Goal: Information Seeking & Learning: Learn about a topic

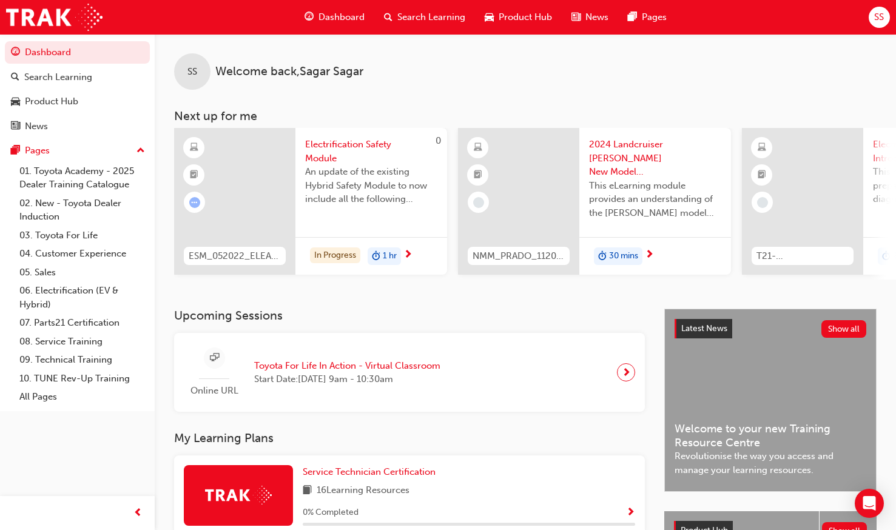
click at [344, 171] on span "An update of the existing Hybrid Safety Module to now include all the following…" at bounding box center [371, 185] width 132 height 41
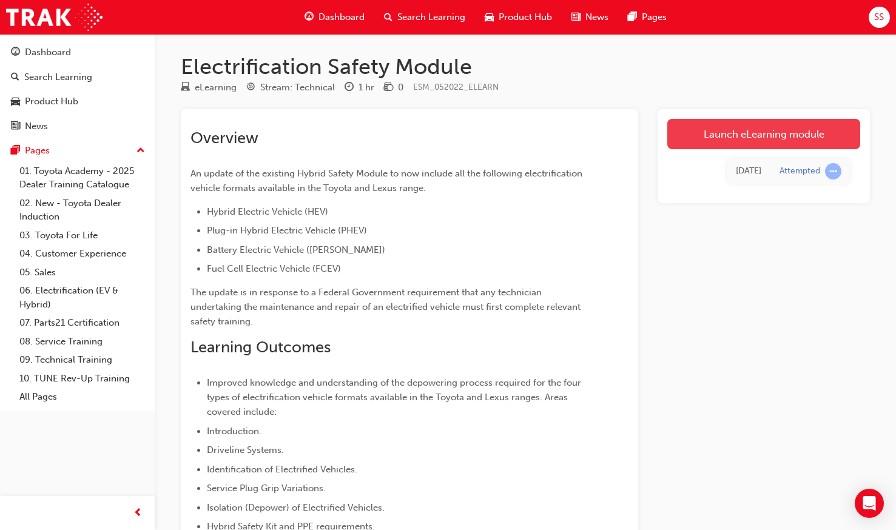
click at [623, 123] on link "Launch eLearning module" at bounding box center [763, 134] width 193 height 30
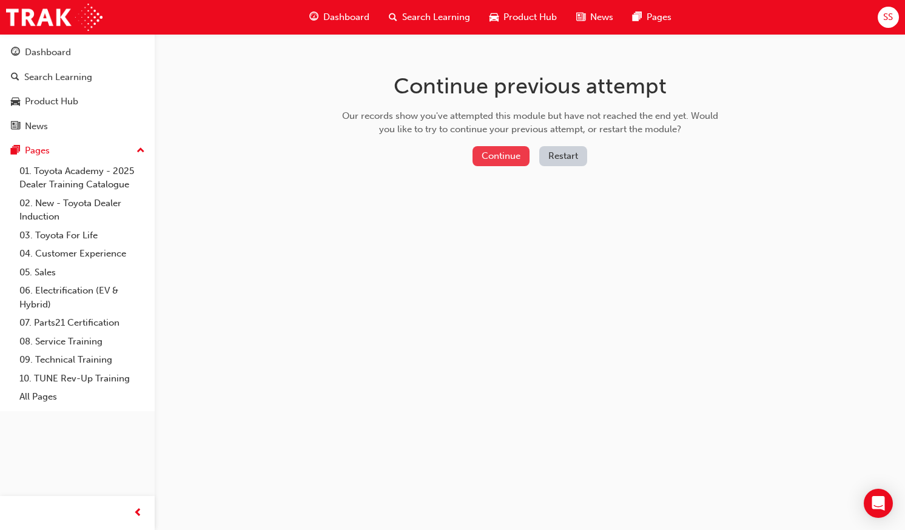
click at [492, 154] on button "Continue" at bounding box center [500, 156] width 57 height 20
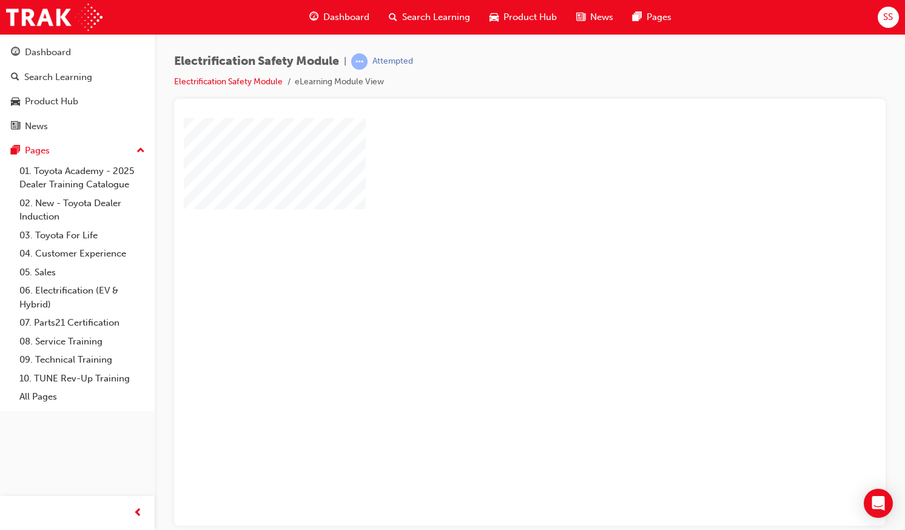
click at [495, 286] on div "play" at bounding box center [495, 286] width 0 height 0
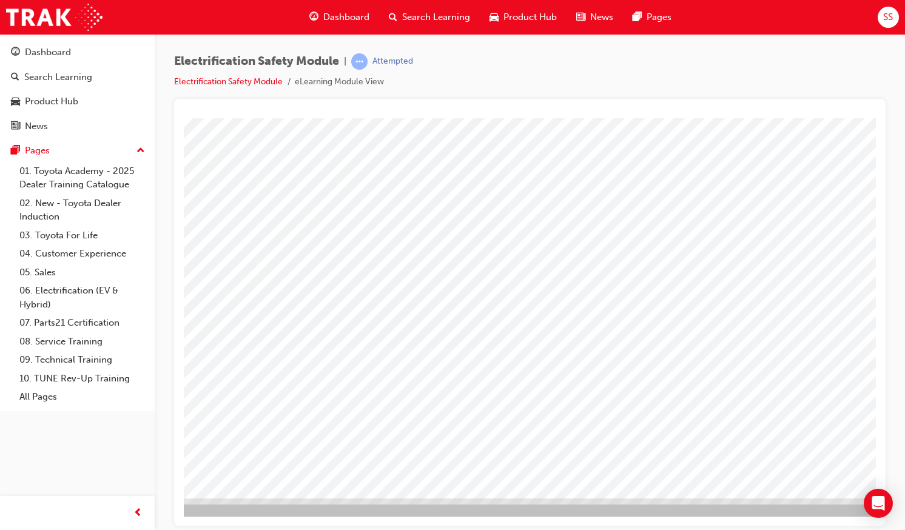
scroll to position [56, 142]
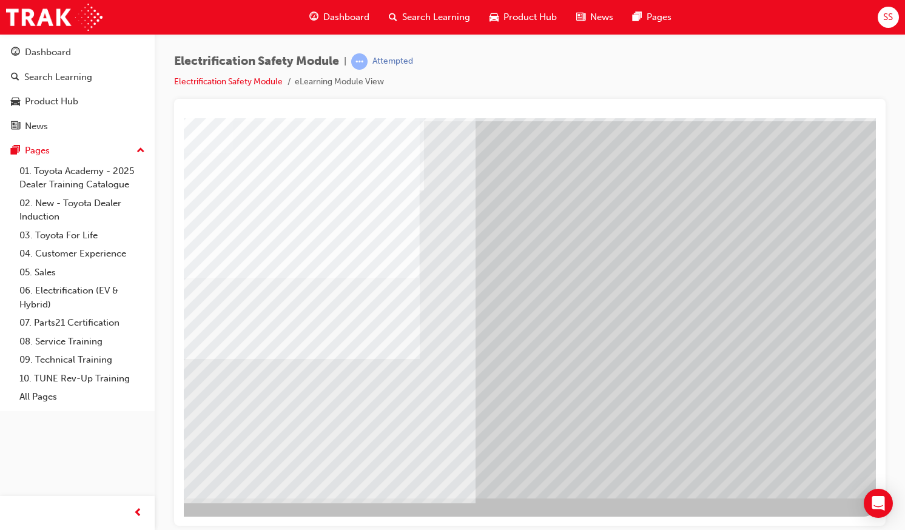
scroll to position [0, 0]
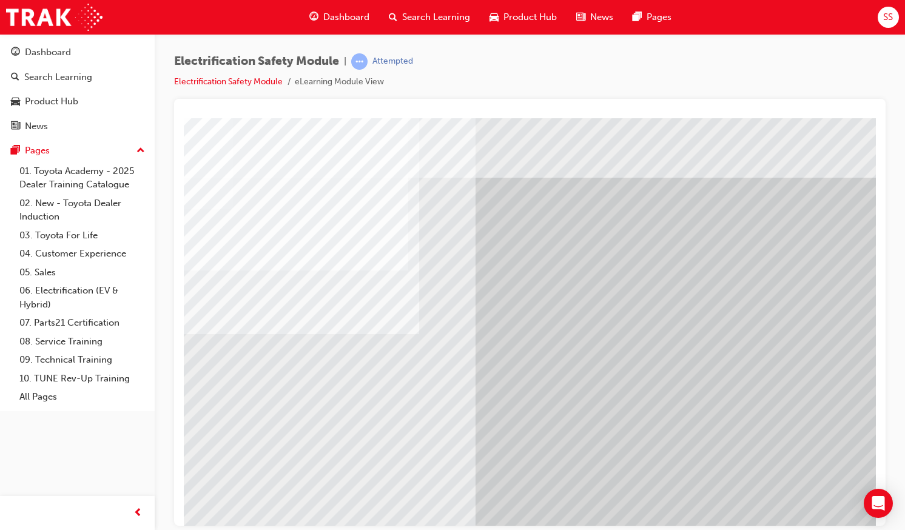
scroll to position [0, 142]
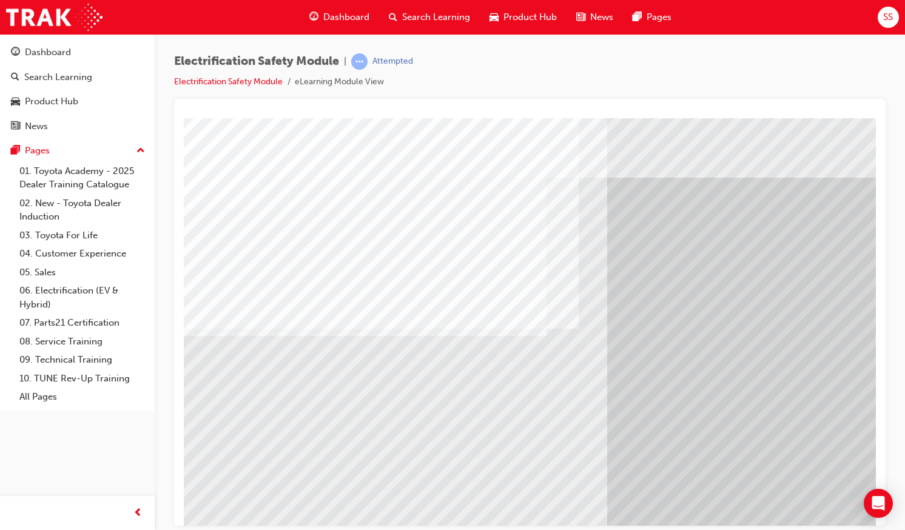
scroll to position [0, 1]
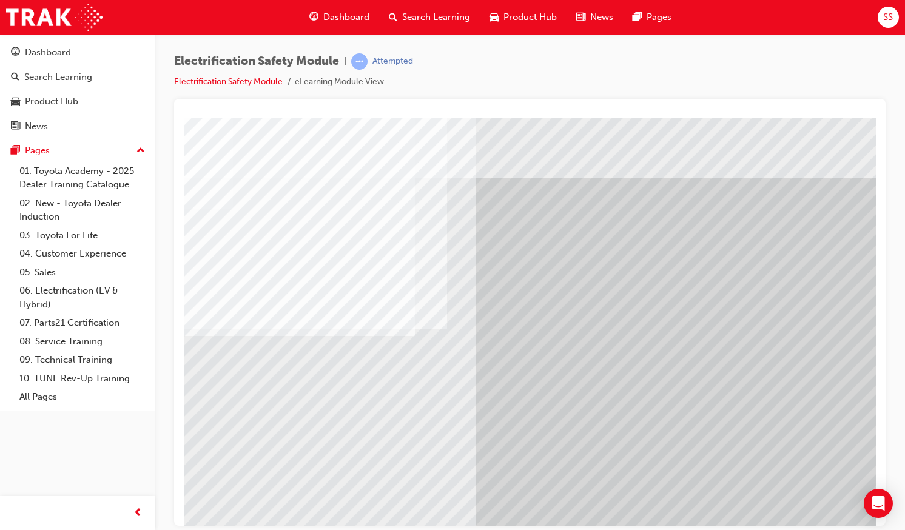
scroll to position [0, 141]
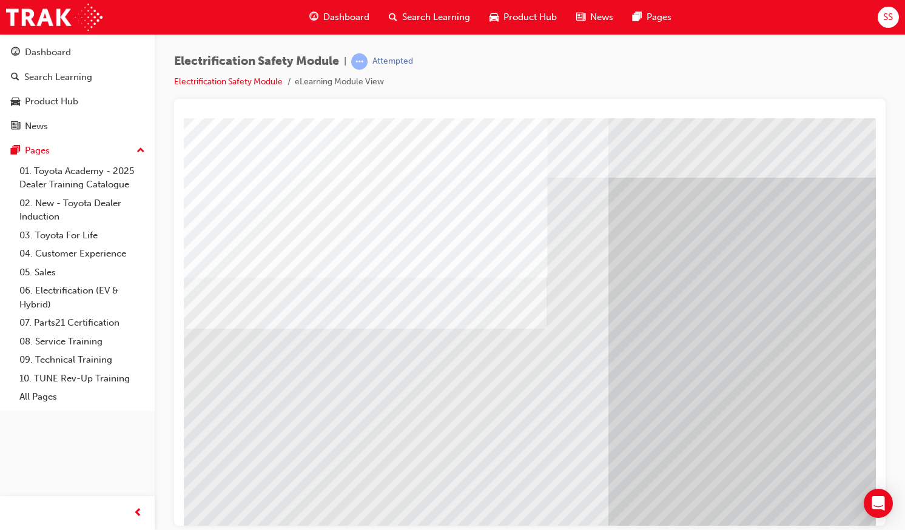
scroll to position [0, 142]
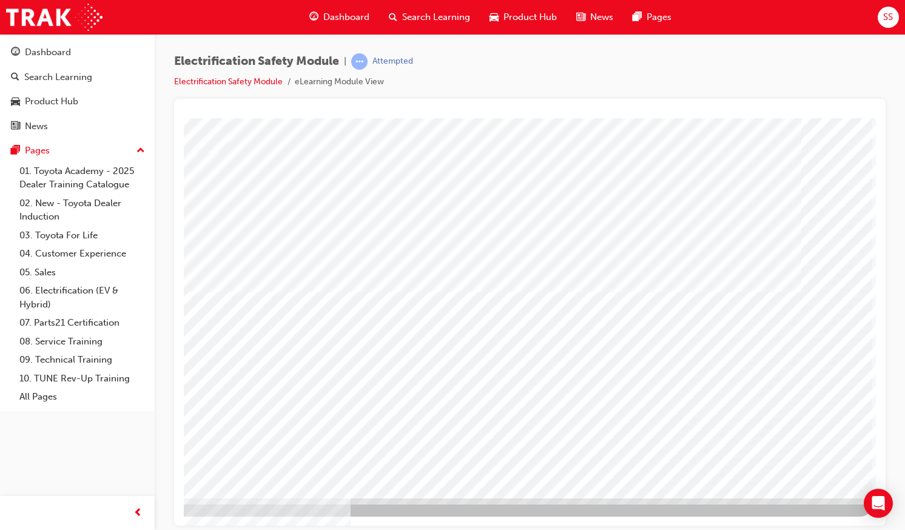
scroll to position [55, 142]
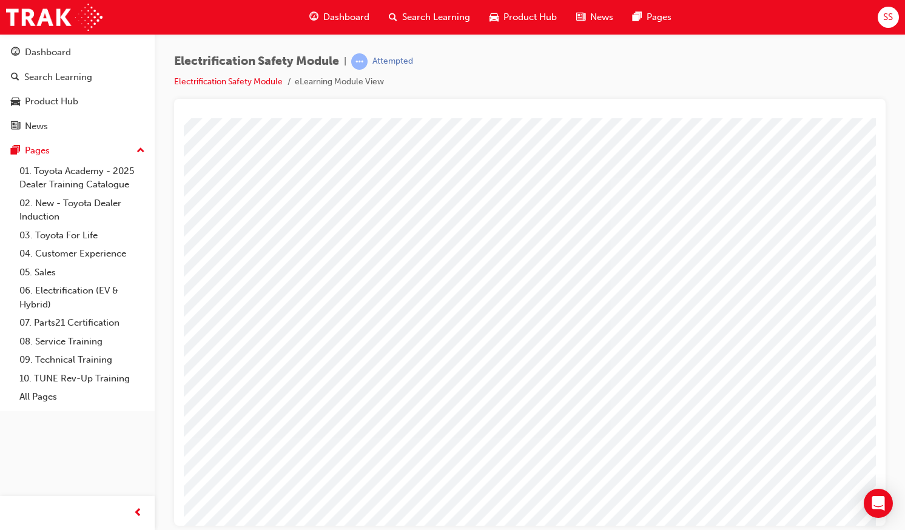
scroll to position [0, 142]
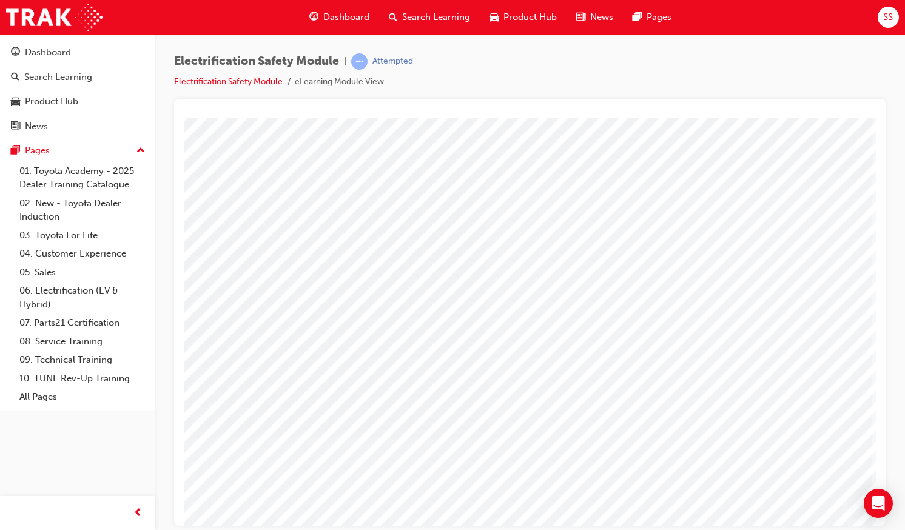
scroll to position [56, 142]
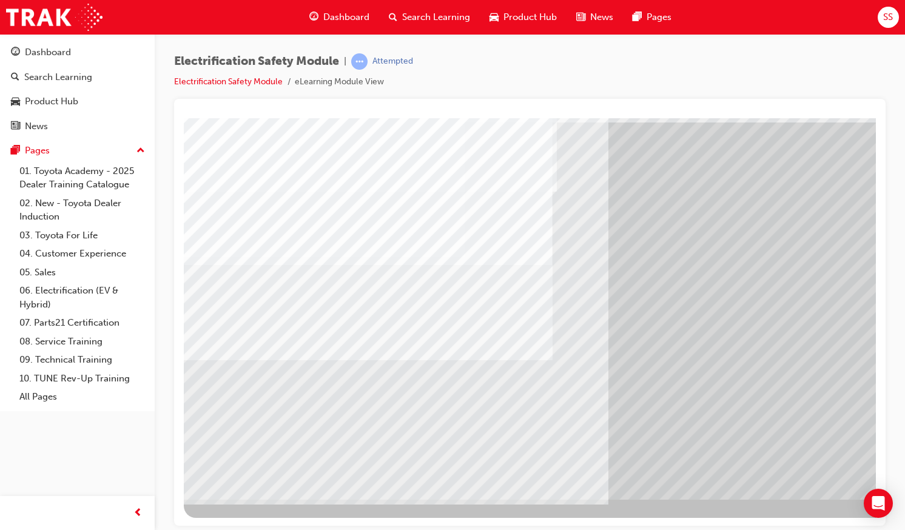
scroll to position [56, 0]
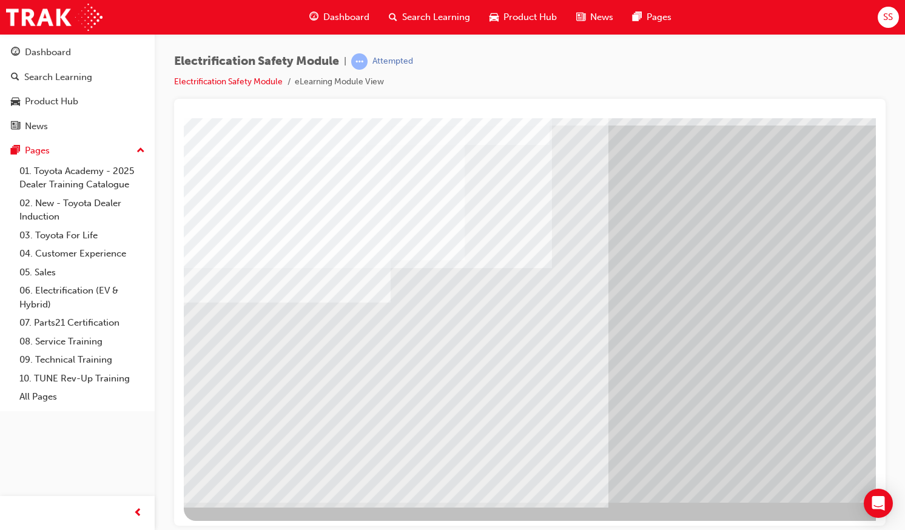
scroll to position [50, 0]
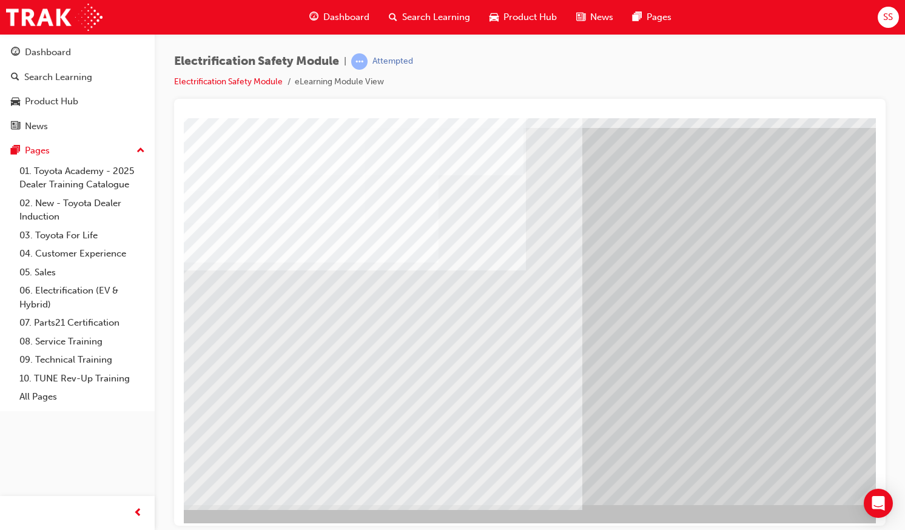
scroll to position [50, 25]
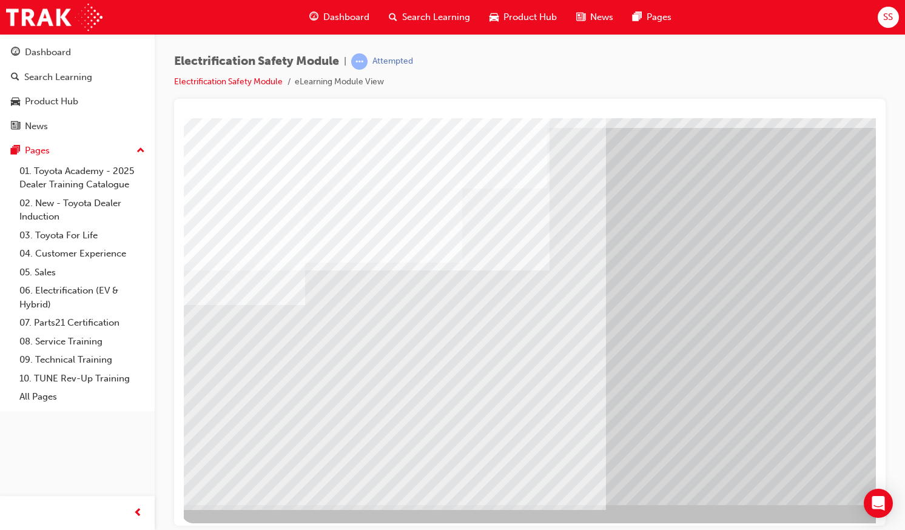
scroll to position [50, 2]
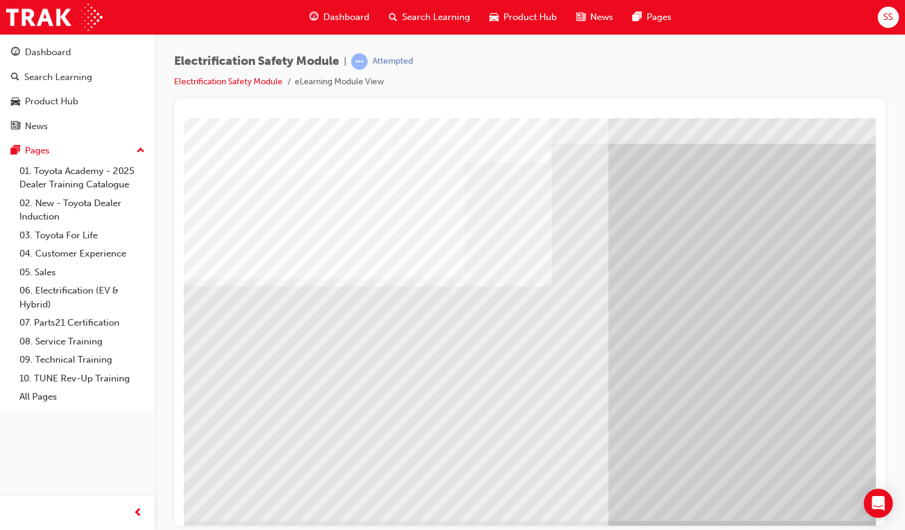
scroll to position [37, 0]
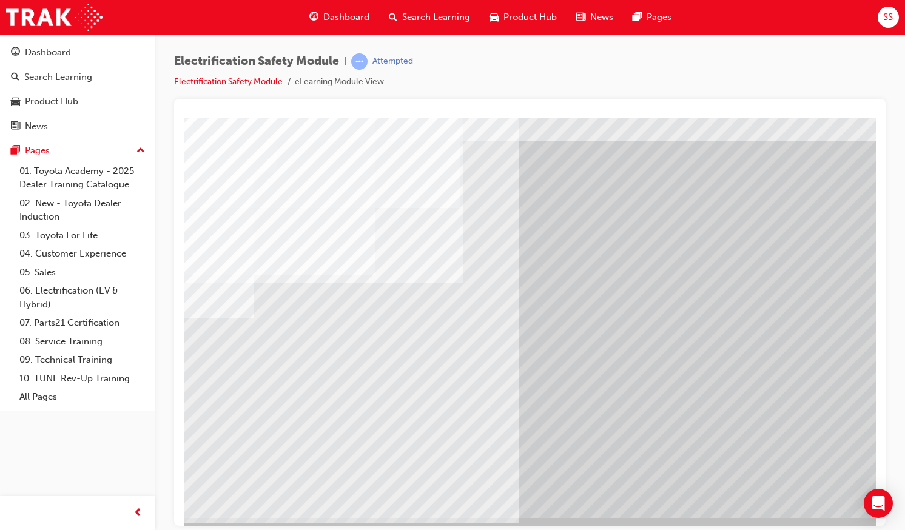
scroll to position [37, 142]
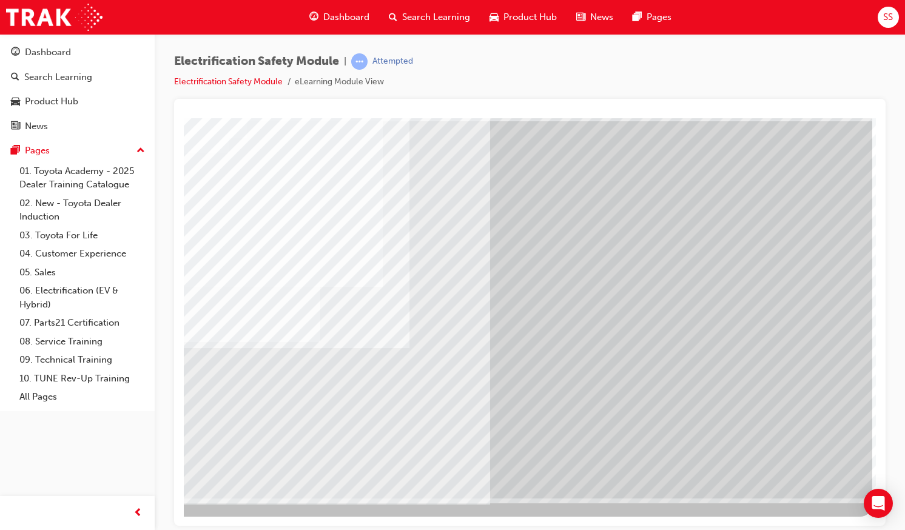
scroll to position [56, 135]
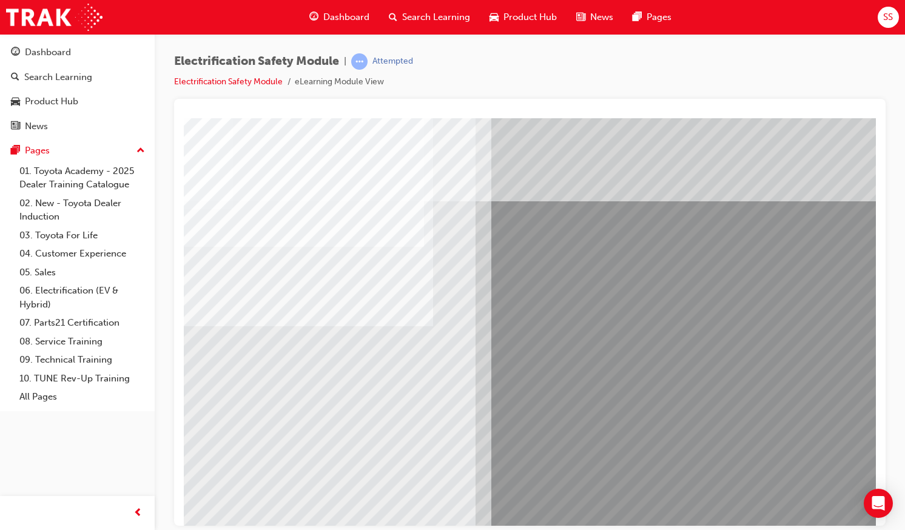
scroll to position [0, 62]
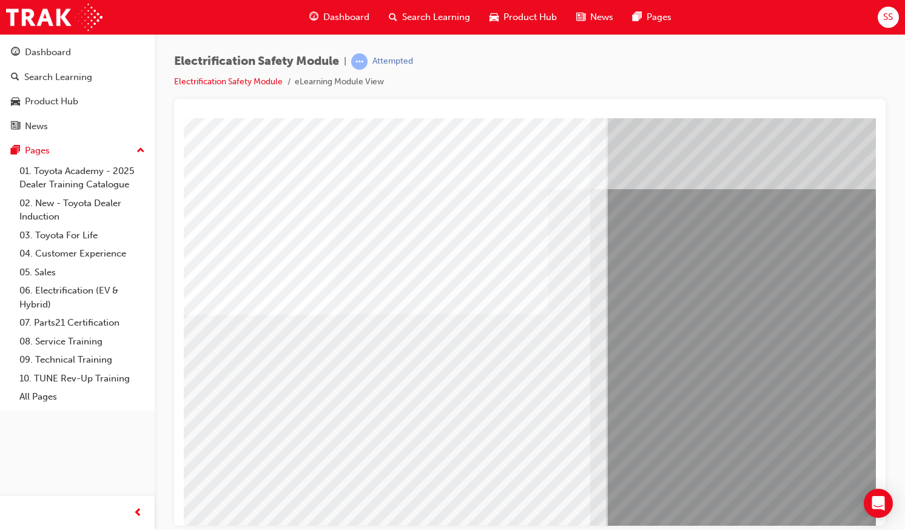
scroll to position [13, 18]
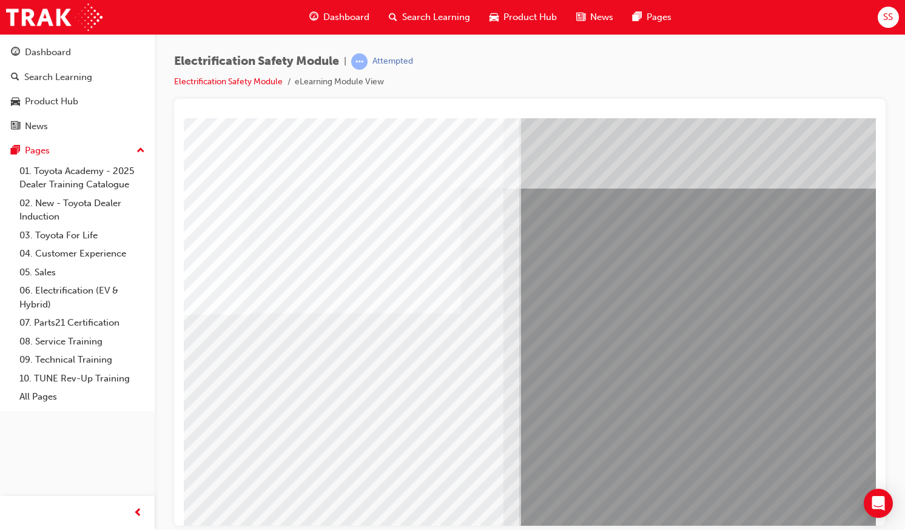
scroll to position [0, 142]
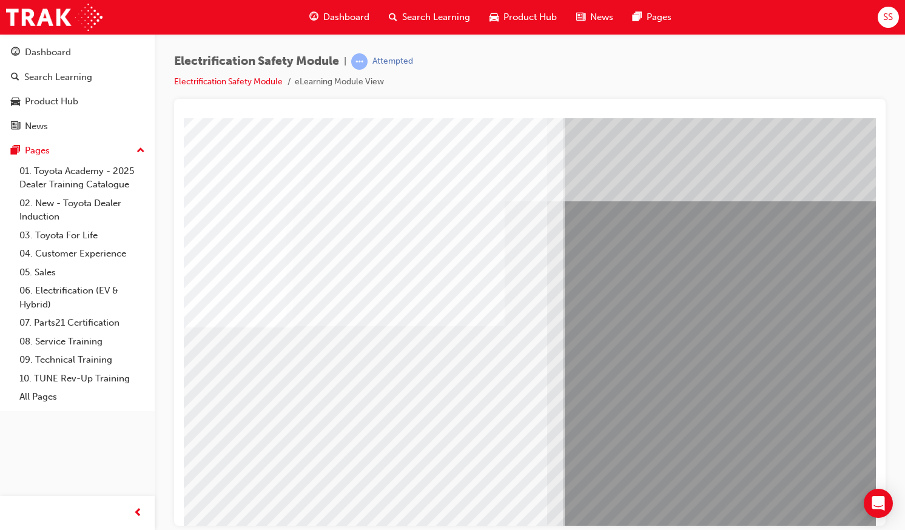
scroll to position [0, 0]
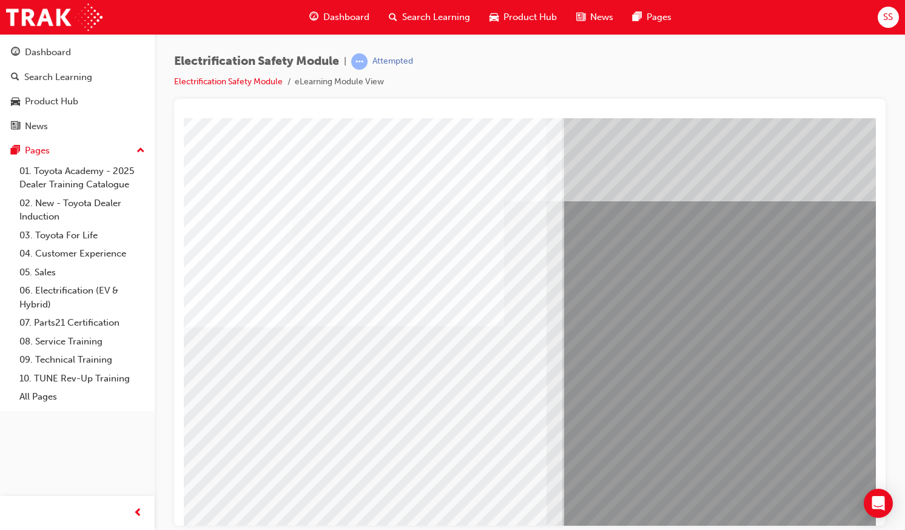
scroll to position [0, 62]
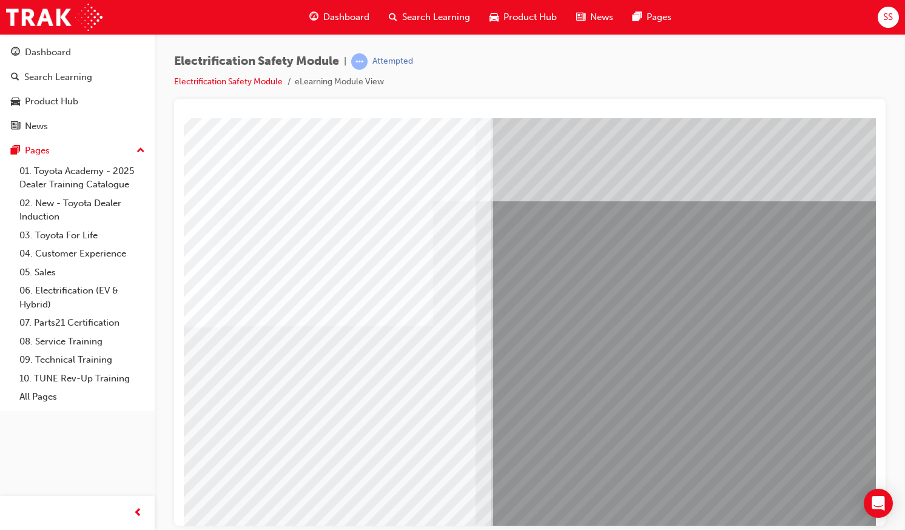
scroll to position [56, 142]
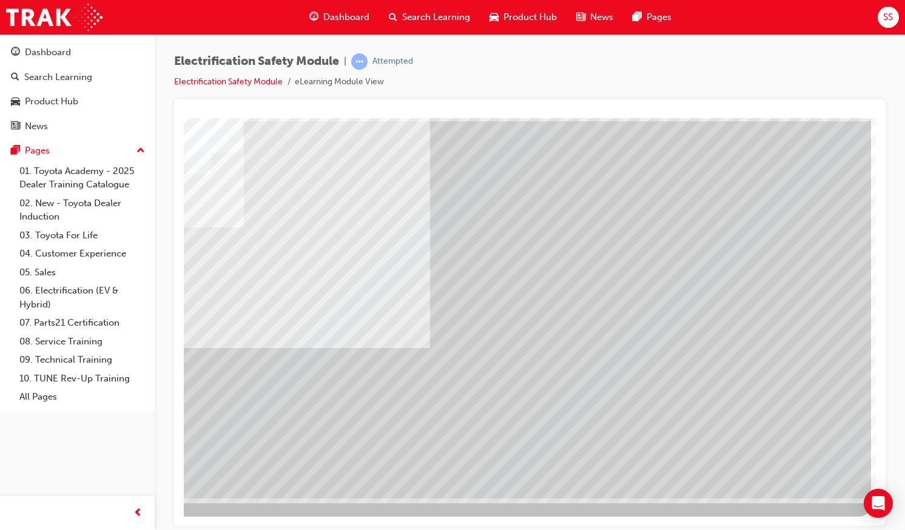
scroll to position [0, 0]
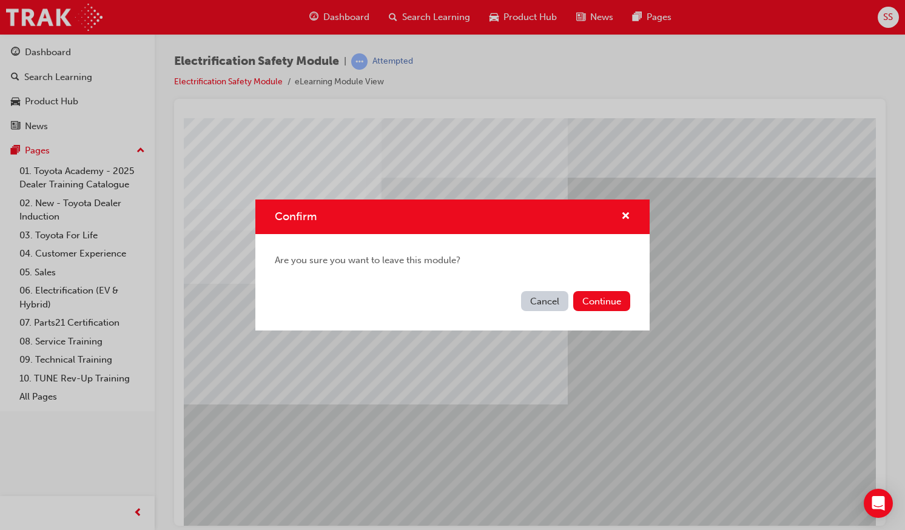
click at [549, 314] on div "Cancel Continue" at bounding box center [452, 308] width 394 height 44
click at [549, 303] on button "Cancel" at bounding box center [544, 301] width 47 height 20
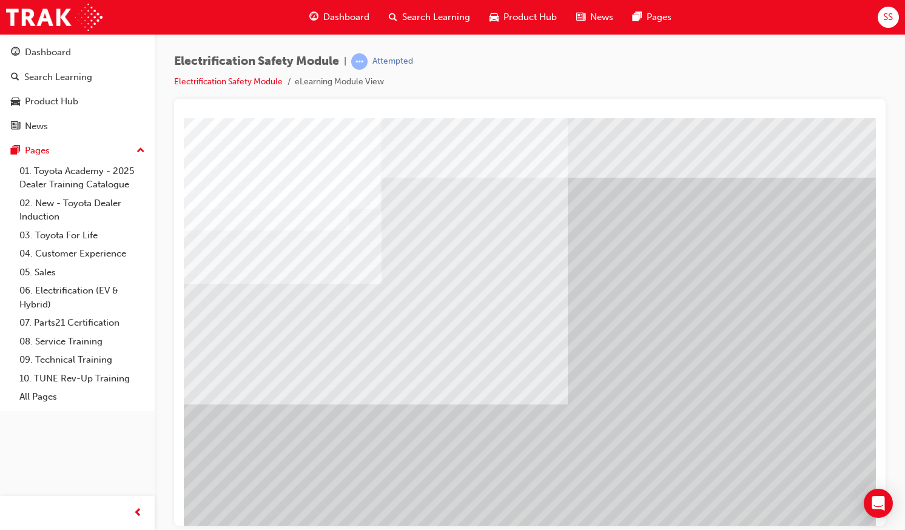
scroll to position [0, 142]
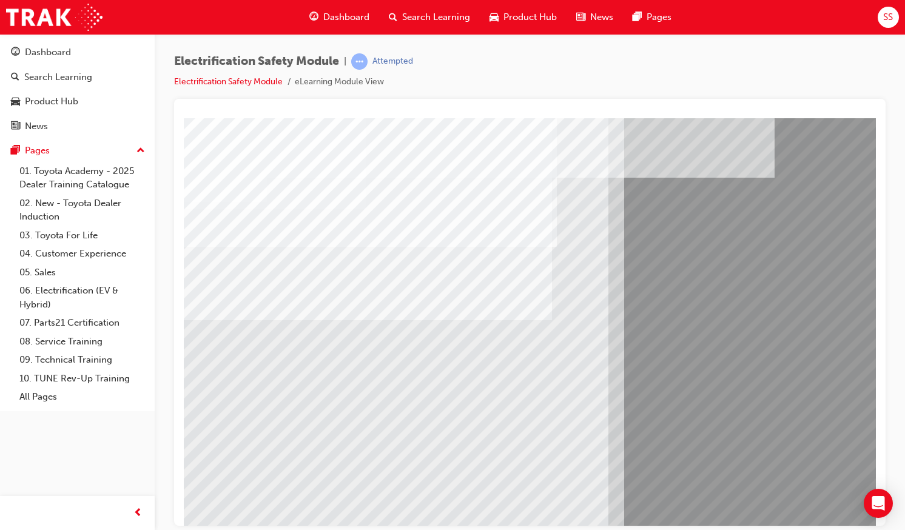
scroll to position [56, 0]
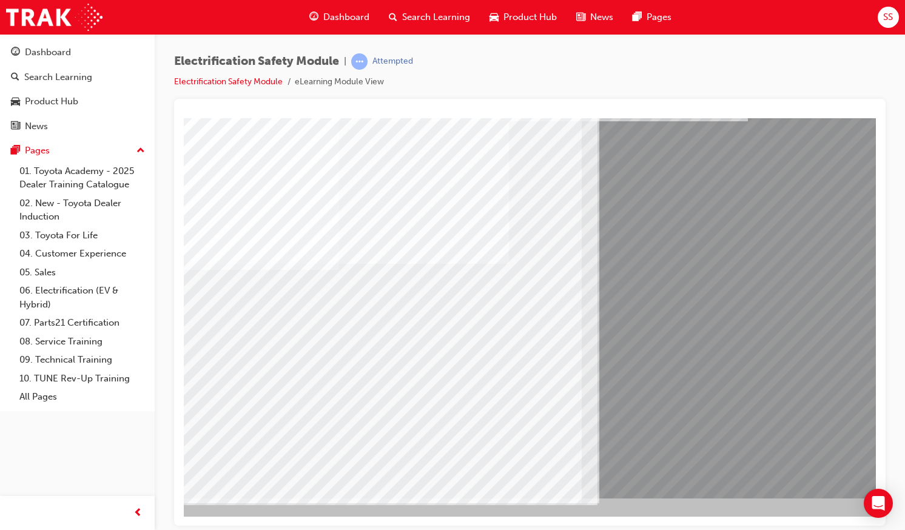
scroll to position [56, 33]
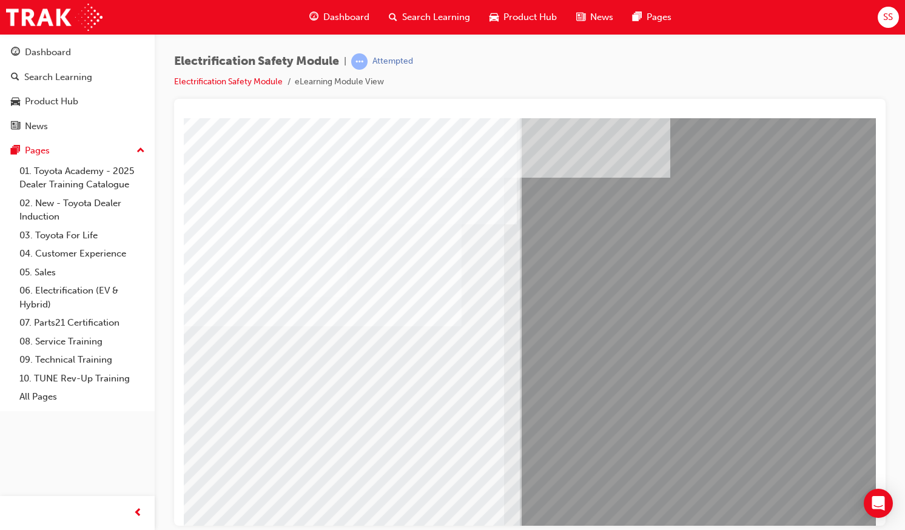
scroll to position [0, 105]
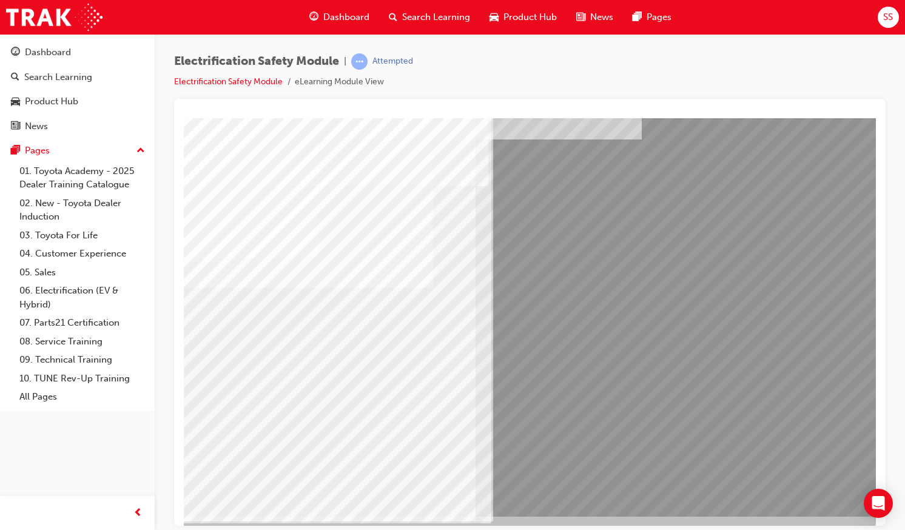
scroll to position [39, 133]
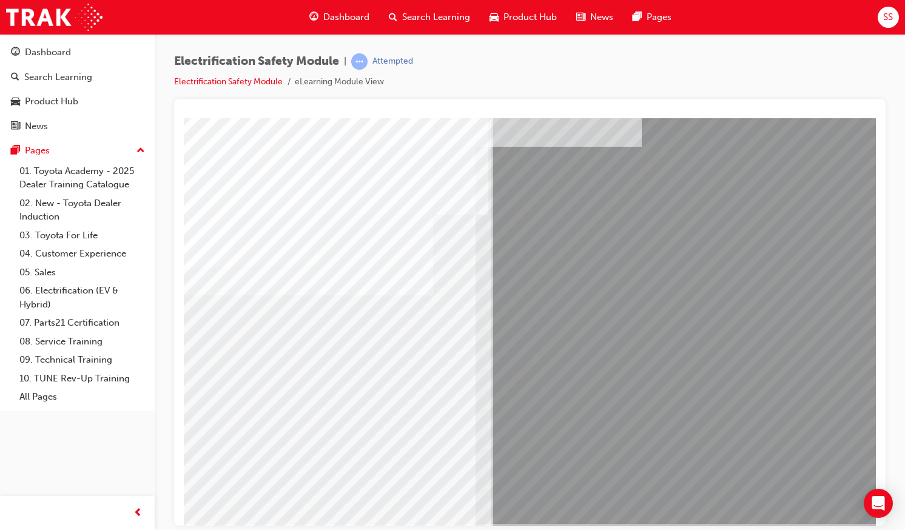
scroll to position [29, 142]
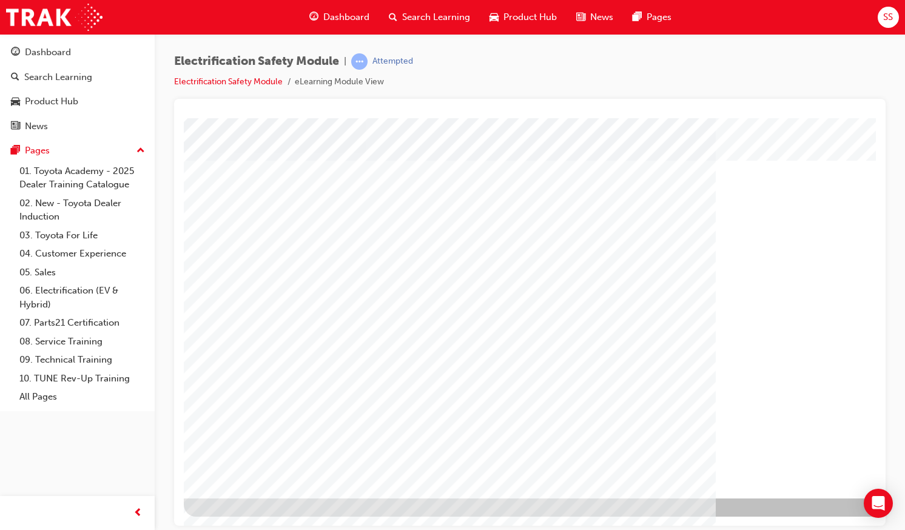
scroll to position [56, 142]
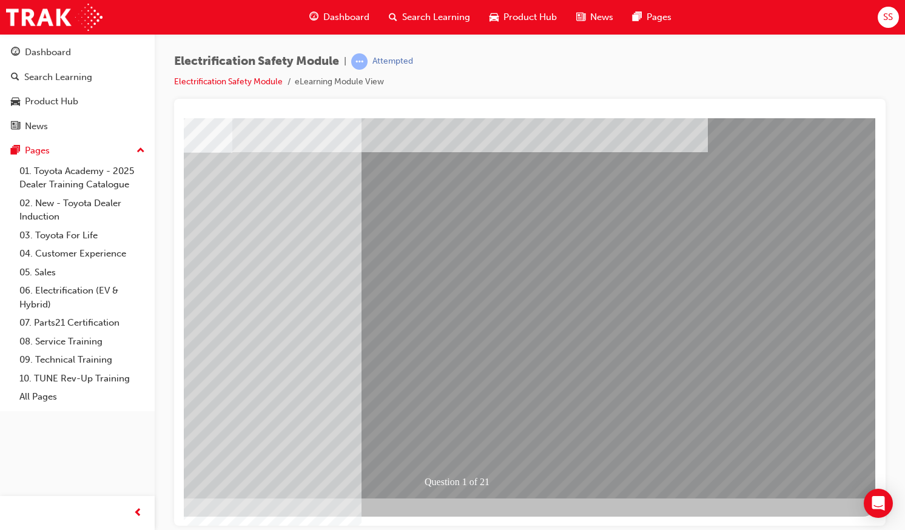
scroll to position [0, 0]
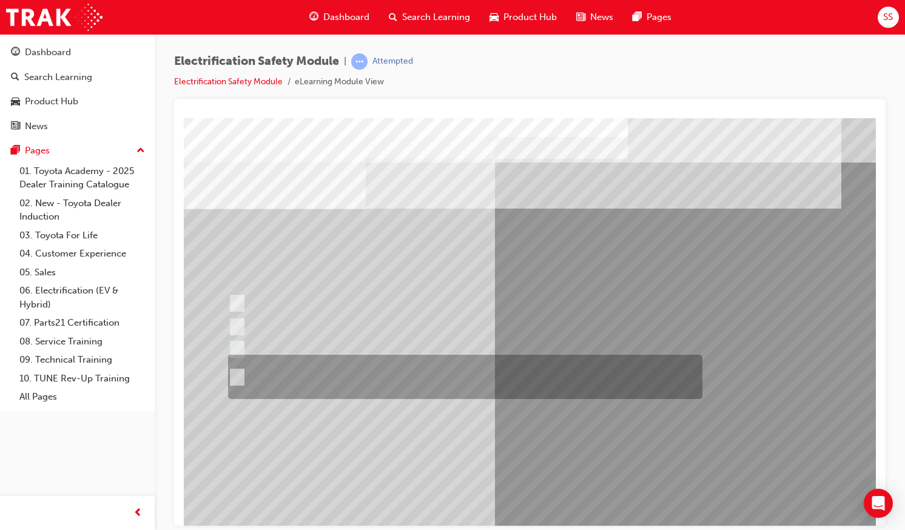
click at [287, 375] on div at bounding box center [462, 377] width 474 height 44
radio input "true"
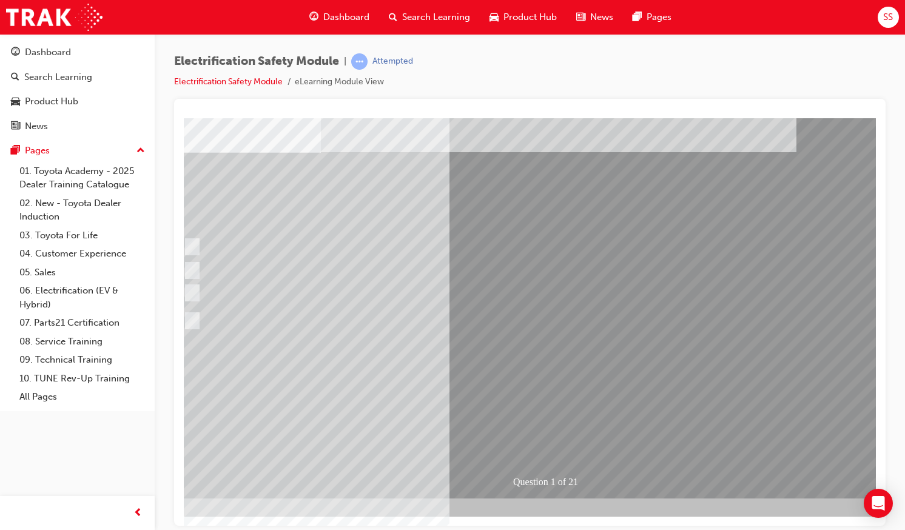
scroll to position [56, 45]
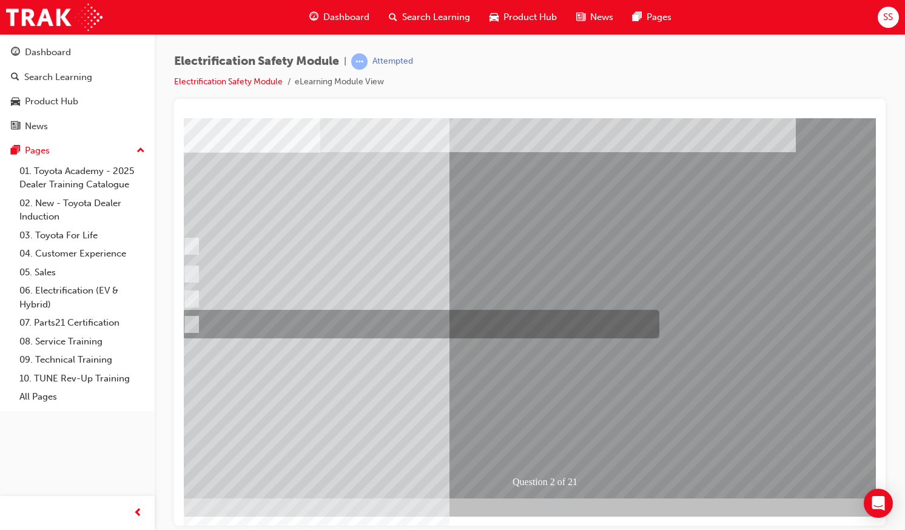
scroll to position [0, 0]
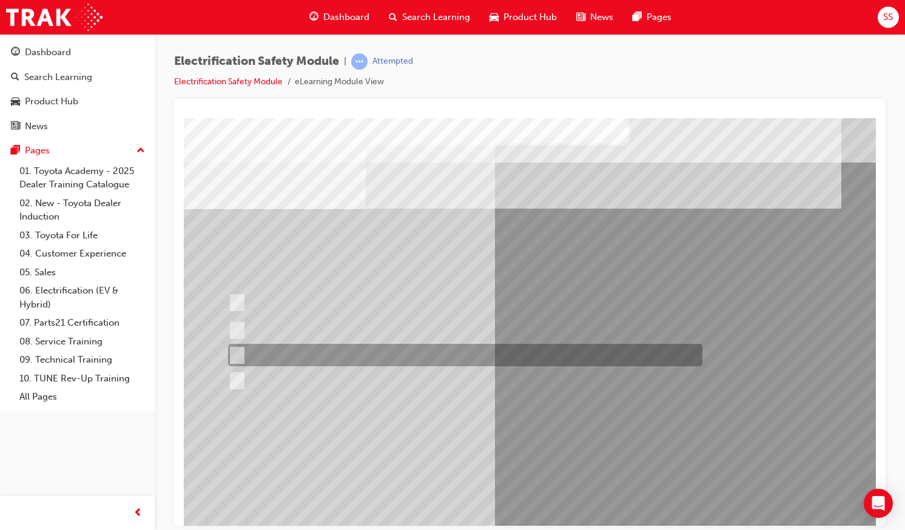
click at [278, 346] on div at bounding box center [462, 355] width 474 height 22
radio input "true"
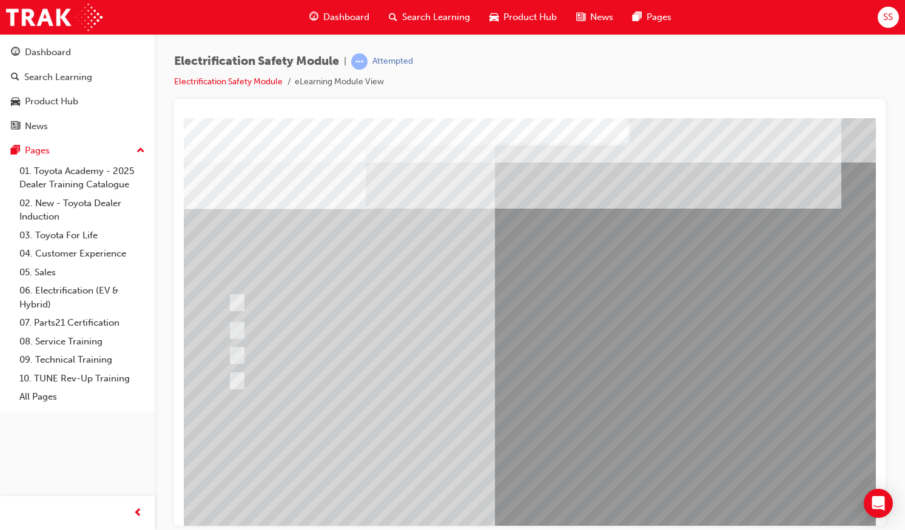
click at [283, 317] on div at bounding box center [462, 330] width 474 height 31
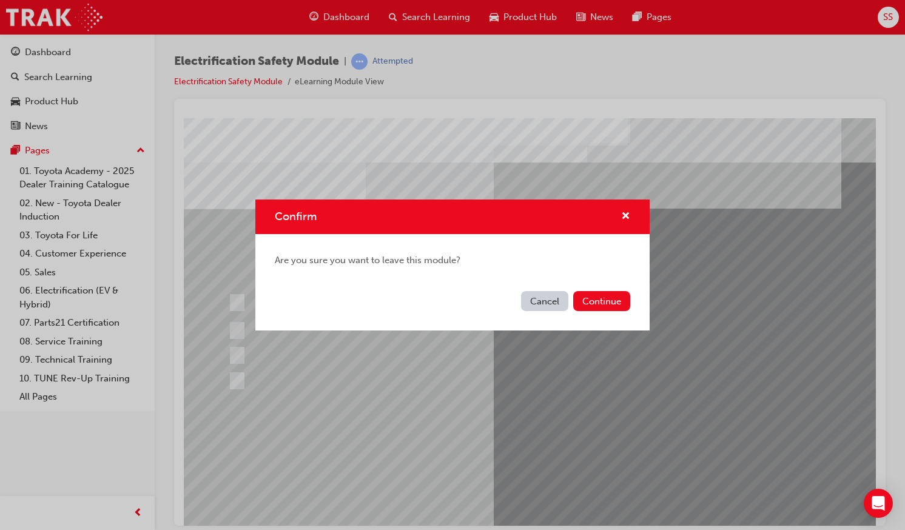
click at [552, 303] on button "Cancel" at bounding box center [544, 301] width 47 height 20
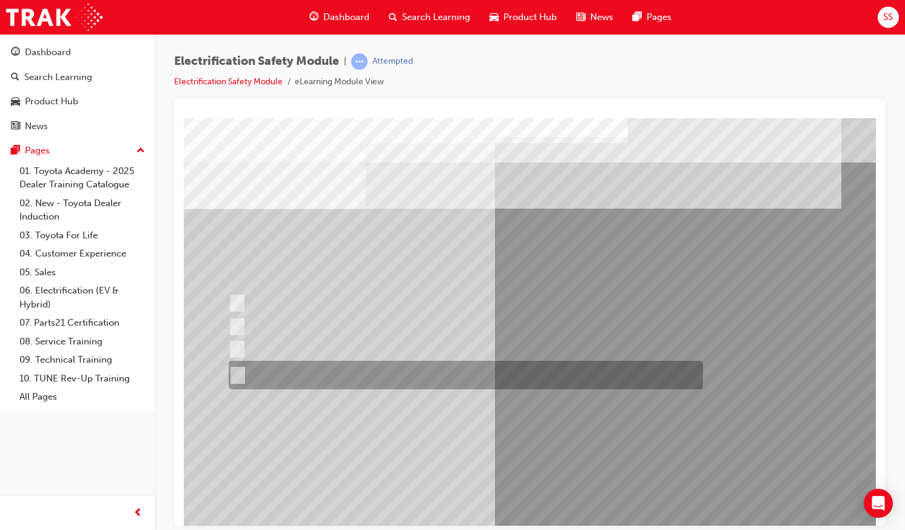
click at [398, 369] on div at bounding box center [463, 375] width 474 height 29
radio input "true"
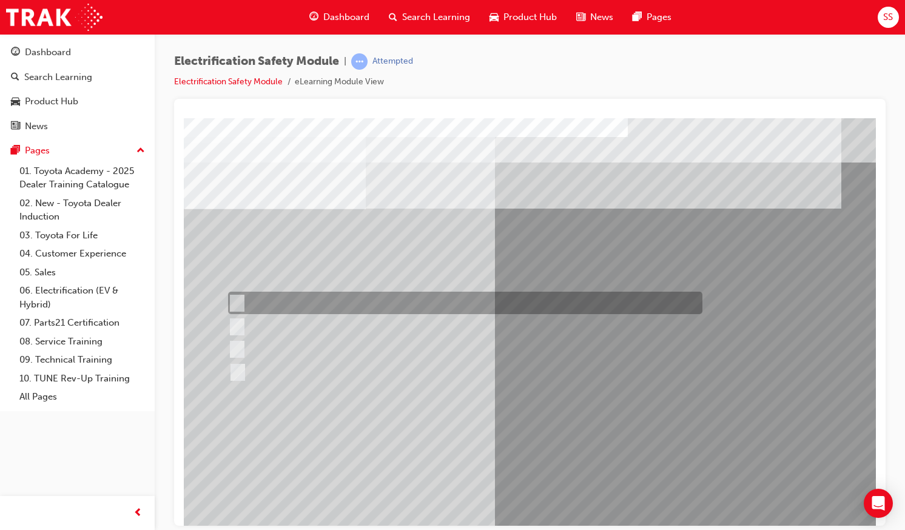
click at [293, 306] on div at bounding box center [462, 303] width 474 height 22
checkbox input "true"
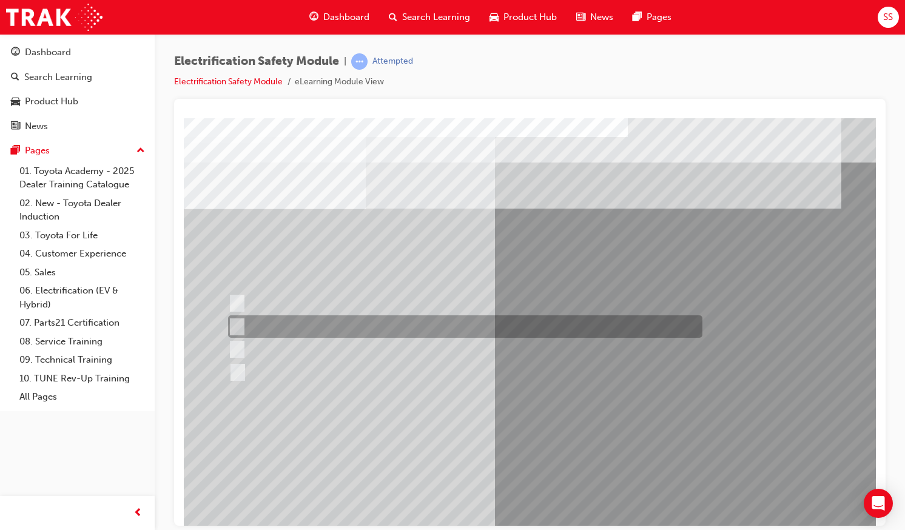
click at [284, 322] on div at bounding box center [462, 326] width 474 height 22
checkbox input "true"
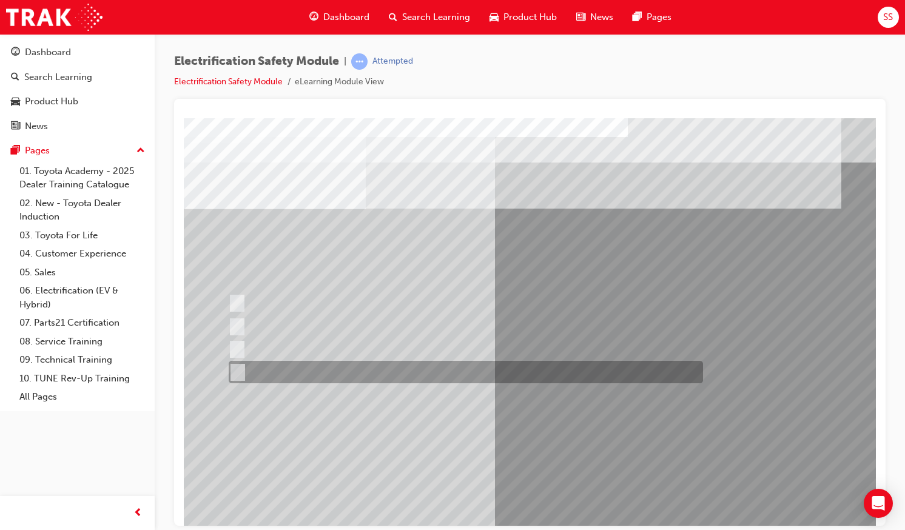
click at [267, 375] on div at bounding box center [463, 372] width 474 height 22
checkbox input "true"
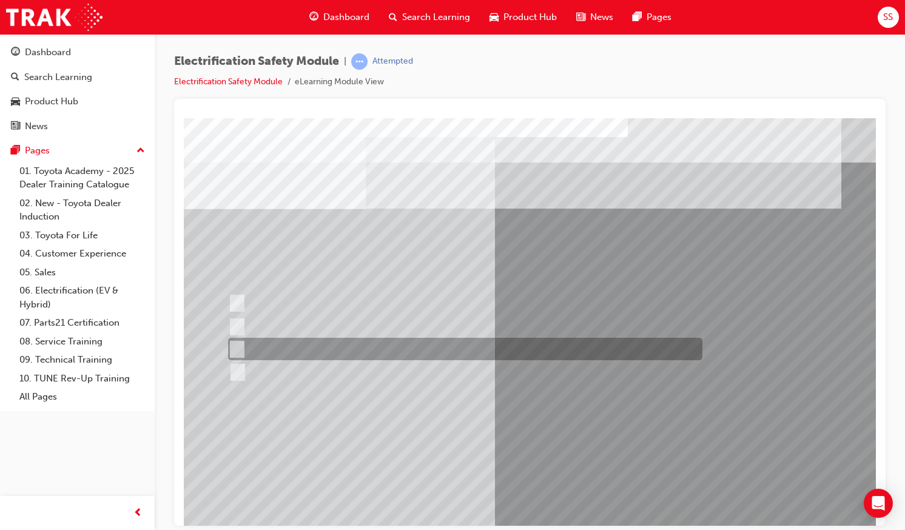
click at [316, 347] on div at bounding box center [462, 349] width 474 height 22
checkbox input "true"
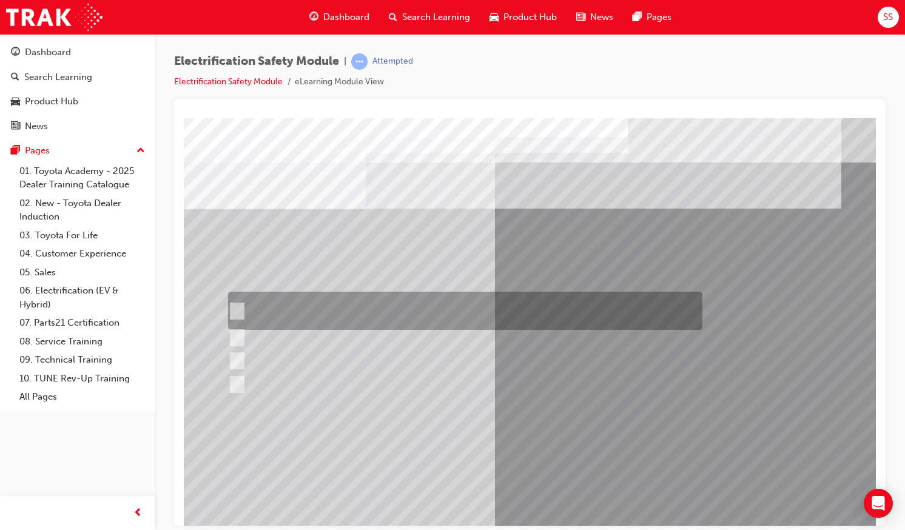
click at [457, 310] on div at bounding box center [462, 311] width 474 height 38
checkbox input "true"
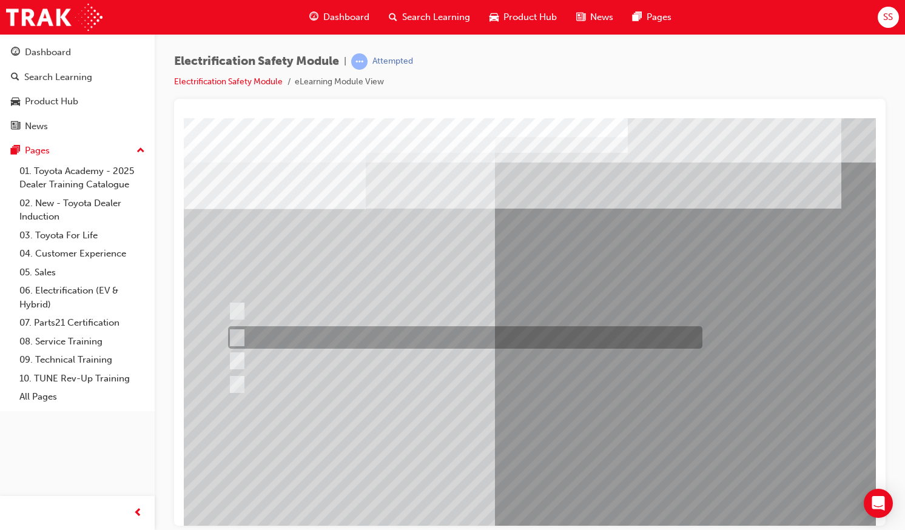
click at [457, 343] on div at bounding box center [462, 337] width 474 height 22
checkbox input "true"
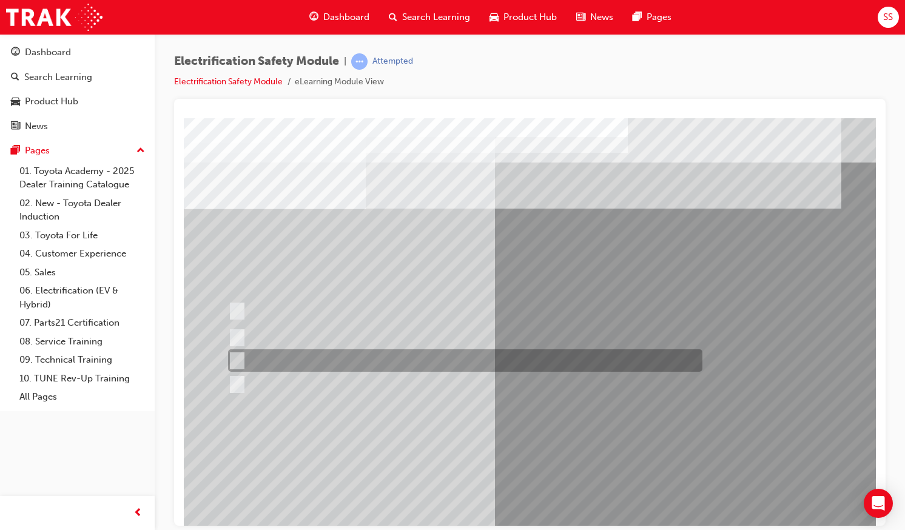
click at [433, 359] on div at bounding box center [462, 360] width 474 height 22
checkbox input "true"
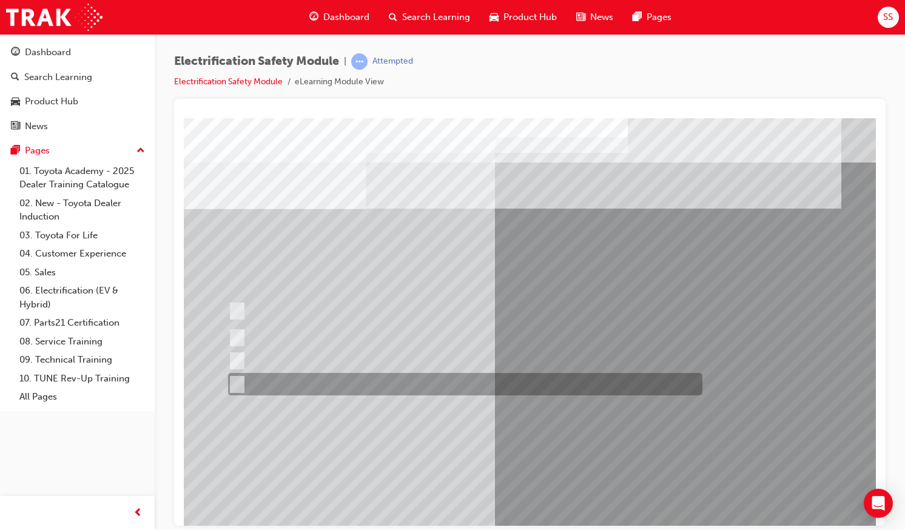
click at [421, 378] on div at bounding box center [462, 384] width 474 height 22
checkbox input "true"
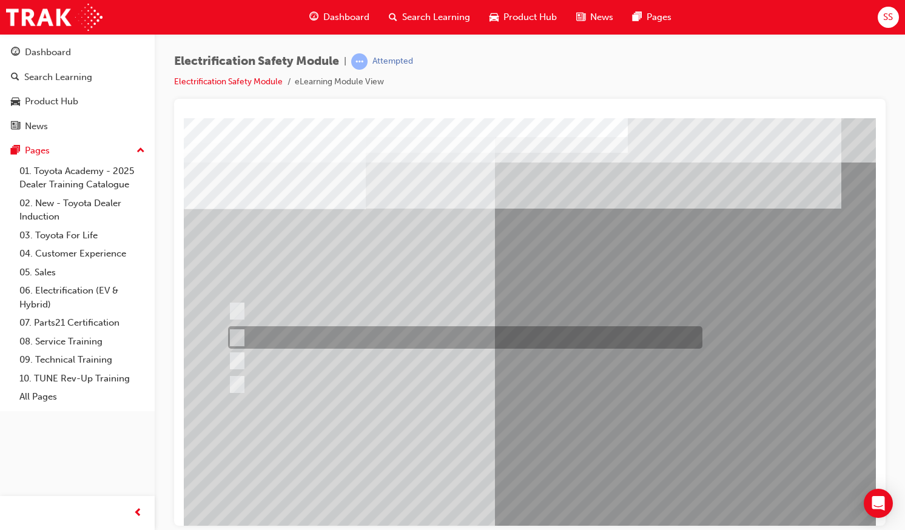
click at [458, 332] on div at bounding box center [462, 337] width 474 height 22
checkbox input "false"
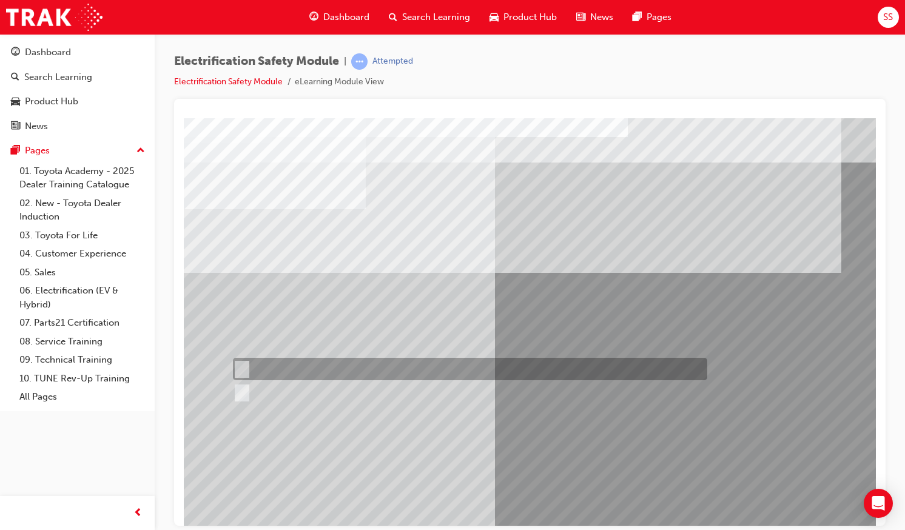
click at [247, 360] on div at bounding box center [467, 369] width 474 height 22
radio input "true"
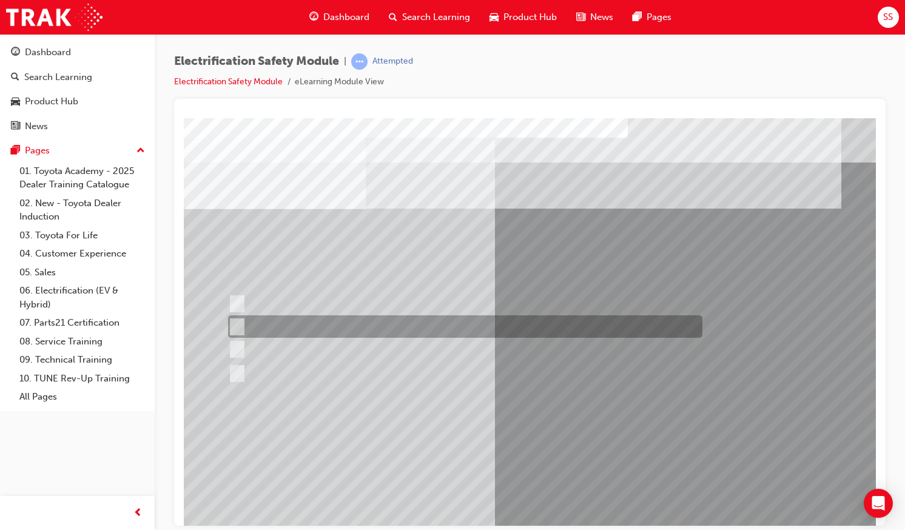
click at [443, 318] on div at bounding box center [462, 326] width 474 height 22
radio input "true"
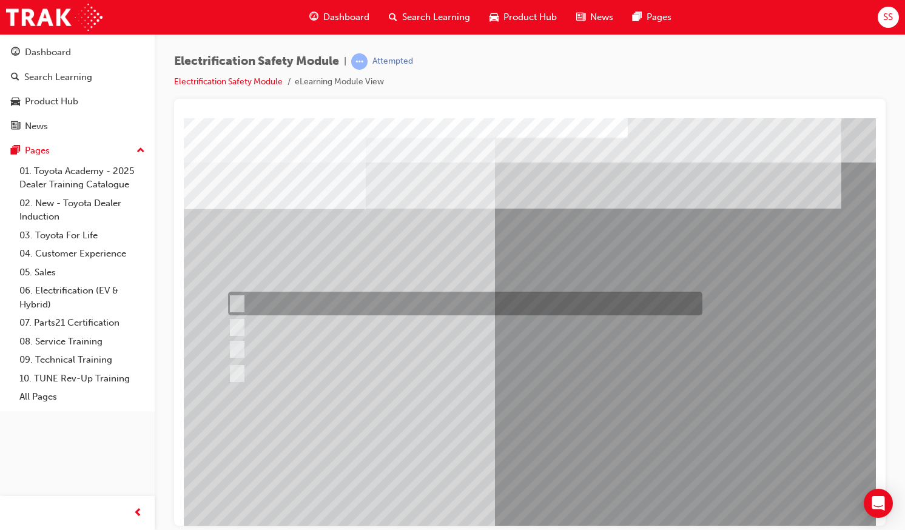
click at [358, 304] on div at bounding box center [462, 304] width 474 height 24
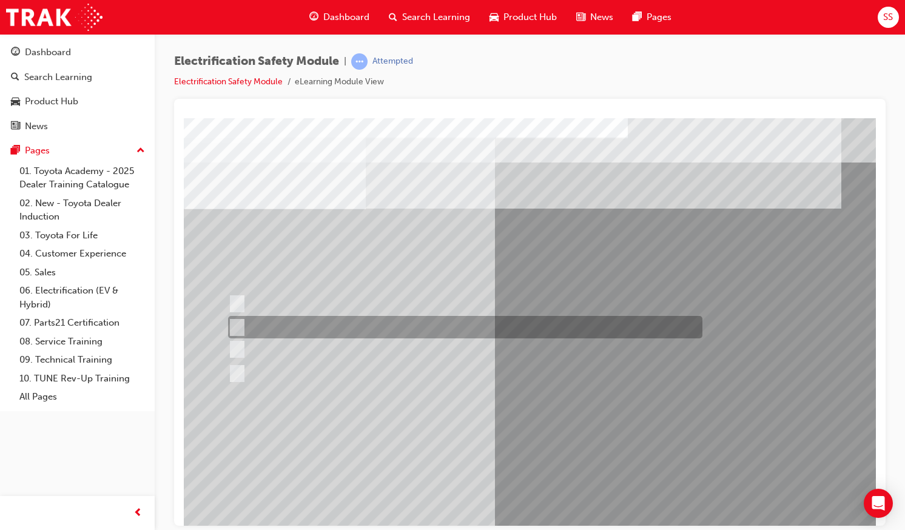
click at [412, 332] on div at bounding box center [462, 327] width 474 height 22
radio input "false"
radio input "true"
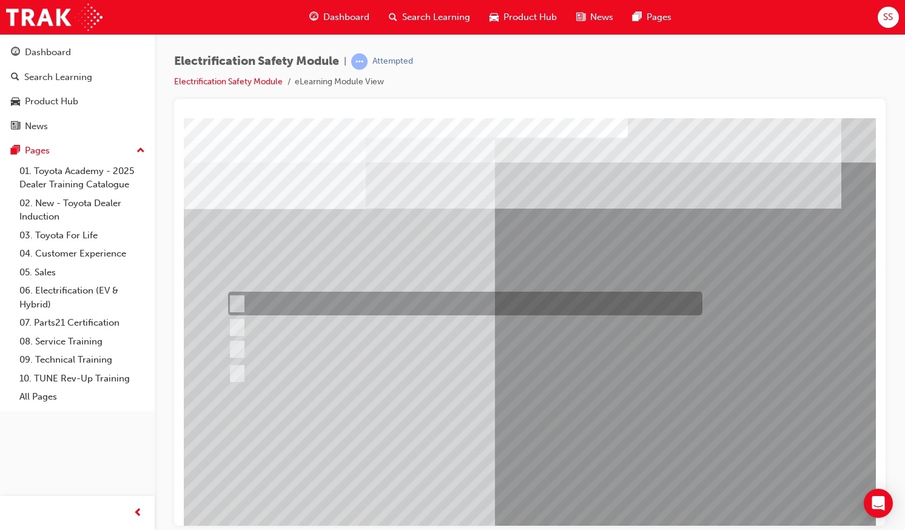
click at [415, 307] on div at bounding box center [462, 304] width 474 height 24
radio input "true"
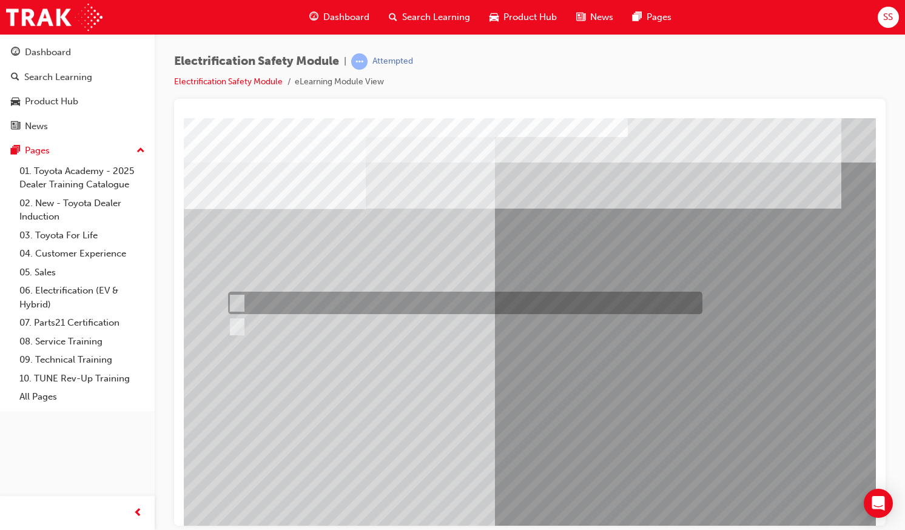
click at [240, 294] on div at bounding box center [462, 303] width 474 height 22
radio input "true"
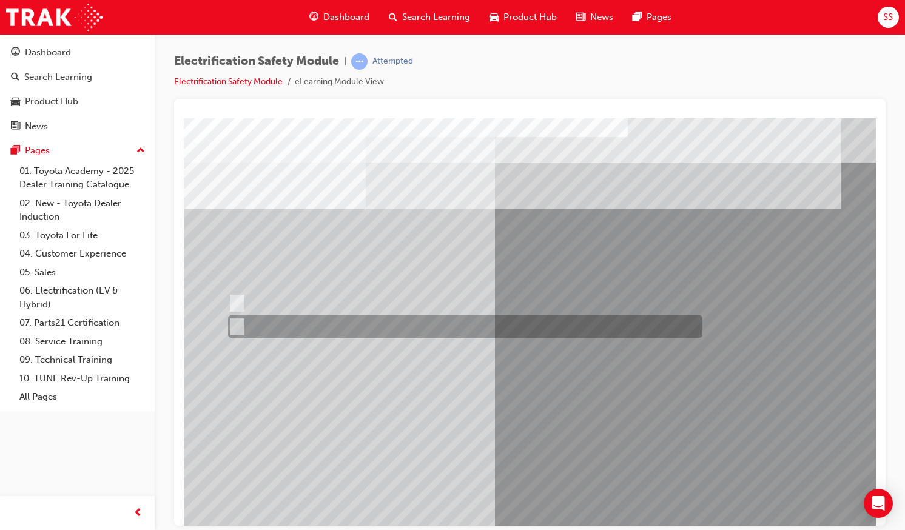
click at [235, 326] on input "True" at bounding box center [234, 326] width 13 height 13
radio input "true"
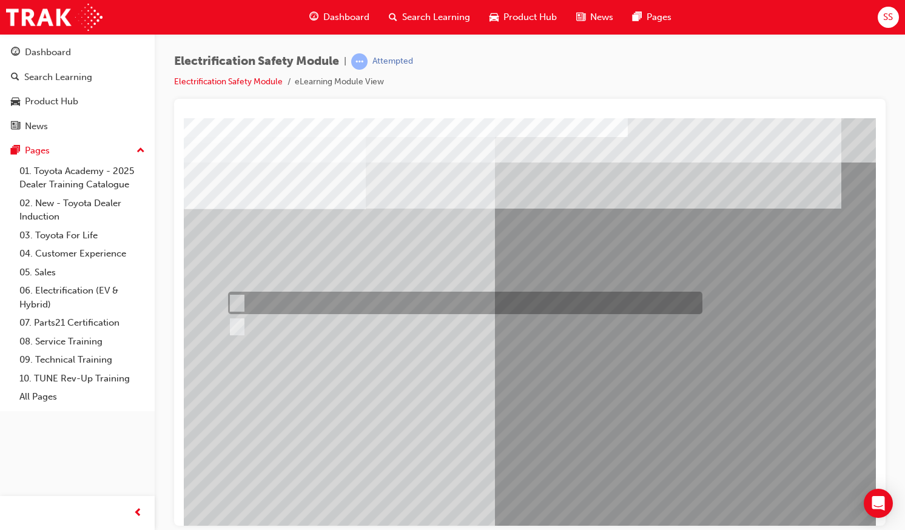
click at [273, 305] on div at bounding box center [462, 303] width 474 height 22
radio input "true"
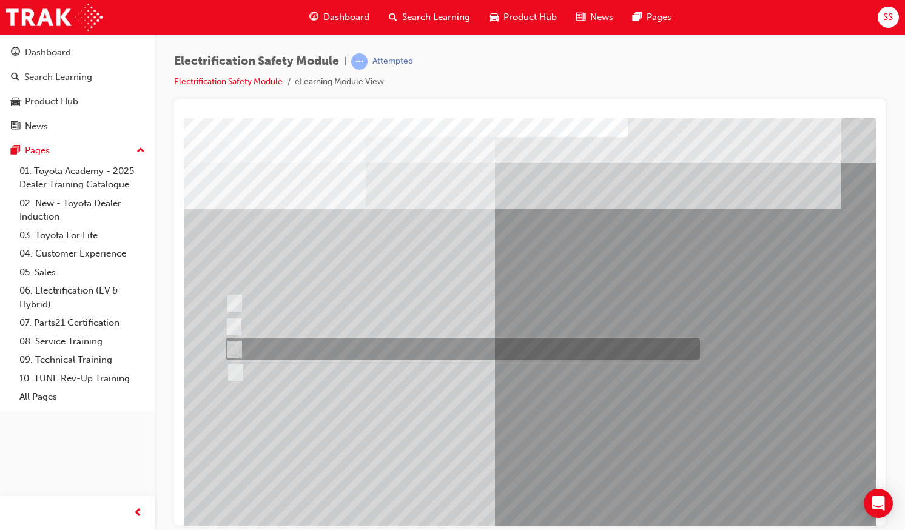
click at [414, 349] on div at bounding box center [460, 349] width 474 height 22
radio input "true"
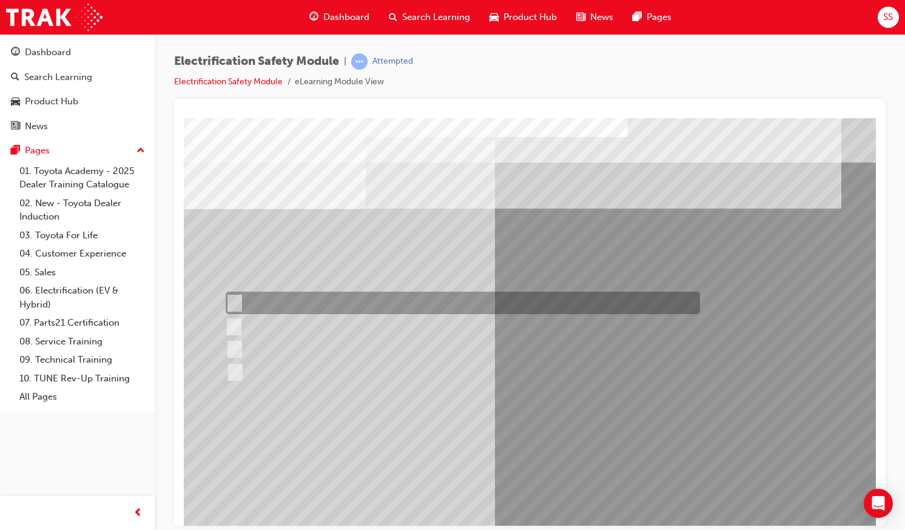
click at [339, 305] on div at bounding box center [460, 303] width 474 height 22
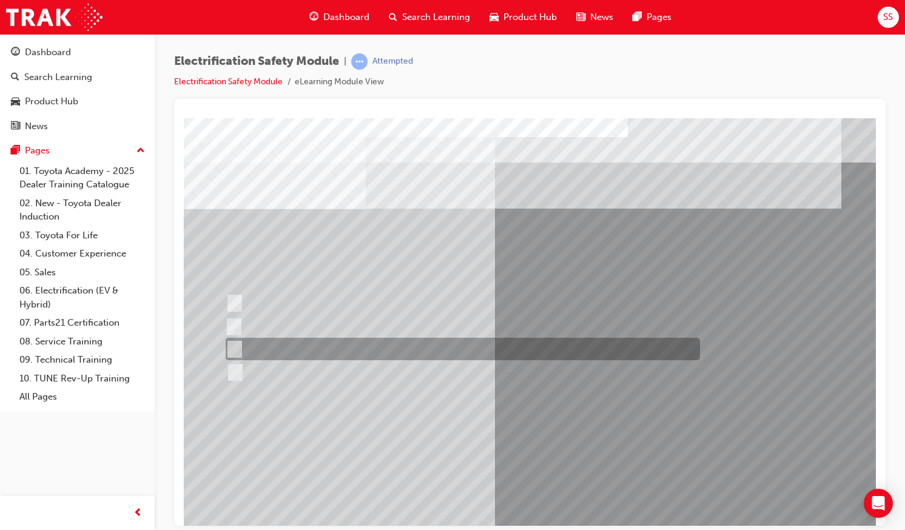
click at [384, 357] on div at bounding box center [460, 349] width 474 height 22
radio input "false"
radio input "true"
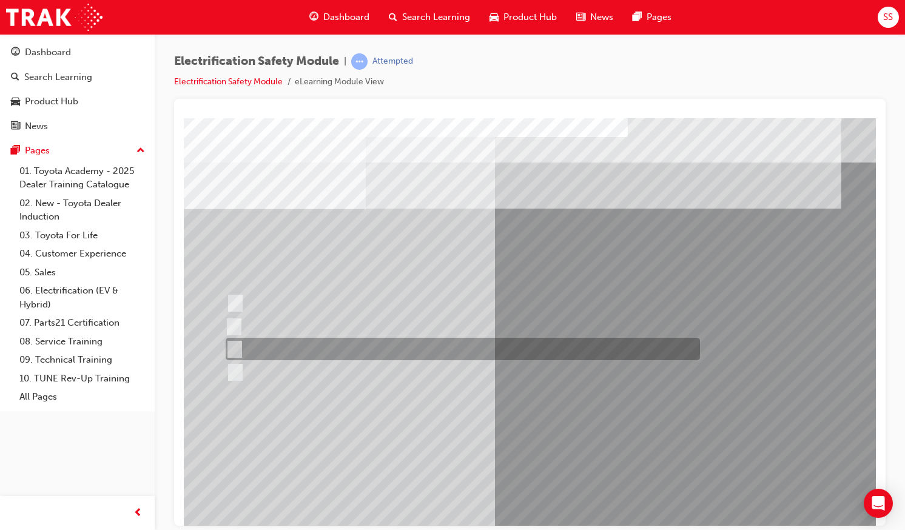
click at [284, 356] on div at bounding box center [460, 349] width 474 height 22
radio input "true"
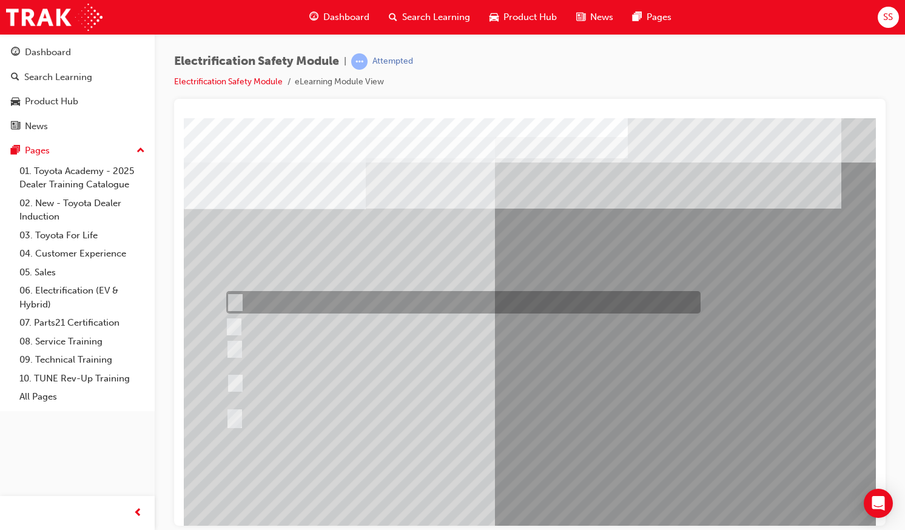
click at [374, 304] on div at bounding box center [460, 302] width 474 height 22
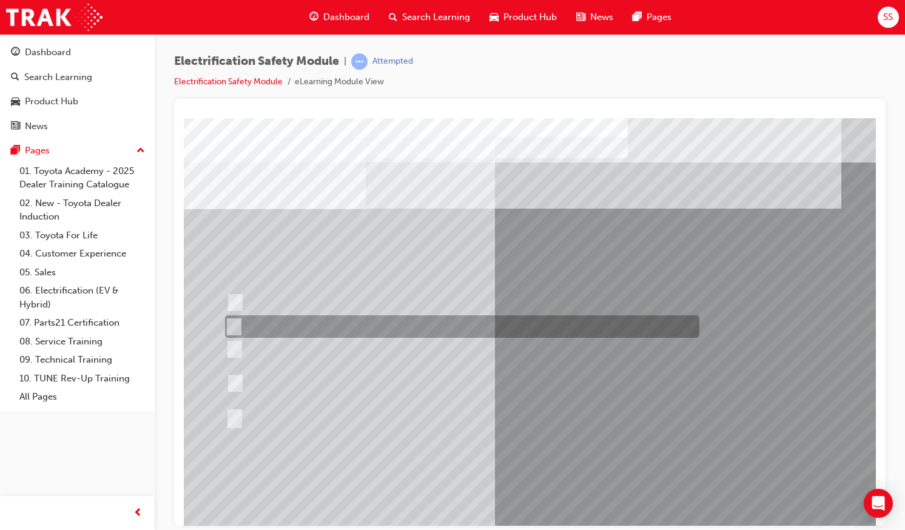
click at [468, 334] on div at bounding box center [459, 326] width 474 height 22
radio input "false"
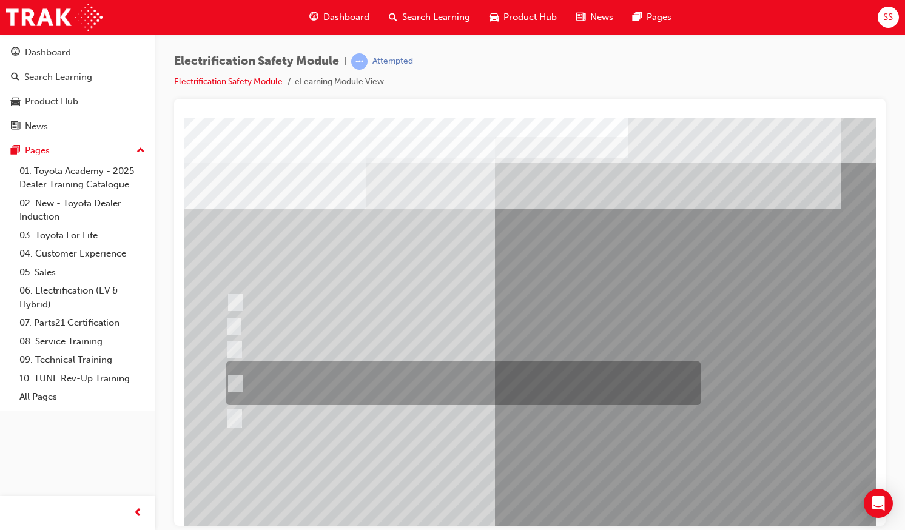
click at [477, 379] on div at bounding box center [460, 383] width 474 height 44
radio input "false"
radio input "true"
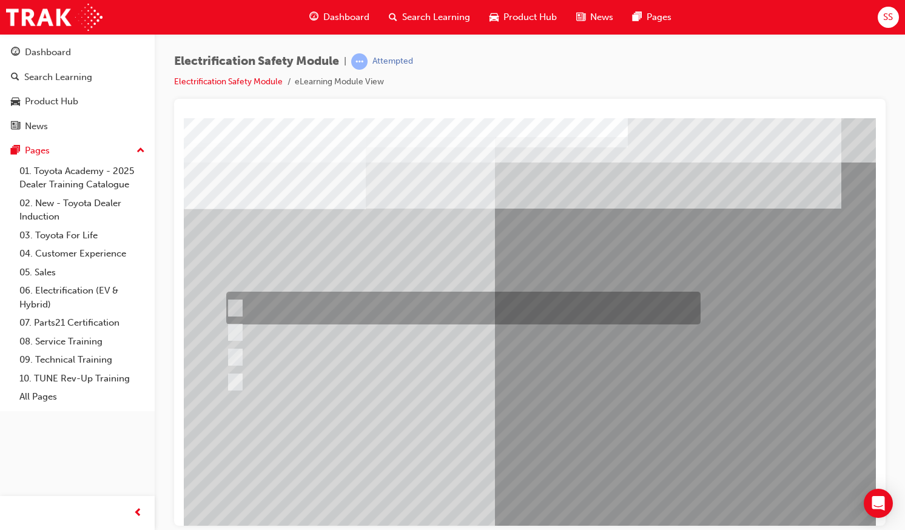
click at [455, 304] on div at bounding box center [460, 308] width 474 height 33
radio input "true"
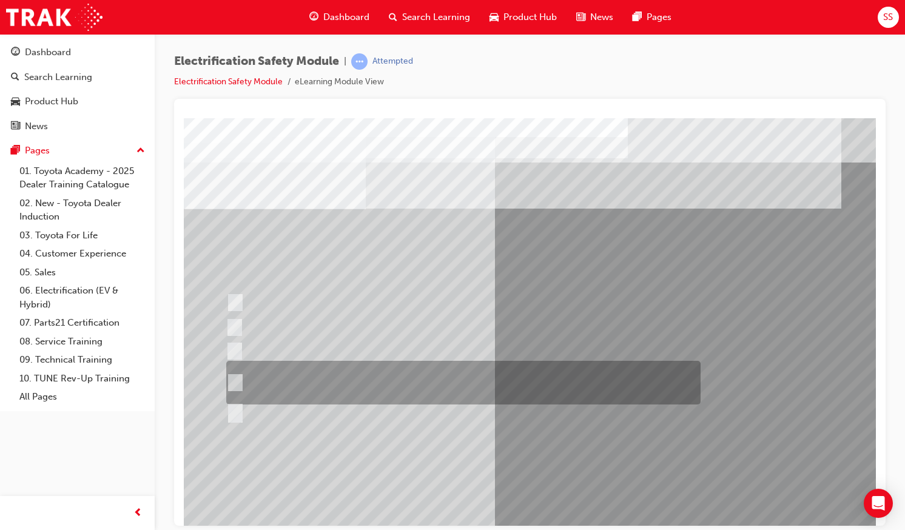
click at [300, 381] on div at bounding box center [460, 383] width 474 height 44
radio input "true"
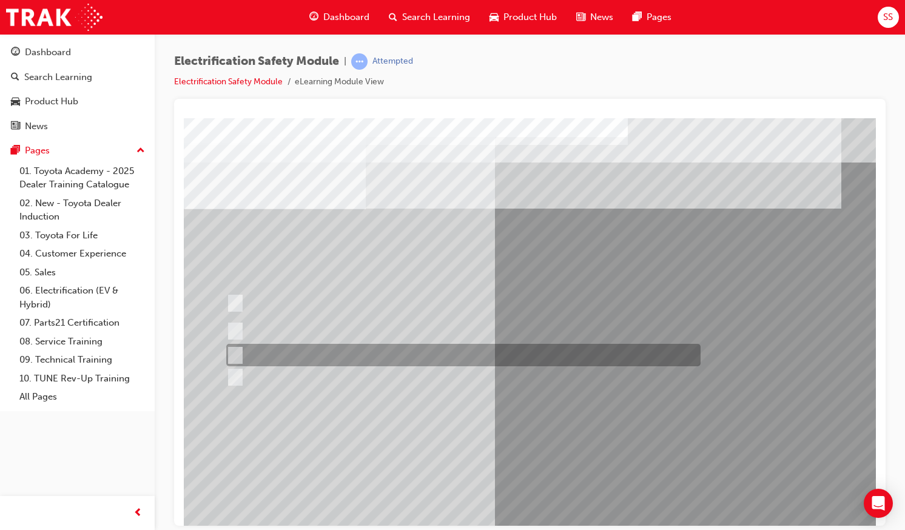
click at [321, 355] on div at bounding box center [460, 355] width 474 height 22
radio input "true"
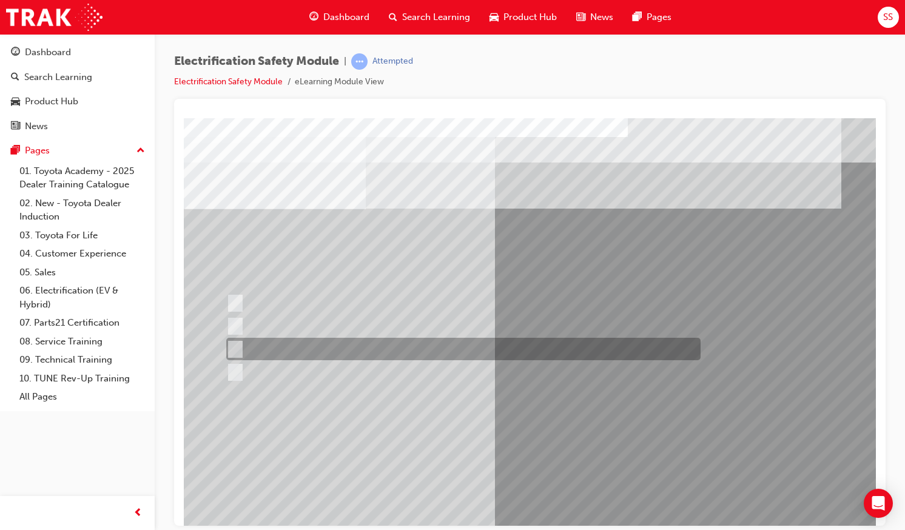
click at [599, 346] on div at bounding box center [460, 349] width 474 height 22
radio input "true"
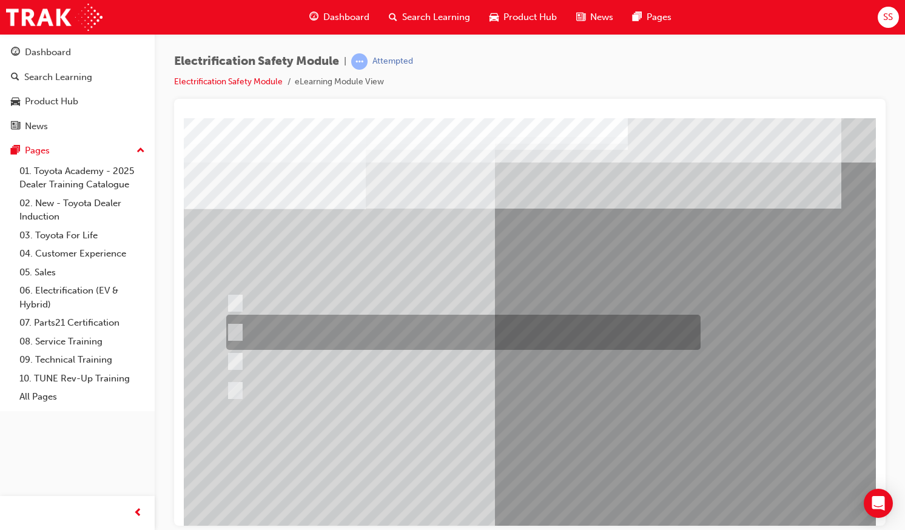
click at [406, 334] on div at bounding box center [460, 332] width 474 height 35
radio input "true"
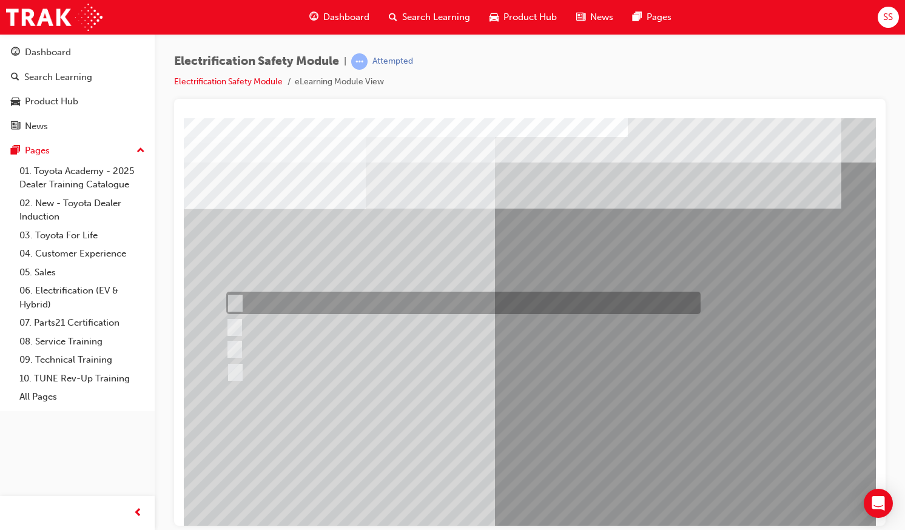
click at [361, 306] on div at bounding box center [460, 303] width 474 height 22
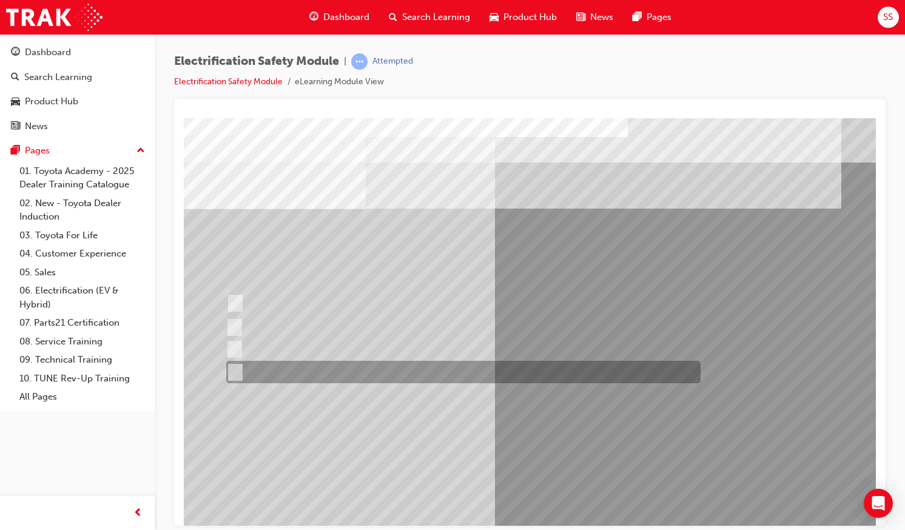
click at [392, 376] on div at bounding box center [460, 372] width 474 height 22
radio input "false"
radio input "true"
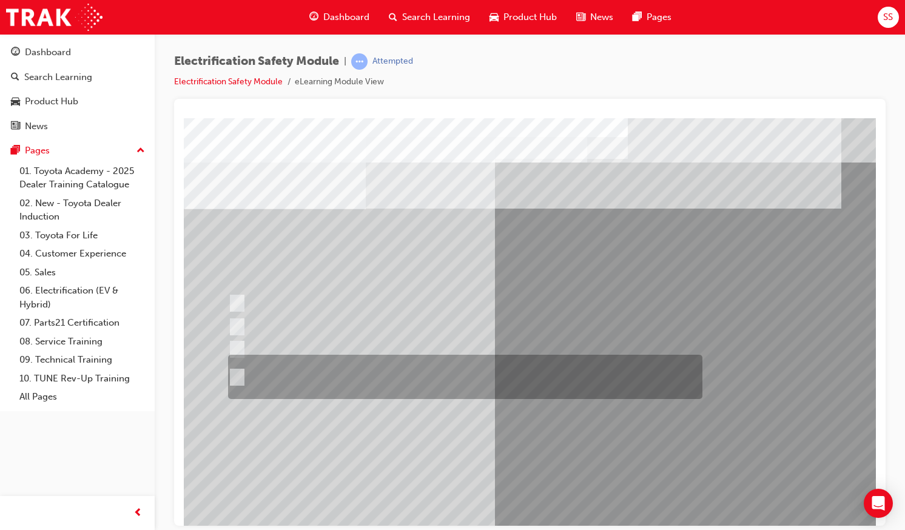
click at [403, 364] on div at bounding box center [462, 377] width 474 height 44
radio input "true"
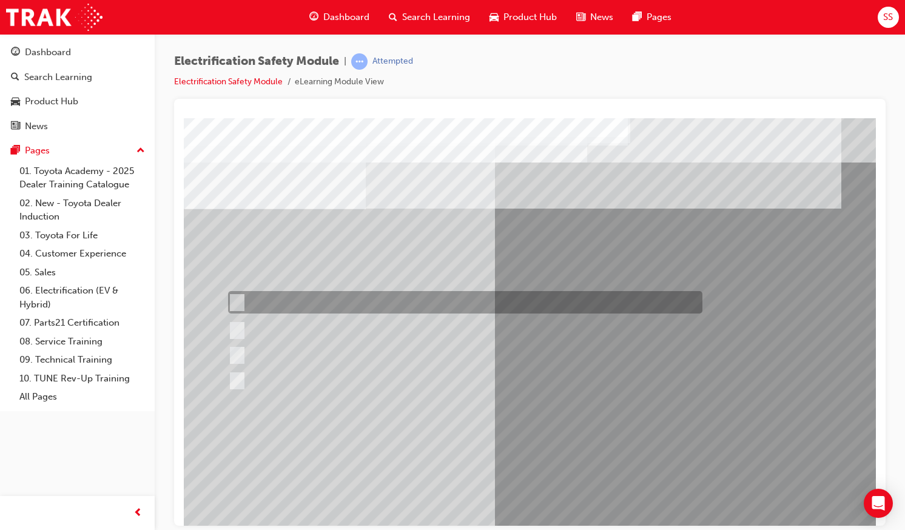
click at [404, 300] on div at bounding box center [462, 302] width 474 height 22
radio input "true"
click at [328, 301] on div at bounding box center [462, 302] width 474 height 22
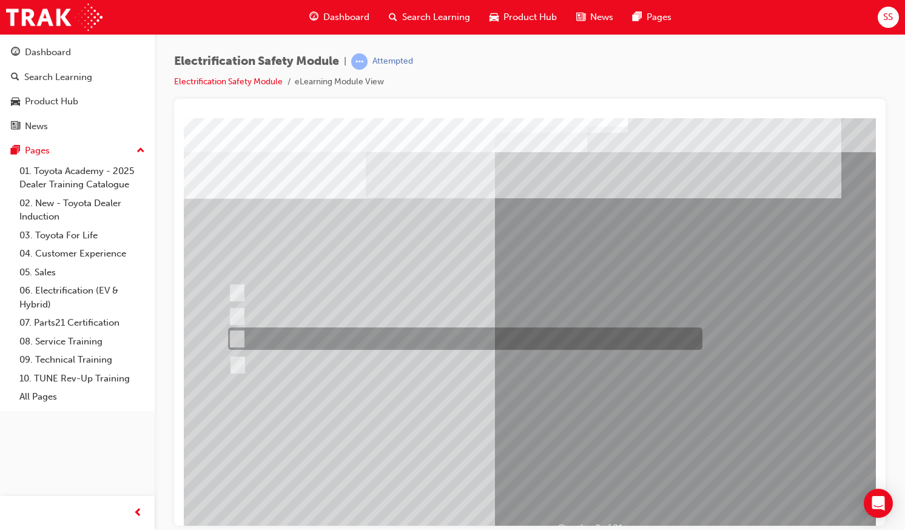
scroll to position [11, 0]
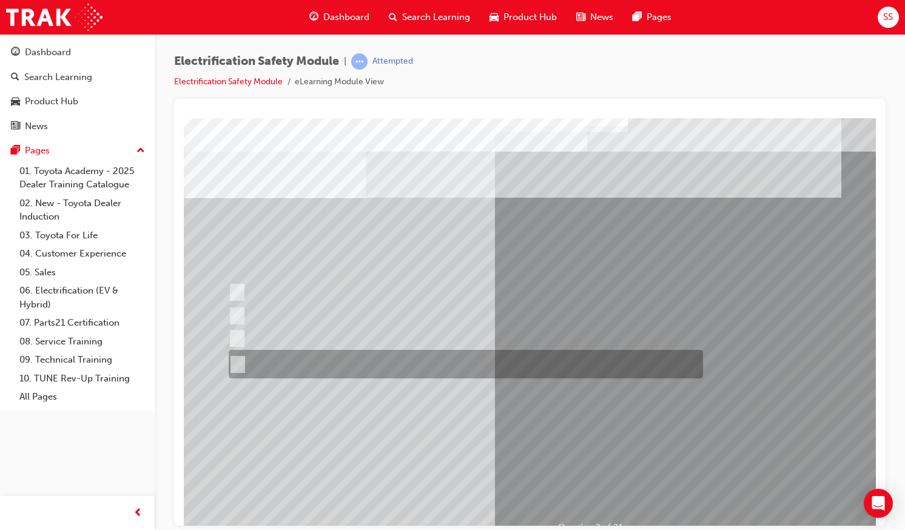
click at [339, 359] on div at bounding box center [463, 364] width 474 height 29
radio input "true"
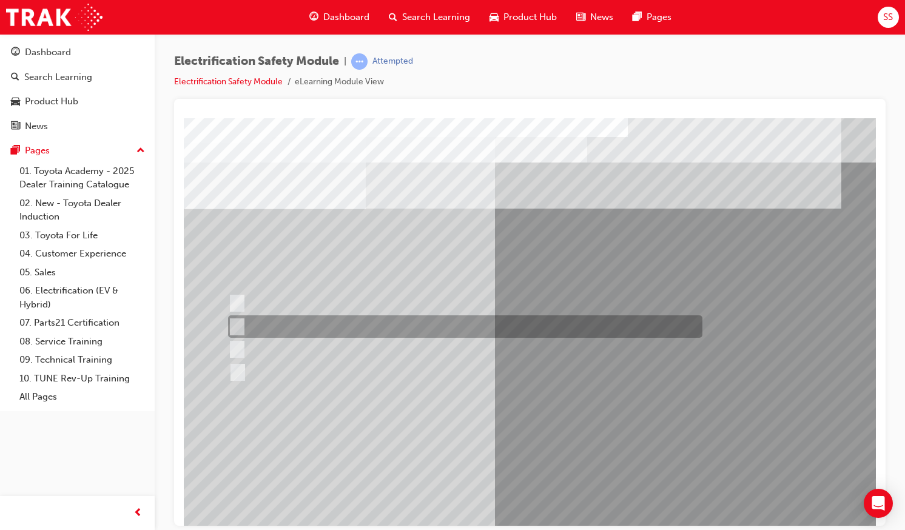
click at [306, 328] on div at bounding box center [462, 326] width 474 height 22
checkbox input "true"
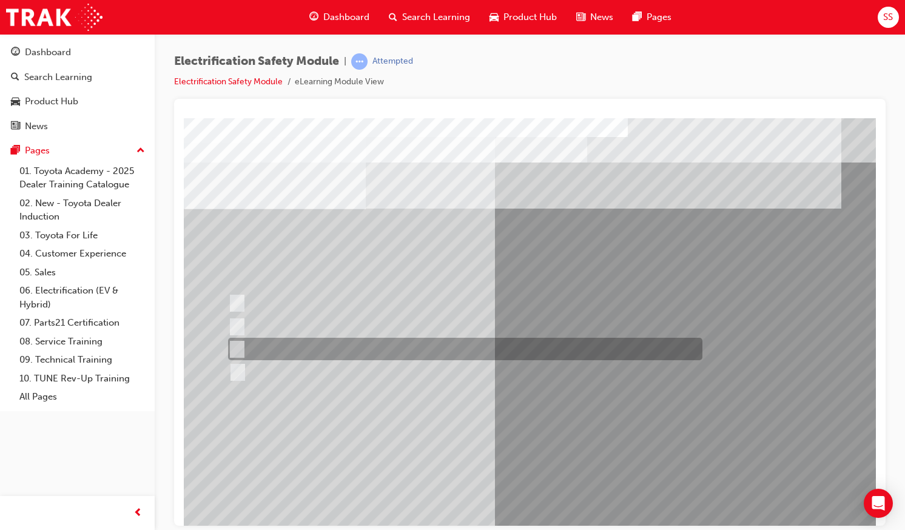
click at [307, 347] on div at bounding box center [462, 349] width 474 height 22
checkbox input "true"
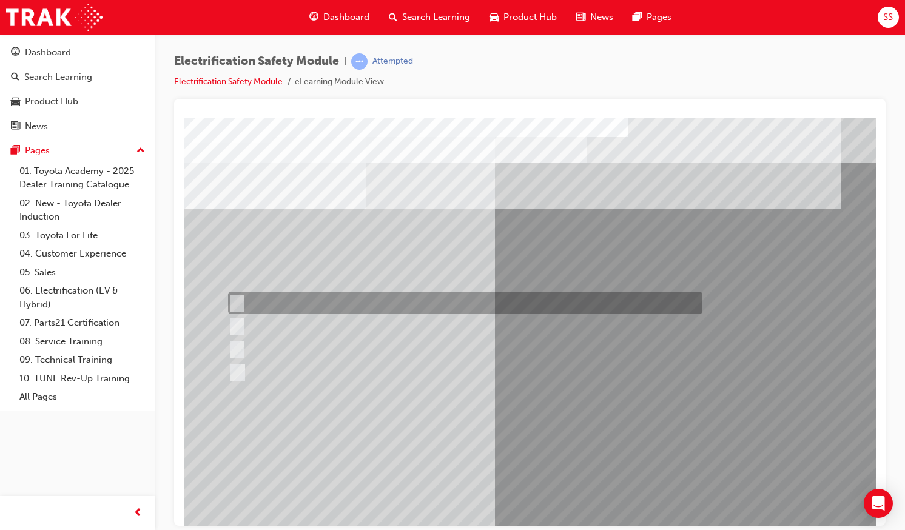
click at [357, 302] on div at bounding box center [462, 303] width 474 height 22
checkbox input "true"
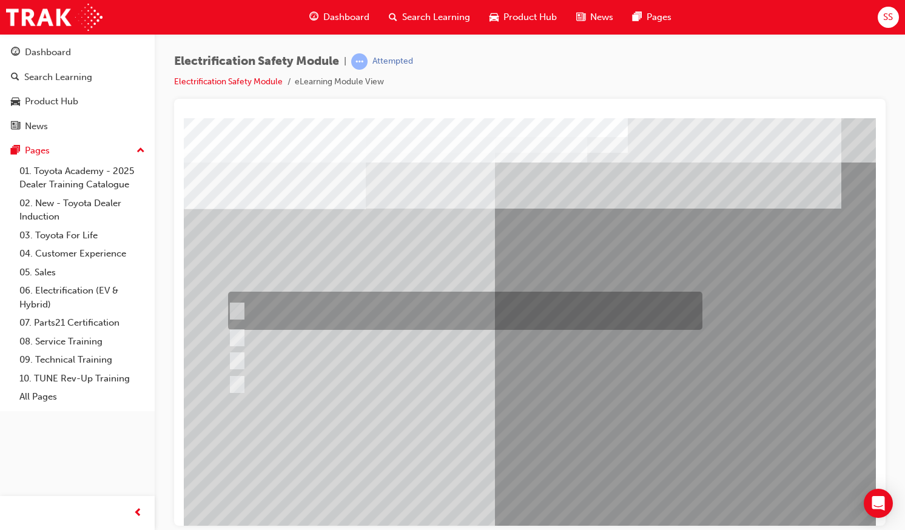
click at [343, 310] on div at bounding box center [462, 311] width 474 height 38
checkbox input "true"
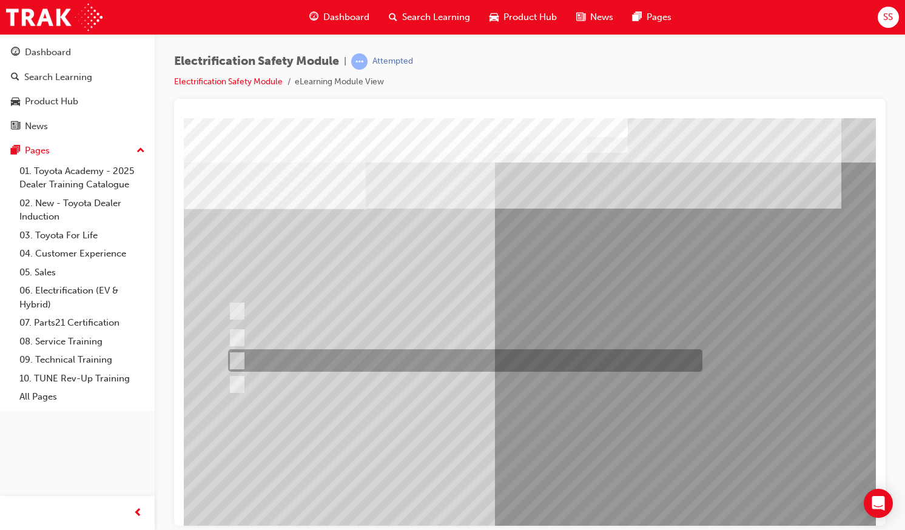
click at [339, 367] on div at bounding box center [462, 360] width 474 height 22
checkbox input "true"
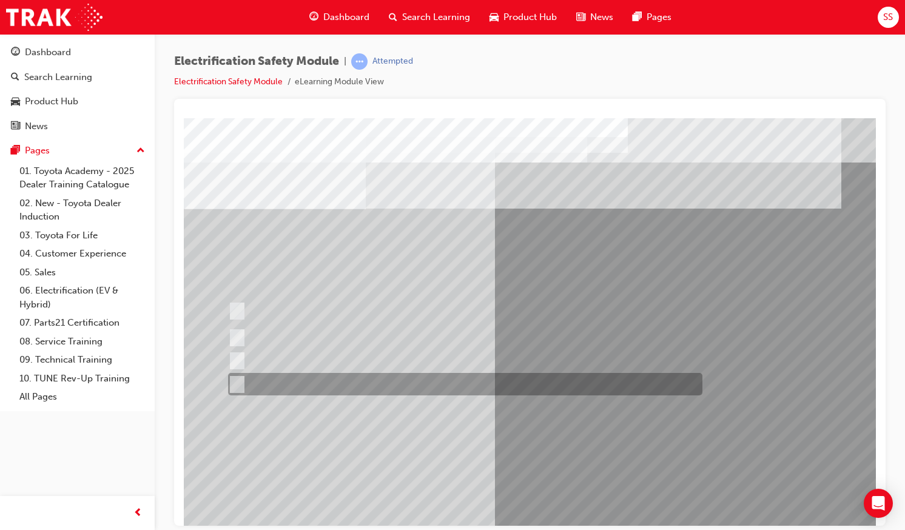
click at [375, 385] on div at bounding box center [462, 384] width 474 height 22
checkbox input "true"
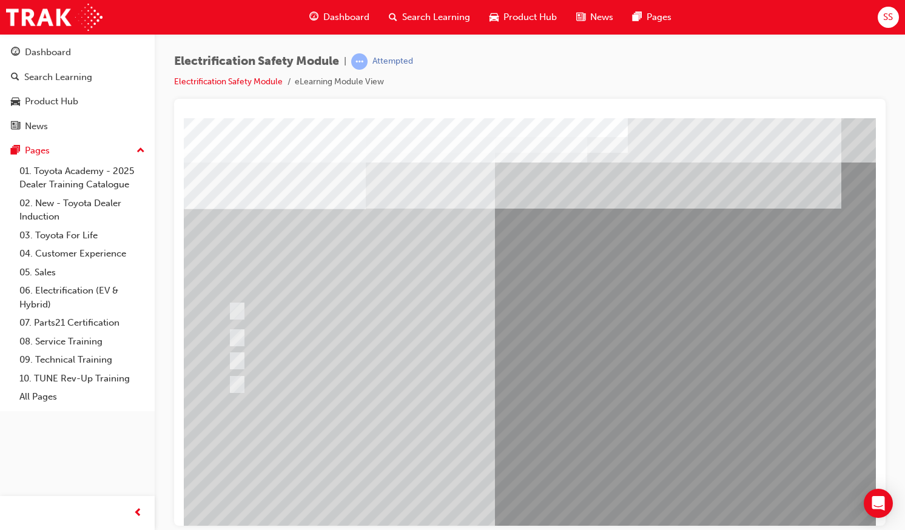
click at [444, 343] on div at bounding box center [462, 337] width 474 height 22
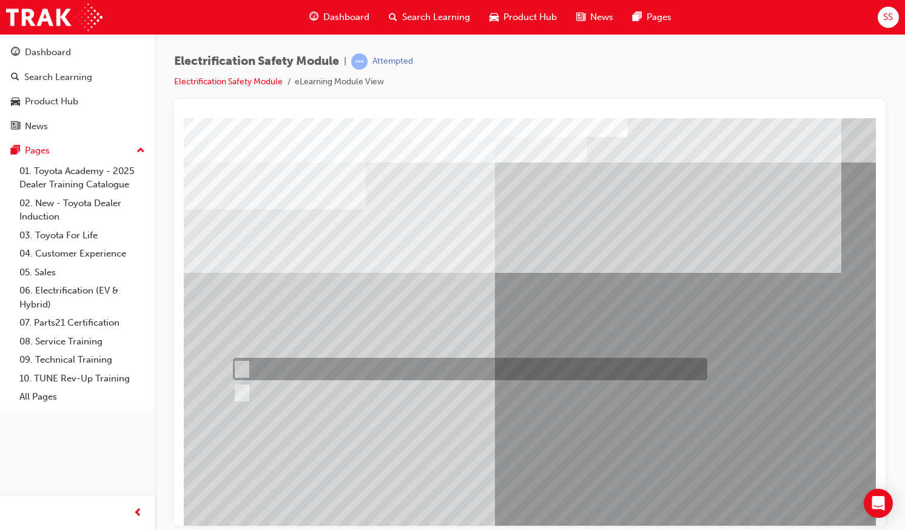
click at [264, 364] on div at bounding box center [467, 369] width 474 height 22
radio input "true"
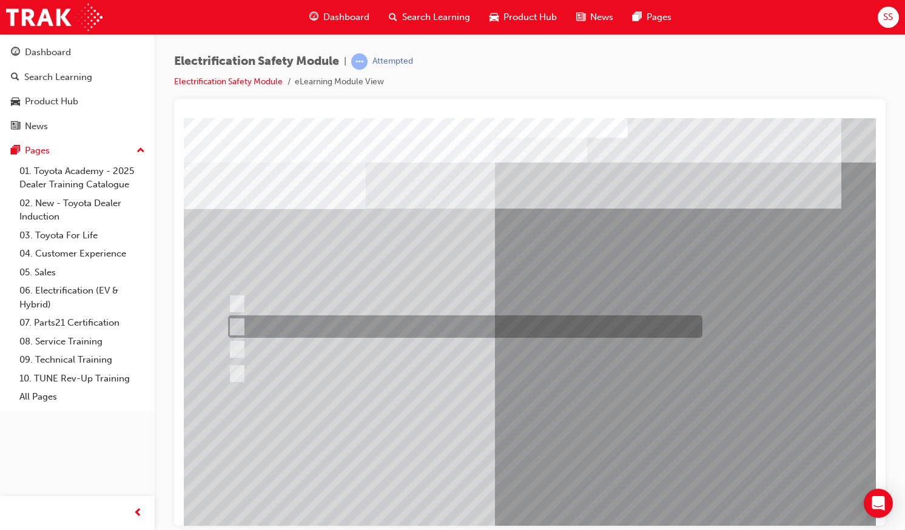
click at [338, 322] on div at bounding box center [462, 326] width 474 height 22
radio input "true"
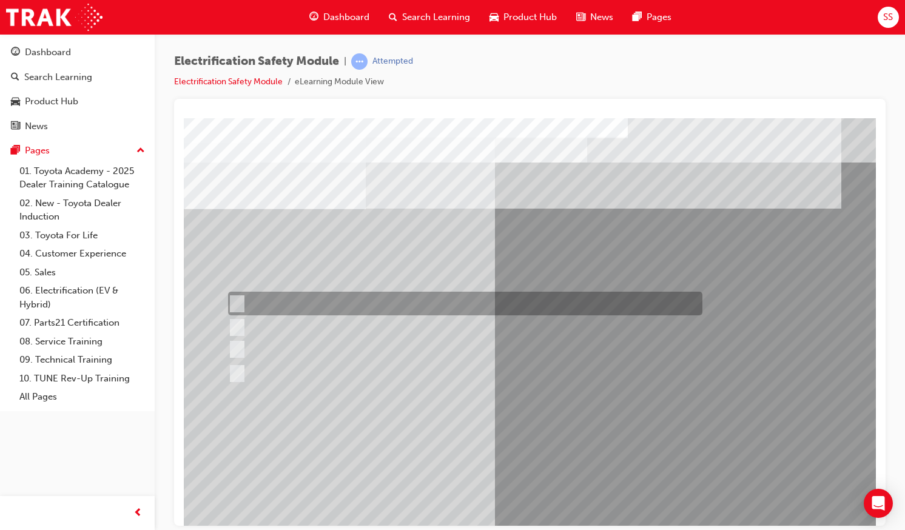
click at [283, 303] on div at bounding box center [462, 304] width 474 height 24
radio input "true"
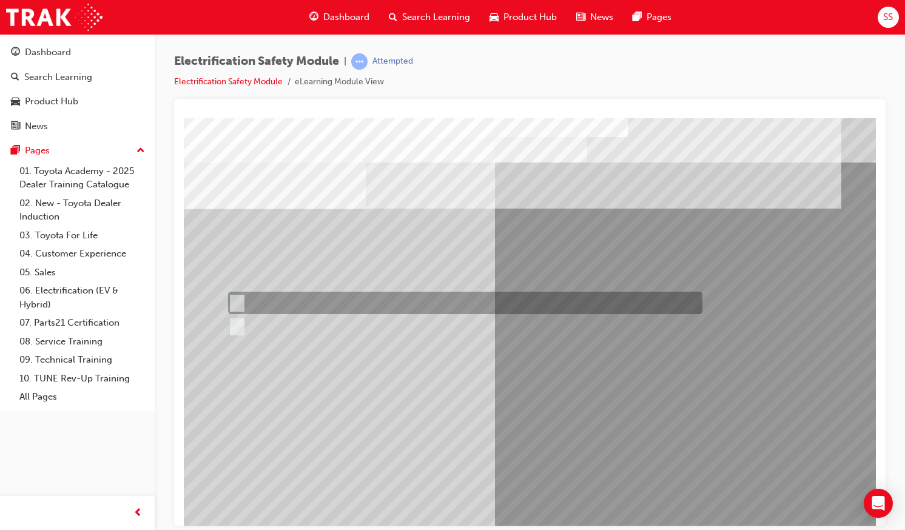
click at [246, 304] on div at bounding box center [462, 303] width 474 height 22
radio input "true"
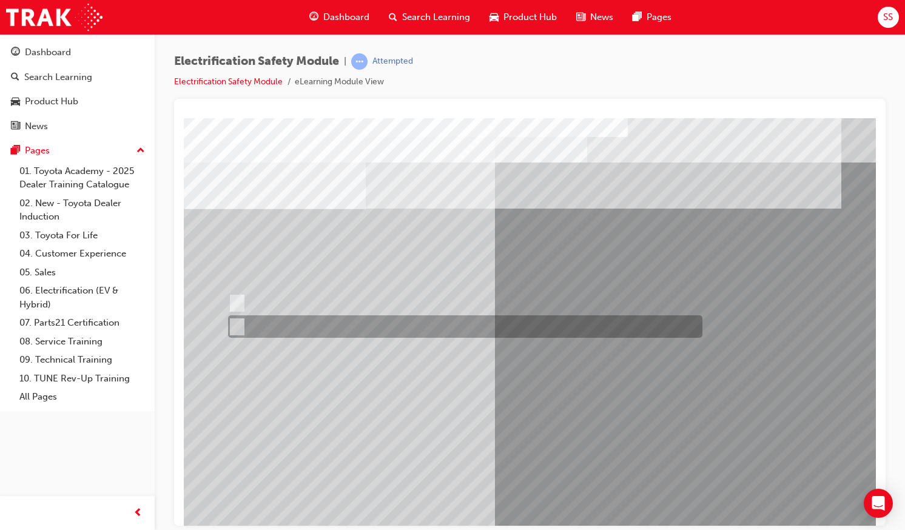
click at [241, 322] on div at bounding box center [462, 326] width 474 height 22
radio input "true"
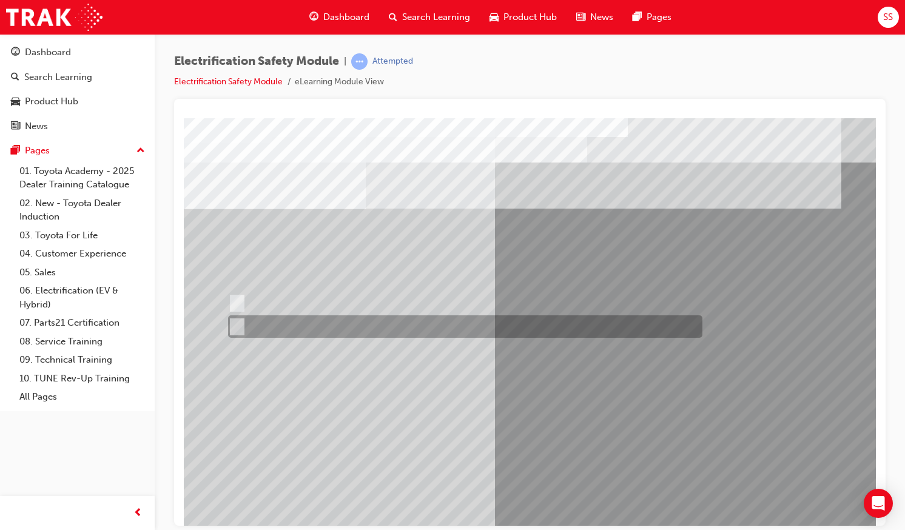
click at [235, 330] on input "False" at bounding box center [234, 326] width 13 height 13
radio input "true"
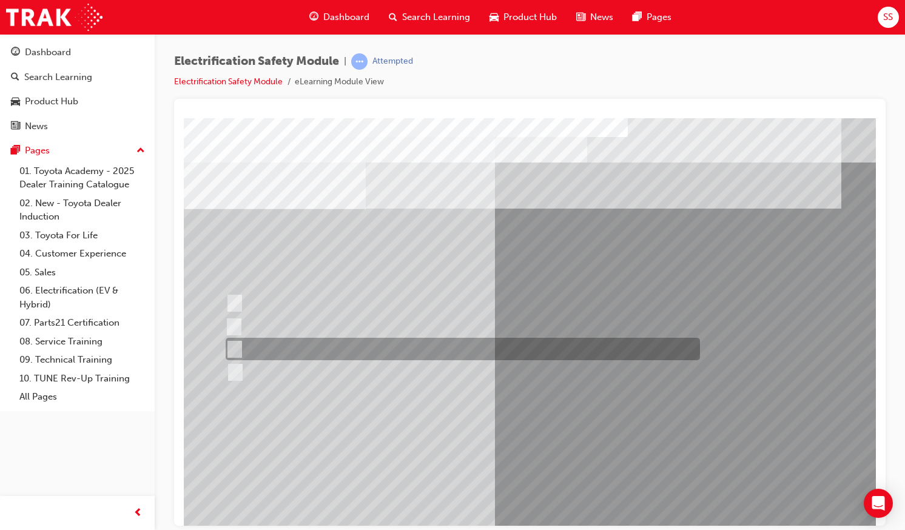
click at [551, 352] on div at bounding box center [460, 349] width 474 height 22
radio input "true"
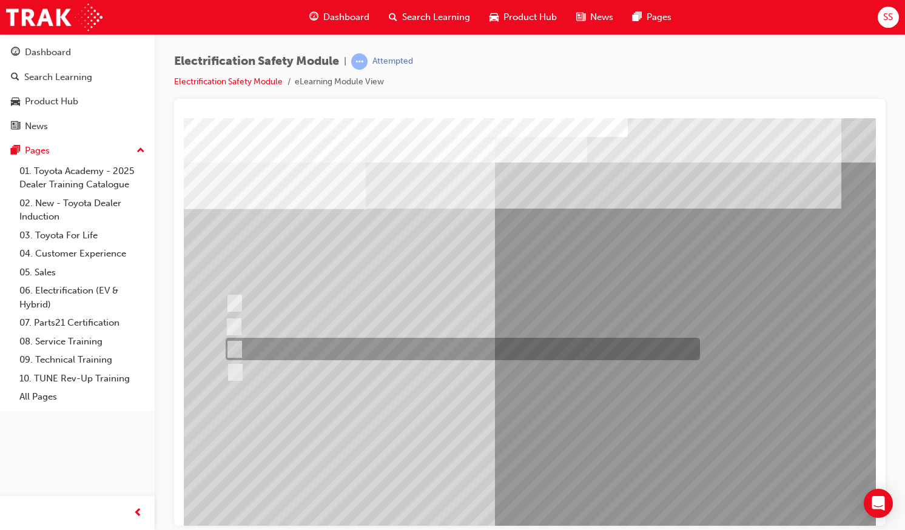
click at [442, 354] on div at bounding box center [460, 349] width 474 height 22
radio input "true"
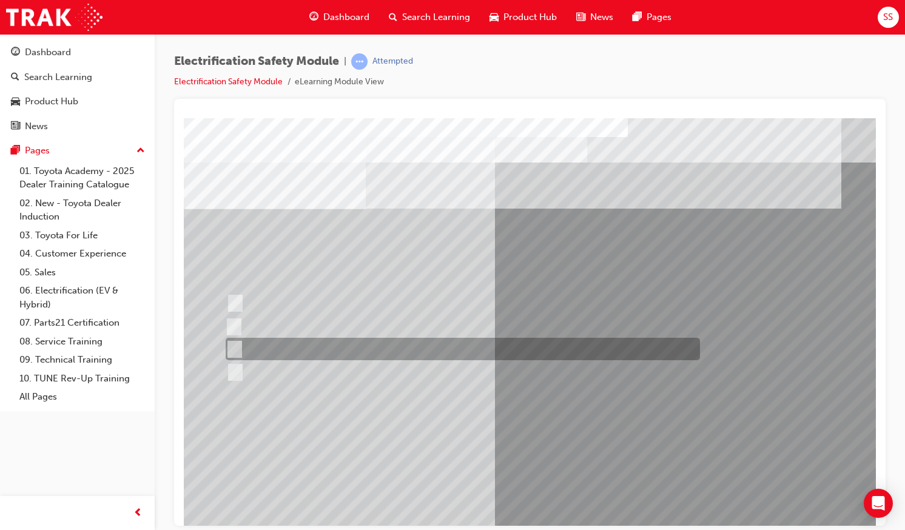
click at [281, 343] on div at bounding box center [460, 349] width 474 height 22
radio input "true"
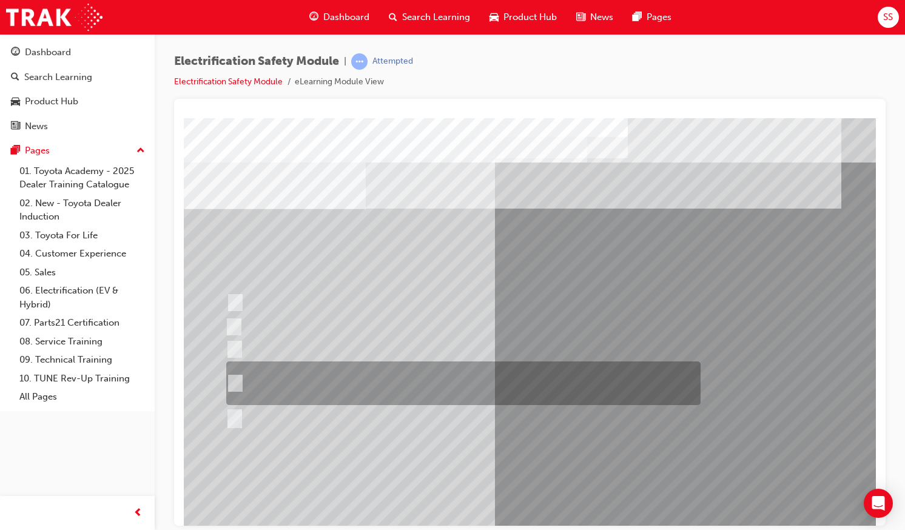
click at [328, 372] on div at bounding box center [460, 383] width 474 height 44
radio input "true"
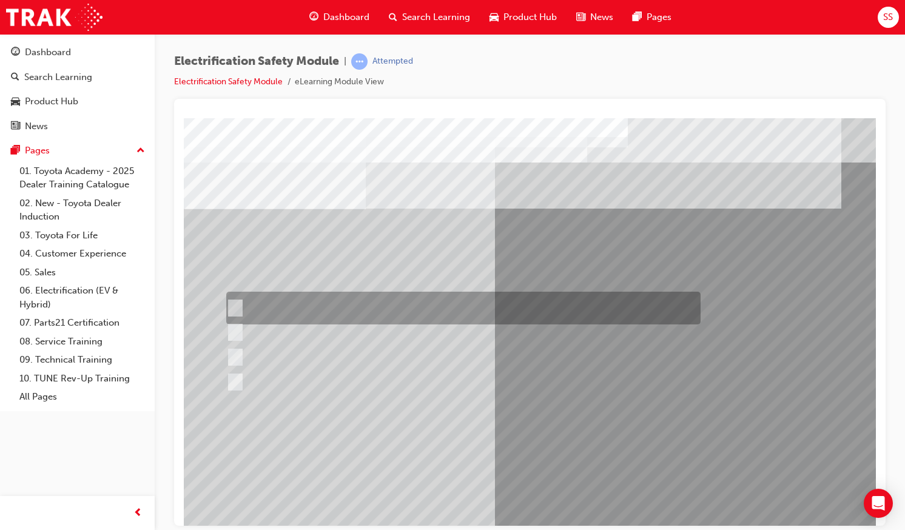
click at [367, 314] on div at bounding box center [460, 308] width 474 height 33
radio input "true"
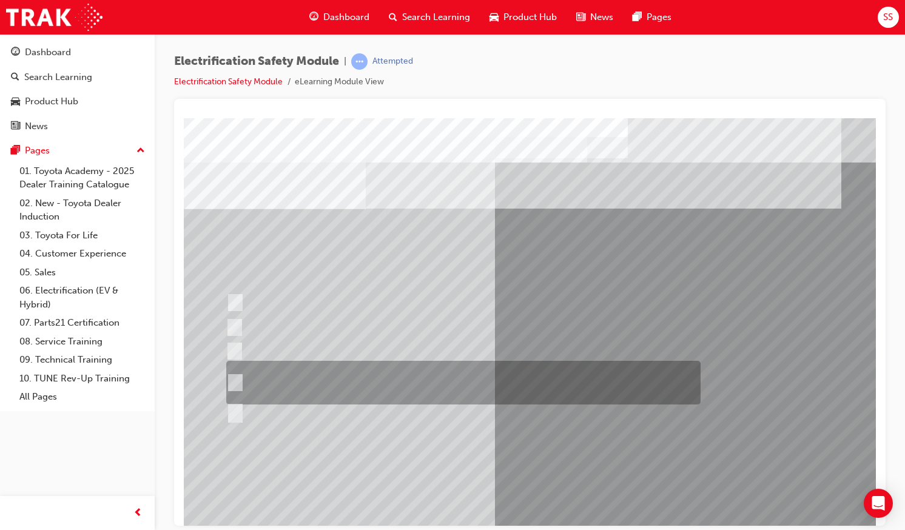
click at [288, 384] on div at bounding box center [460, 383] width 474 height 44
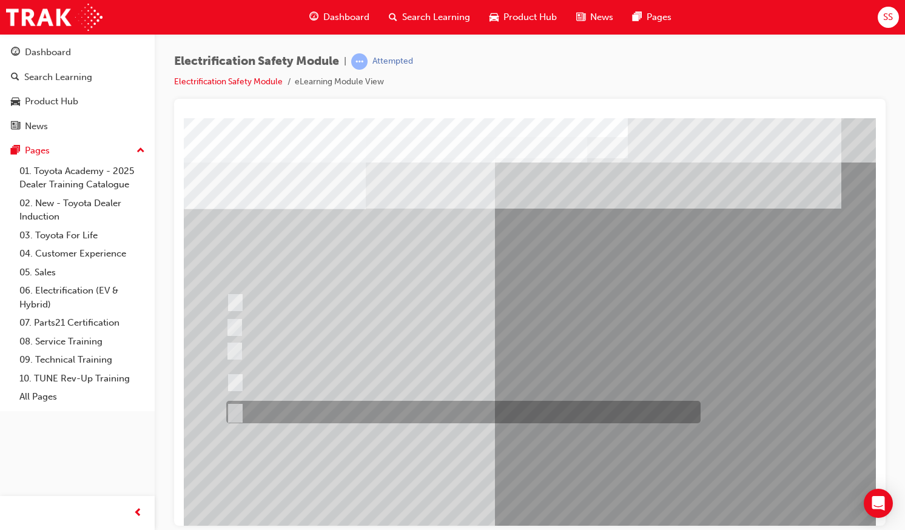
click at [325, 412] on div at bounding box center [460, 412] width 474 height 22
radio input "false"
radio input "true"
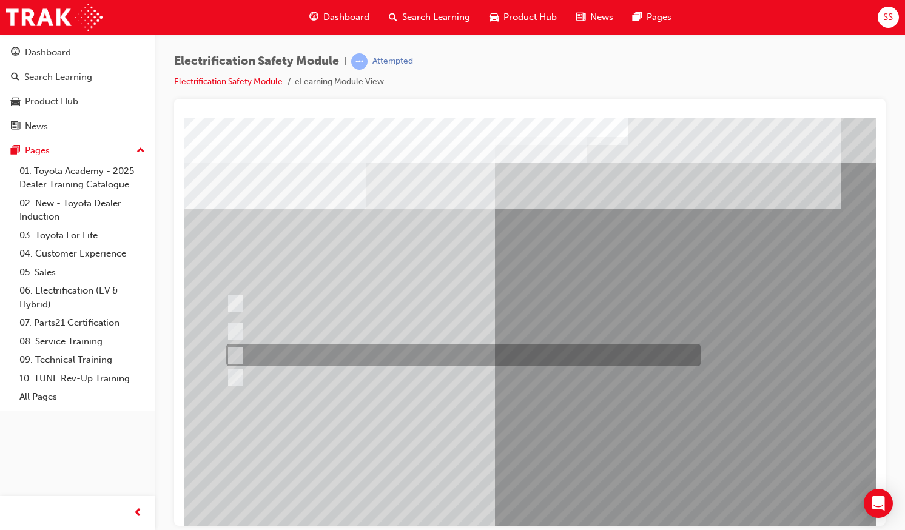
click at [320, 350] on div at bounding box center [460, 355] width 474 height 22
radio input "true"
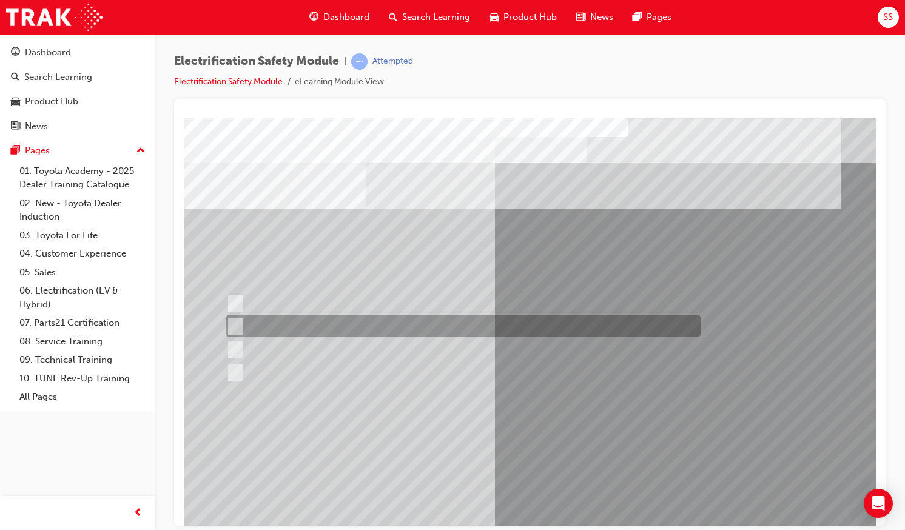
click at [388, 326] on div at bounding box center [460, 326] width 474 height 22
radio input "true"
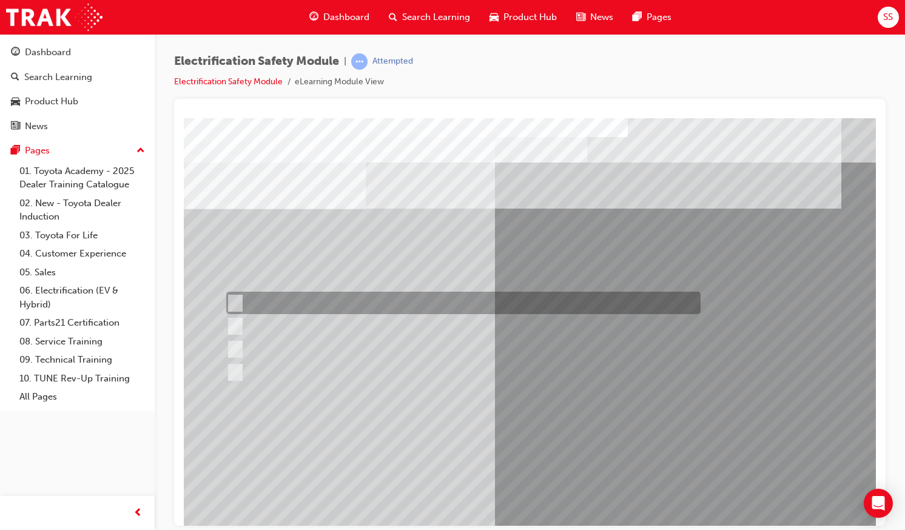
click at [605, 301] on div at bounding box center [460, 303] width 474 height 22
radio input "true"
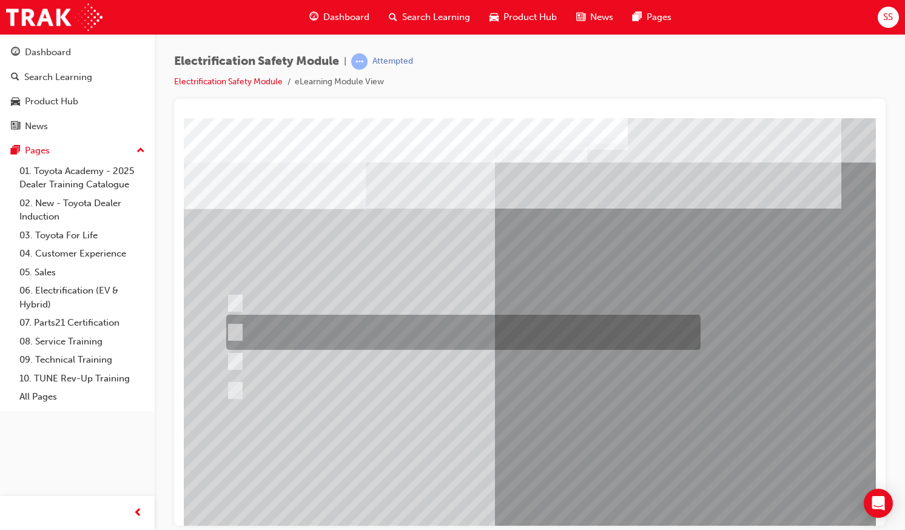
click at [429, 341] on div at bounding box center [460, 332] width 474 height 35
radio input "true"
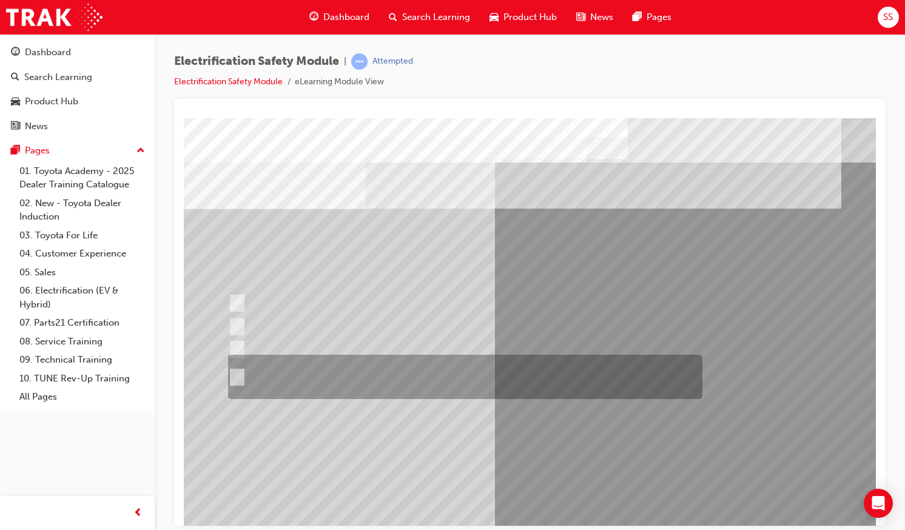
click at [354, 381] on div at bounding box center [462, 377] width 474 height 44
radio input "true"
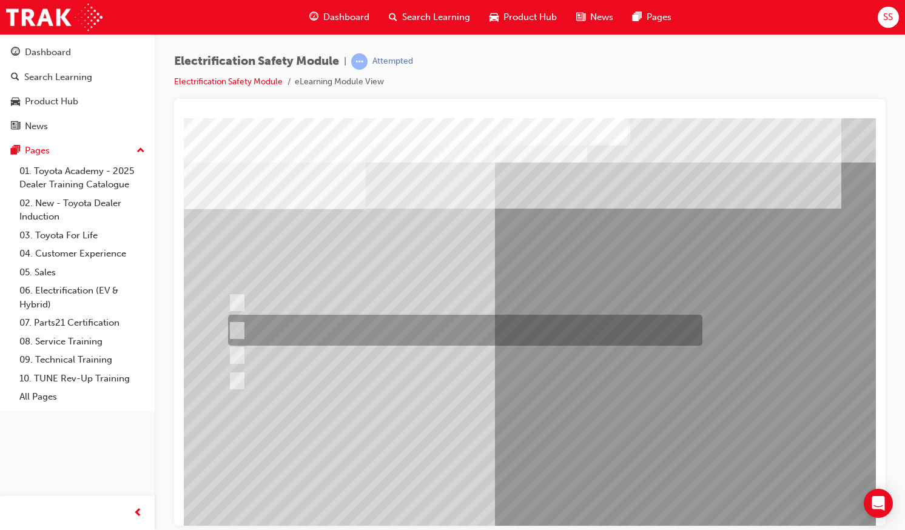
click at [472, 332] on div at bounding box center [462, 330] width 474 height 31
radio input "true"
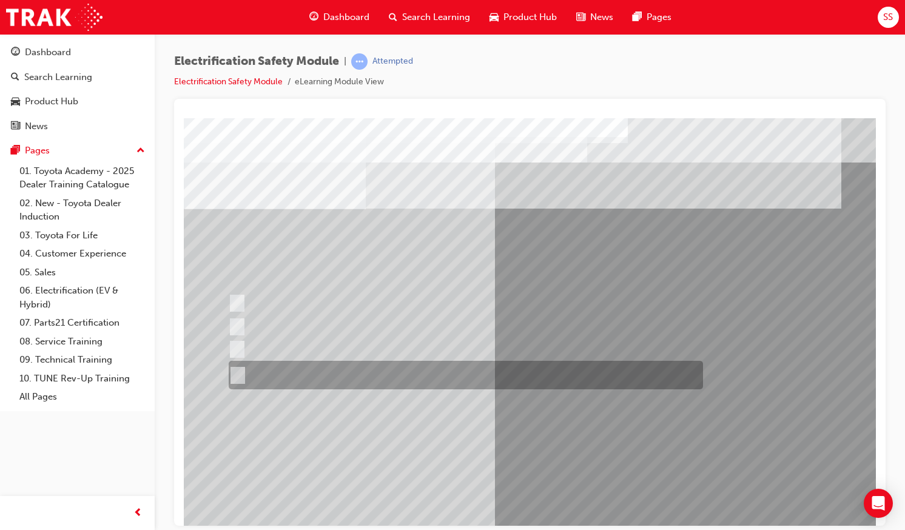
click at [563, 370] on div at bounding box center [463, 375] width 474 height 29
radio input "true"
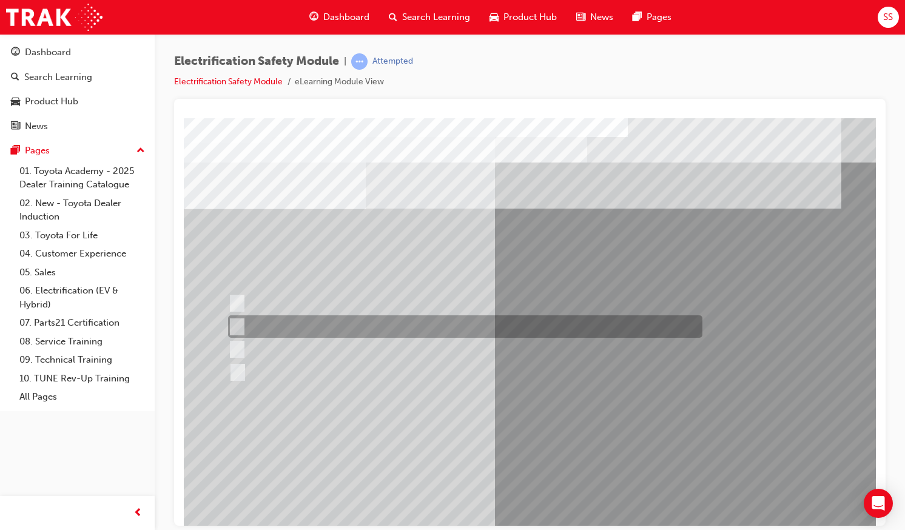
click at [349, 330] on div at bounding box center [462, 326] width 474 height 22
checkbox input "true"
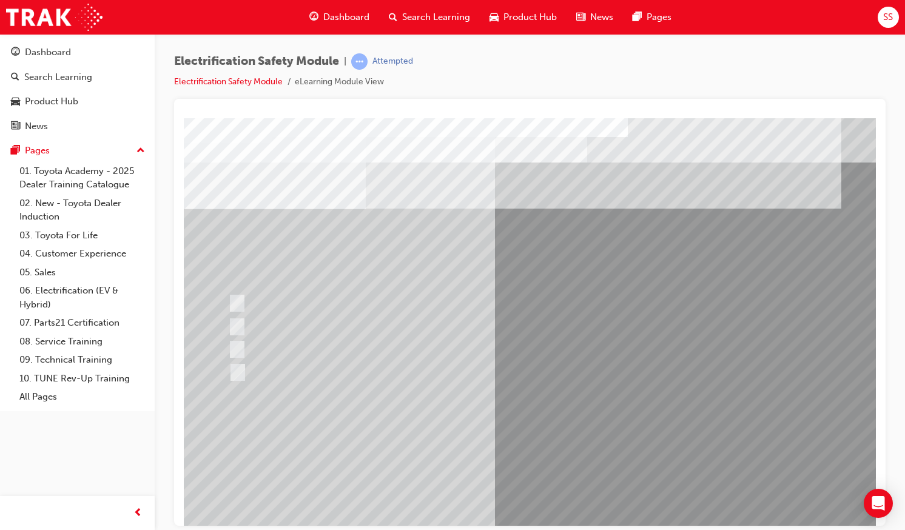
click at [248, 365] on div at bounding box center [463, 372] width 474 height 22
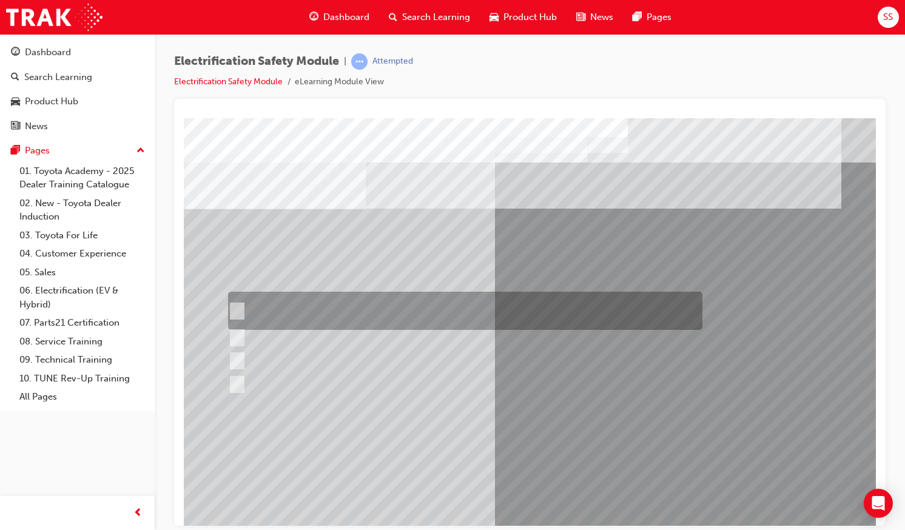
click at [357, 323] on div at bounding box center [462, 311] width 474 height 38
checkbox input "true"
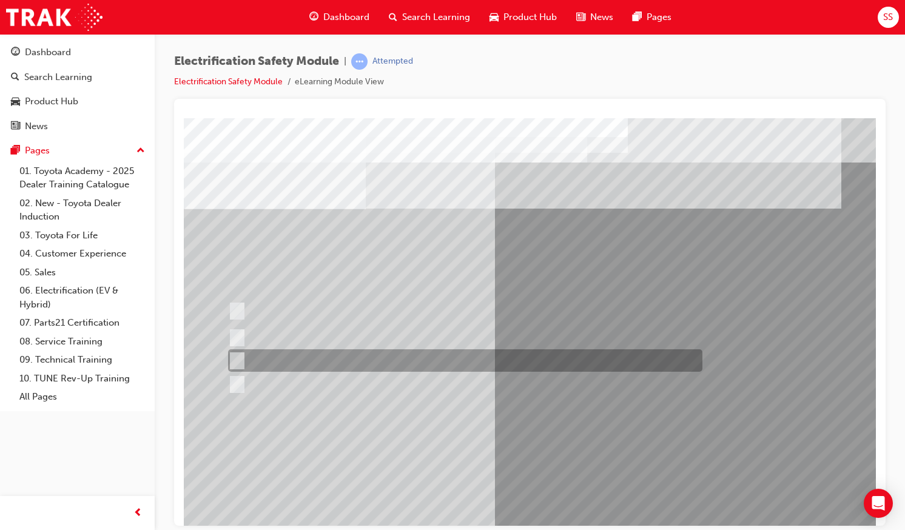
click at [352, 352] on div at bounding box center [462, 360] width 474 height 22
checkbox input "true"
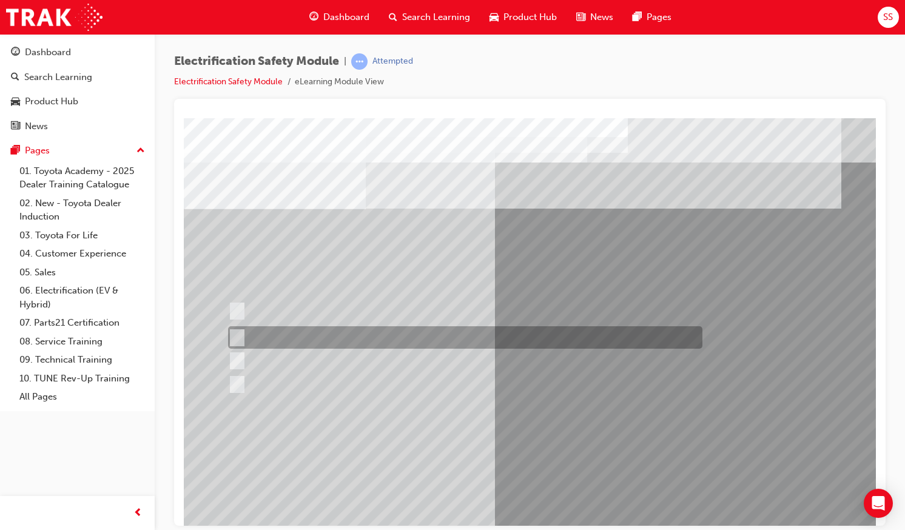
click at [350, 340] on div at bounding box center [462, 337] width 474 height 22
checkbox input "true"
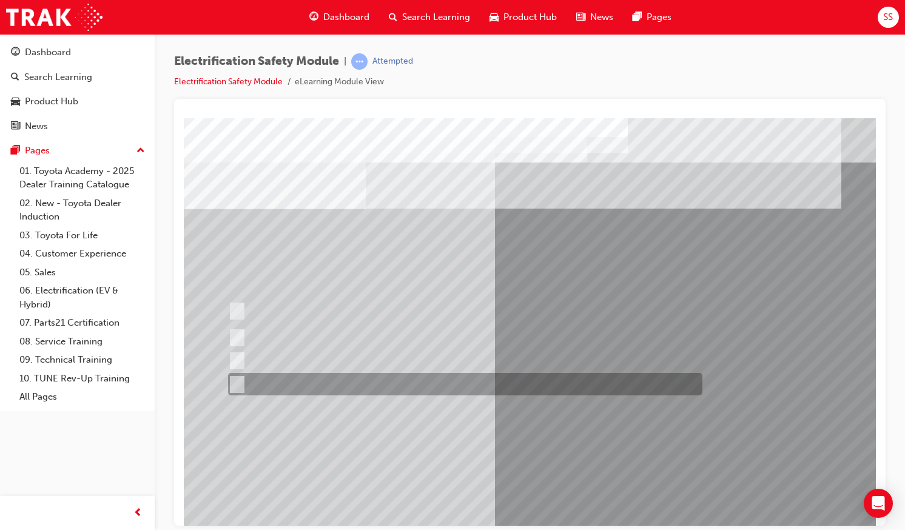
click at [346, 380] on div at bounding box center [462, 384] width 474 height 22
checkbox input "true"
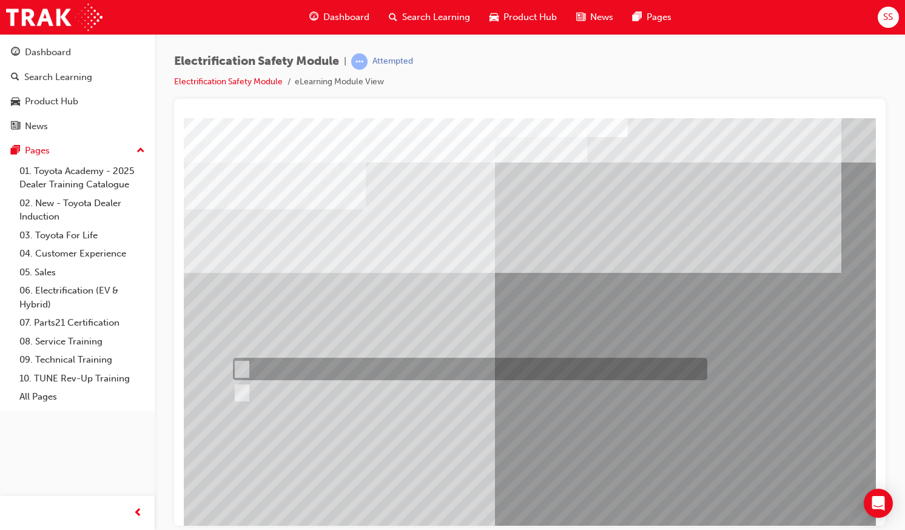
click at [293, 367] on div at bounding box center [467, 369] width 474 height 22
radio input "true"
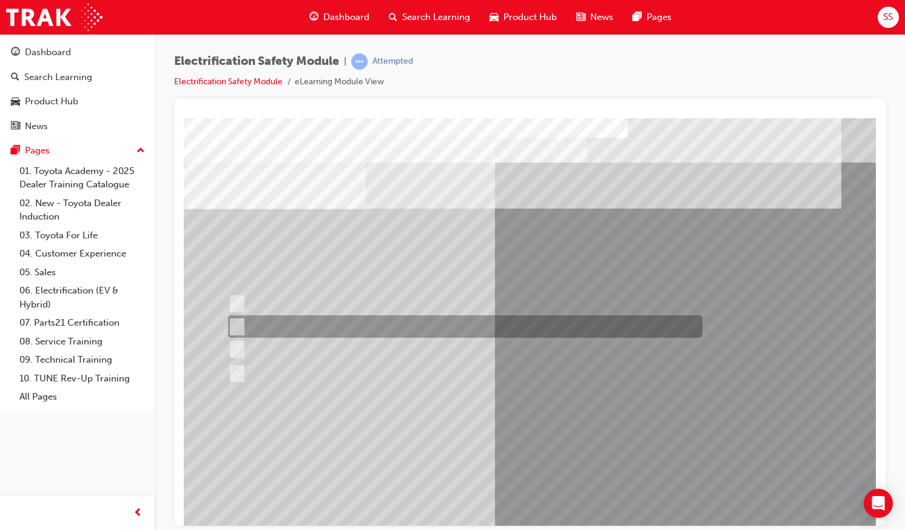
click at [314, 323] on div at bounding box center [462, 326] width 474 height 22
radio input "true"
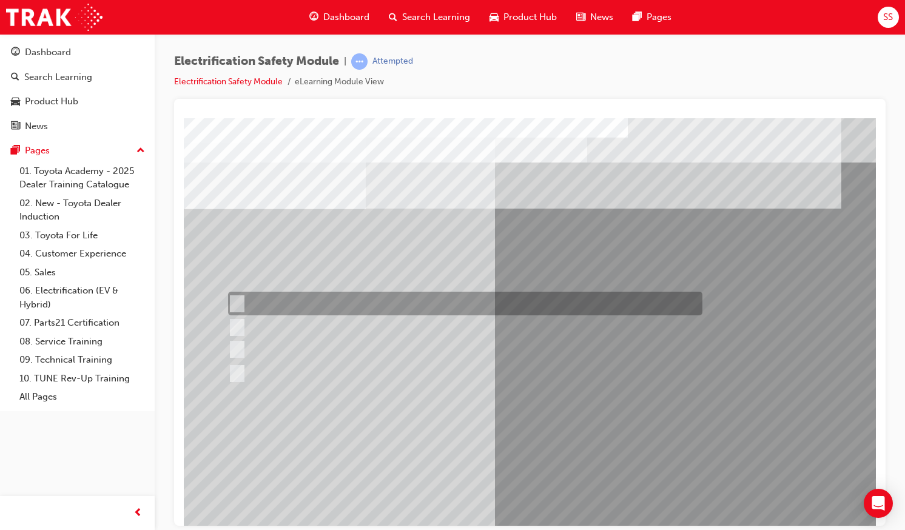
click at [341, 303] on div at bounding box center [462, 304] width 474 height 24
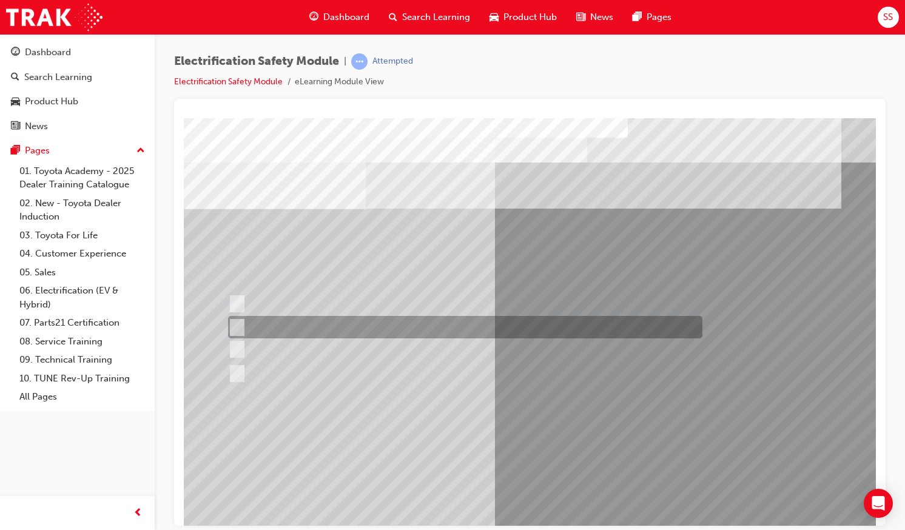
click at [344, 324] on div at bounding box center [462, 327] width 474 height 22
radio input "false"
radio input "true"
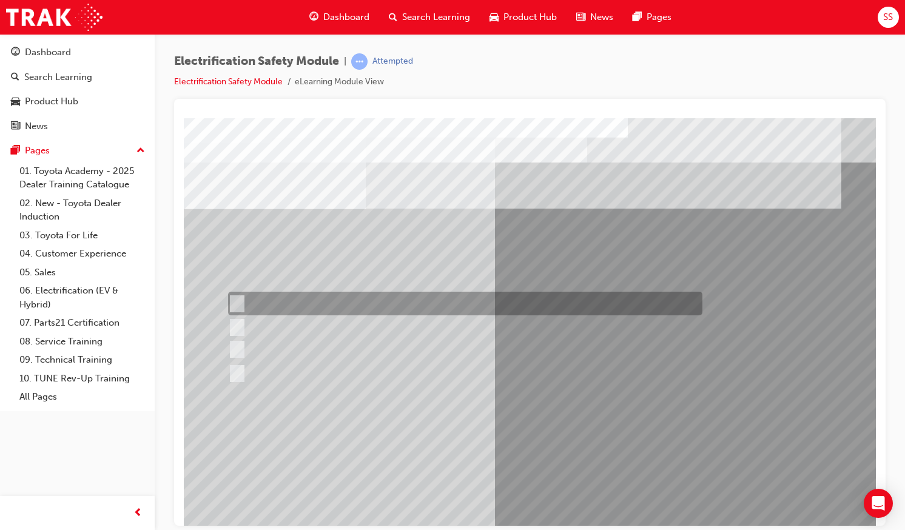
click at [352, 307] on div at bounding box center [462, 304] width 474 height 24
radio input "true"
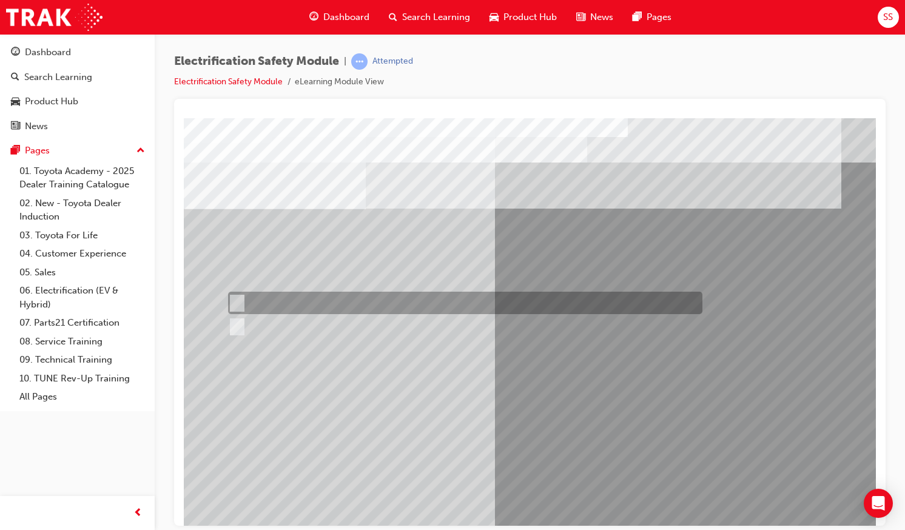
click at [281, 301] on div at bounding box center [462, 303] width 474 height 22
radio input "true"
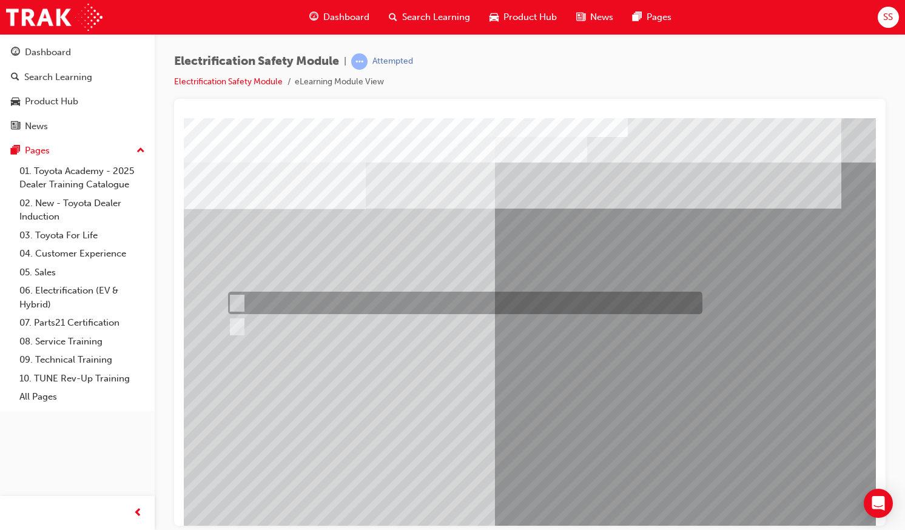
click at [314, 306] on div at bounding box center [462, 303] width 474 height 22
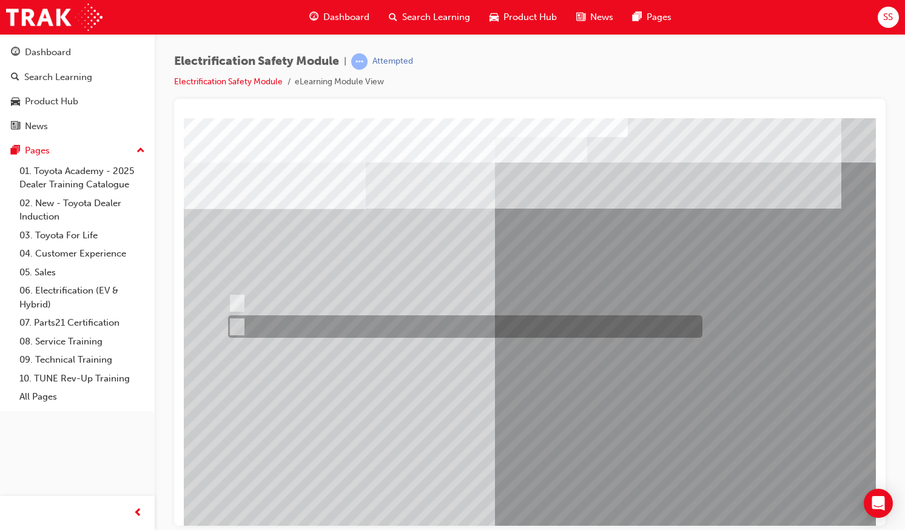
click at [298, 323] on div at bounding box center [462, 326] width 474 height 22
radio input "false"
radio input "true"
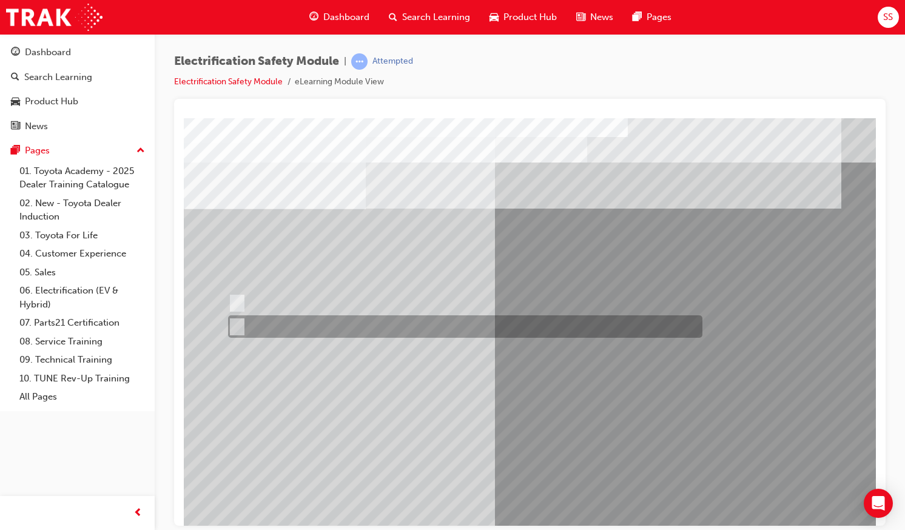
click at [261, 327] on div at bounding box center [462, 326] width 474 height 22
radio input "true"
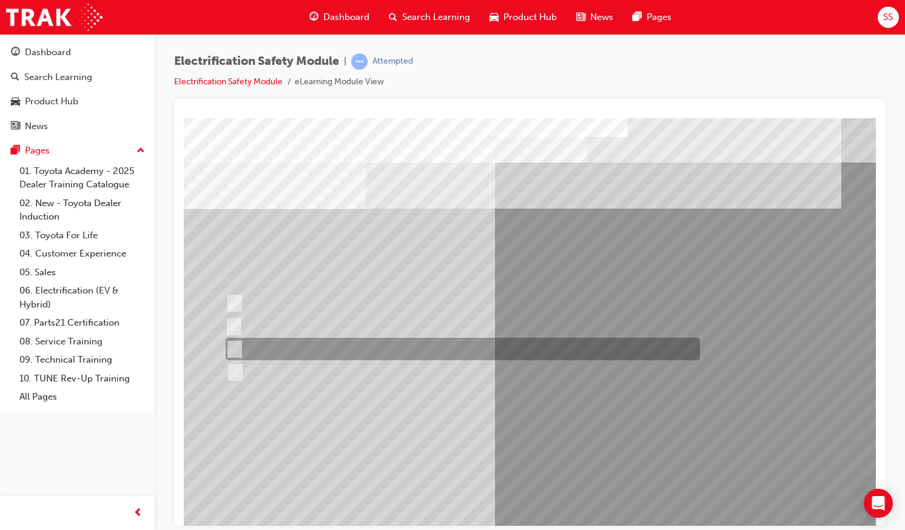
click at [295, 347] on div at bounding box center [460, 349] width 474 height 22
radio input "true"
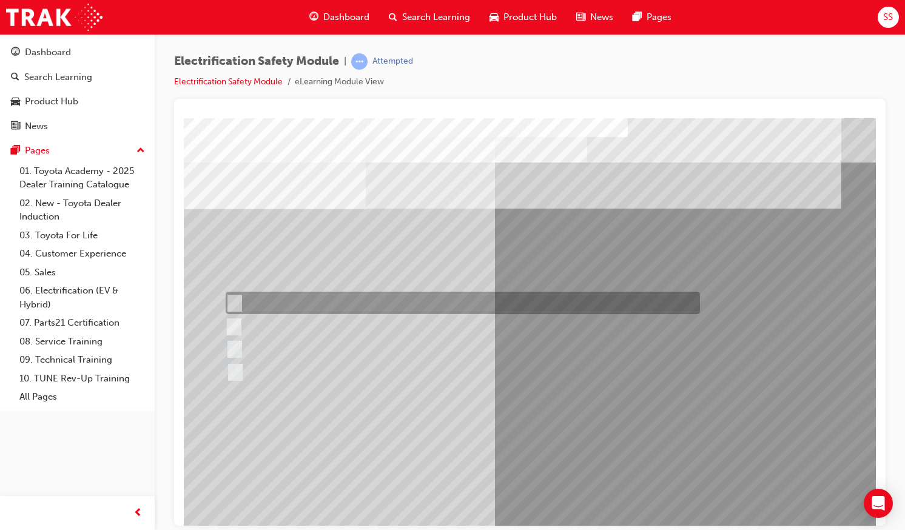
click at [236, 299] on input "Remove the Service Plug Grip" at bounding box center [232, 303] width 13 height 13
radio input "true"
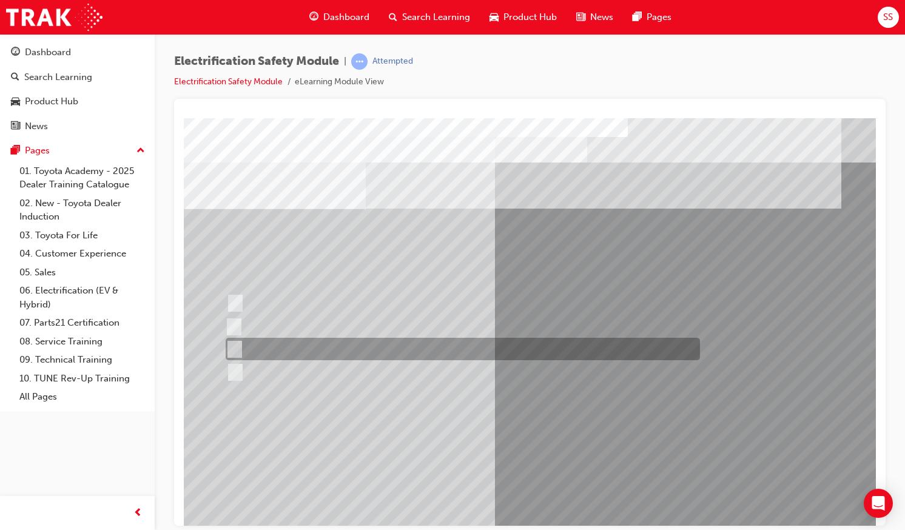
click at [272, 344] on div at bounding box center [460, 349] width 474 height 22
radio input "true"
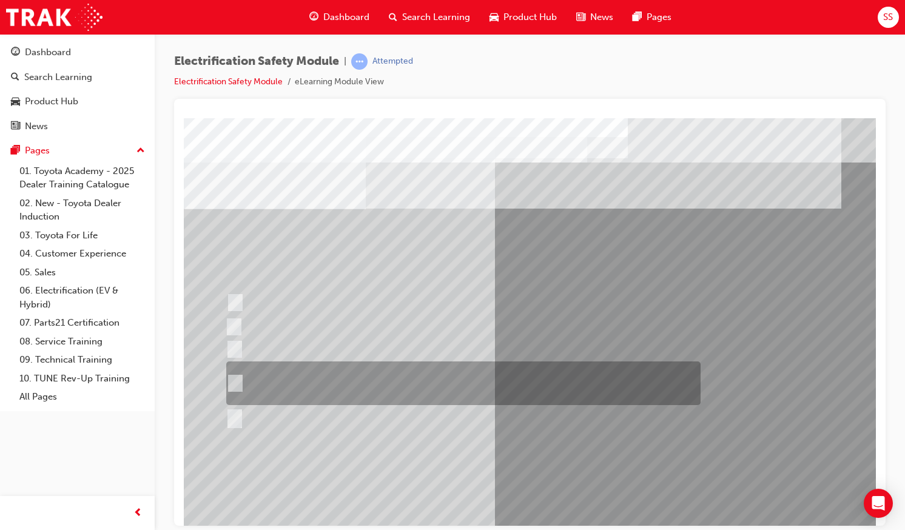
click at [346, 369] on div at bounding box center [460, 383] width 474 height 44
radio input "true"
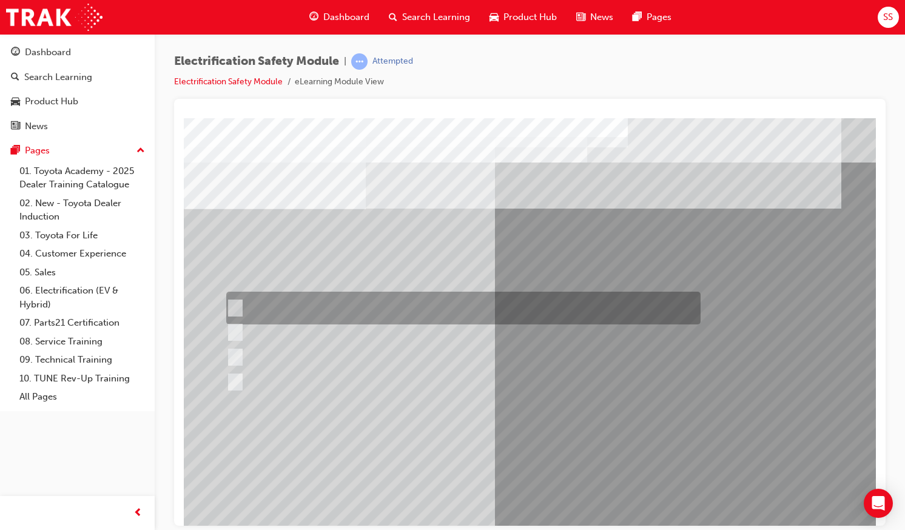
click at [377, 301] on div at bounding box center [460, 308] width 474 height 33
radio input "true"
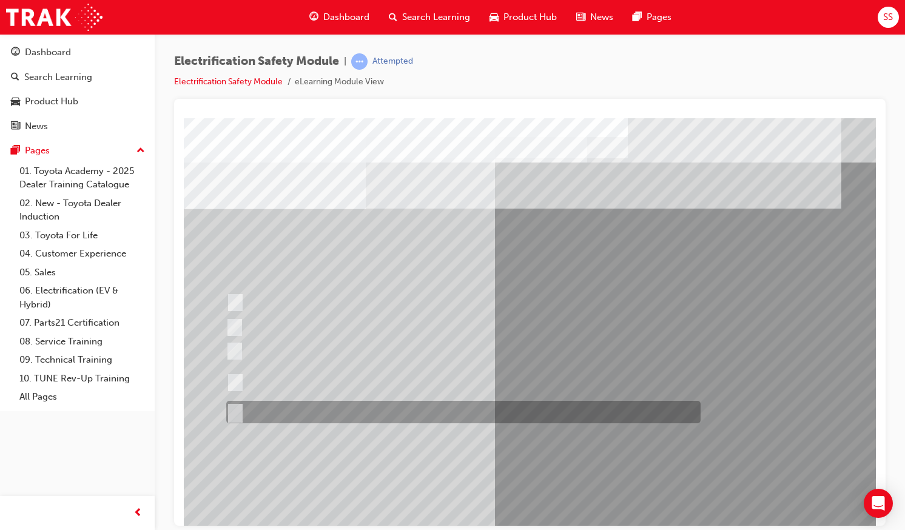
click at [297, 401] on div at bounding box center [460, 412] width 474 height 22
radio input "true"
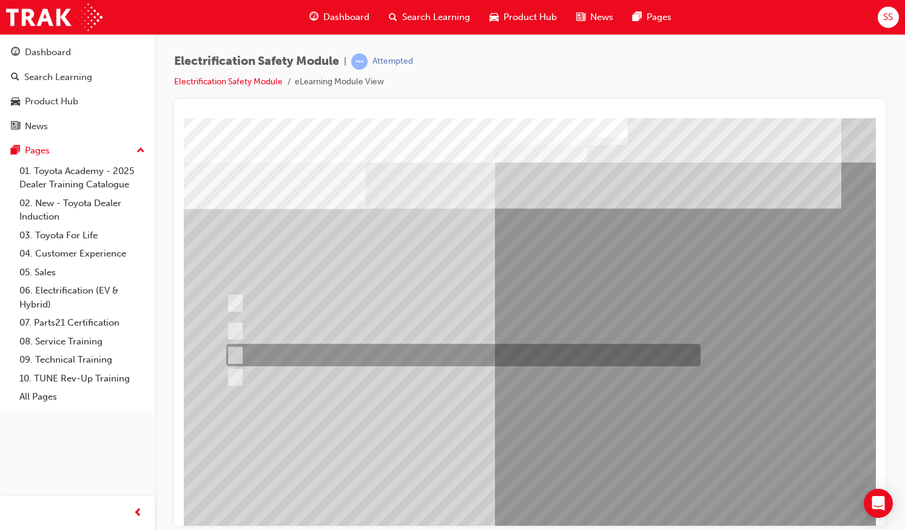
click at [391, 349] on div at bounding box center [460, 355] width 474 height 22
radio input "true"
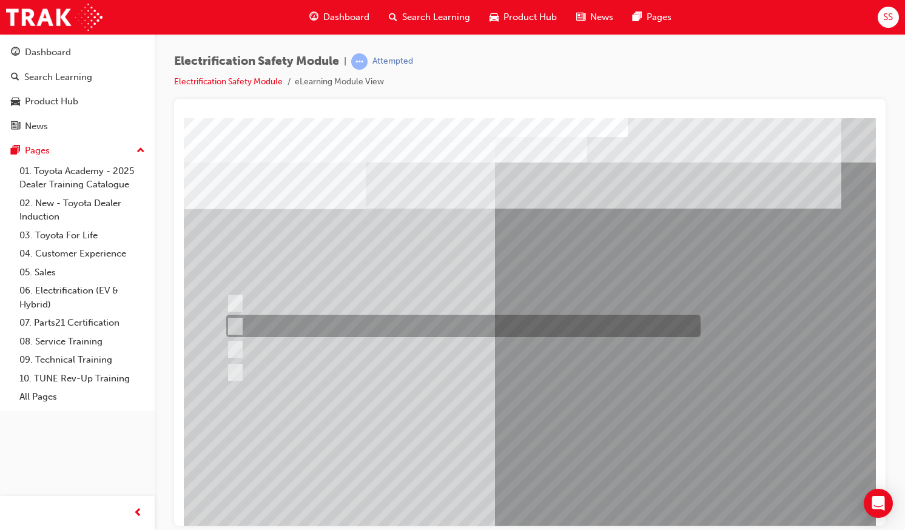
click at [287, 318] on div at bounding box center [460, 326] width 474 height 22
radio input "true"
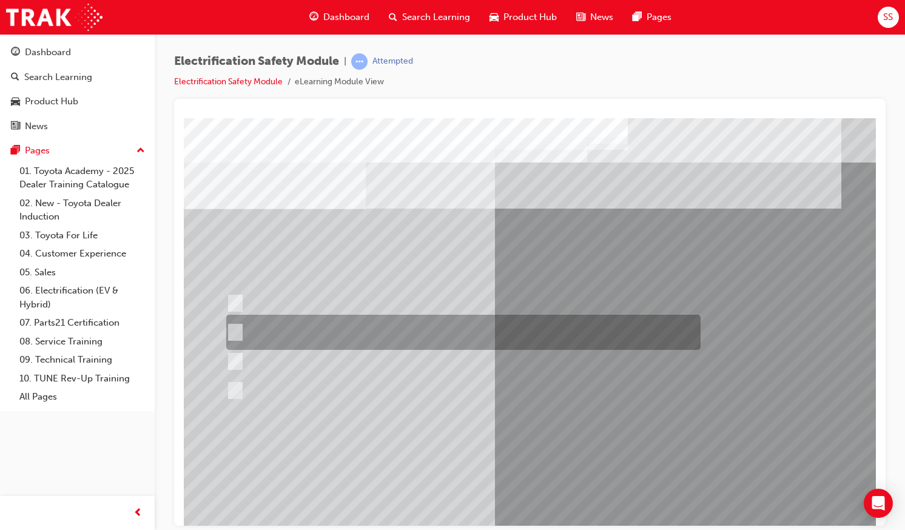
click at [488, 321] on div at bounding box center [460, 332] width 474 height 35
radio input "true"
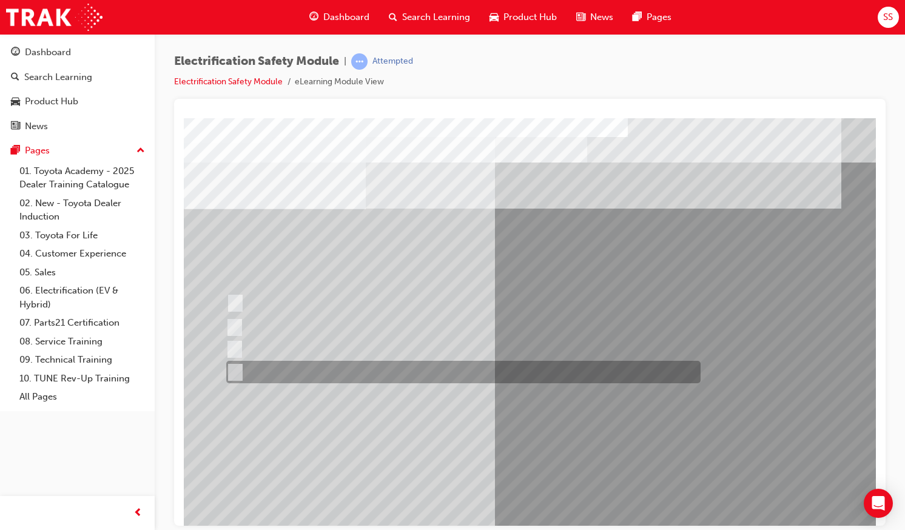
click at [332, 370] on div at bounding box center [460, 372] width 474 height 22
radio input "true"
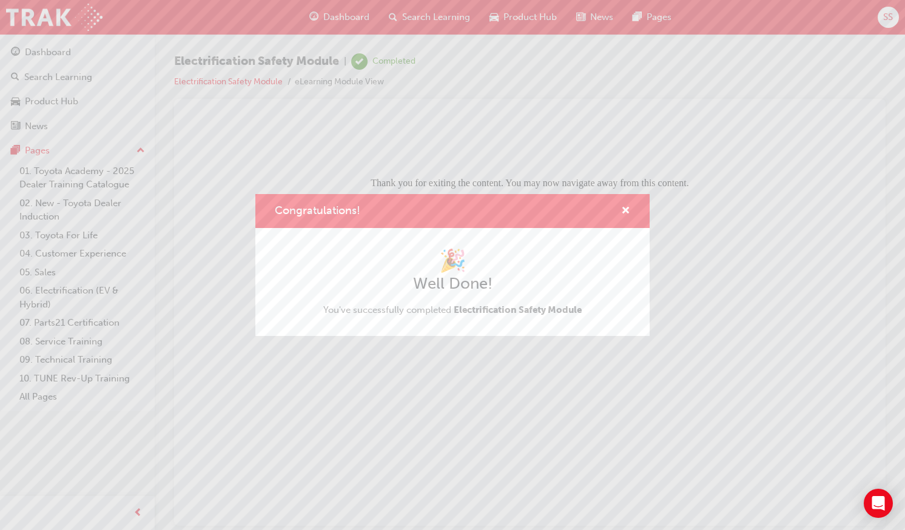
click at [620, 210] on div "Congratulations!" at bounding box center [620, 211] width 19 height 15
click at [623, 209] on span "cross-icon" at bounding box center [625, 211] width 9 height 11
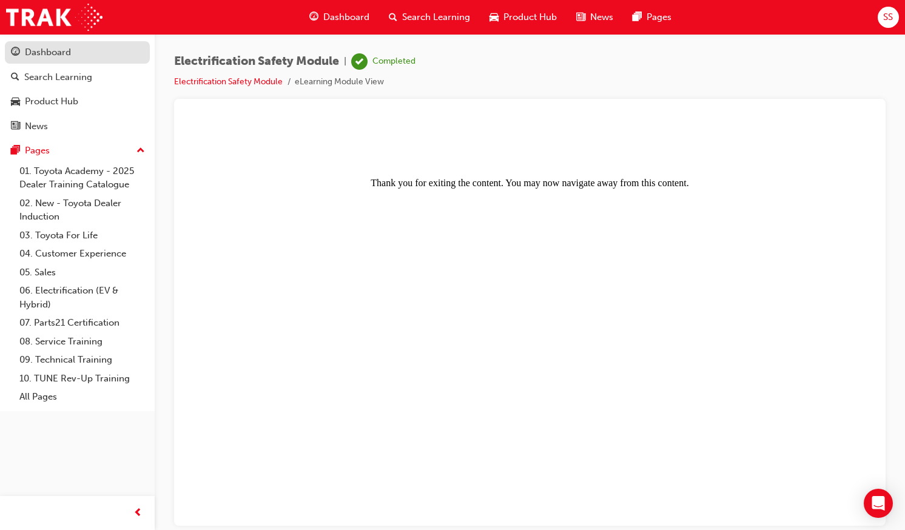
click at [59, 49] on div "Dashboard" at bounding box center [48, 52] width 46 height 14
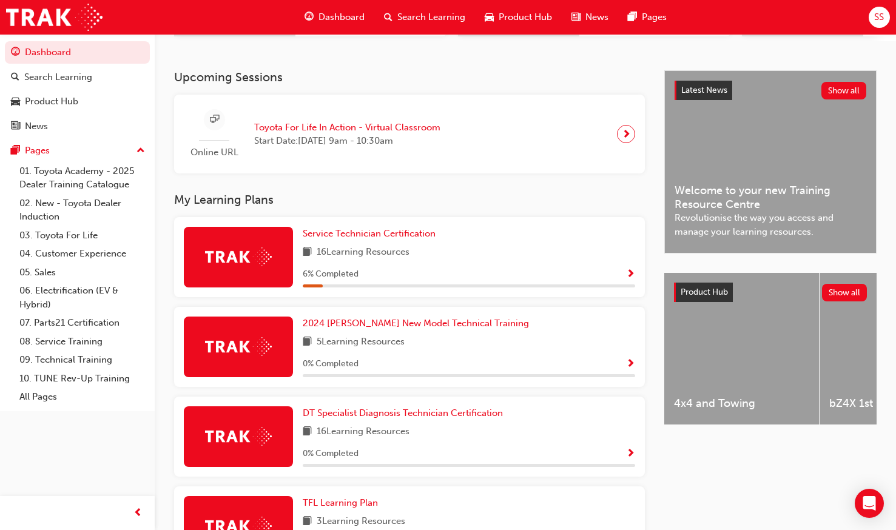
scroll to position [239, 0]
click at [403, 259] on span "16 Learning Resources" at bounding box center [363, 251] width 93 height 15
click at [384, 233] on span "Service Technician Certification" at bounding box center [369, 232] width 133 height 11
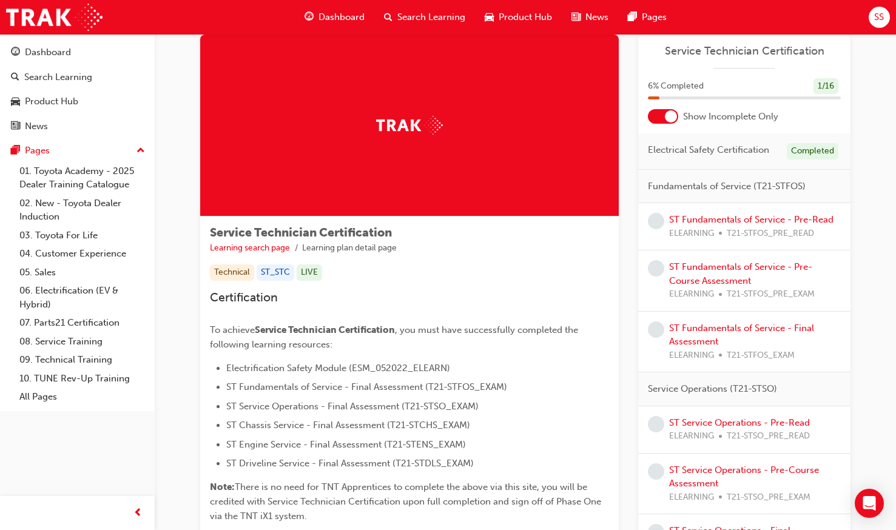
scroll to position [28, 0]
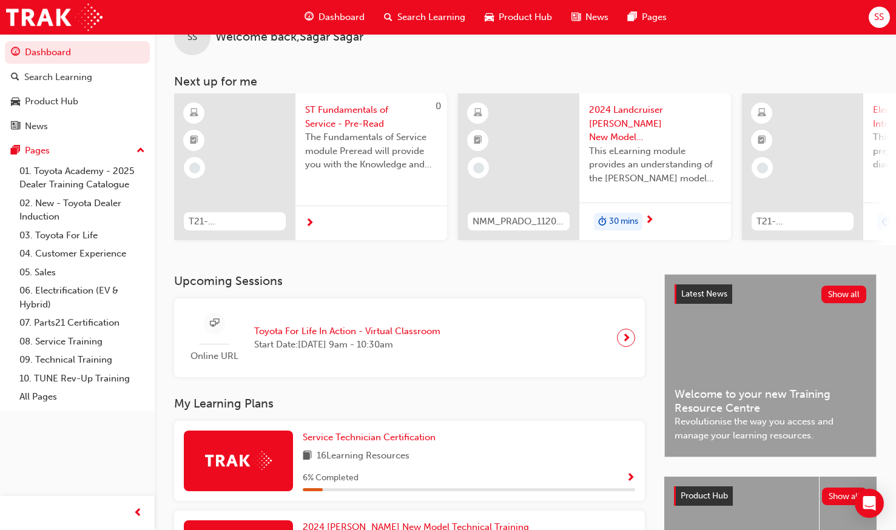
scroll to position [14, 0]
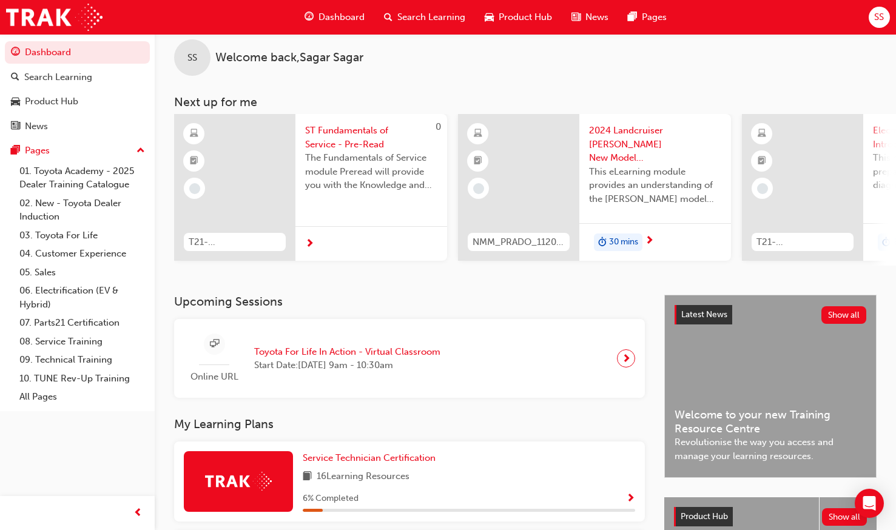
click at [340, 127] on span "ST Fundamentals of Service - Pre-Read" at bounding box center [371, 137] width 132 height 27
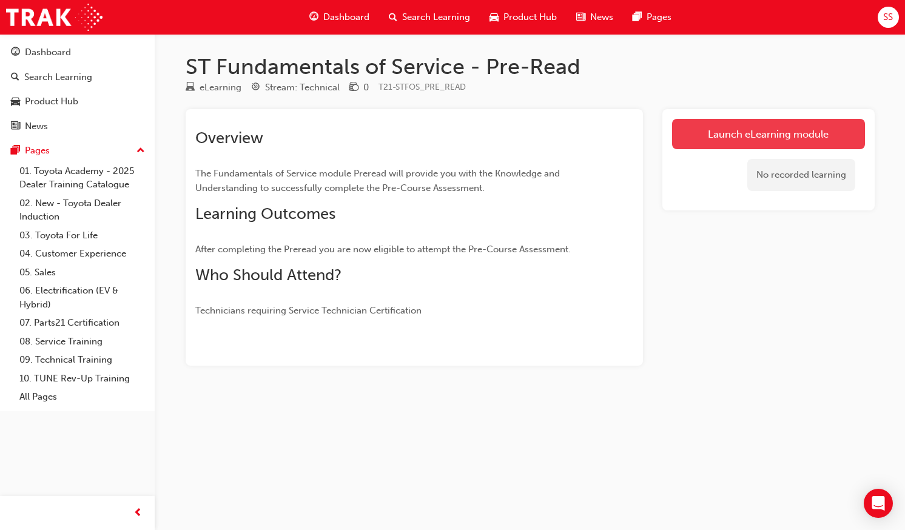
click at [623, 132] on link "Launch eLearning module" at bounding box center [768, 134] width 193 height 30
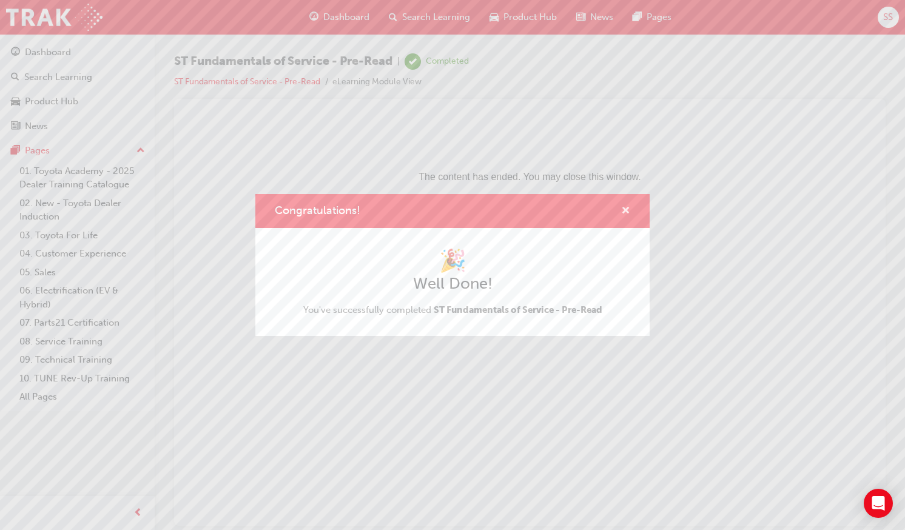
click at [623, 213] on span "cross-icon" at bounding box center [625, 211] width 9 height 11
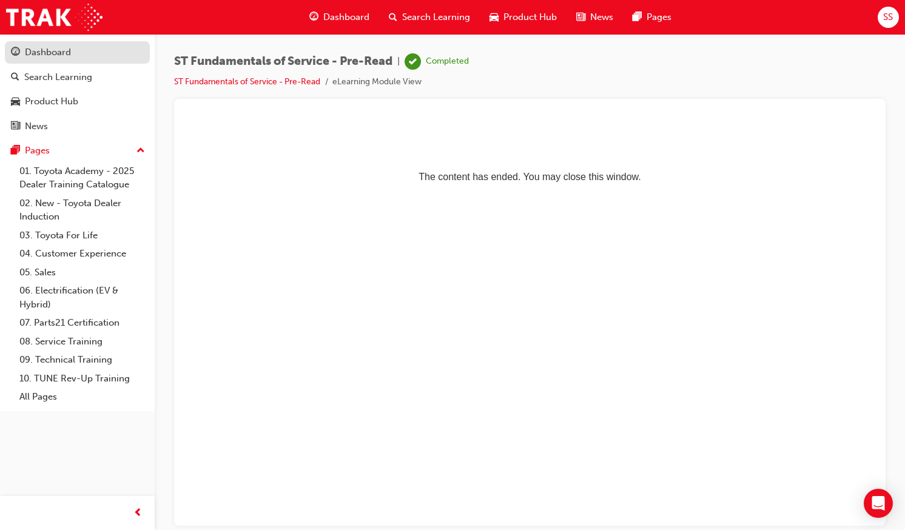
click at [78, 52] on div "Dashboard" at bounding box center [77, 52] width 133 height 15
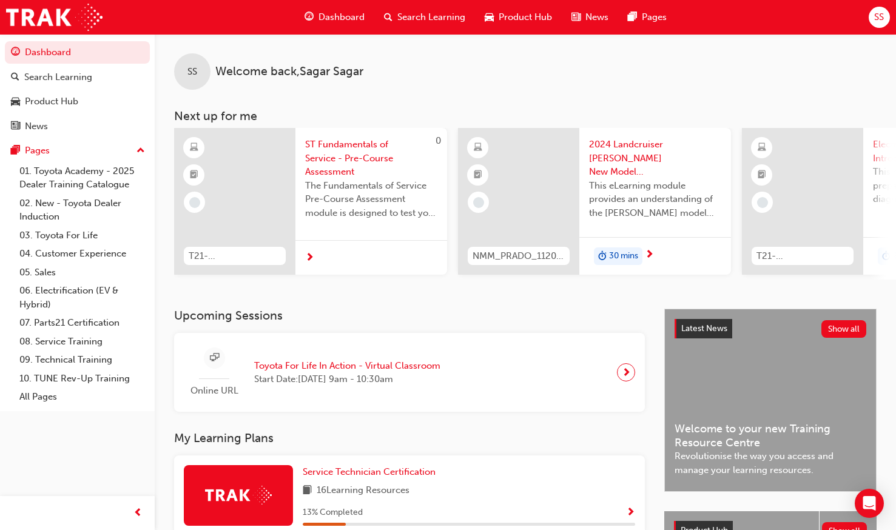
click at [326, 145] on span "ST Fundamentals of Service - Pre-Course Assessment" at bounding box center [371, 158] width 132 height 41
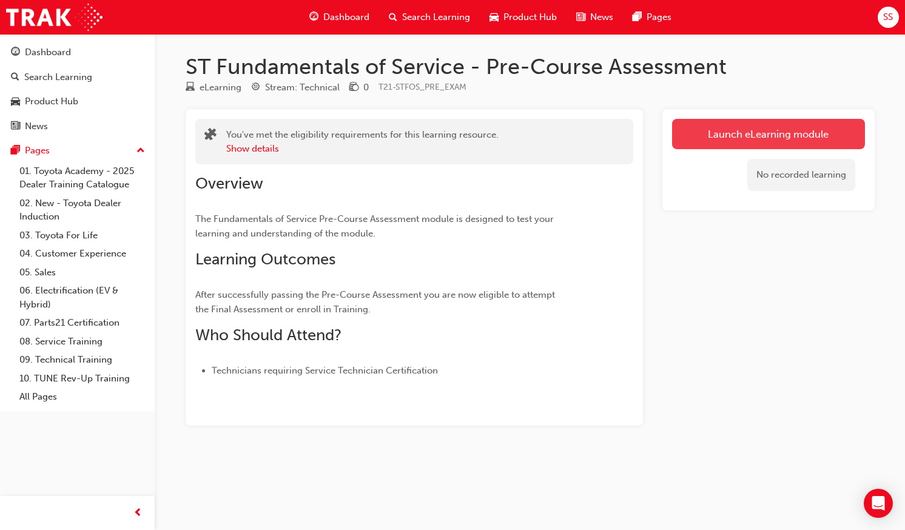
click at [736, 135] on link "Launch eLearning module" at bounding box center [768, 134] width 193 height 30
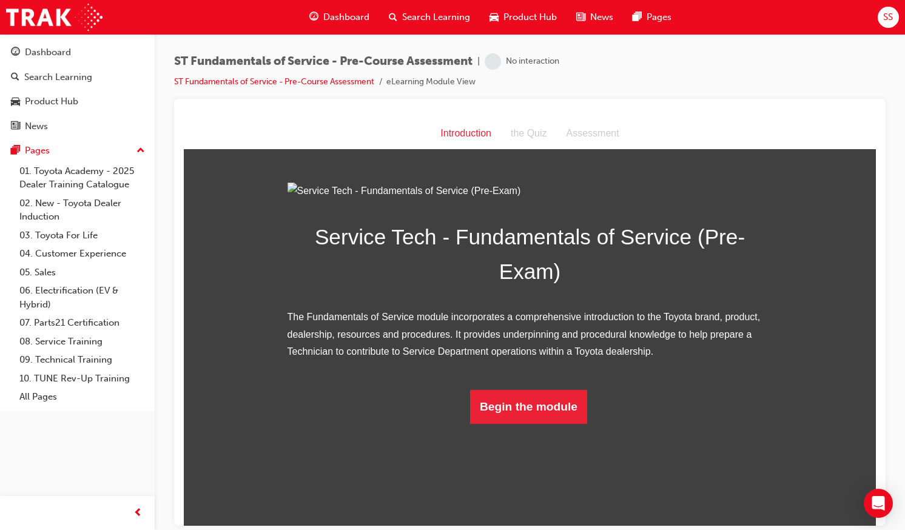
scroll to position [32, 0]
click at [492, 423] on button "Begin the module" at bounding box center [528, 406] width 117 height 34
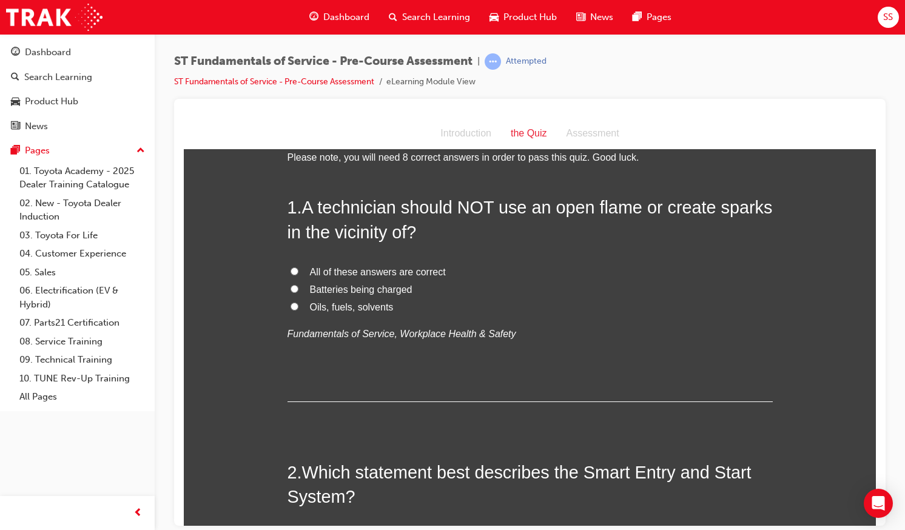
scroll to position [0, 0]
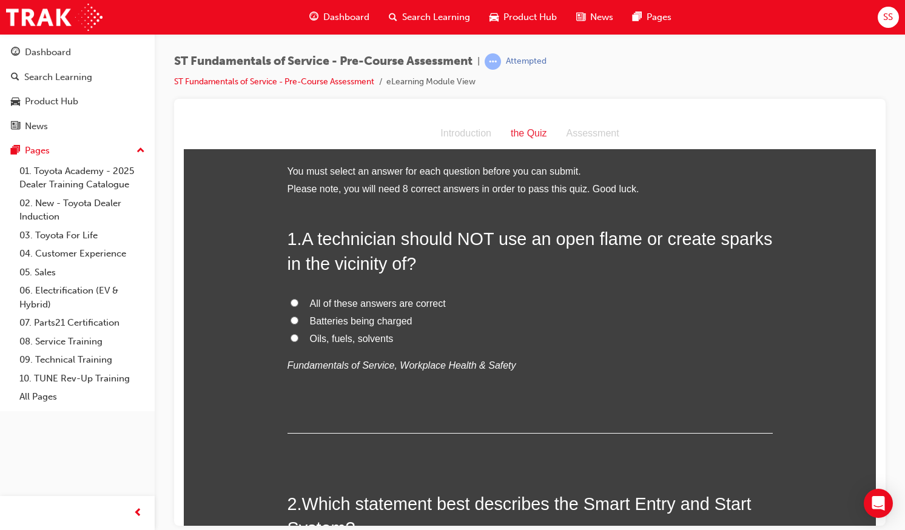
click at [290, 301] on input "All of these answers are correct" at bounding box center [294, 302] width 8 height 8
radio input "true"
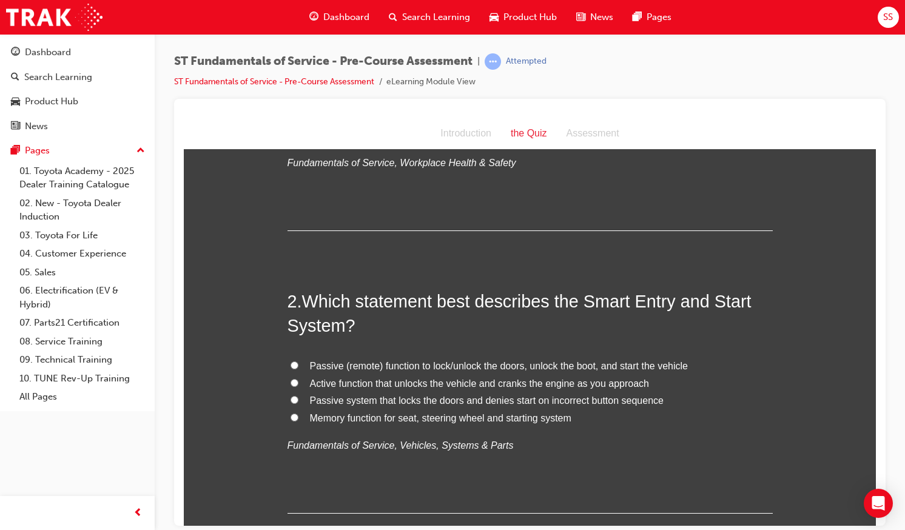
scroll to position [203, 0]
click at [349, 366] on span "Passive (remote) function to lock/unlock the doors, unlock the boot, and start …" at bounding box center [499, 365] width 378 height 10
click at [298, 366] on input "Passive (remote) function to lock/unlock the doors, unlock the boot, and start …" at bounding box center [294, 364] width 8 height 8
radio input "true"
click at [314, 401] on span "Passive system that locks the doors and denies start on incorrect button sequen…" at bounding box center [487, 399] width 354 height 10
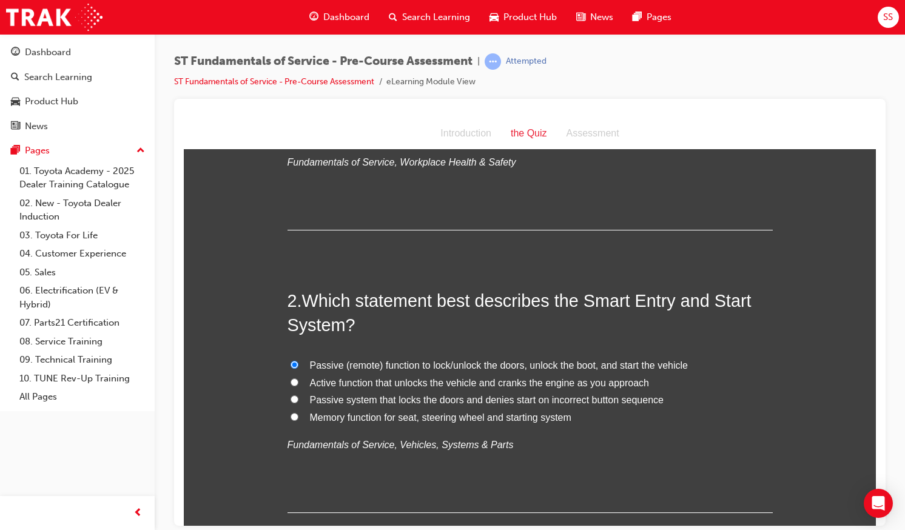
click at [298, 401] on input "Passive system that locks the doors and denies start on incorrect button sequen…" at bounding box center [294, 399] width 8 height 8
radio input "true"
click at [316, 364] on span "Passive (remote) function to lock/unlock the doors, unlock the boot, and start …" at bounding box center [499, 365] width 378 height 10
click at [298, 364] on input "Passive (remote) function to lock/unlock the doors, unlock the boot, and start …" at bounding box center [294, 364] width 8 height 8
radio input "true"
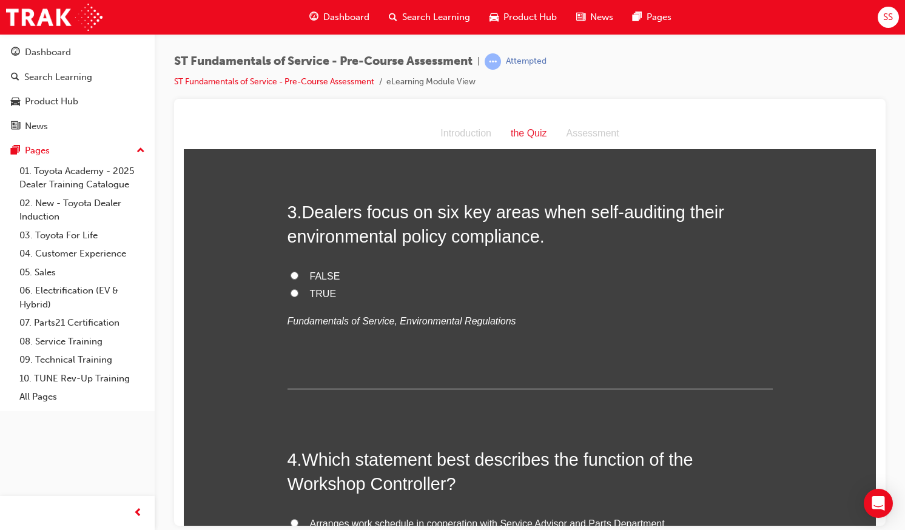
scroll to position [575, 0]
click at [290, 297] on label "TRUE" at bounding box center [529, 293] width 485 height 18
click at [290, 295] on input "TRUE" at bounding box center [294, 291] width 8 height 8
radio input "true"
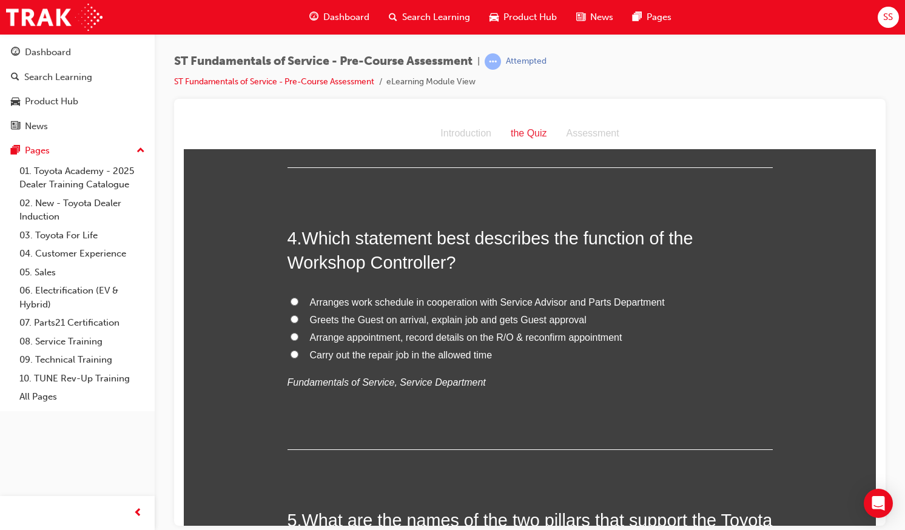
scroll to position [796, 0]
click at [356, 303] on span "Arranges work schedule in cooperation with Service Advisor and Parts Department" at bounding box center [487, 301] width 355 height 10
click at [298, 303] on input "Arranges work schedule in cooperation with Service Advisor and Parts Department" at bounding box center [294, 301] width 8 height 8
radio input "true"
click at [335, 341] on span "Arrange appointment, record details on the R/O & reconfirm appointment" at bounding box center [466, 336] width 312 height 10
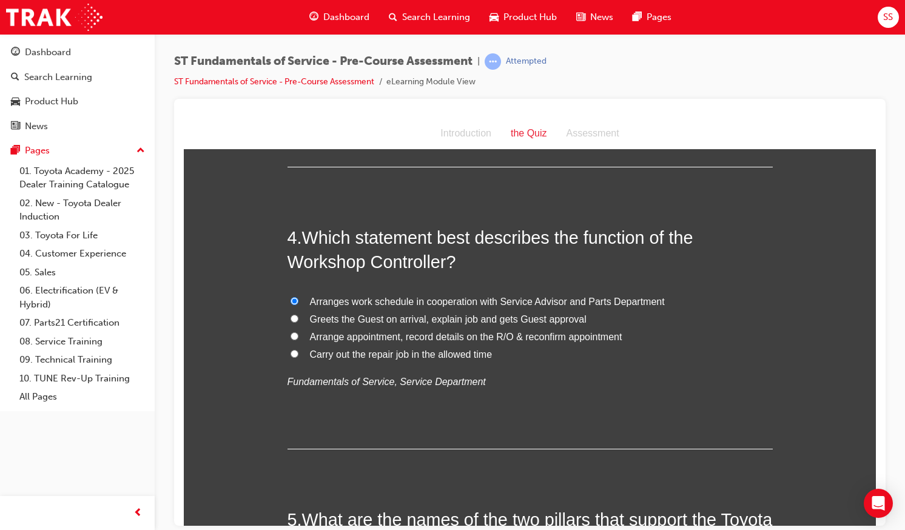
click at [298, 340] on input "Arrange appointment, record details on the R/O & reconfirm appointment" at bounding box center [294, 336] width 8 height 8
radio input "true"
click at [338, 307] on label "Arranges work schedule in cooperation with Service Advisor and Parts Department" at bounding box center [529, 302] width 485 height 18
click at [298, 304] on input "Arranges work schedule in cooperation with Service Advisor and Parts Department" at bounding box center [294, 301] width 8 height 8
radio input "true"
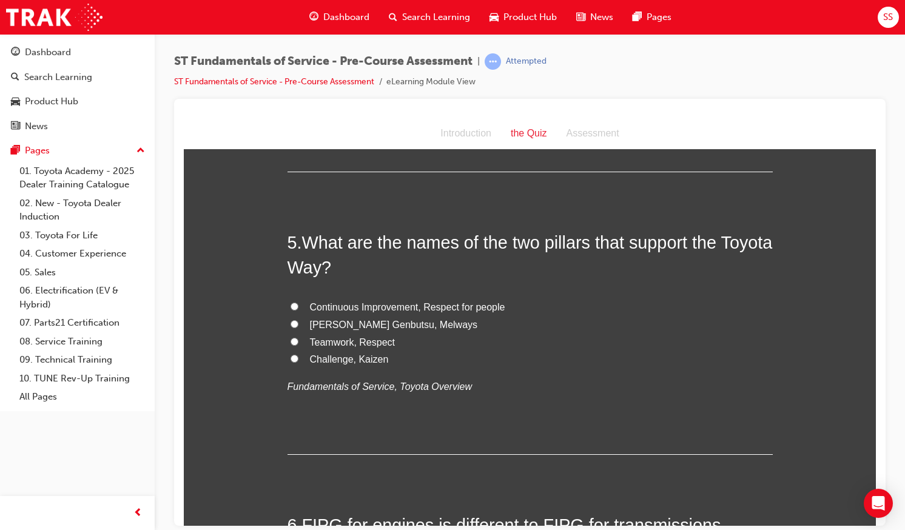
scroll to position [1074, 0]
click at [345, 301] on span "Continuous Improvement, Respect for people" at bounding box center [407, 306] width 195 height 10
click at [298, 301] on input "Continuous Improvement, Respect for people" at bounding box center [294, 305] width 8 height 8
radio input "true"
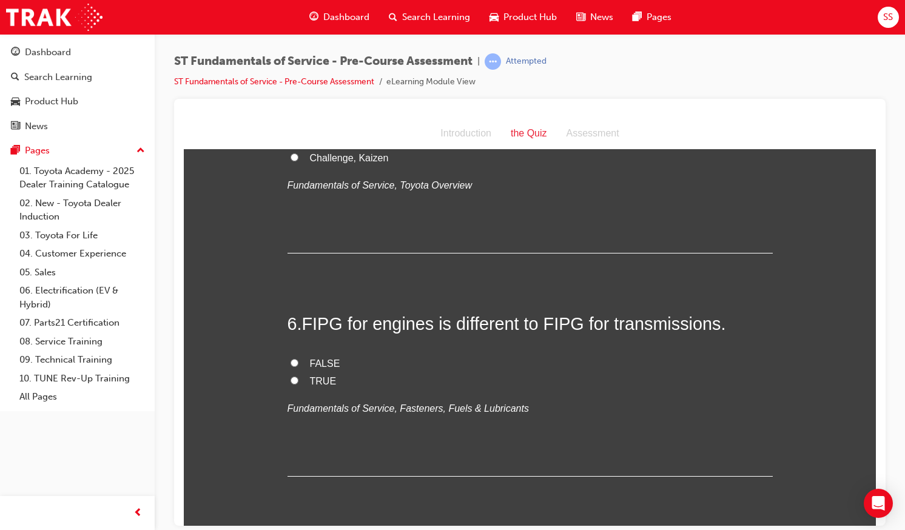
scroll to position [1275, 0]
click at [287, 374] on label "TRUE" at bounding box center [529, 381] width 485 height 18
click at [290, 375] on input "TRUE" at bounding box center [294, 379] width 8 height 8
radio input "true"
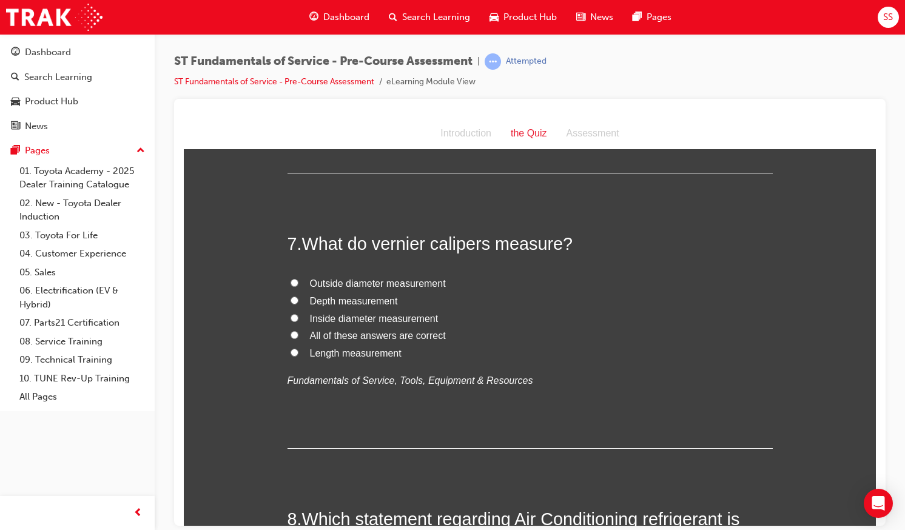
scroll to position [1578, 0]
click at [360, 337] on span "All of these answers are correct" at bounding box center [378, 334] width 136 height 10
click at [298, 337] on input "All of these answers are correct" at bounding box center [294, 334] width 8 height 8
radio input "true"
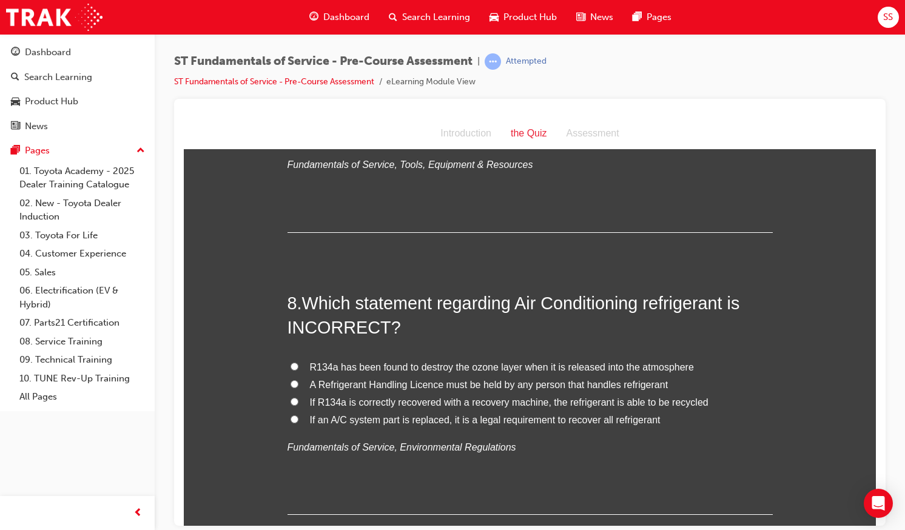
scroll to position [1797, 0]
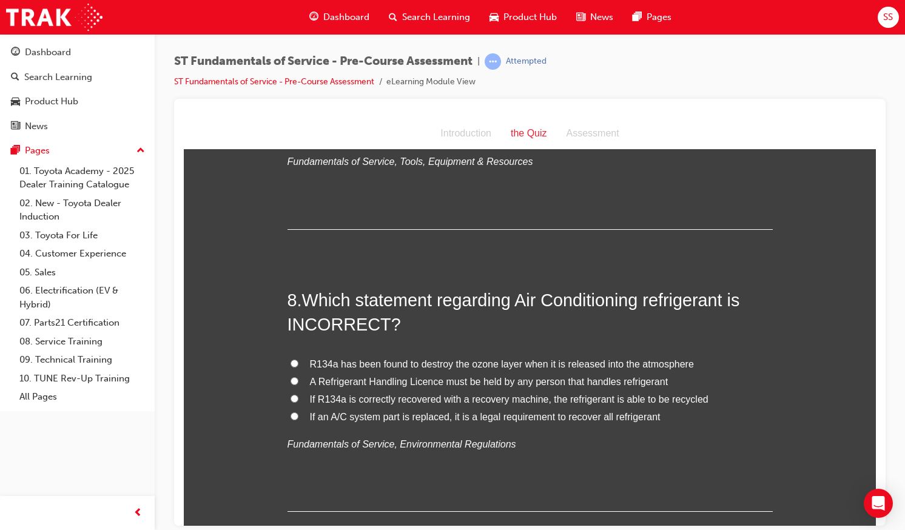
click at [352, 369] on span "R134a has been found to destroy the ozone layer when it is released into the at…" at bounding box center [502, 363] width 384 height 10
click at [298, 367] on input "R134a has been found to destroy the ozone layer when it is released into the at…" at bounding box center [294, 363] width 8 height 8
radio input "true"
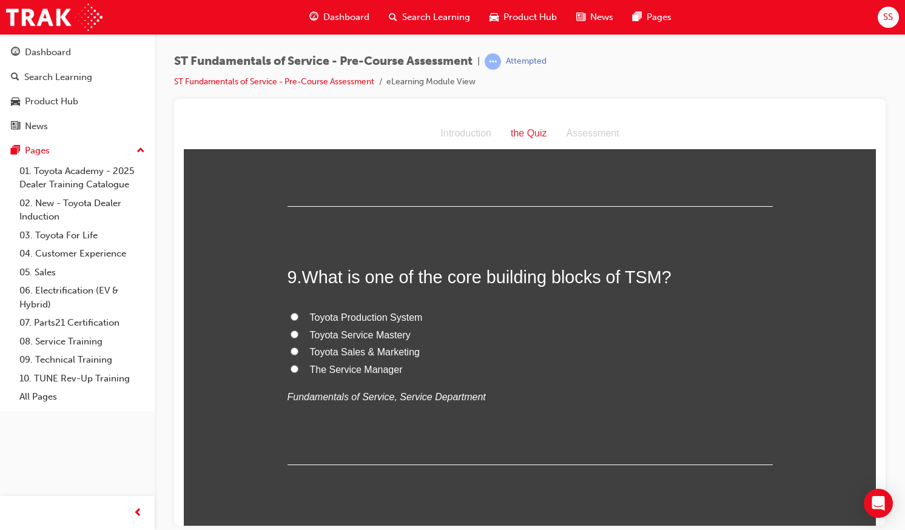
scroll to position [2110, 0]
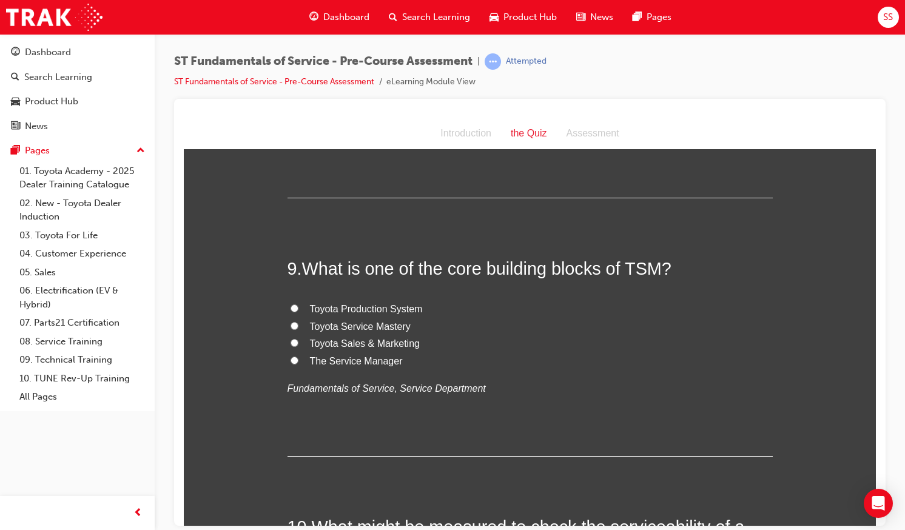
click at [295, 322] on label "Toyota Service Mastery" at bounding box center [529, 327] width 485 height 18
click at [295, 322] on input "Toyota Service Mastery" at bounding box center [294, 325] width 8 height 8
radio input "true"
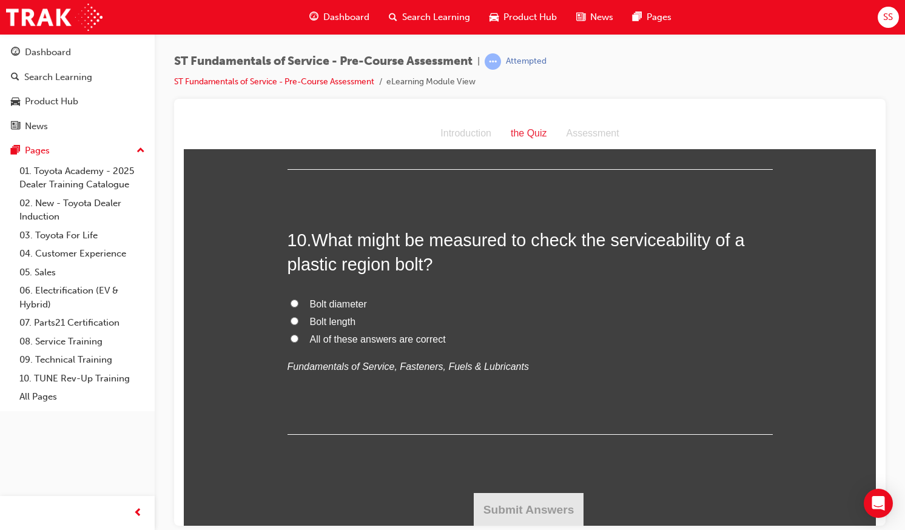
click at [295, 335] on label "All of these answers are correct" at bounding box center [529, 339] width 485 height 18
click at [295, 335] on input "All of these answers are correct" at bounding box center [294, 338] width 8 height 8
radio input "true"
click at [498, 514] on button "Submit Answers" at bounding box center [529, 509] width 110 height 34
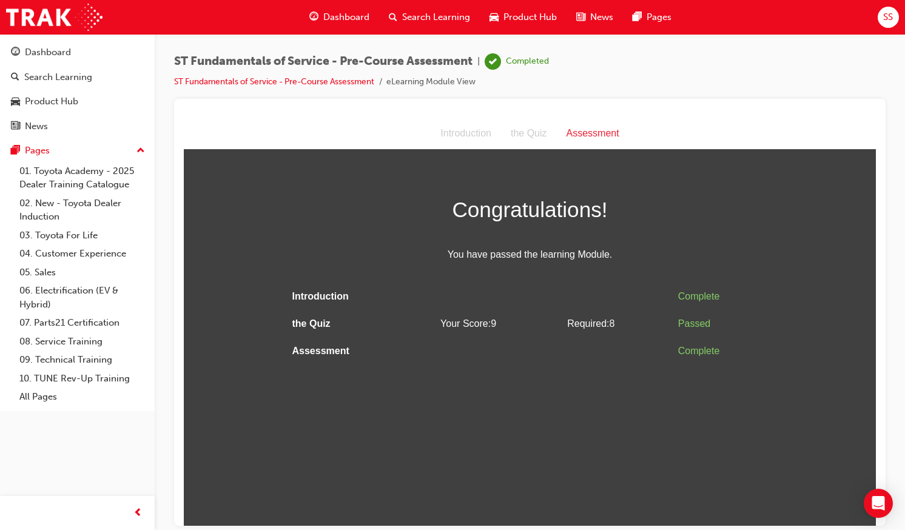
click at [329, 22] on span "Dashboard" at bounding box center [346, 17] width 46 height 14
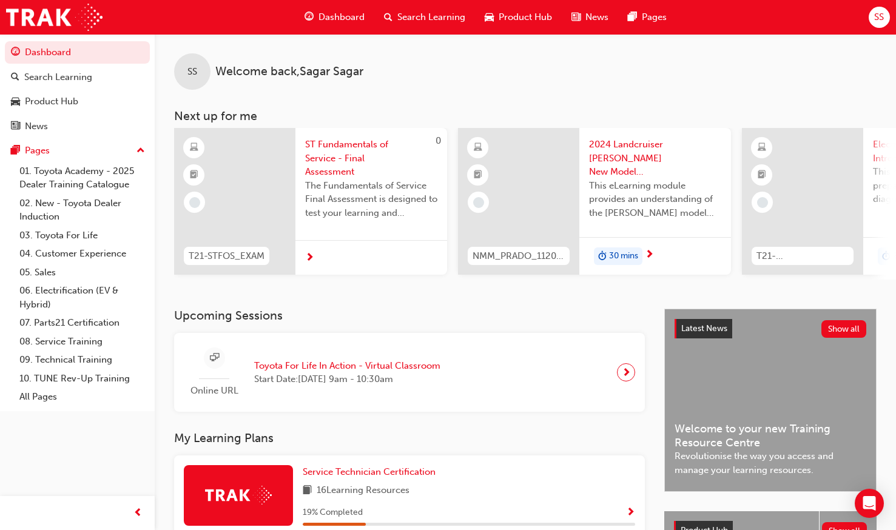
click at [350, 157] on span "ST Fundamentals of Service - Final Assessment" at bounding box center [371, 158] width 132 height 41
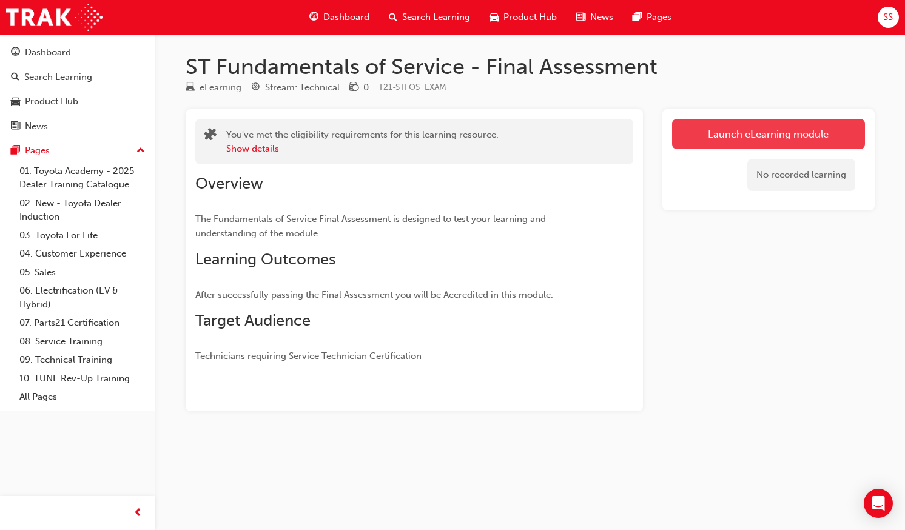
click at [779, 133] on link "Launch eLearning module" at bounding box center [768, 134] width 193 height 30
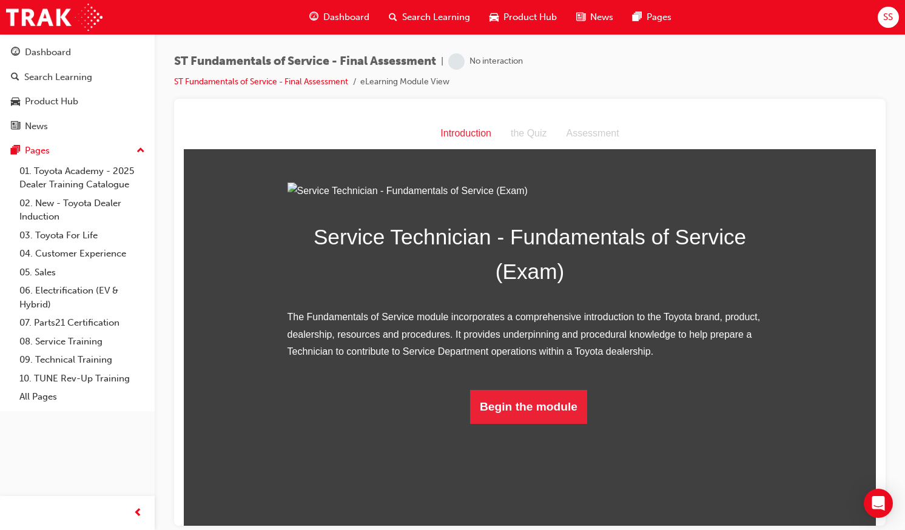
scroll to position [32, 0]
click at [534, 423] on button "Begin the module" at bounding box center [528, 406] width 117 height 34
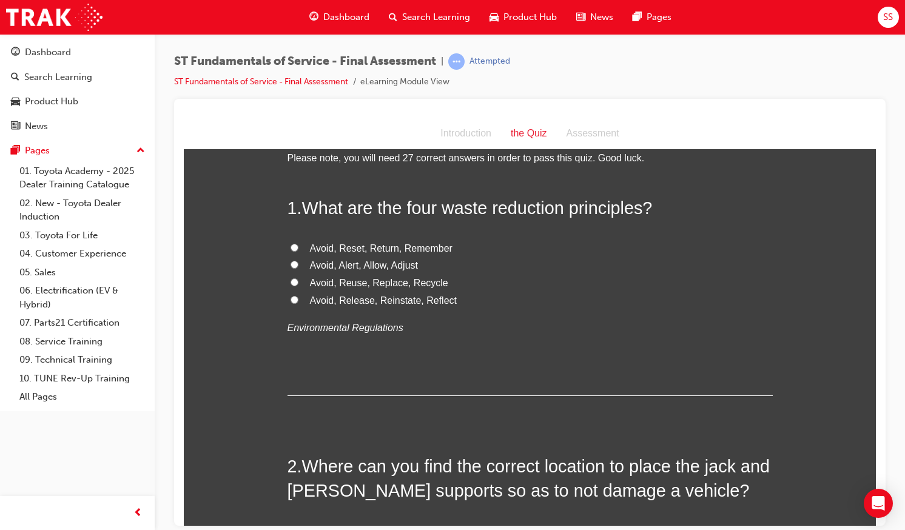
scroll to position [30, 0]
click at [365, 281] on span "Avoid, Reuse, Replace, Recycle" at bounding box center [379, 283] width 138 height 10
click at [298, 281] on input "Avoid, Reuse, Replace, Recycle" at bounding box center [294, 282] width 8 height 8
radio input "true"
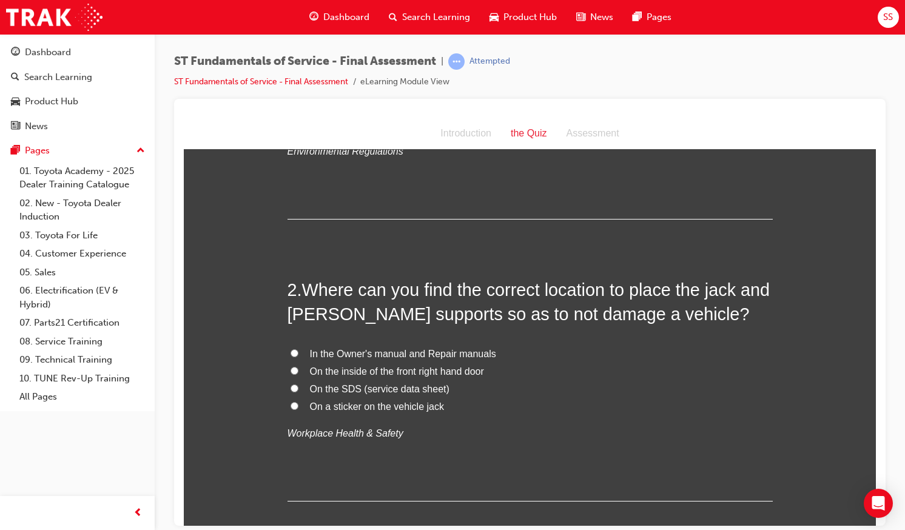
scroll to position [229, 0]
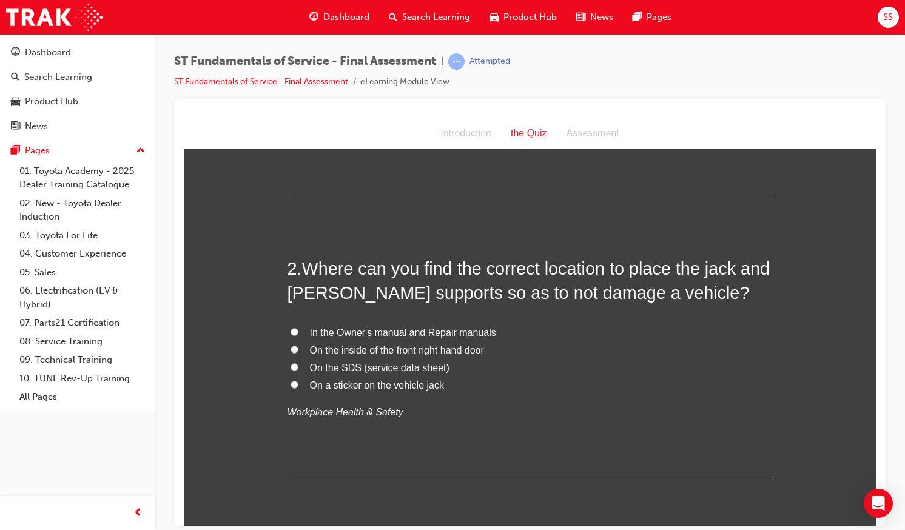
click at [377, 332] on span "In the Owner's manual and Repair manuals" at bounding box center [403, 332] width 186 height 10
click at [298, 332] on input "In the Owner's manual and Repair manuals" at bounding box center [294, 331] width 8 height 8
radio input "true"
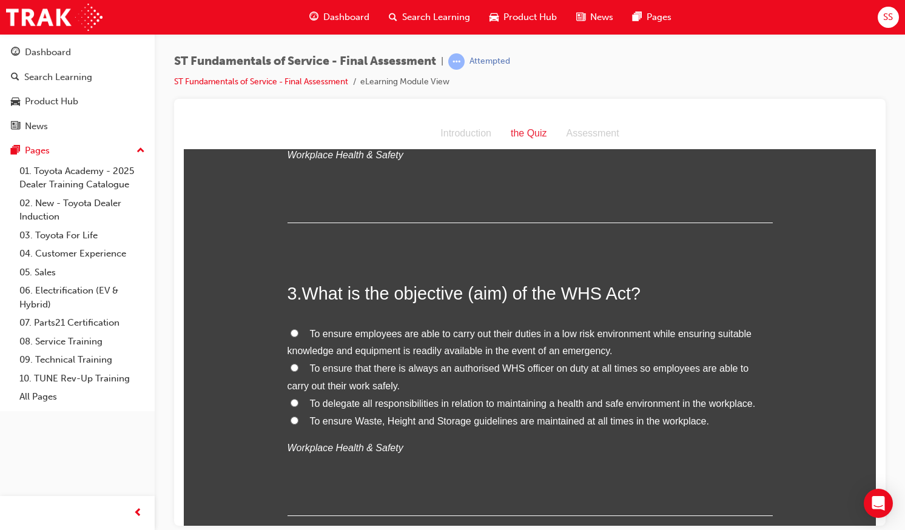
scroll to position [486, 0]
click at [473, 421] on span "To ensure Waste, Height and Storage guidelines are maintained at all times in t…" at bounding box center [509, 420] width 399 height 10
click at [298, 421] on input "To ensure Waste, Height and Storage guidelines are maintained at all times in t…" at bounding box center [294, 419] width 8 height 8
radio input "true"
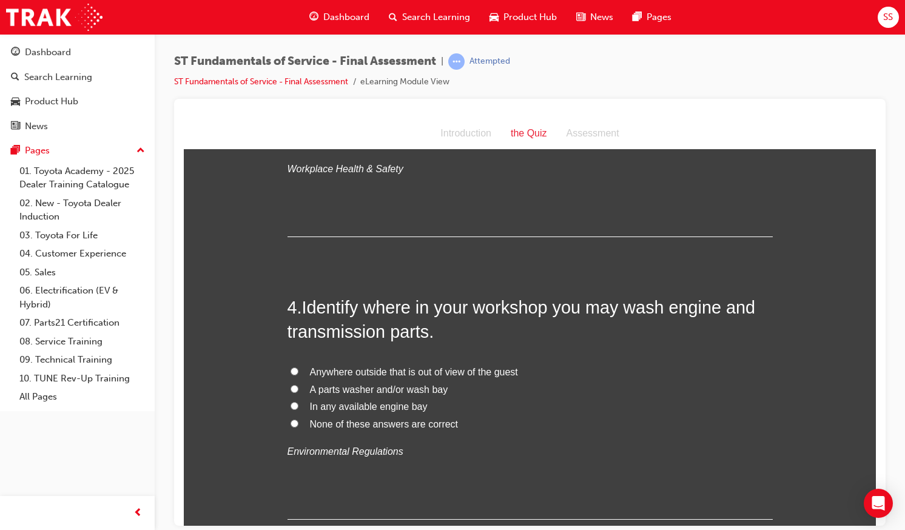
scroll to position [766, 0]
click at [403, 388] on span "A parts washer and/or wash bay" at bounding box center [379, 388] width 138 height 10
click at [298, 388] on input "A parts washer and/or wash bay" at bounding box center [294, 387] width 8 height 8
radio input "true"
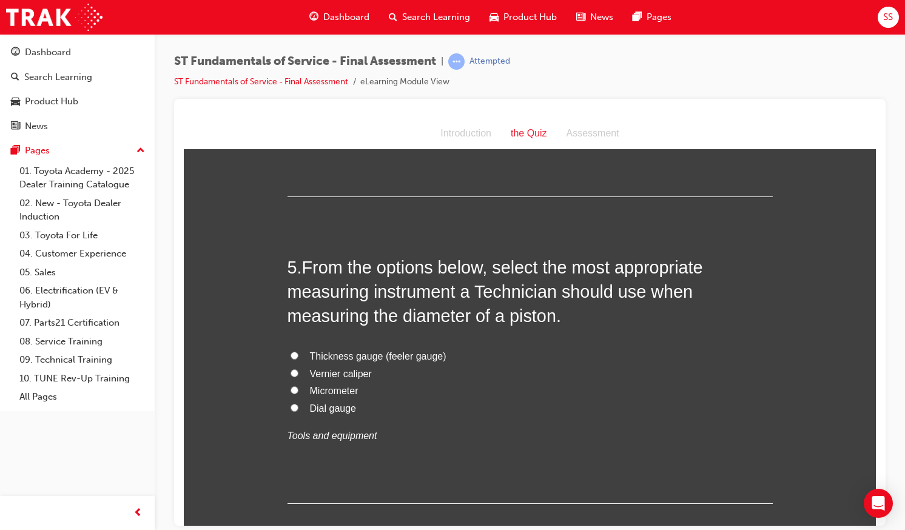
scroll to position [1090, 0]
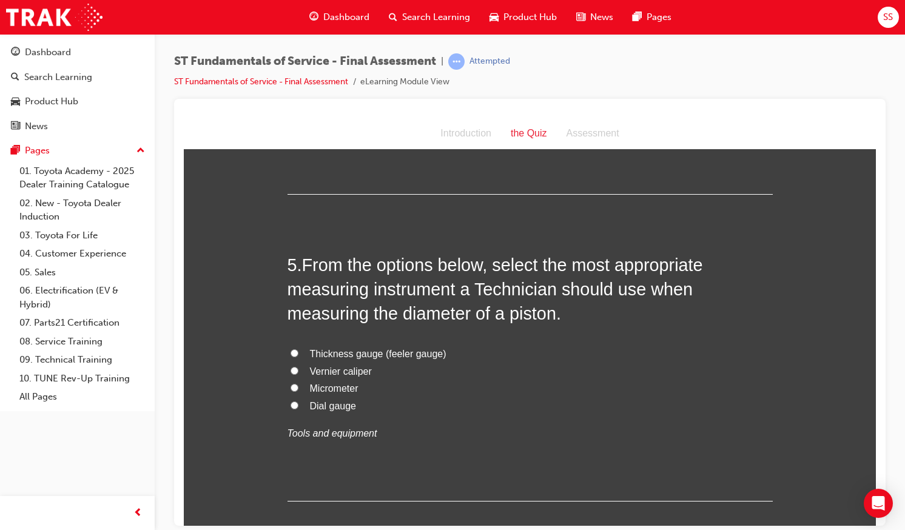
click at [330, 371] on span "Vernier caliper" at bounding box center [341, 371] width 62 height 10
click at [298, 371] on input "Vernier caliper" at bounding box center [294, 370] width 8 height 8
radio input "true"
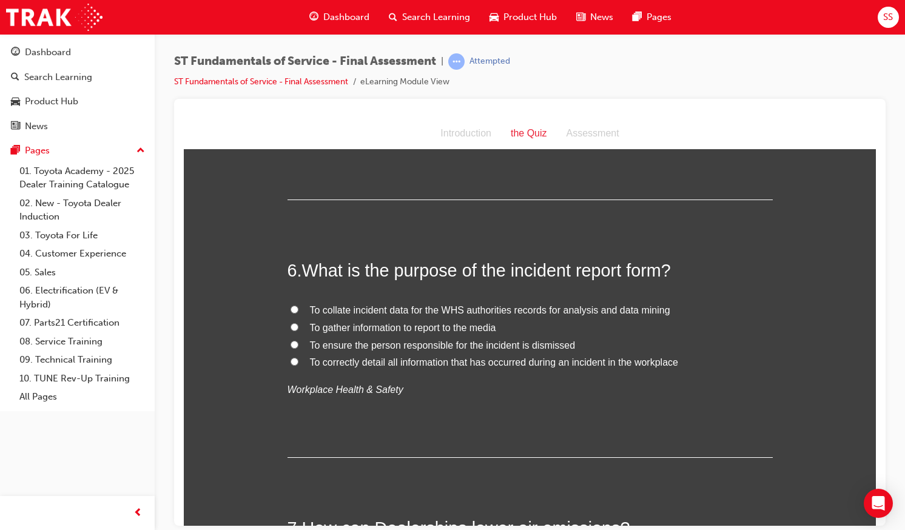
scroll to position [1393, 0]
click at [343, 363] on span "To correctly detail all information that has occurred during an incident in the…" at bounding box center [494, 360] width 368 height 10
click at [298, 363] on input "To correctly detail all information that has occurred during an incident in the…" at bounding box center [294, 359] width 8 height 8
radio input "true"
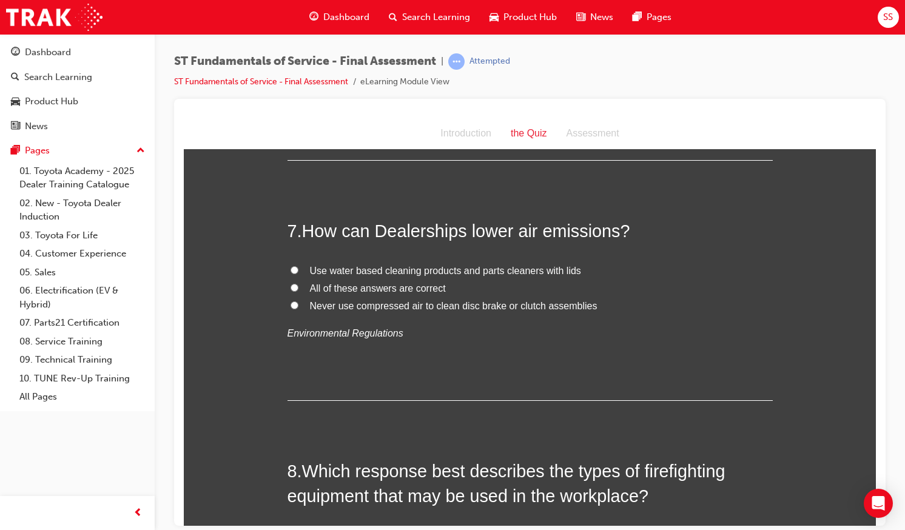
scroll to position [1688, 0]
click at [340, 295] on label "All of these answers are correct" at bounding box center [529, 289] width 485 height 18
click at [298, 292] on input "All of these answers are correct" at bounding box center [294, 288] width 8 height 8
radio input "true"
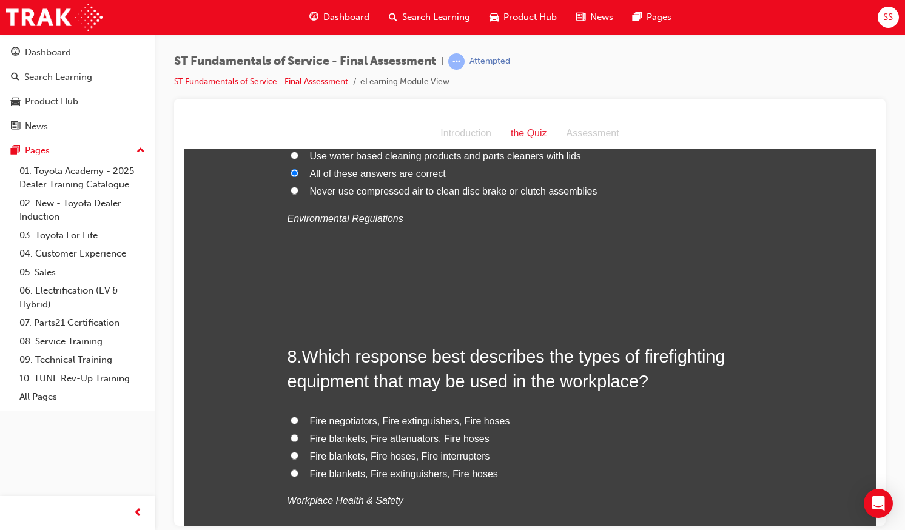
scroll to position [1807, 0]
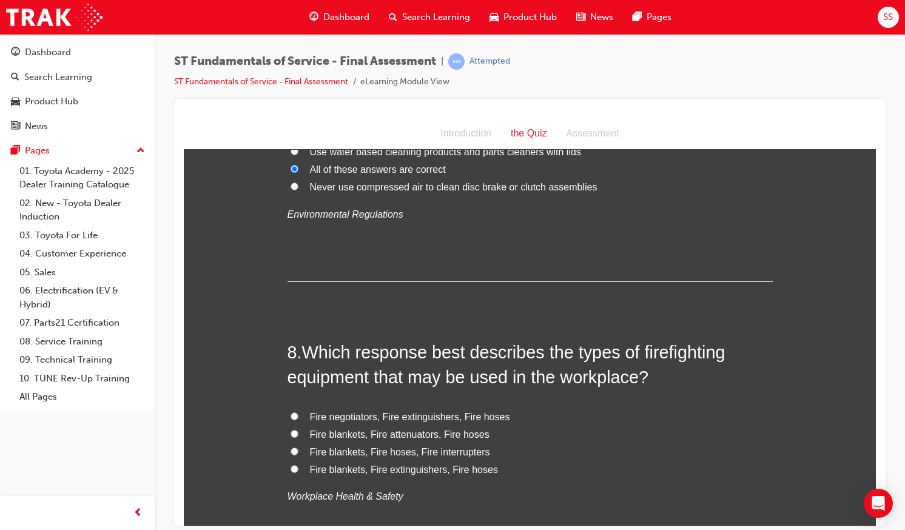
click at [355, 470] on span "Fire blankets, Fire extinguishers, Fire hoses" at bounding box center [404, 469] width 188 height 10
click at [298, 470] on input "Fire blankets, Fire extinguishers, Fire hoses" at bounding box center [294, 468] width 8 height 8
radio input "true"
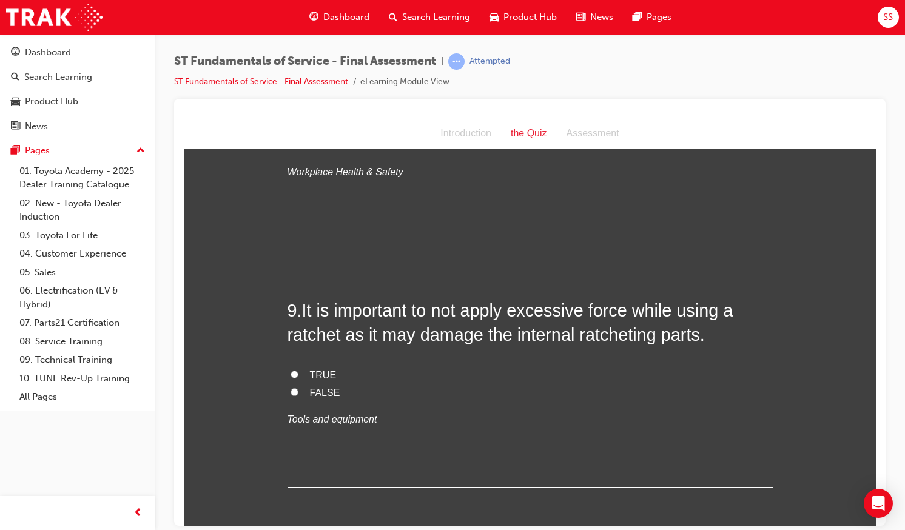
scroll to position [2133, 0]
click at [297, 378] on label "TRUE" at bounding box center [529, 374] width 485 height 18
click at [297, 377] on input "TRUE" at bounding box center [294, 373] width 8 height 8
radio input "true"
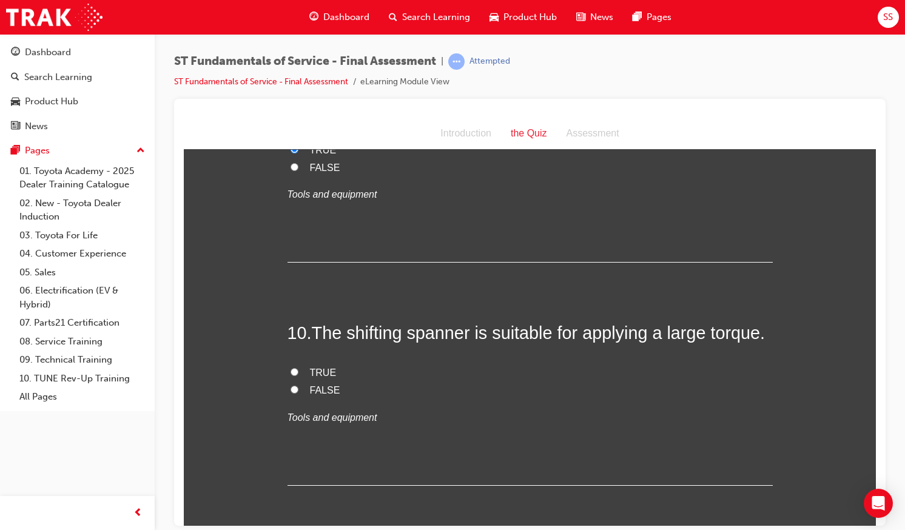
scroll to position [2358, 0]
click at [324, 385] on span "FALSE" at bounding box center [325, 388] width 30 height 10
click at [298, 385] on input "FALSE" at bounding box center [294, 387] width 8 height 8
radio input "true"
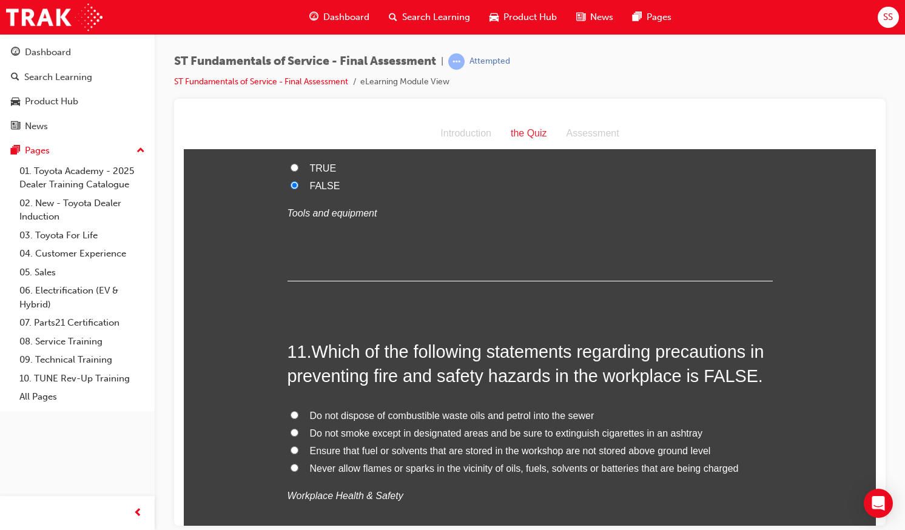
scroll to position [2618, 0]
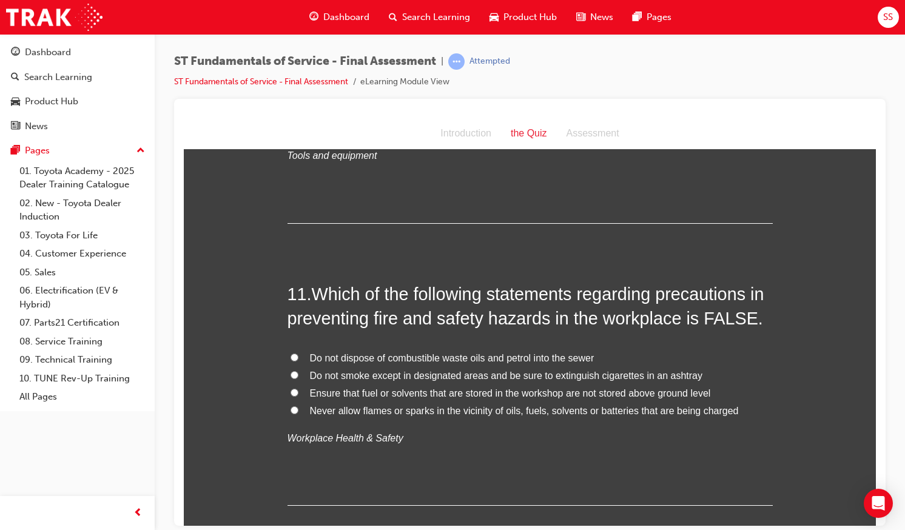
click at [380, 396] on span "Ensure that fuel or solvents that are stored in the workshop are not stored abo…" at bounding box center [510, 392] width 401 height 10
click at [298, 396] on input "Ensure that fuel or solvents that are stored in the workshop are not stored abo…" at bounding box center [294, 392] width 8 height 8
radio input "true"
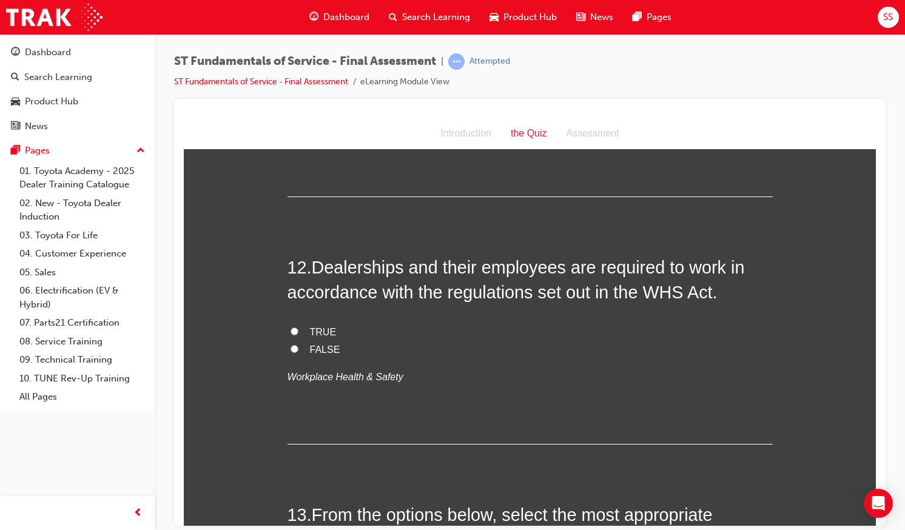
scroll to position [2928, 0]
click at [339, 330] on label "TRUE" at bounding box center [529, 332] width 485 height 18
click at [298, 330] on input "TRUE" at bounding box center [294, 330] width 8 height 8
radio input "true"
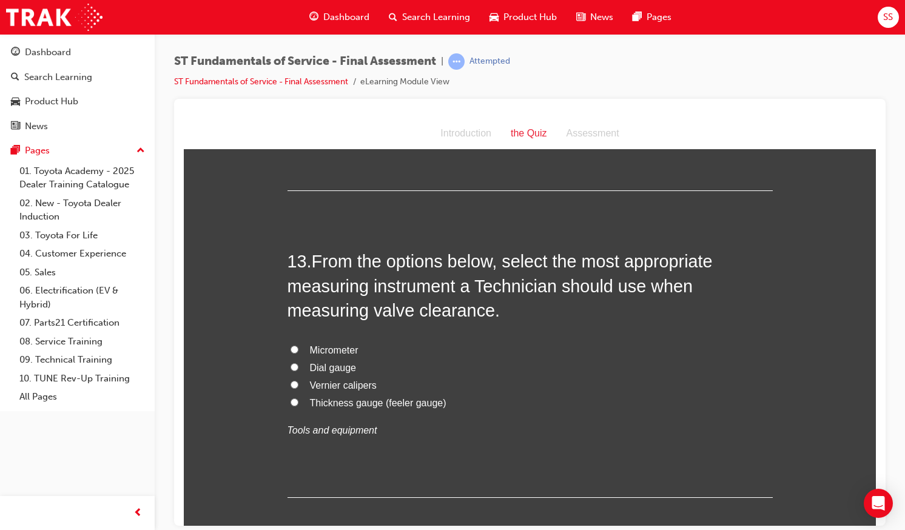
scroll to position [3181, 0]
click at [293, 381] on input "Vernier calipers" at bounding box center [294, 384] width 8 height 8
radio input "true"
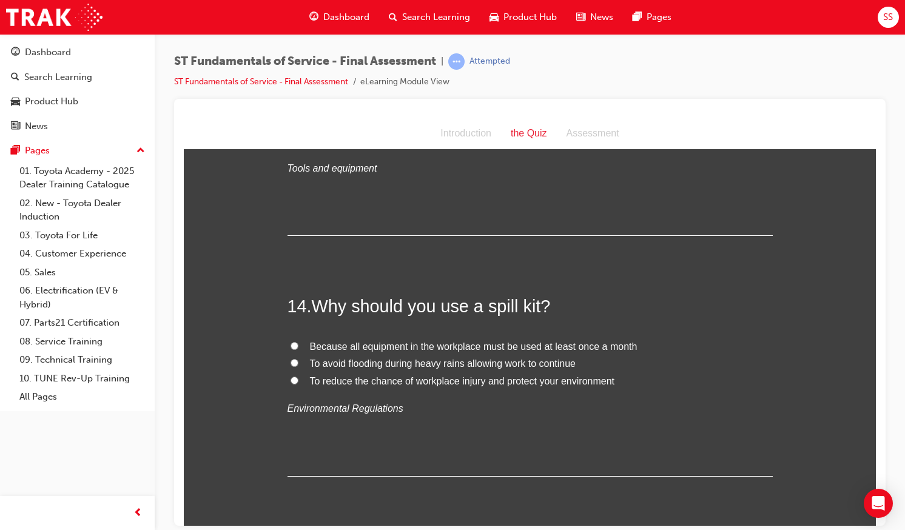
scroll to position [3444, 0]
click at [314, 378] on span "To reduce the chance of workplace injury and protect your environment" at bounding box center [462, 379] width 305 height 10
click at [298, 378] on input "To reduce the chance of workplace injury and protect your environment" at bounding box center [294, 378] width 8 height 8
radio input "true"
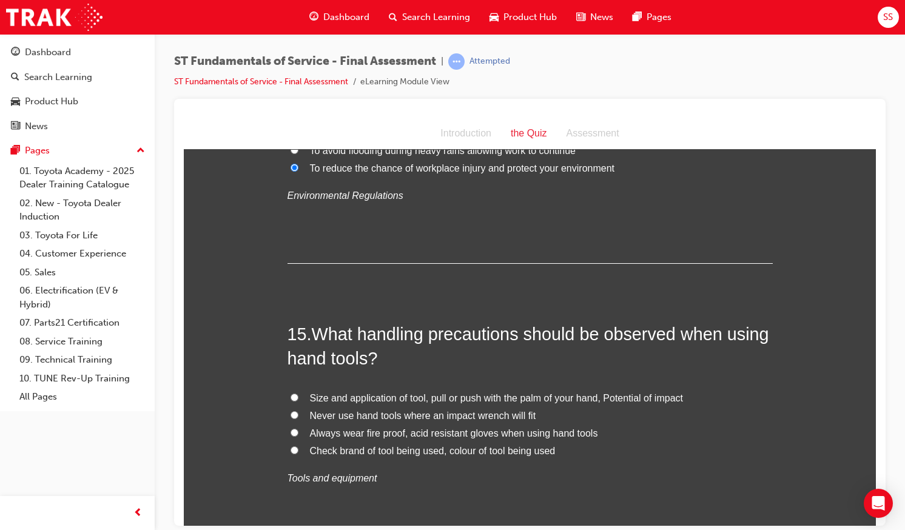
scroll to position [3678, 0]
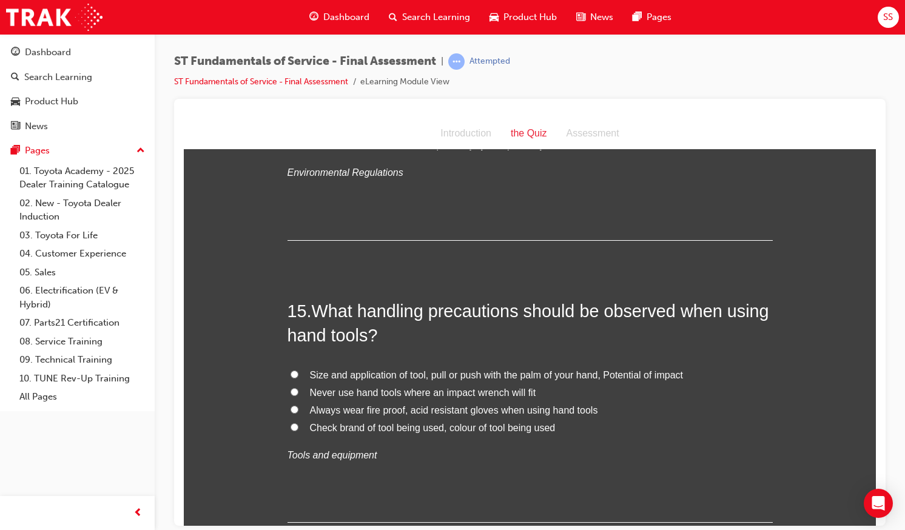
click at [314, 378] on span "Size and application of tool, pull or push with the palm of your hand, Potentia…" at bounding box center [496, 374] width 373 height 10
click at [298, 378] on input "Size and application of tool, pull or push with the palm of your hand, Potentia…" at bounding box center [294, 374] width 8 height 8
radio input "true"
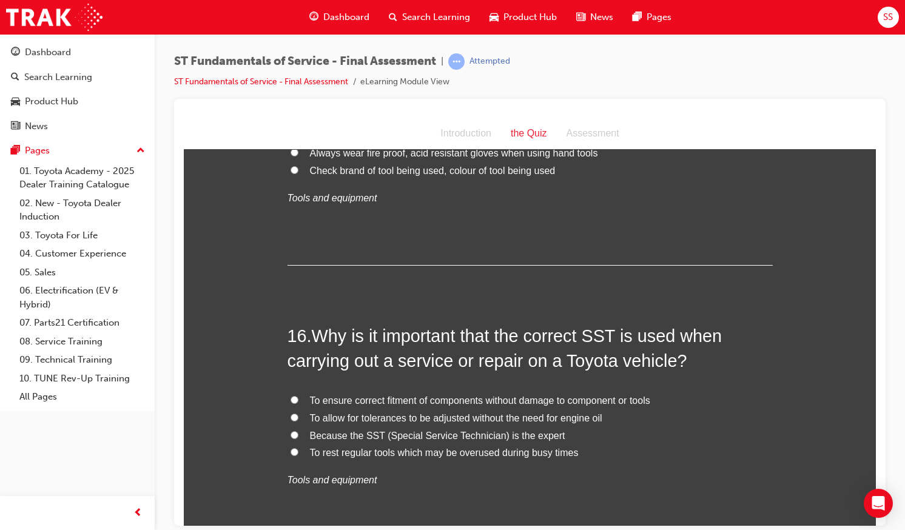
scroll to position [3939, 0]
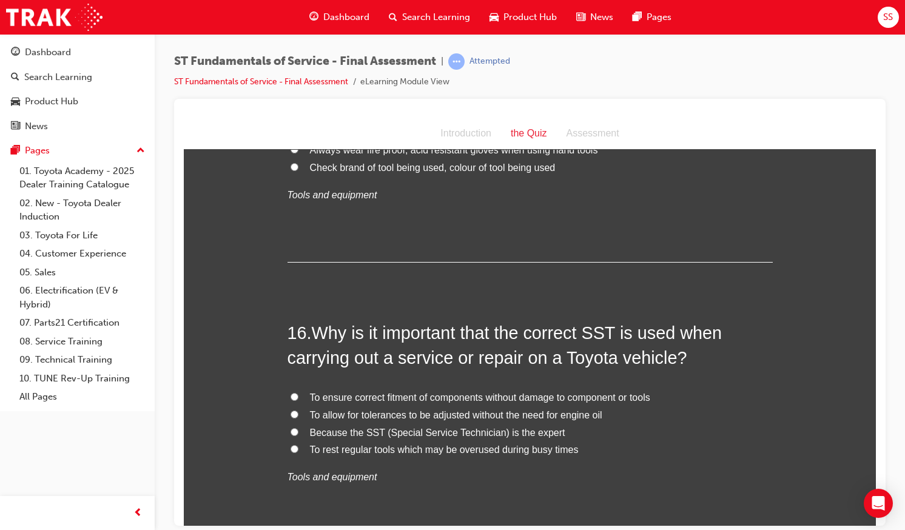
click at [298, 435] on label "Because the SST (Special Service Technician) is the expert" at bounding box center [529, 433] width 485 height 18
click at [298, 435] on input "Because the SST (Special Service Technician) is the expert" at bounding box center [294, 432] width 8 height 8
radio input "true"
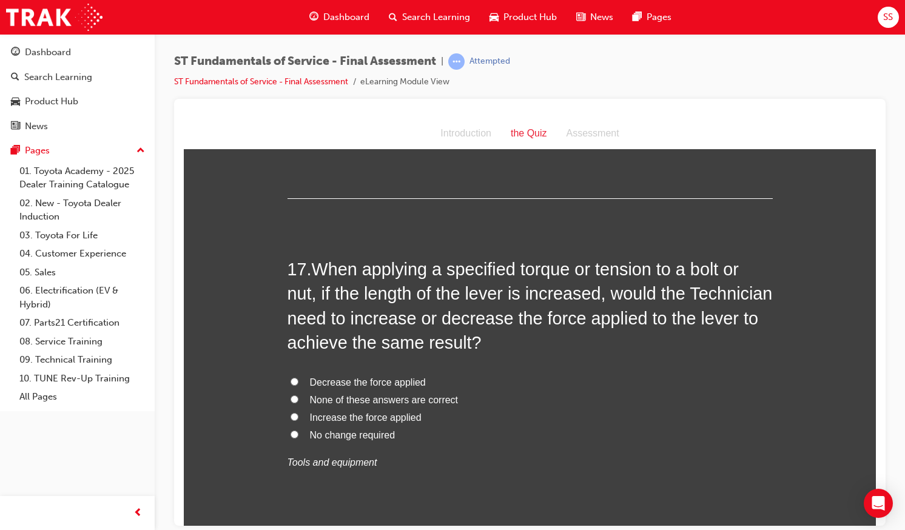
scroll to position [4301, 0]
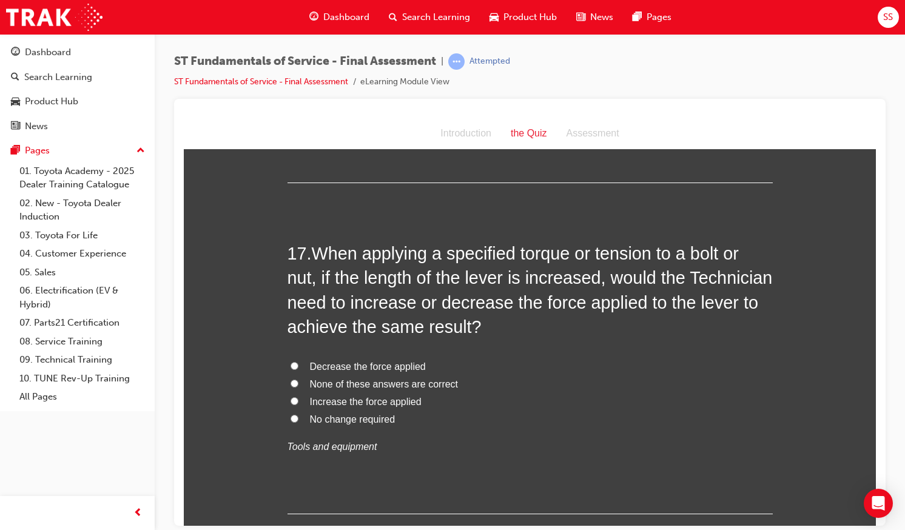
click at [336, 365] on span "Decrease the force applied" at bounding box center [368, 366] width 116 height 10
click at [298, 365] on input "Decrease the force applied" at bounding box center [294, 365] width 8 height 8
radio input "true"
click at [331, 426] on label "No change required" at bounding box center [529, 420] width 485 height 18
click at [298, 422] on input "No change required" at bounding box center [294, 418] width 8 height 8
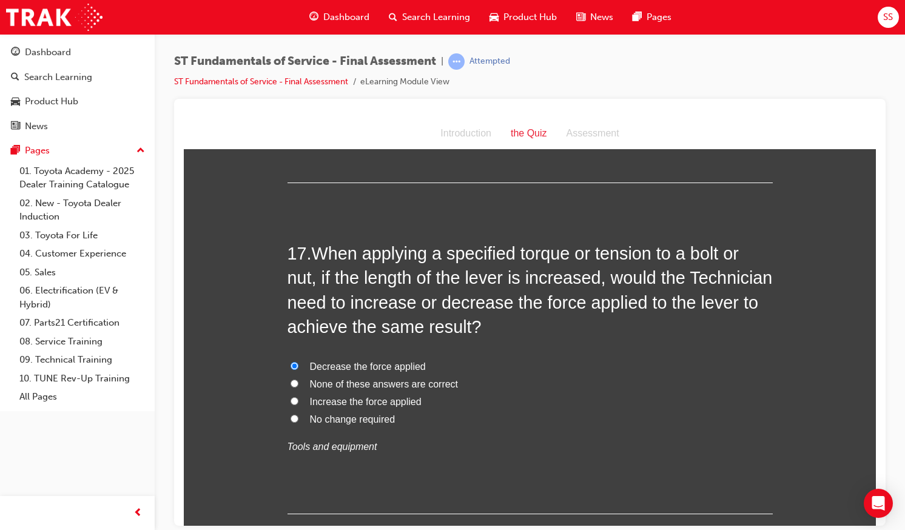
radio input "true"
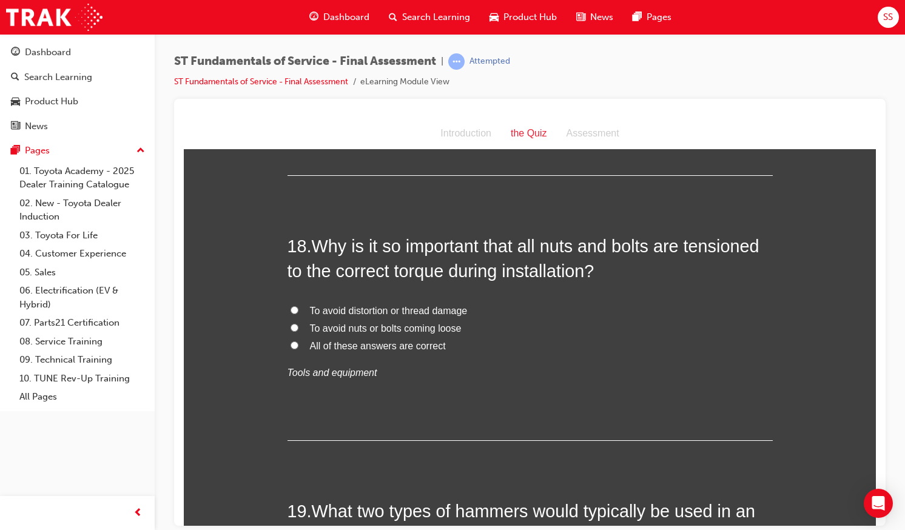
scroll to position [4640, 0]
click at [407, 329] on span "To avoid nuts or bolts coming loose" at bounding box center [386, 326] width 152 height 10
click at [298, 329] on input "To avoid nuts or bolts coming loose" at bounding box center [294, 326] width 8 height 8
radio input "true"
click at [374, 349] on span "All of these answers are correct" at bounding box center [378, 344] width 136 height 10
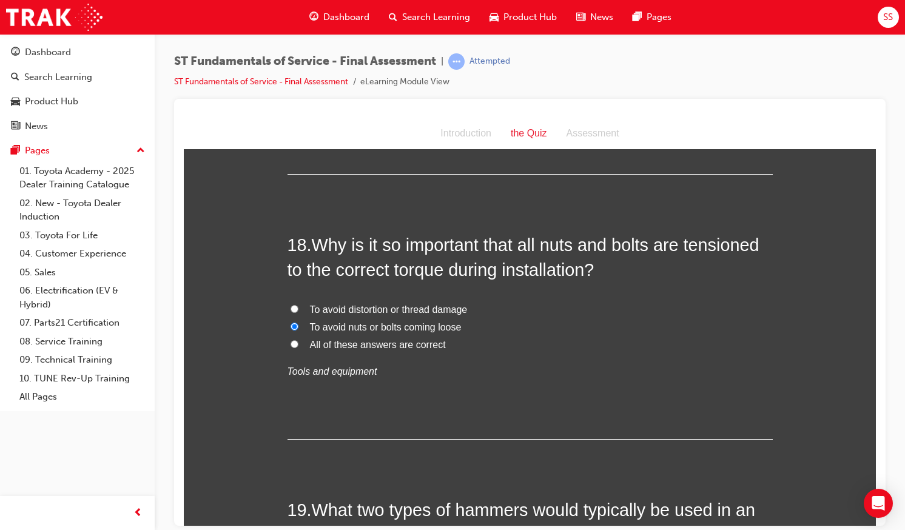
click at [298, 347] on input "All of these answers are correct" at bounding box center [294, 344] width 8 height 8
radio input "true"
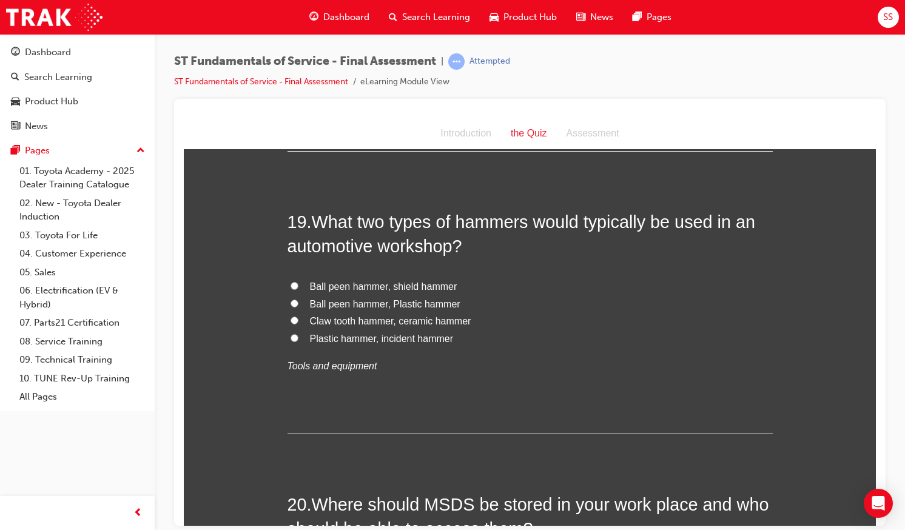
scroll to position [4929, 0]
click at [325, 306] on span "Ball peen hammer, Plastic hammer" at bounding box center [385, 303] width 150 height 10
click at [298, 306] on input "Ball peen hammer, Plastic hammer" at bounding box center [294, 302] width 8 height 8
radio input "true"
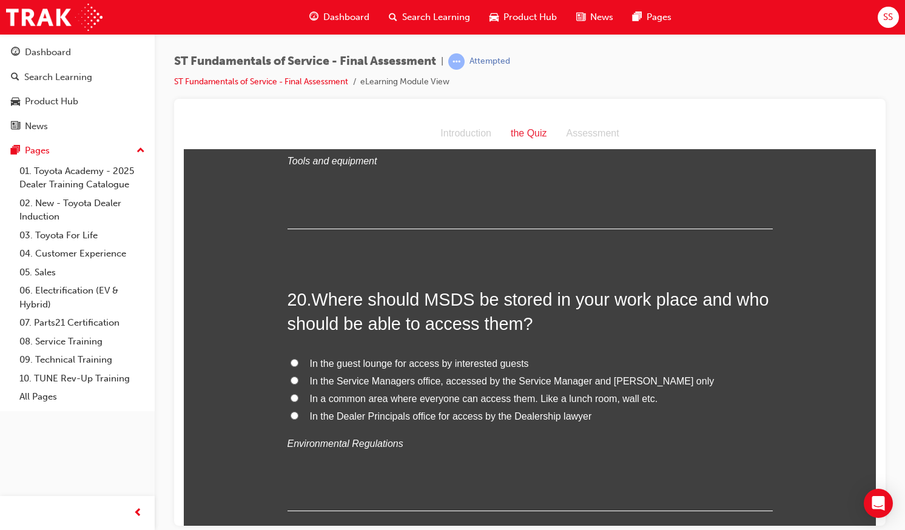
scroll to position [5145, 0]
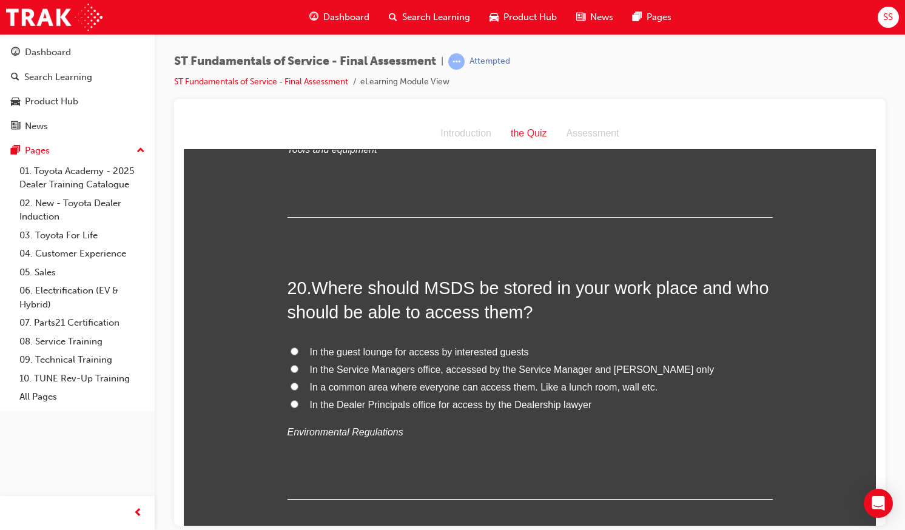
click at [404, 390] on span "In a common area where everyone can access them. Like a lunch room, wall etc." at bounding box center [484, 386] width 348 height 10
click at [298, 390] on input "In a common area where everyone can access them. Like a lunch room, wall etc." at bounding box center [294, 386] width 8 height 8
radio input "true"
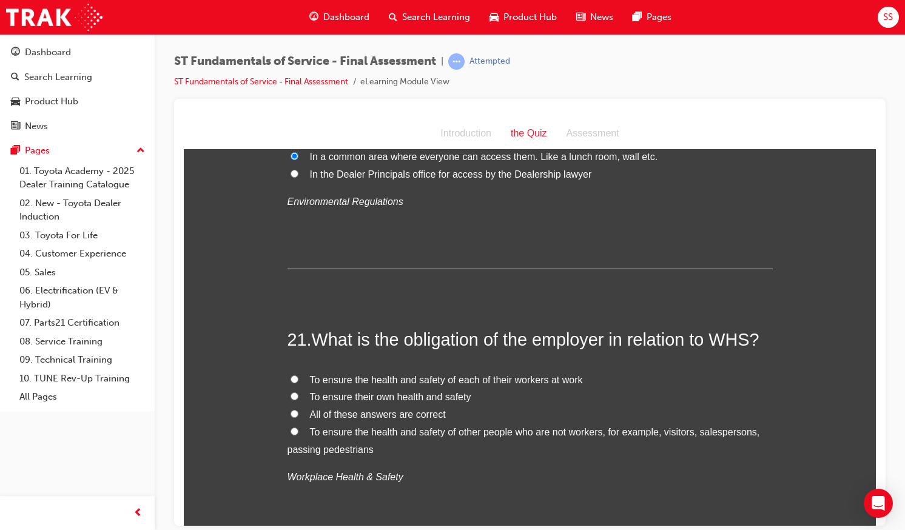
scroll to position [5376, 0]
click at [406, 380] on span "To ensure the health and safety of each of their workers at work" at bounding box center [446, 378] width 273 height 10
click at [298, 380] on input "To ensure the health and safety of each of their workers at work" at bounding box center [294, 378] width 8 height 8
radio input "true"
click at [383, 412] on span "All of these answers are correct" at bounding box center [378, 412] width 136 height 10
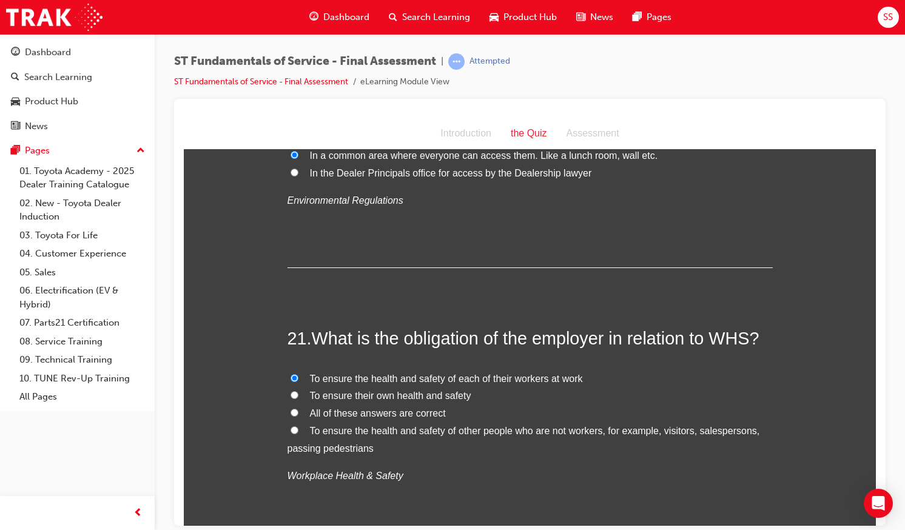
click at [298, 412] on input "All of these answers are correct" at bounding box center [294, 412] width 8 height 8
radio input "true"
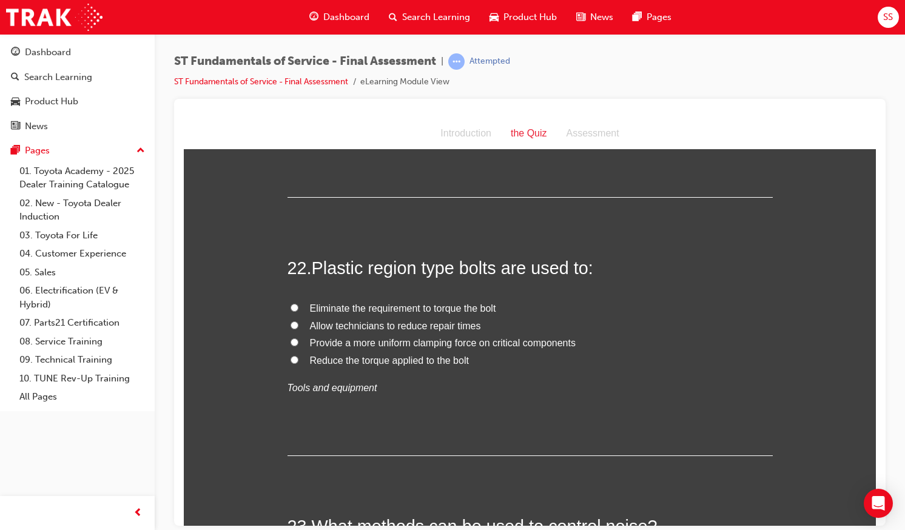
scroll to position [5746, 0]
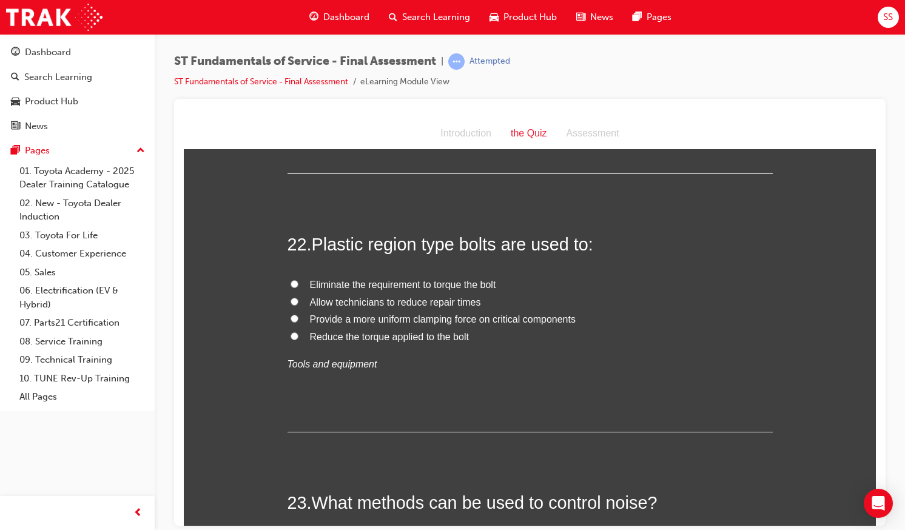
click at [378, 319] on span "Provide a more uniform clamping force on critical components" at bounding box center [443, 319] width 266 height 10
click at [298, 319] on input "Provide a more uniform clamping force on critical components" at bounding box center [294, 318] width 8 height 8
radio input "true"
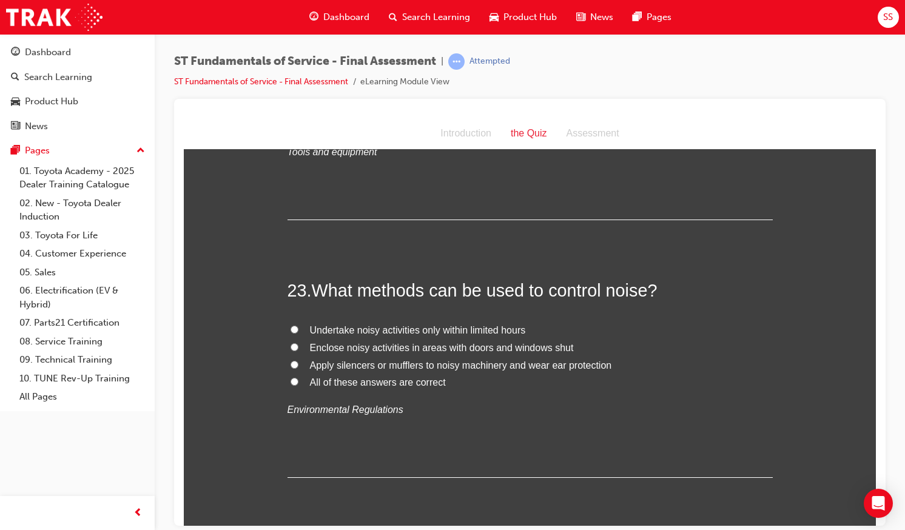
scroll to position [5958, 0]
click at [446, 341] on span "Enclose noisy activities in areas with doors and windows shut" at bounding box center [442, 346] width 264 height 10
click at [298, 342] on input "Enclose noisy activities in areas with doors and windows shut" at bounding box center [294, 346] width 8 height 8
radio input "true"
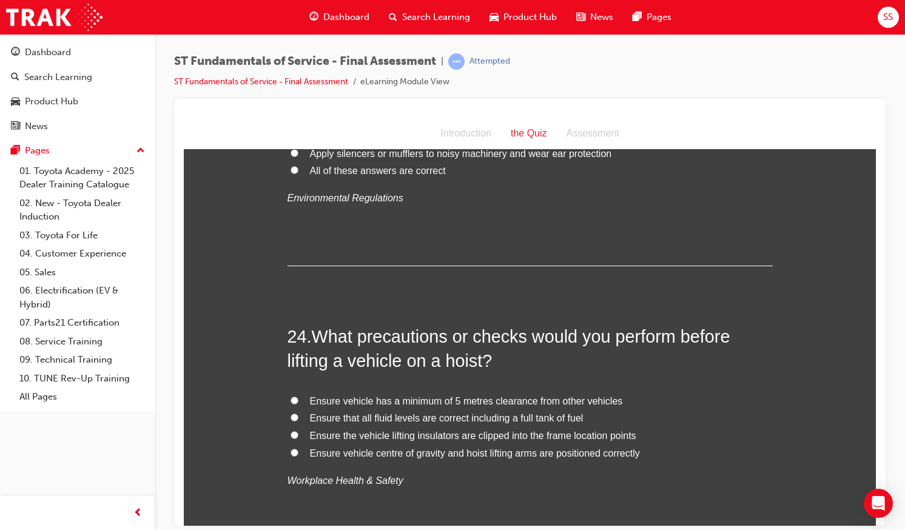
scroll to position [6177, 0]
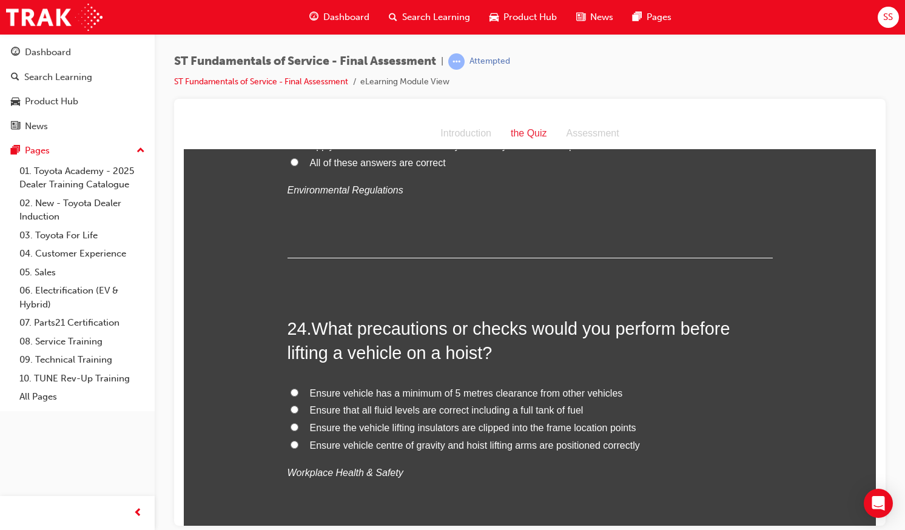
click at [425, 444] on span "Ensure vehicle centre of gravity and hoist lifting arms are positioned correctly" at bounding box center [475, 445] width 330 height 10
click at [298, 444] on input "Ensure vehicle centre of gravity and hoist lifting arms are positioned correctly" at bounding box center [294, 444] width 8 height 8
radio input "true"
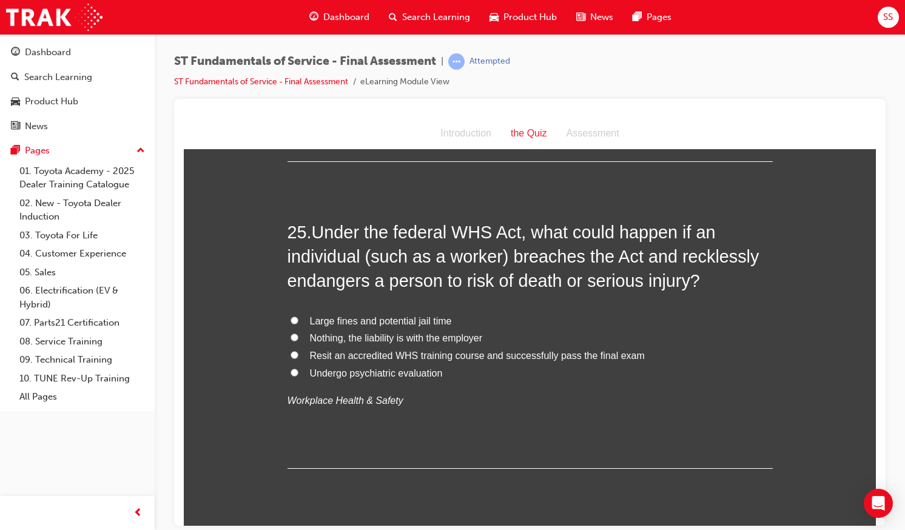
scroll to position [6521, 0]
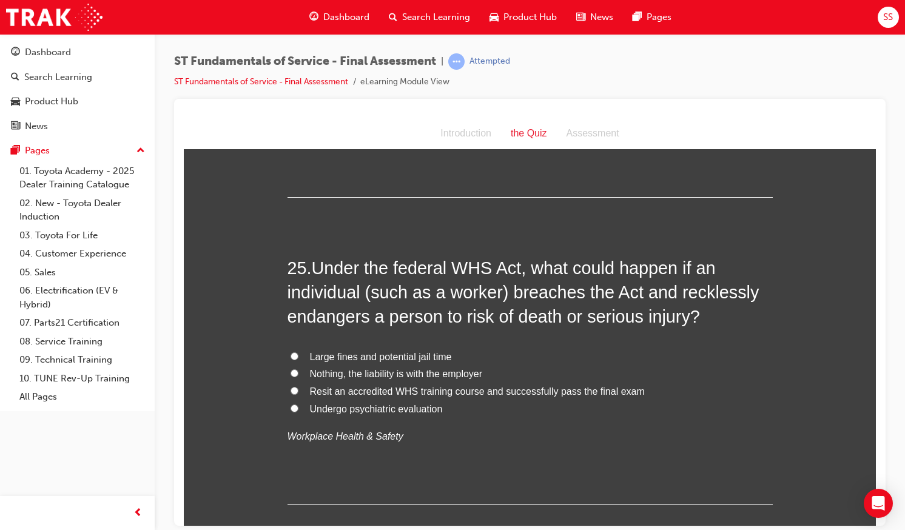
click at [377, 361] on label "Large fines and potential jail time" at bounding box center [529, 357] width 485 height 18
click at [298, 360] on input "Large fines and potential jail time" at bounding box center [294, 356] width 8 height 8
radio input "true"
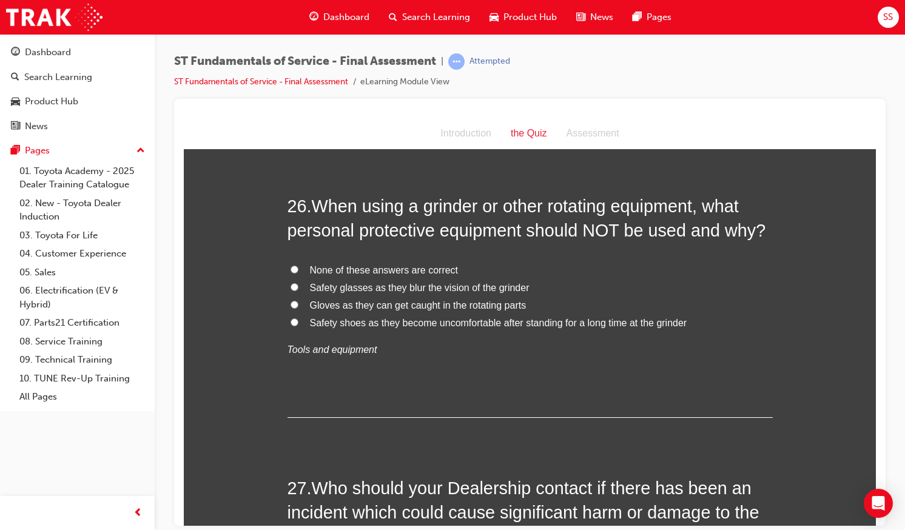
scroll to position [6890, 0]
click at [357, 261] on label "None of these answers are correct" at bounding box center [529, 270] width 485 height 18
click at [298, 264] on input "None of these answers are correct" at bounding box center [294, 268] width 8 height 8
radio input "true"
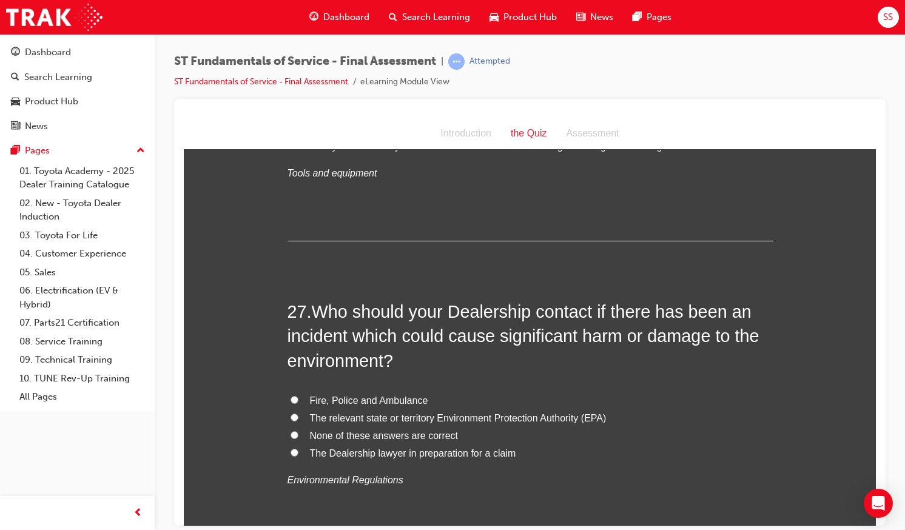
scroll to position [7069, 0]
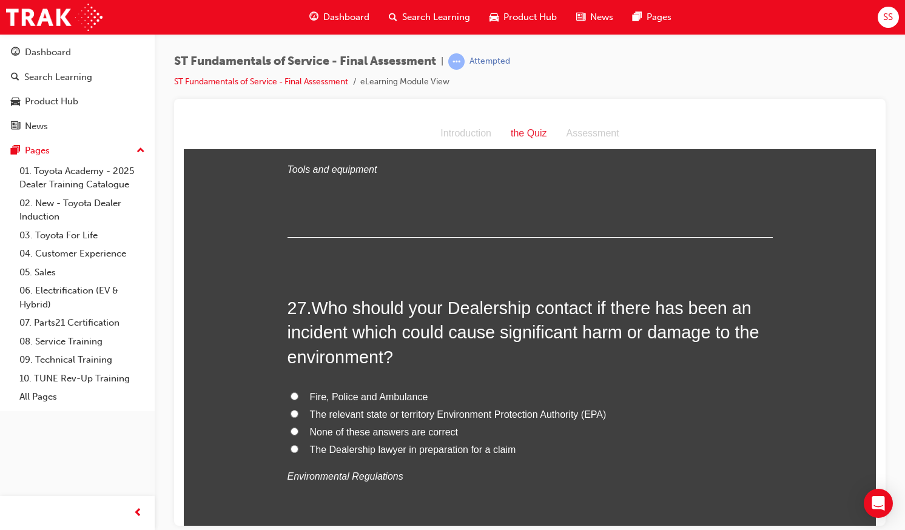
click at [349, 395] on span "Fire, Police and Ambulance" at bounding box center [369, 396] width 118 height 10
click at [298, 395] on input "Fire, Police and Ambulance" at bounding box center [294, 396] width 8 height 8
radio input "true"
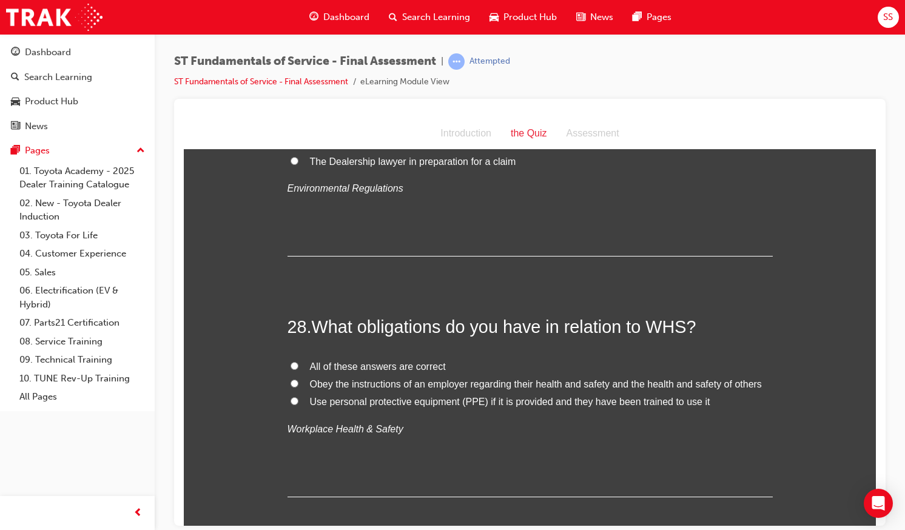
scroll to position [7358, 0]
click at [352, 367] on span "All of these answers are correct" at bounding box center [378, 365] width 136 height 10
click at [298, 367] on input "All of these answers are correct" at bounding box center [294, 365] width 8 height 8
radio input "true"
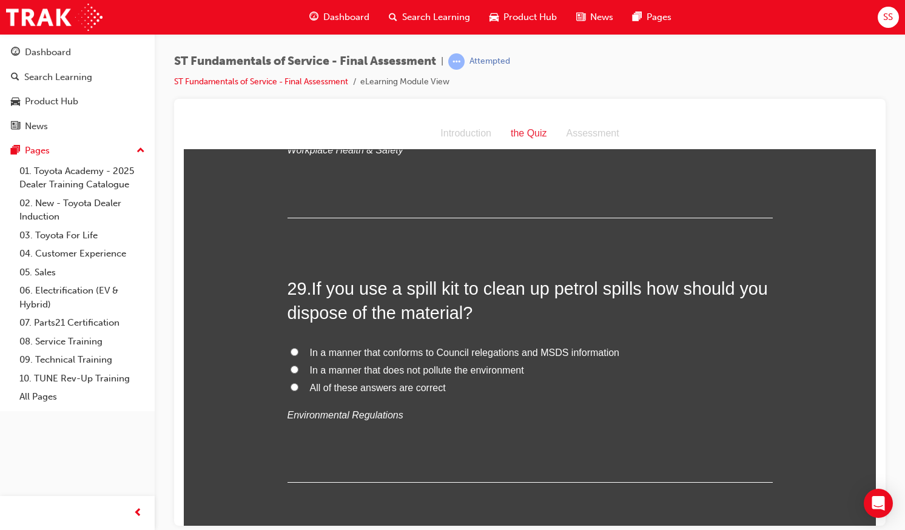
scroll to position [7637, 0]
click at [358, 354] on span "In a manner that conforms to Council relegations and MSDS information" at bounding box center [464, 351] width 309 height 10
click at [298, 354] on input "In a manner that conforms to Council relegations and MSDS information" at bounding box center [294, 351] width 8 height 8
radio input "true"
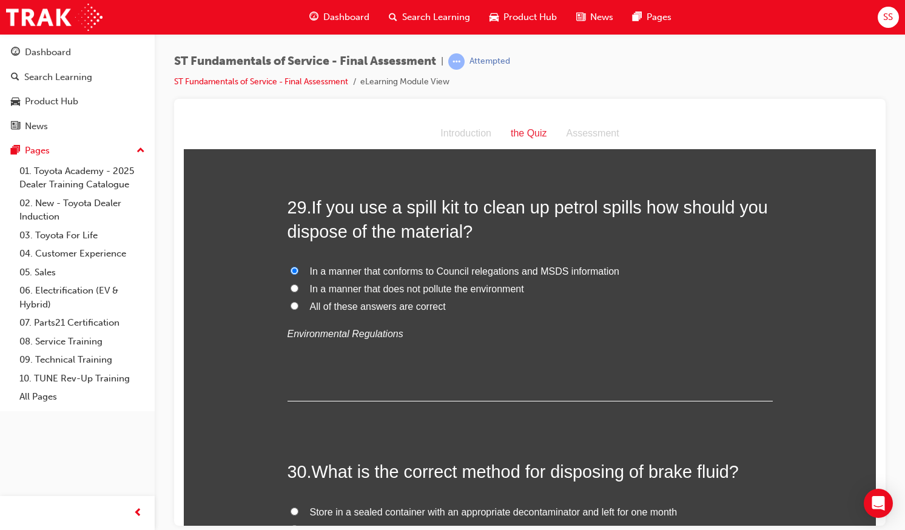
click at [370, 307] on span "All of these answers are correct" at bounding box center [378, 306] width 136 height 10
click at [298, 307] on input "All of these answers are correct" at bounding box center [294, 305] width 8 height 8
radio input "true"
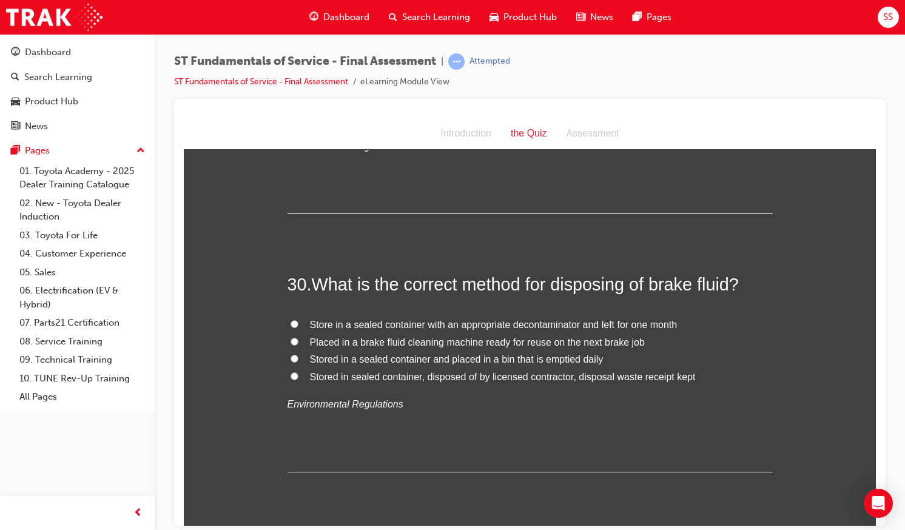
scroll to position [7907, 0]
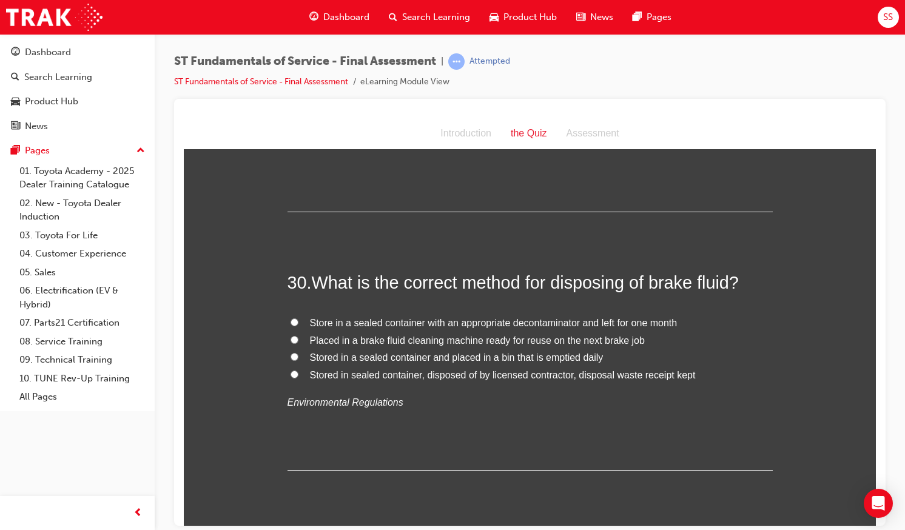
click at [319, 363] on label "Stored in a sealed container and placed in a bin that is emptied daily" at bounding box center [529, 358] width 485 height 18
click at [298, 360] on input "Stored in a sealed container and placed in a bin that is emptied daily" at bounding box center [294, 356] width 8 height 8
radio input "true"
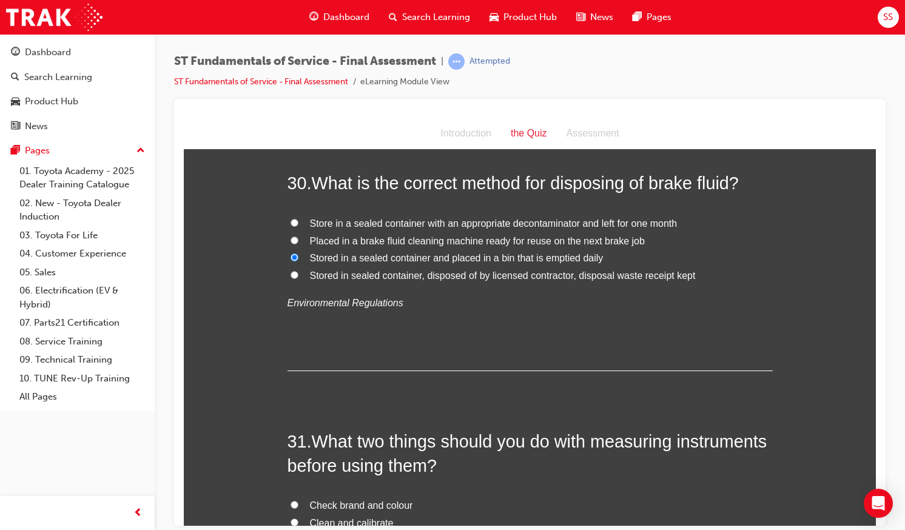
scroll to position [8213, 0]
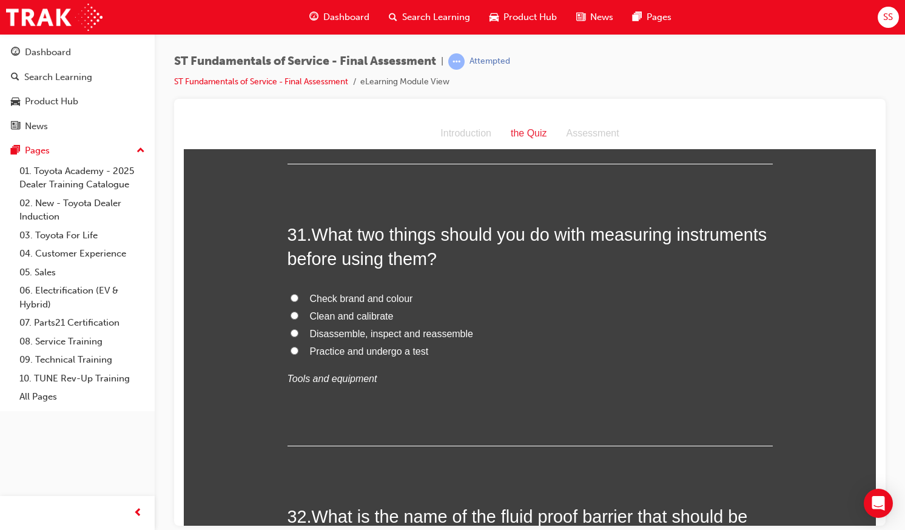
click at [381, 317] on span "Clean and calibrate" at bounding box center [352, 315] width 84 height 10
click at [298, 317] on input "Clean and calibrate" at bounding box center [294, 315] width 8 height 8
radio input "true"
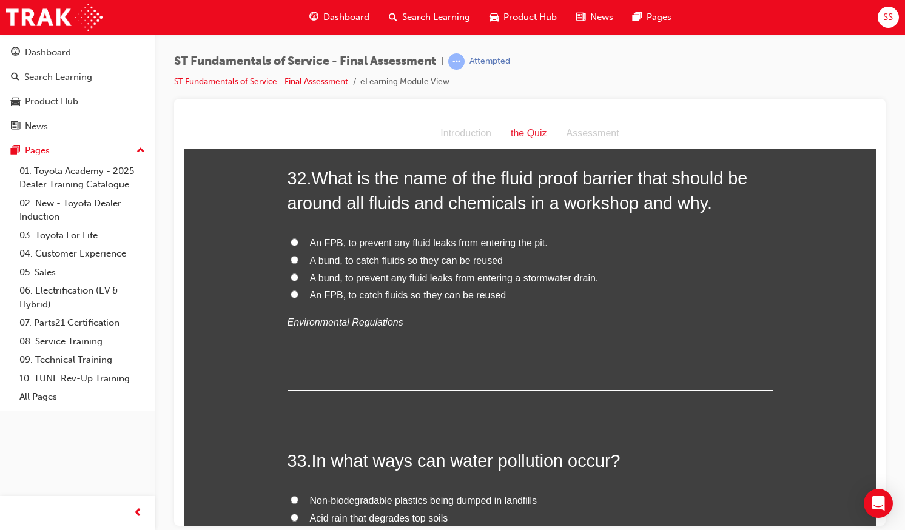
scroll to position [8551, 0]
click at [381, 273] on span "A bund, to prevent any fluid leaks from entering a stormwater drain." at bounding box center [454, 278] width 289 height 10
click at [298, 273] on input "A bund, to prevent any fluid leaks from entering a stormwater drain." at bounding box center [294, 277] width 8 height 8
radio input "true"
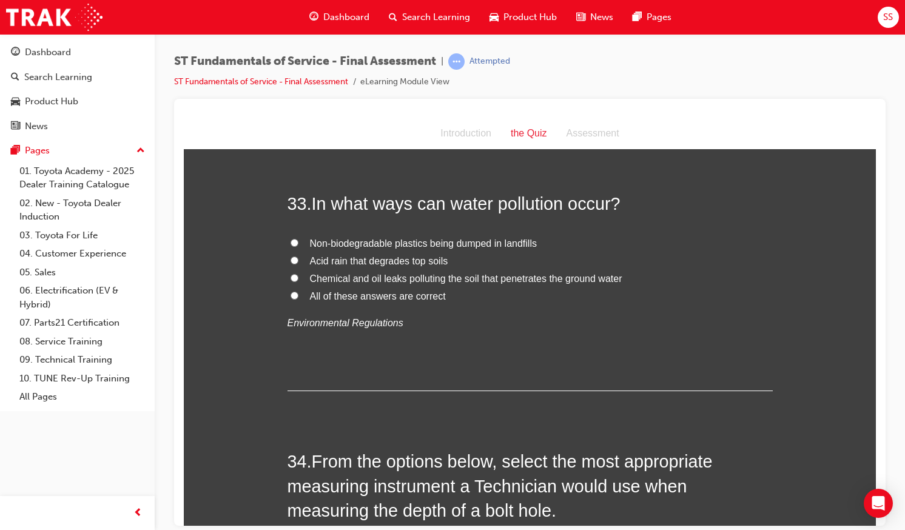
scroll to position [8799, 0]
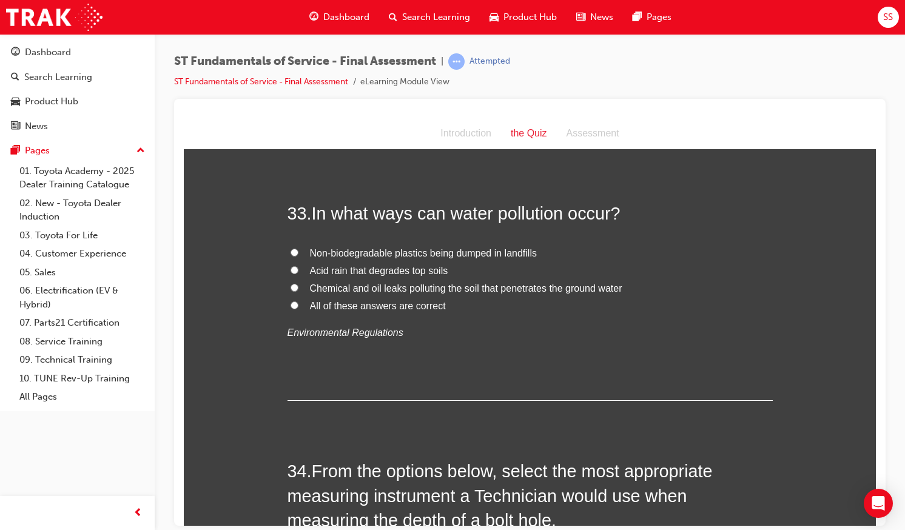
click at [463, 288] on span "Chemical and oil leaks polluting the soil that penetrates the ground water" at bounding box center [466, 288] width 312 height 10
click at [298, 288] on input "Chemical and oil leaks polluting the soil that penetrates the ground water" at bounding box center [294, 287] width 8 height 8
radio input "true"
click at [387, 307] on span "All of these answers are correct" at bounding box center [378, 305] width 136 height 10
click at [298, 307] on input "All of these answers are correct" at bounding box center [294, 305] width 8 height 8
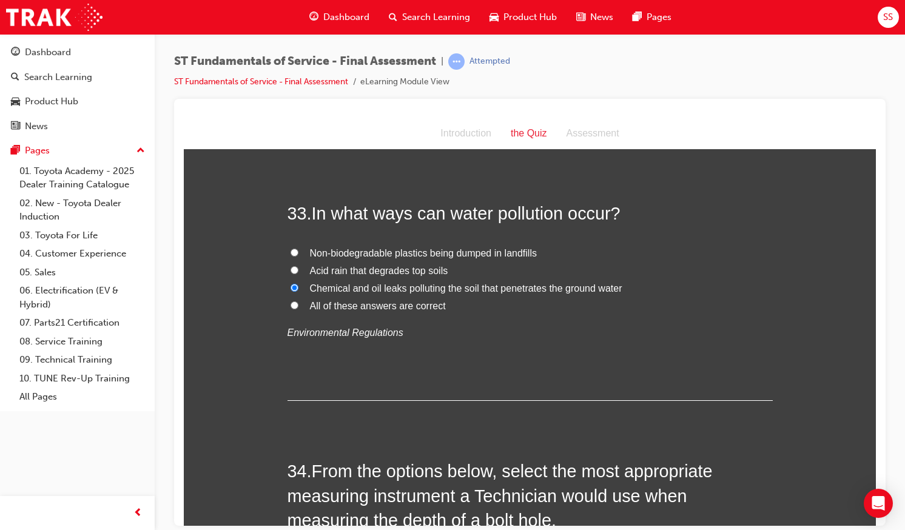
radio input "true"
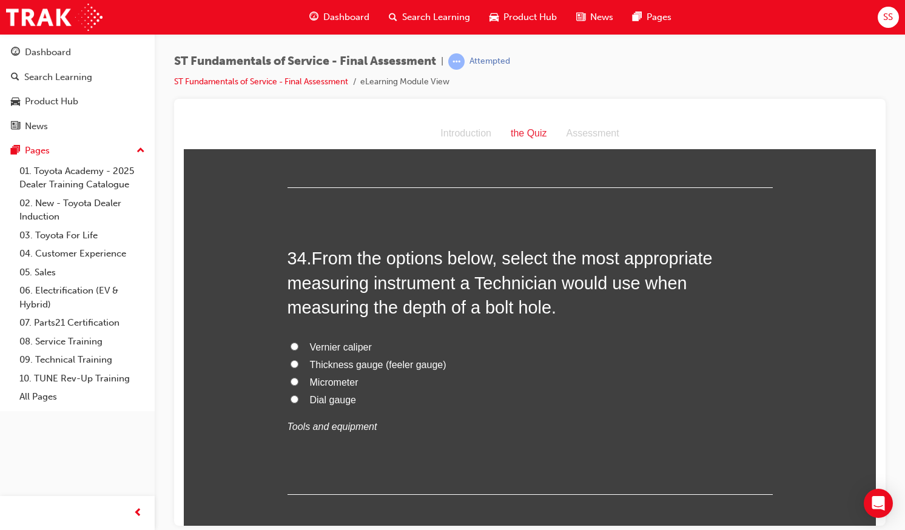
scroll to position [9072, 0]
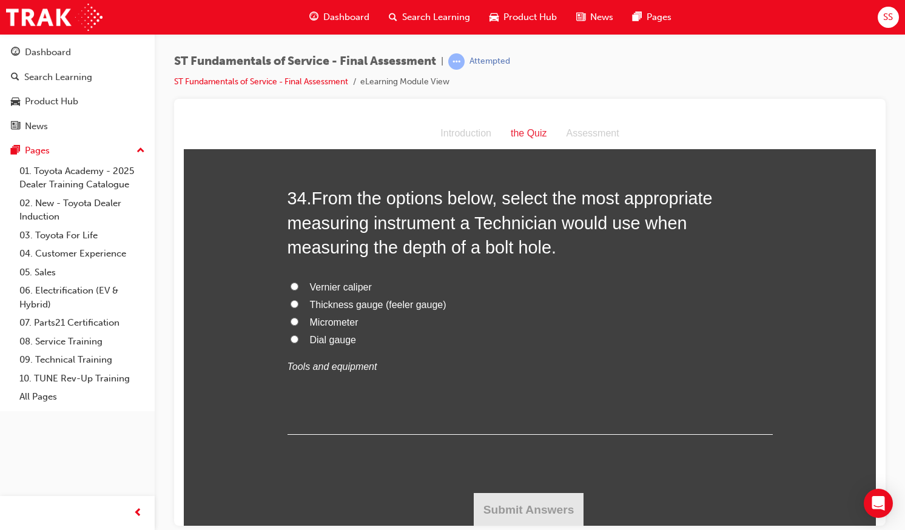
click at [345, 290] on span "Vernier caliper" at bounding box center [341, 286] width 62 height 10
click at [298, 290] on input "Vernier caliper" at bounding box center [294, 286] width 8 height 8
radio input "true"
click at [517, 505] on button "Submit Answers" at bounding box center [529, 509] width 110 height 34
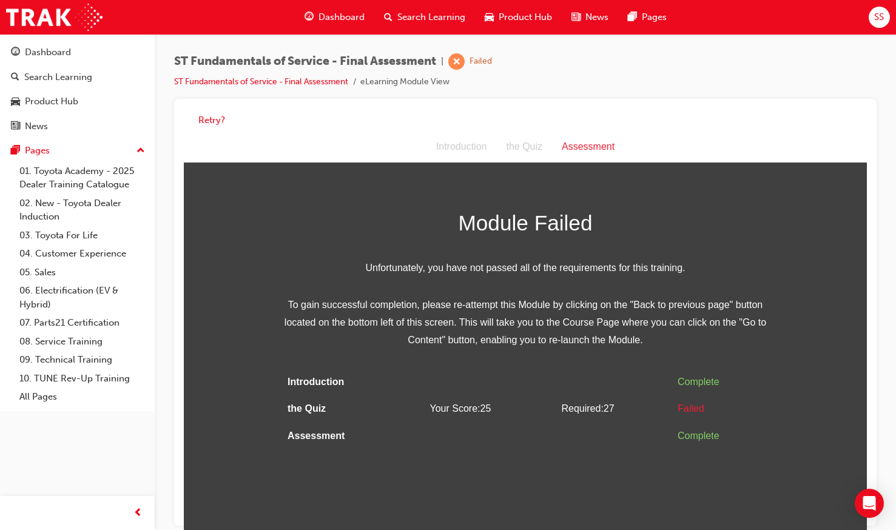
scroll to position [8, 0]
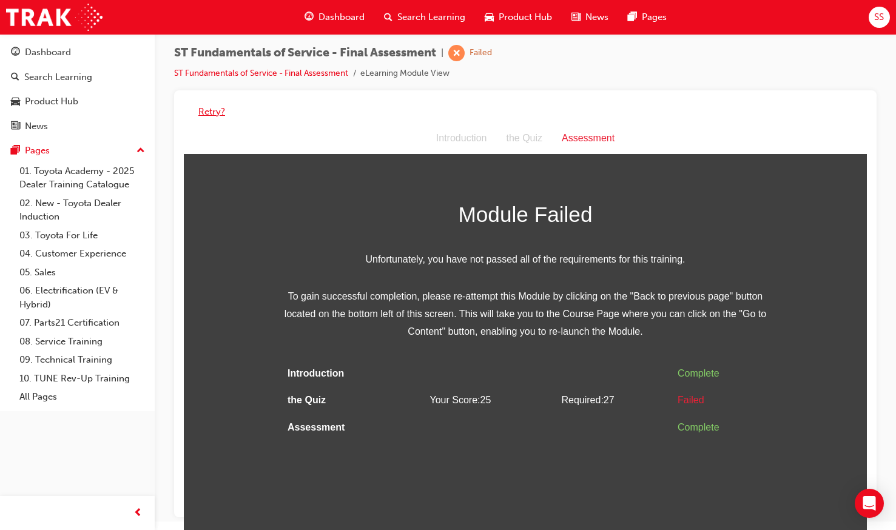
click at [207, 105] on button "Retry?" at bounding box center [211, 112] width 27 height 14
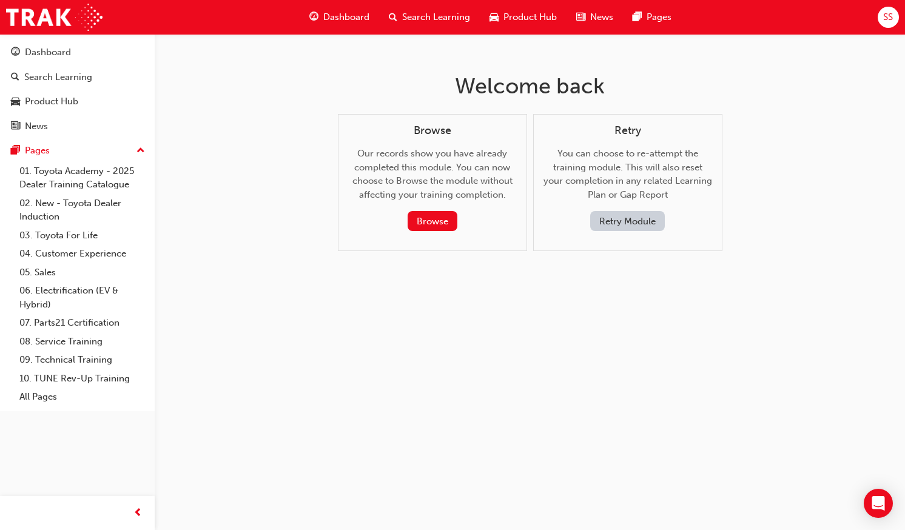
click at [642, 216] on button "Retry Module" at bounding box center [627, 221] width 75 height 20
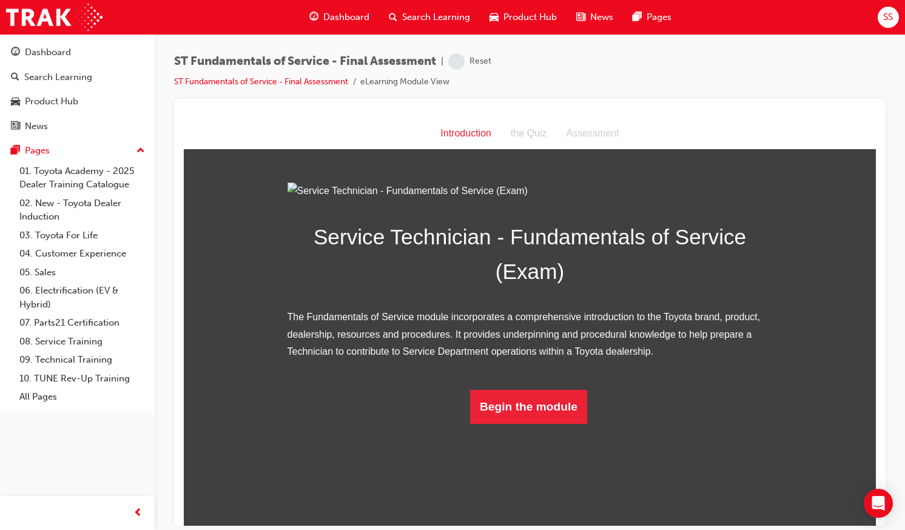
scroll to position [32, 0]
click at [530, 423] on button "Begin the module" at bounding box center [528, 406] width 117 height 34
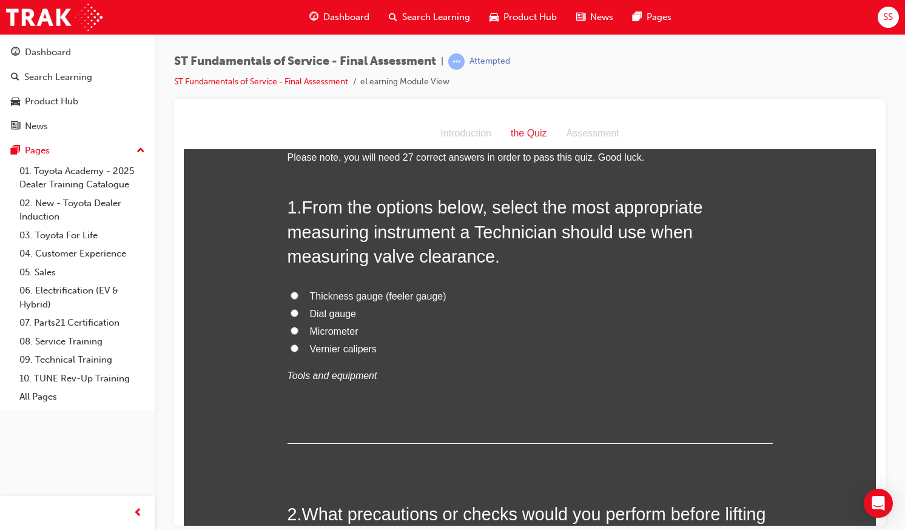
scroll to position [0, 0]
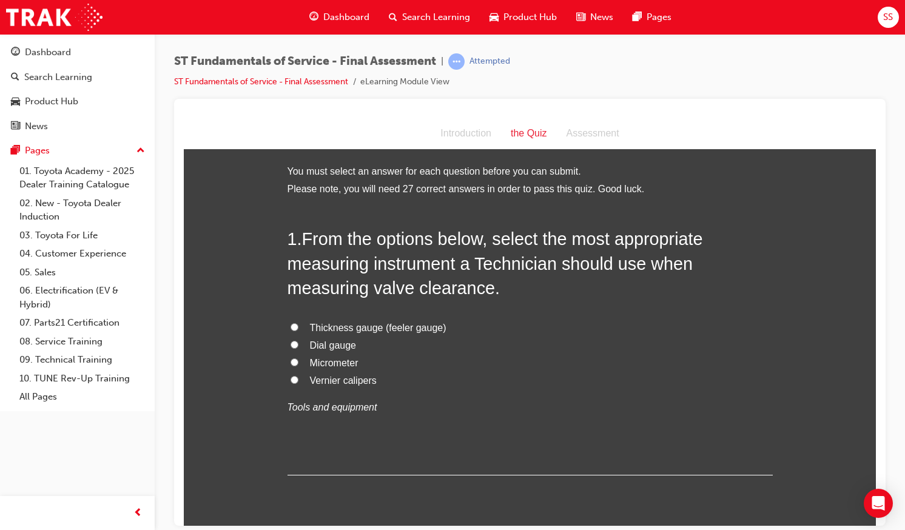
click at [364, 322] on span "Thickness gauge (feeler gauge)" at bounding box center [378, 327] width 136 height 10
click at [298, 323] on input "Thickness gauge (feeler gauge)" at bounding box center [294, 327] width 8 height 8
radio input "true"
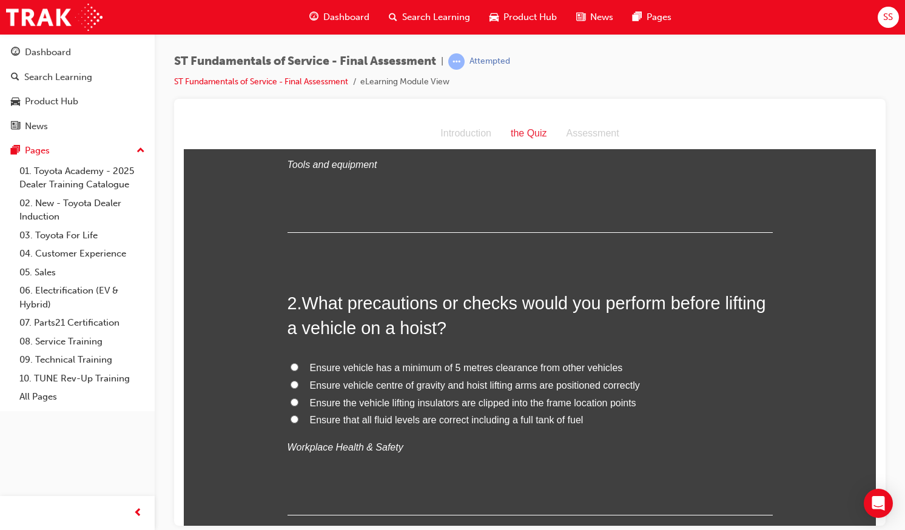
scroll to position [244, 0]
click at [412, 383] on span "Ensure vehicle centre of gravity and hoist lifting arms are positioned correctly" at bounding box center [475, 383] width 330 height 10
click at [298, 383] on input "Ensure vehicle centre of gravity and hoist lifting arms are positioned correctly" at bounding box center [294, 383] width 8 height 8
radio input "true"
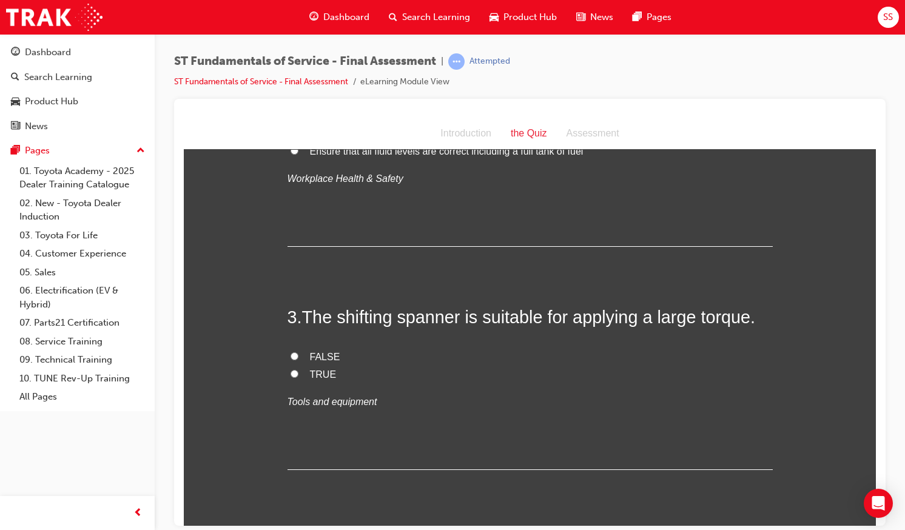
scroll to position [518, 0]
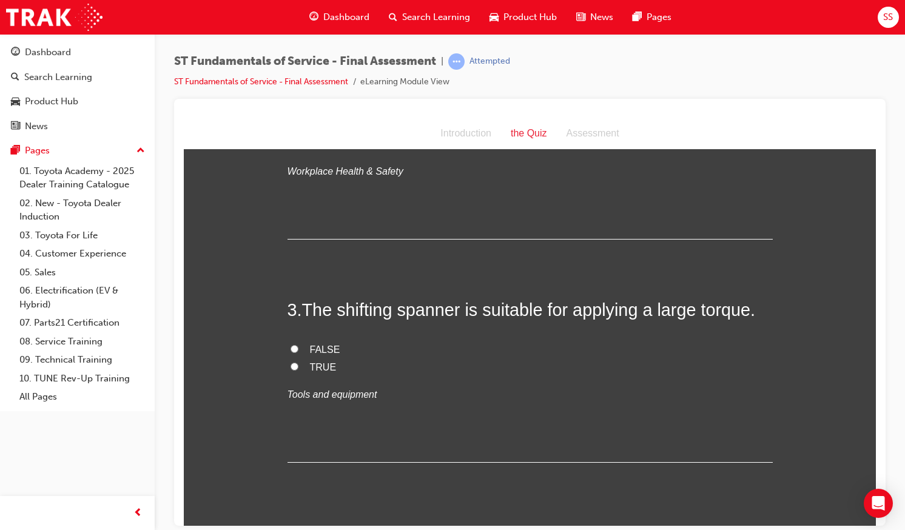
click at [300, 348] on label "FALSE" at bounding box center [529, 350] width 485 height 18
click at [298, 348] on input "FALSE" at bounding box center [294, 348] width 8 height 8
radio input "true"
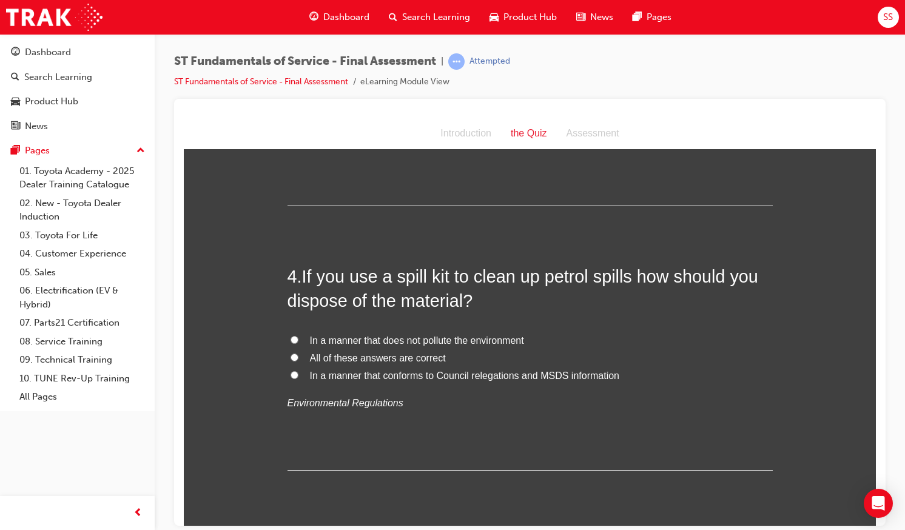
scroll to position [780, 0]
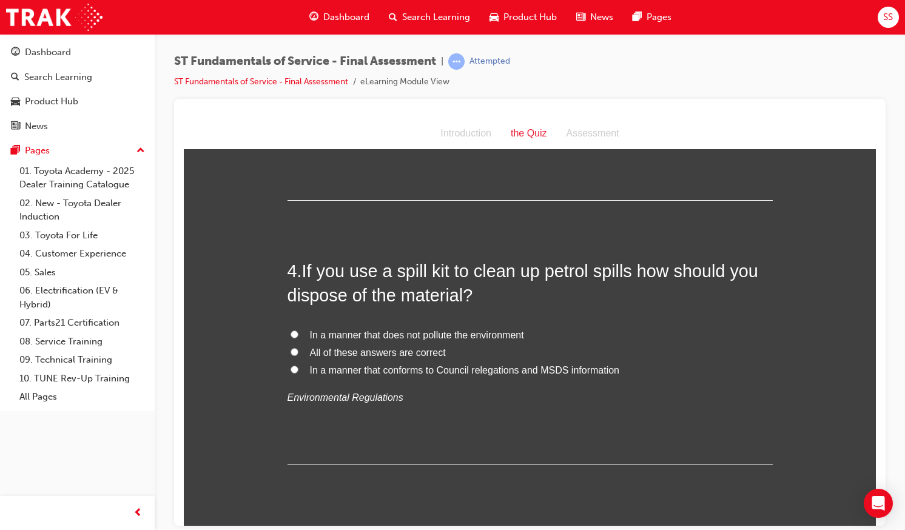
click at [354, 350] on span "All of these answers are correct" at bounding box center [378, 352] width 136 height 10
click at [298, 350] on input "All of these answers are correct" at bounding box center [294, 351] width 8 height 8
radio input "true"
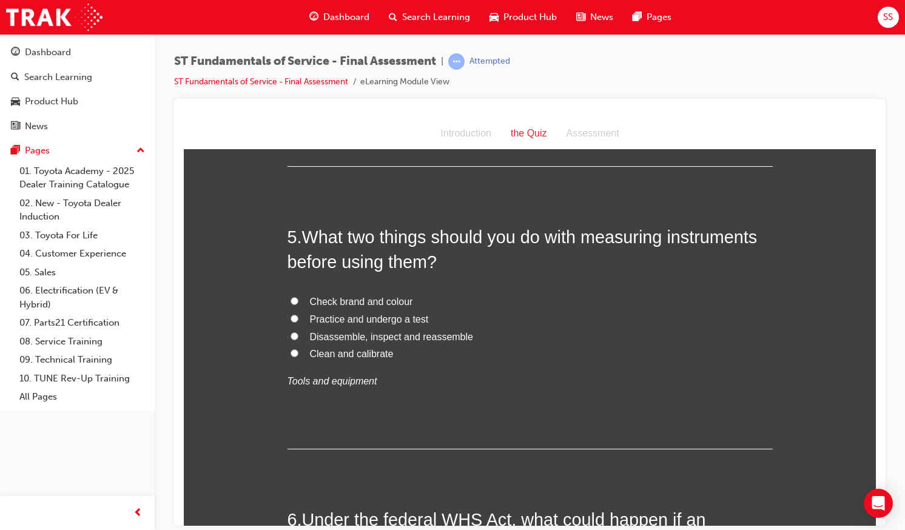
scroll to position [1079, 0]
click at [354, 350] on span "Clean and calibrate" at bounding box center [352, 352] width 84 height 10
click at [298, 350] on input "Clean and calibrate" at bounding box center [294, 352] width 8 height 8
radio input "true"
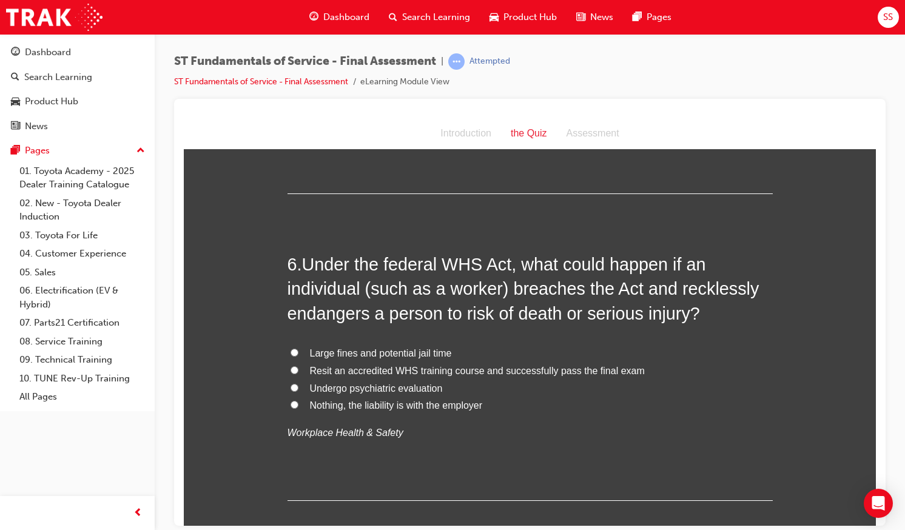
scroll to position [1347, 0]
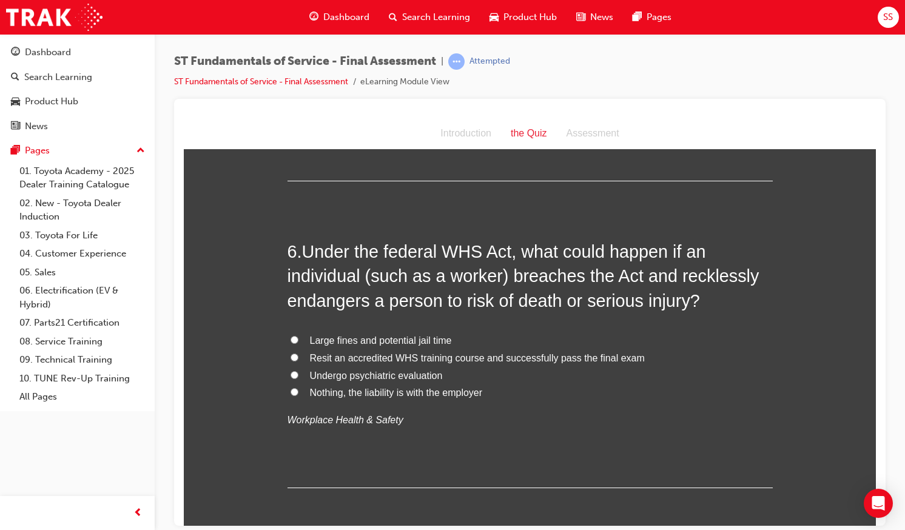
click at [355, 340] on span "Large fines and potential jail time" at bounding box center [381, 340] width 142 height 10
click at [298, 340] on input "Large fines and potential jail time" at bounding box center [294, 339] width 8 height 8
radio input "true"
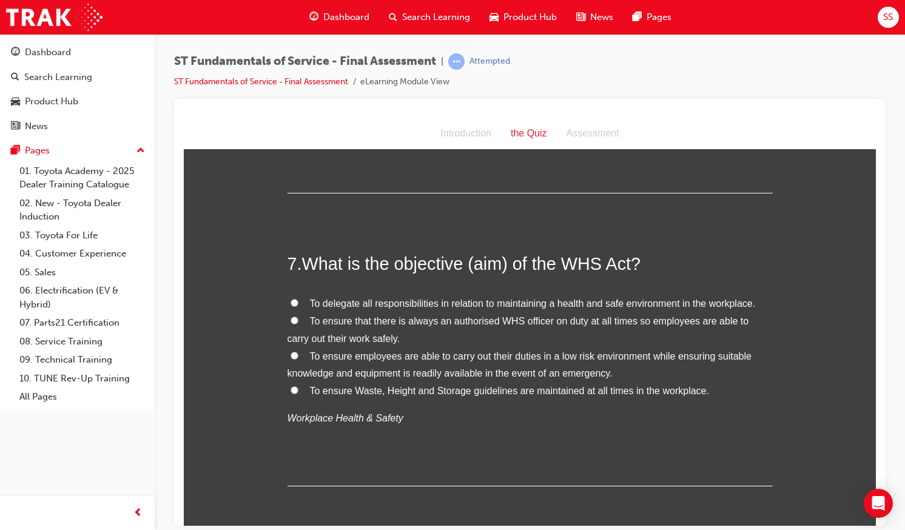
scroll to position [1643, 0]
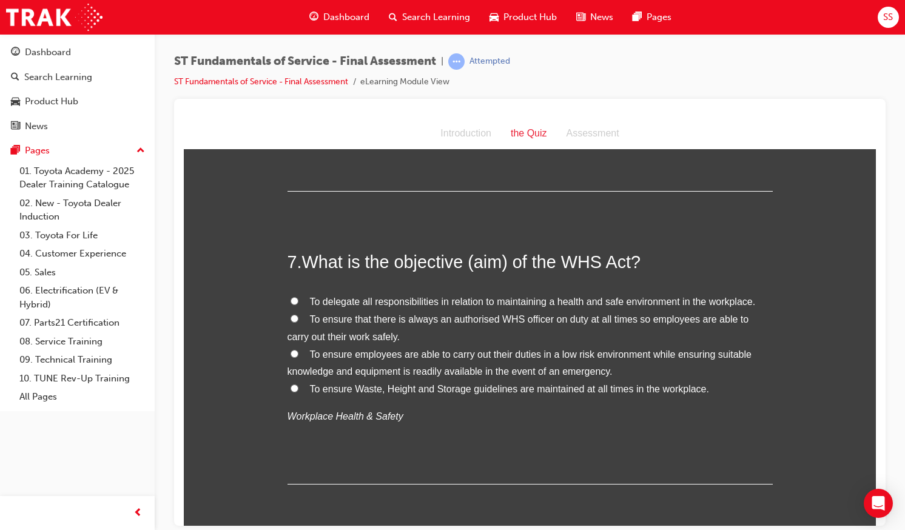
click at [390, 361] on label "To ensure employees are able to carry out their duties in a low risk environmen…" at bounding box center [529, 363] width 485 height 35
click at [298, 357] on input "To ensure employees are able to carry out their duties in a low risk environmen…" at bounding box center [294, 353] width 8 height 8
radio input "true"
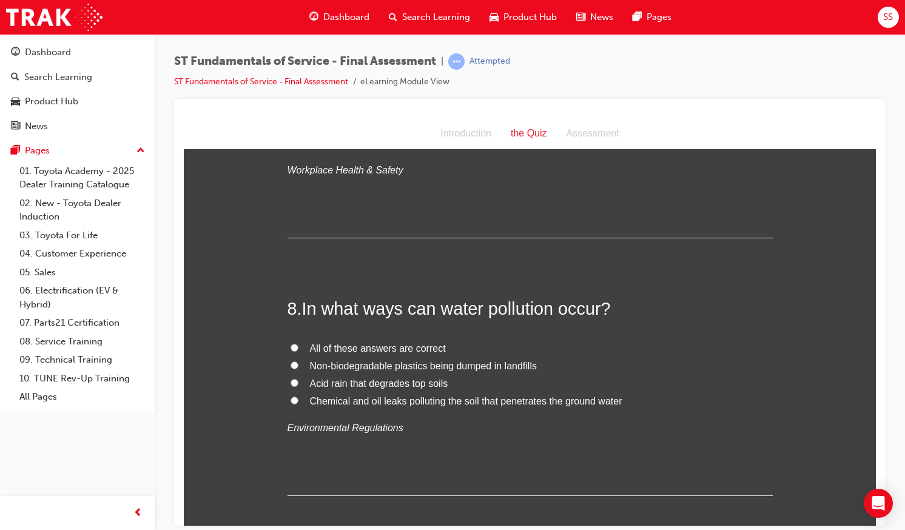
scroll to position [1891, 0]
click at [327, 343] on span "All of these answers are correct" at bounding box center [378, 346] width 136 height 10
click at [298, 343] on input "All of these answers are correct" at bounding box center [294, 345] width 8 height 8
radio input "true"
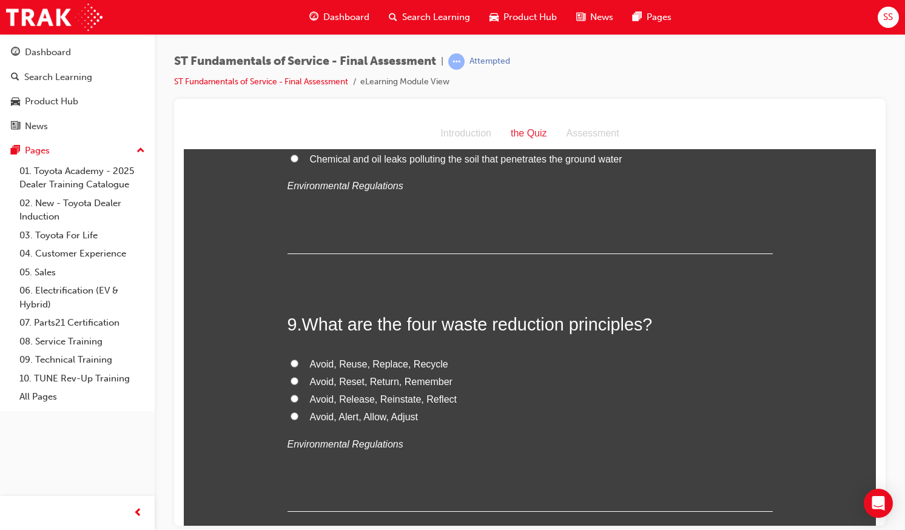
scroll to position [2133, 0]
click at [352, 365] on span "Avoid, Reuse, Replace, Recycle" at bounding box center [379, 362] width 138 height 10
click at [298, 365] on input "Avoid, Reuse, Replace, Recycle" at bounding box center [294, 362] width 8 height 8
radio input "true"
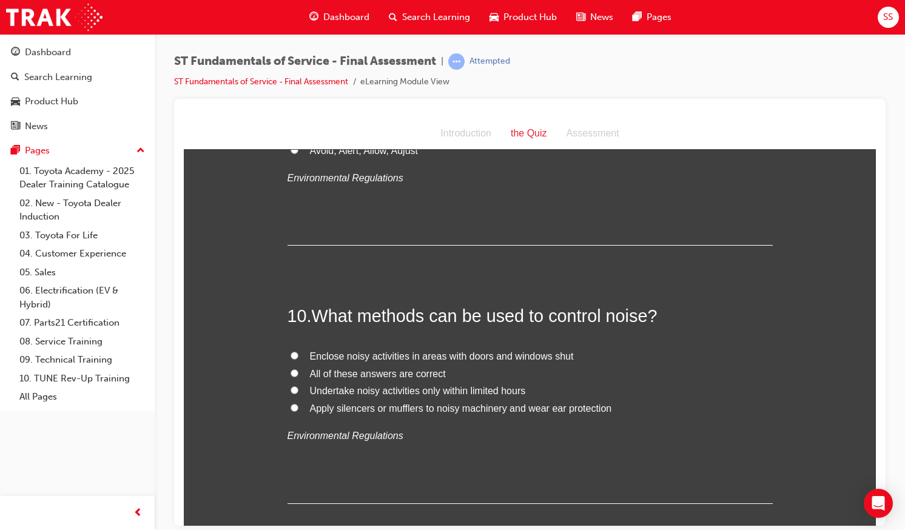
scroll to position [2398, 0]
click at [345, 354] on span "Enclose noisy activities in areas with doors and windows shut" at bounding box center [442, 355] width 264 height 10
click at [298, 354] on input "Enclose noisy activities in areas with doors and windows shut" at bounding box center [294, 354] width 8 height 8
radio input "true"
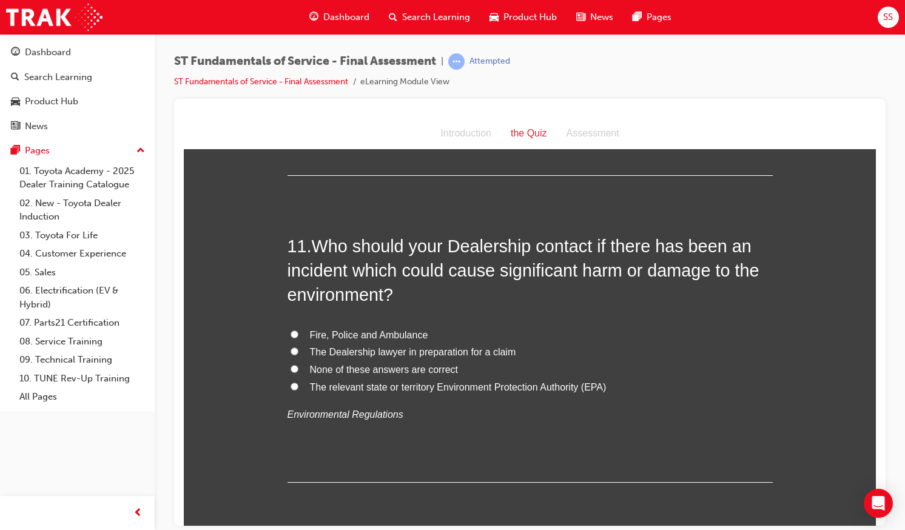
scroll to position [2727, 0]
click at [344, 335] on span "Fire, Police and Ambulance" at bounding box center [369, 333] width 118 height 10
click at [298, 335] on input "Fire, Police and Ambulance" at bounding box center [294, 333] width 8 height 8
radio input "true"
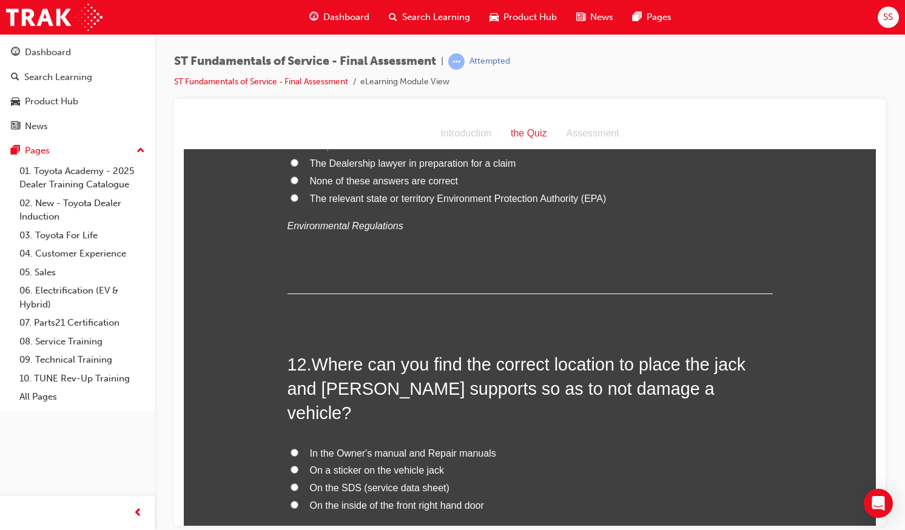
scroll to position [2966, 0]
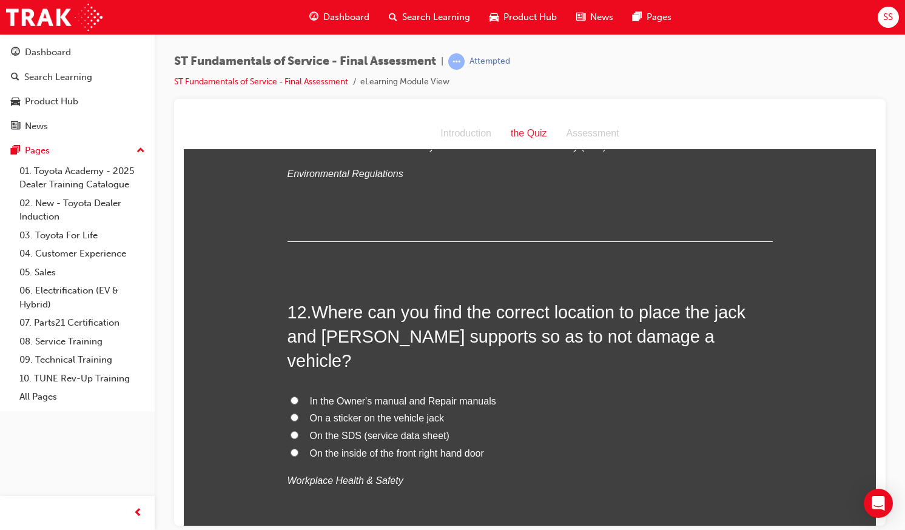
click at [363, 395] on span "In the Owner's manual and Repair manuals" at bounding box center [403, 400] width 186 height 10
click at [298, 396] on input "In the Owner's manual and Repair manuals" at bounding box center [294, 400] width 8 height 8
radio input "true"
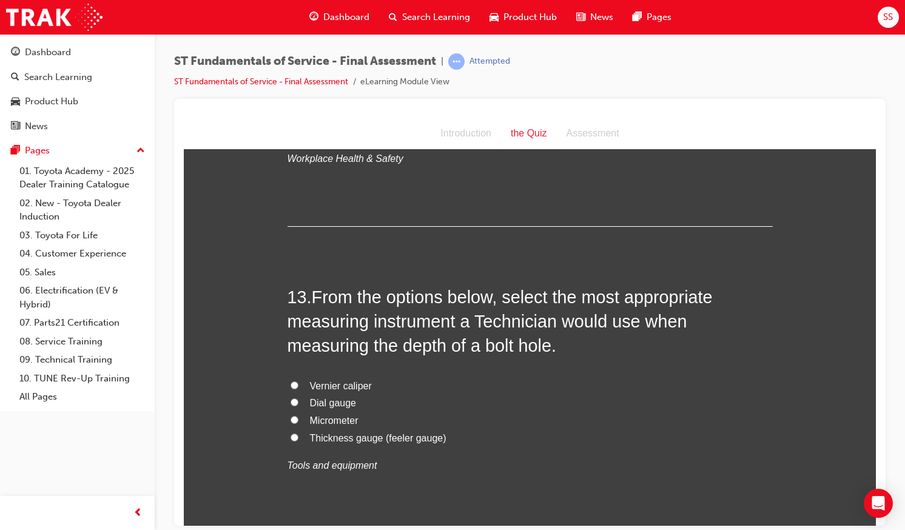
scroll to position [3289, 0]
click at [331, 380] on span "Vernier caliper" at bounding box center [341, 385] width 62 height 10
click at [298, 380] on input "Vernier caliper" at bounding box center [294, 384] width 8 height 8
radio input "true"
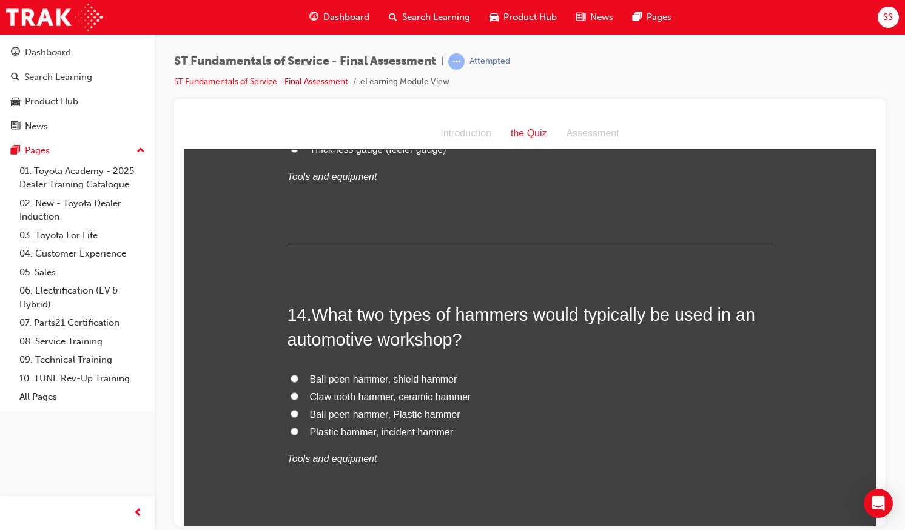
scroll to position [3578, 0]
click at [400, 408] on span "Ball peen hammer, Plastic hammer" at bounding box center [385, 413] width 150 height 10
click at [298, 409] on input "Ball peen hammer, Plastic hammer" at bounding box center [294, 413] width 8 height 8
radio input "true"
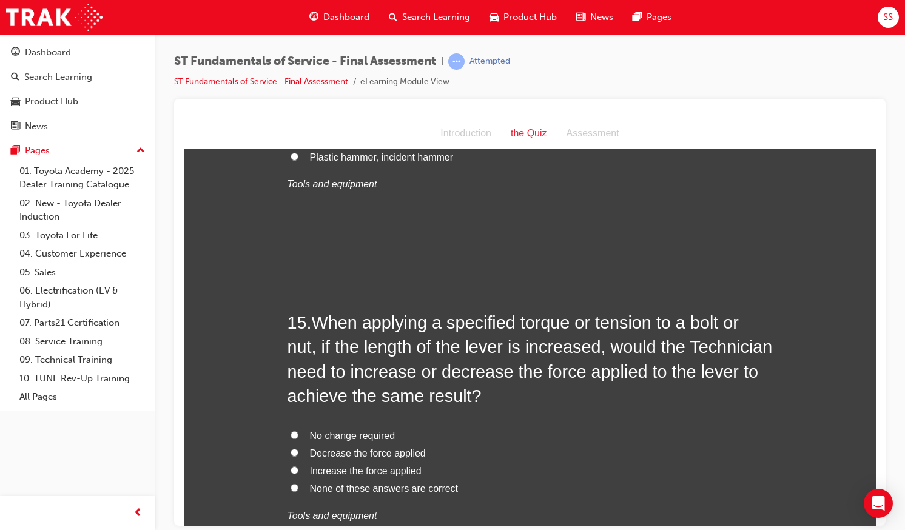
scroll to position [3852, 0]
click at [384, 447] on span "Decrease the force applied" at bounding box center [368, 452] width 116 height 10
click at [298, 448] on input "Decrease the force applied" at bounding box center [294, 452] width 8 height 8
radio input "true"
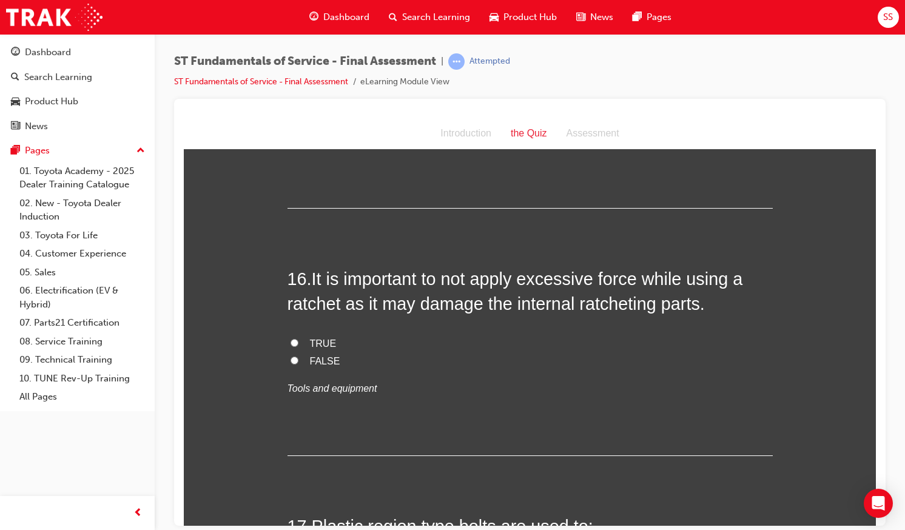
scroll to position [4227, 0]
click at [313, 338] on span "TRUE" at bounding box center [323, 343] width 27 height 10
click at [298, 338] on input "TRUE" at bounding box center [294, 342] width 8 height 8
radio input "true"
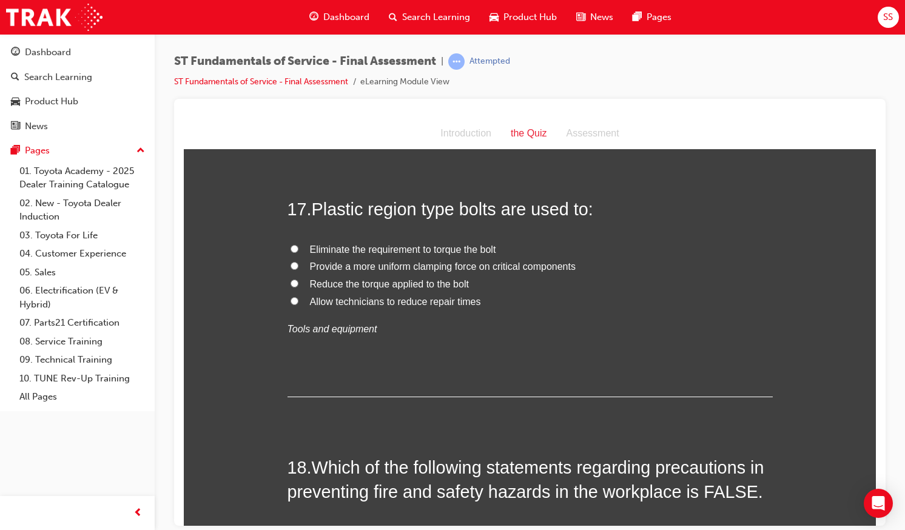
scroll to position [4543, 0]
click at [407, 261] on span "Provide a more uniform clamping force on critical components" at bounding box center [443, 266] width 266 height 10
click at [298, 262] on input "Provide a more uniform clamping force on critical components" at bounding box center [294, 266] width 8 height 8
radio input "true"
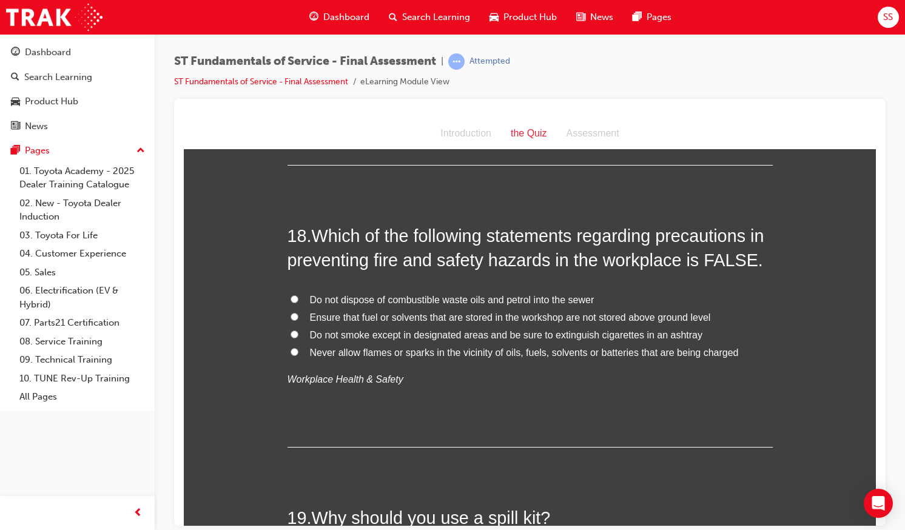
scroll to position [4776, 0]
click at [392, 329] on span "Do not smoke except in designated areas and be sure to extinguish cigarettes in…" at bounding box center [506, 334] width 393 height 10
click at [298, 329] on input "Do not smoke except in designated areas and be sure to extinguish cigarettes in…" at bounding box center [294, 333] width 8 height 8
radio input "true"
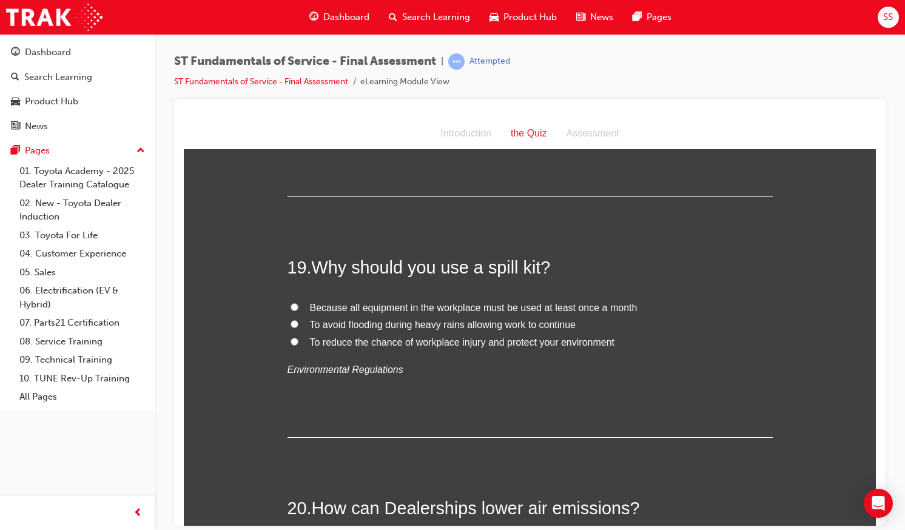
scroll to position [5026, 0]
click at [378, 336] on span "To reduce the chance of workplace injury and protect your environment" at bounding box center [462, 341] width 305 height 10
click at [298, 337] on input "To reduce the chance of workplace injury and protect your environment" at bounding box center [294, 341] width 8 height 8
radio input "true"
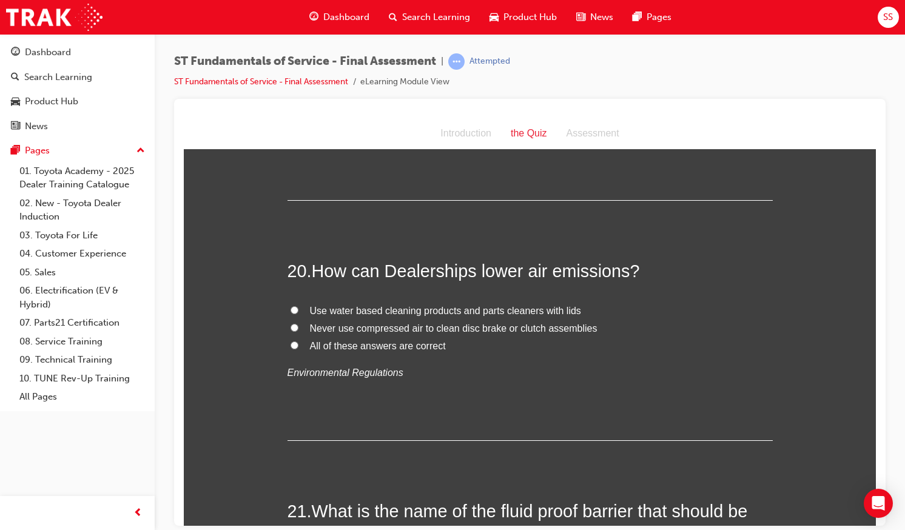
scroll to position [5270, 0]
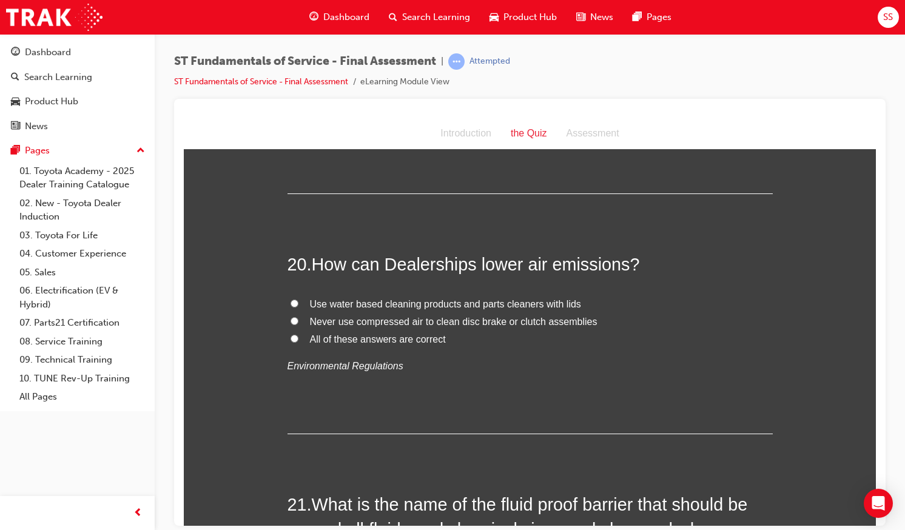
click at [378, 334] on span "All of these answers are correct" at bounding box center [378, 339] width 136 height 10
click at [298, 334] on input "All of these answers are correct" at bounding box center [294, 338] width 8 height 8
radio input "true"
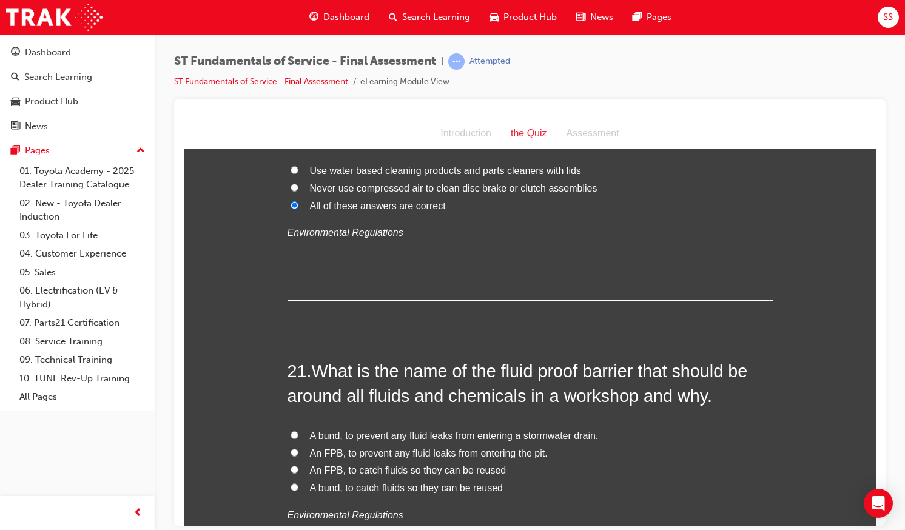
scroll to position [5404, 0]
click at [432, 429] on span "A bund, to prevent any fluid leaks from entering a stormwater drain." at bounding box center [454, 434] width 289 height 10
click at [298, 430] on input "A bund, to prevent any fluid leaks from entering a stormwater drain." at bounding box center [294, 434] width 8 height 8
radio input "true"
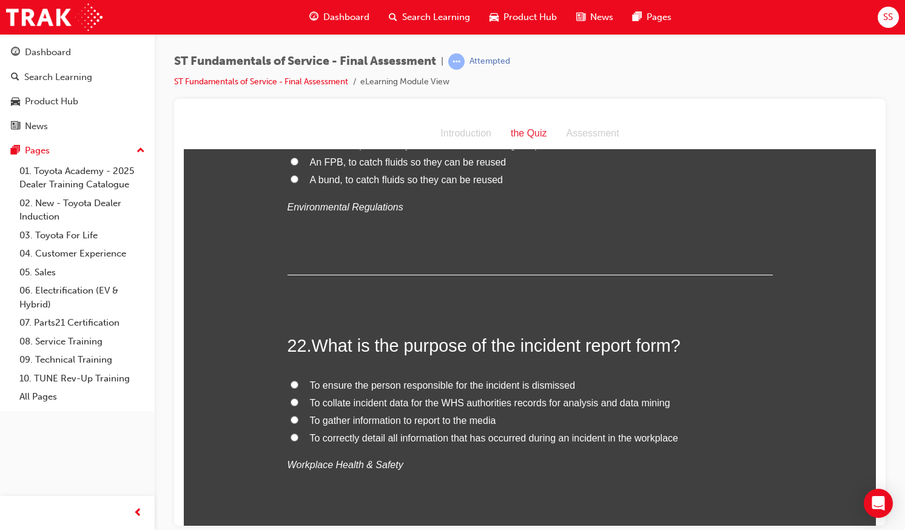
scroll to position [5710, 0]
click at [389, 433] on span "To correctly detail all information that has occurred during an incident in the…" at bounding box center [494, 438] width 368 height 10
click at [298, 434] on input "To correctly detail all information that has occurred during an incident in the…" at bounding box center [294, 438] width 8 height 8
radio input "true"
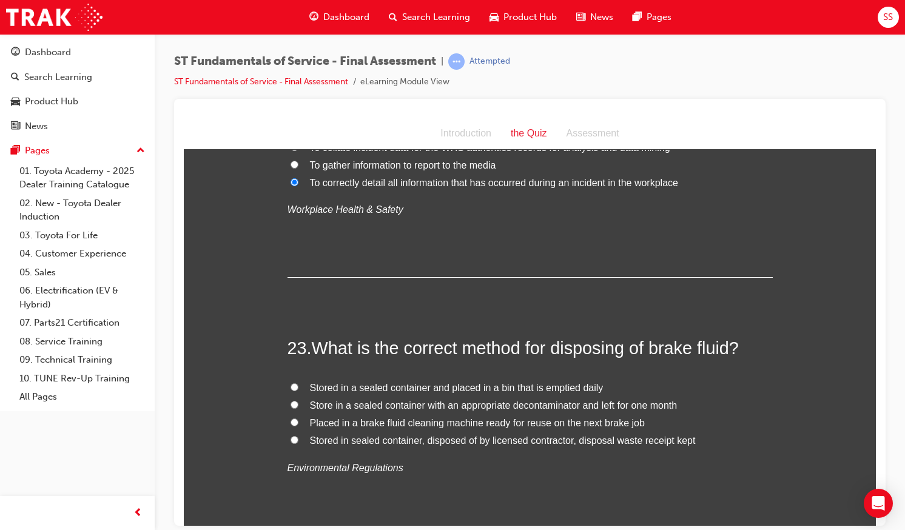
scroll to position [5967, 0]
click at [389, 434] on span "Stored in sealed container, disposed of by licensed contractor, disposal waste …" at bounding box center [503, 439] width 386 height 10
click at [298, 435] on input "Stored in sealed container, disposed of by licensed contractor, disposal waste …" at bounding box center [294, 439] width 8 height 8
radio input "true"
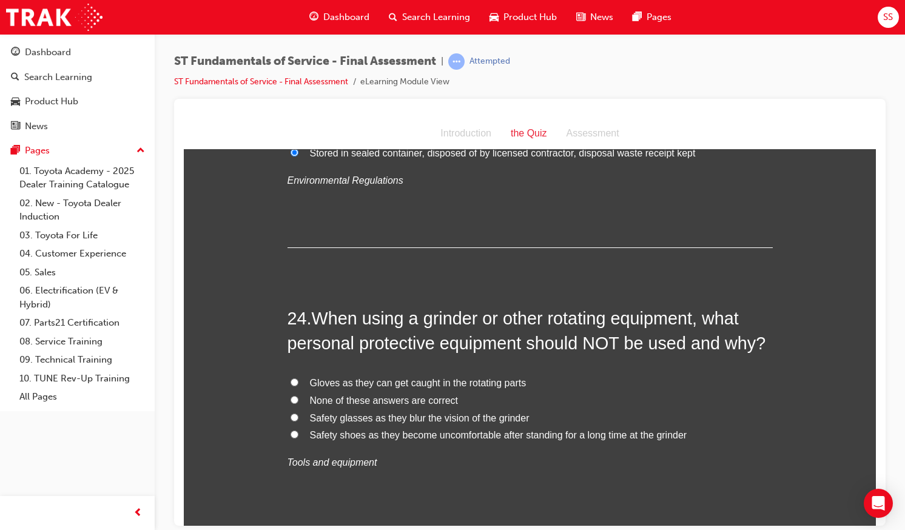
scroll to position [6253, 0]
click at [380, 395] on span "None of these answers are correct" at bounding box center [384, 400] width 149 height 10
click at [298, 396] on input "None of these answers are correct" at bounding box center [294, 400] width 8 height 8
radio input "true"
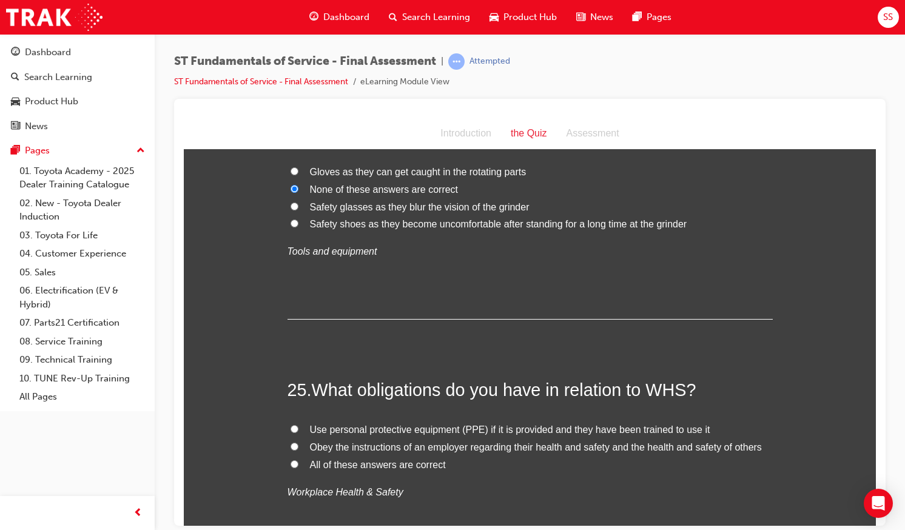
scroll to position [6504, 0]
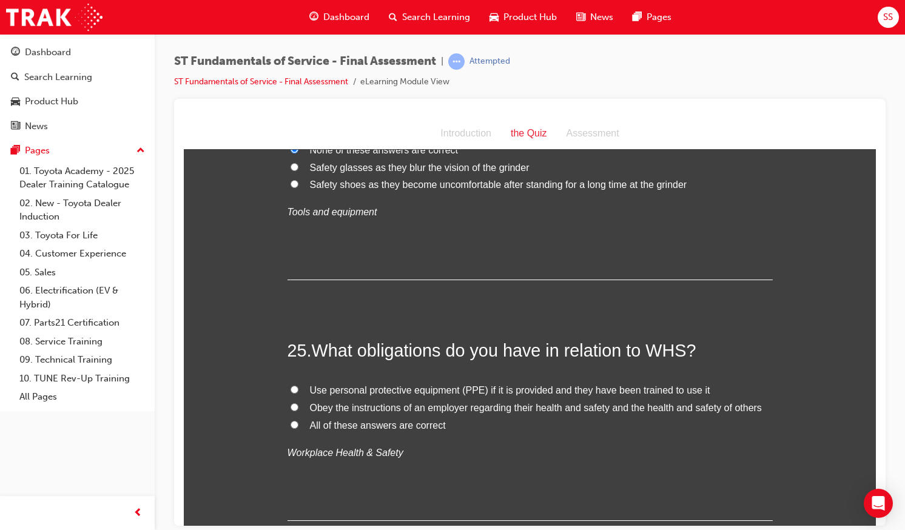
click at [595, 402] on span "Obey the instructions of an employer regarding their health and safety and the …" at bounding box center [536, 407] width 452 height 10
click at [298, 403] on input "Obey the instructions of an employer regarding their health and safety and the …" at bounding box center [294, 407] width 8 height 8
radio input "true"
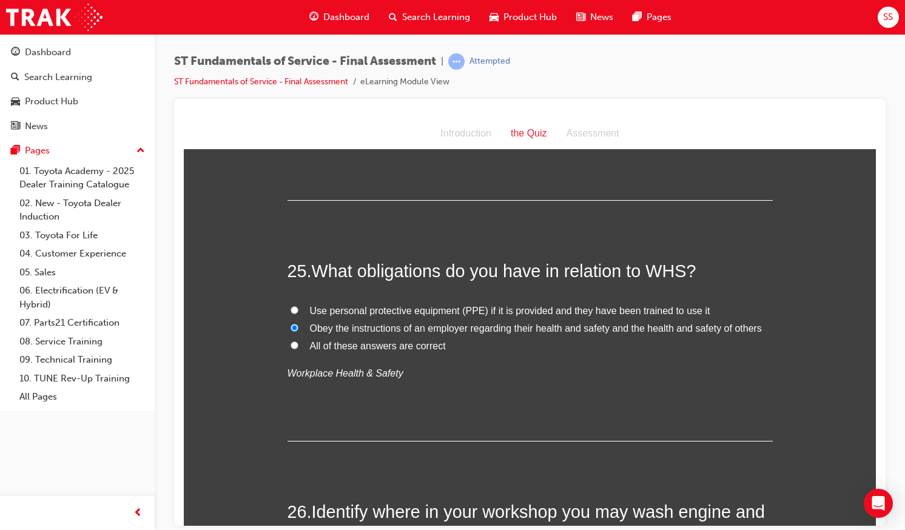
scroll to position [6583, 0]
click at [437, 341] on span "All of these answers are correct" at bounding box center [378, 346] width 136 height 10
click at [298, 341] on input "All of these answers are correct" at bounding box center [294, 345] width 8 height 8
radio input "true"
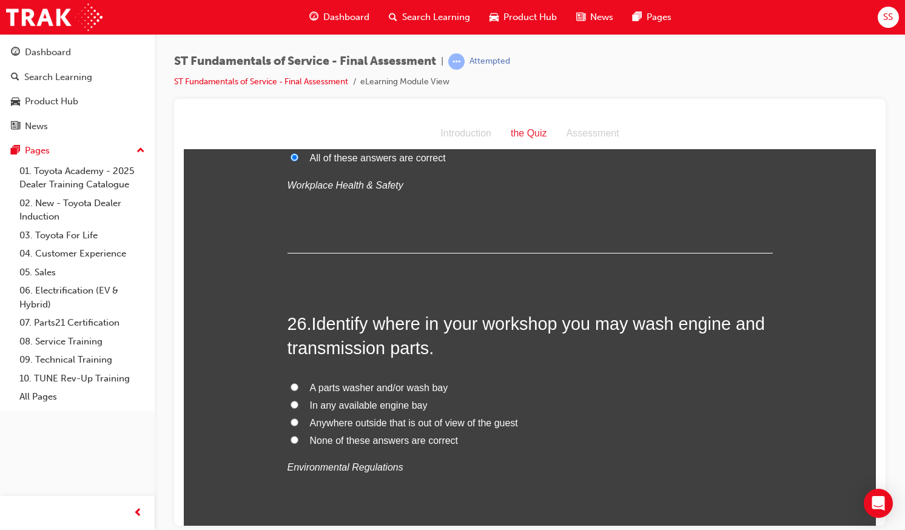
scroll to position [6791, 0]
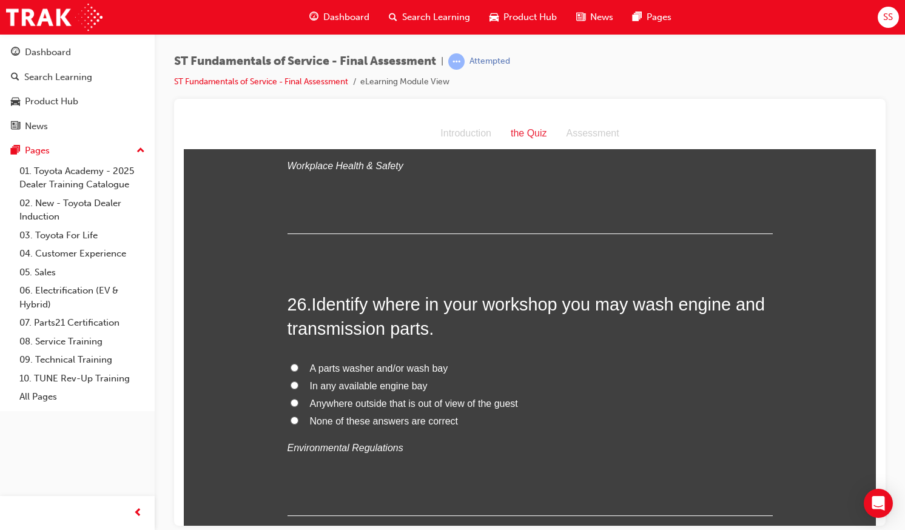
click at [354, 360] on label "A parts washer and/or wash bay" at bounding box center [529, 369] width 485 height 18
click at [298, 363] on input "A parts washer and/or wash bay" at bounding box center [294, 367] width 8 height 8
radio input "true"
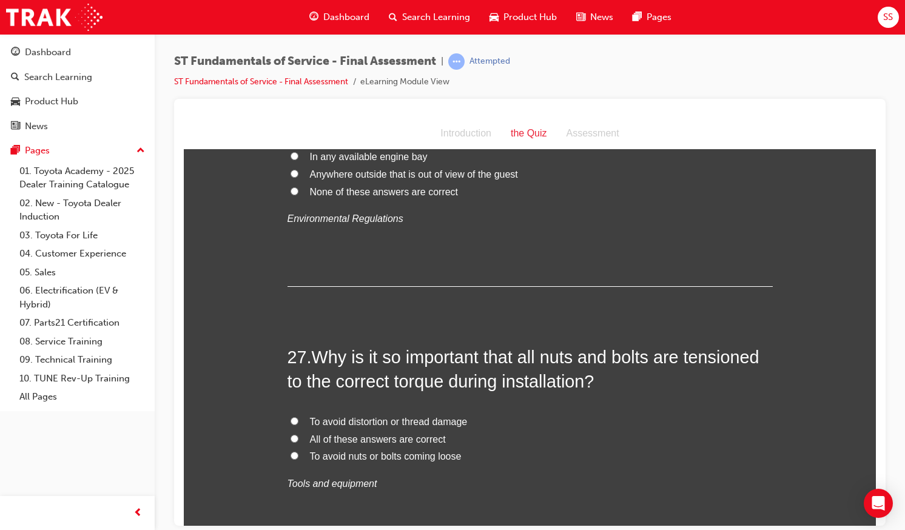
scroll to position [7021, 0]
click at [374, 433] on span "All of these answers are correct" at bounding box center [378, 438] width 136 height 10
click at [298, 434] on input "All of these answers are correct" at bounding box center [294, 438] width 8 height 8
radio input "true"
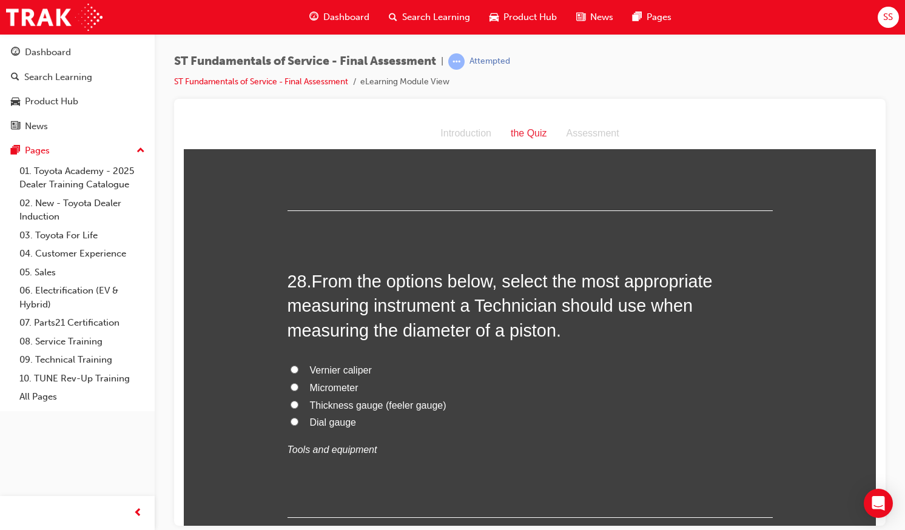
scroll to position [7368, 0]
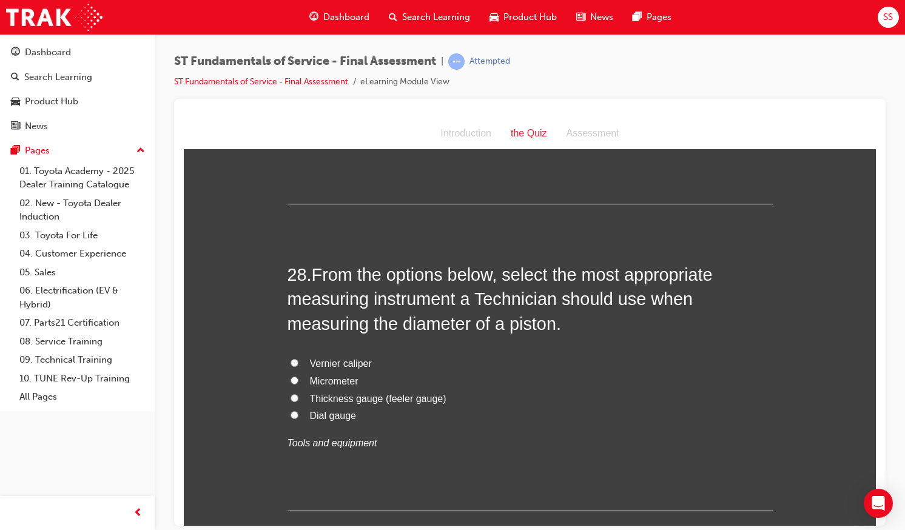
click at [374, 434] on p "Tools and equipment" at bounding box center [529, 443] width 485 height 18
click at [329, 375] on span "Micrometer" at bounding box center [334, 380] width 49 height 10
click at [298, 376] on input "Micrometer" at bounding box center [294, 380] width 8 height 8
radio input "true"
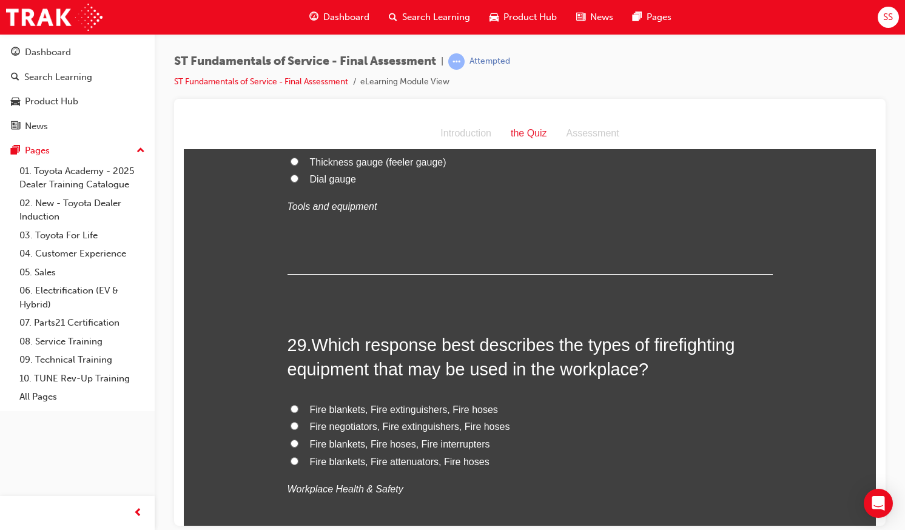
scroll to position [7605, 0]
click at [360, 403] on span "Fire blankets, Fire extinguishers, Fire hoses" at bounding box center [404, 408] width 188 height 10
click at [298, 404] on input "Fire blankets, Fire extinguishers, Fire hoses" at bounding box center [294, 408] width 8 height 8
radio input "true"
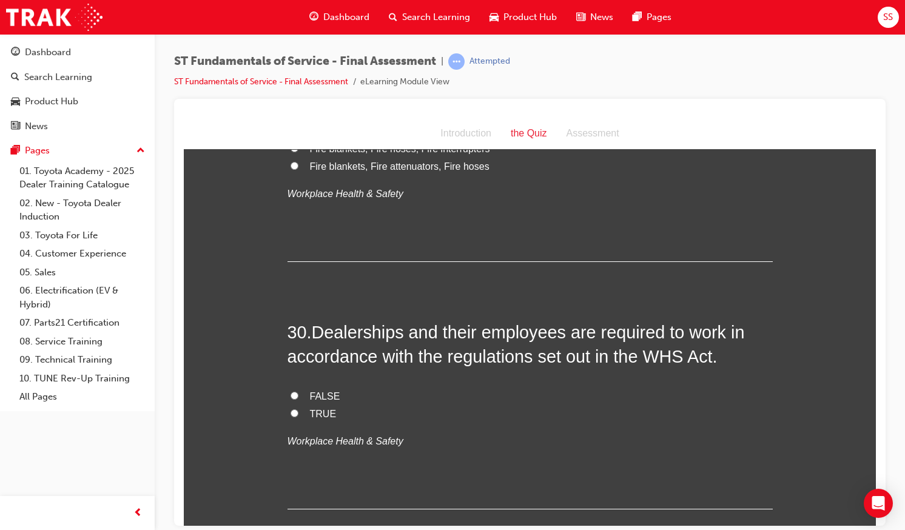
click at [299, 405] on label "TRUE" at bounding box center [529, 414] width 485 height 18
click at [298, 409] on input "TRUE" at bounding box center [294, 413] width 8 height 8
radio input "true"
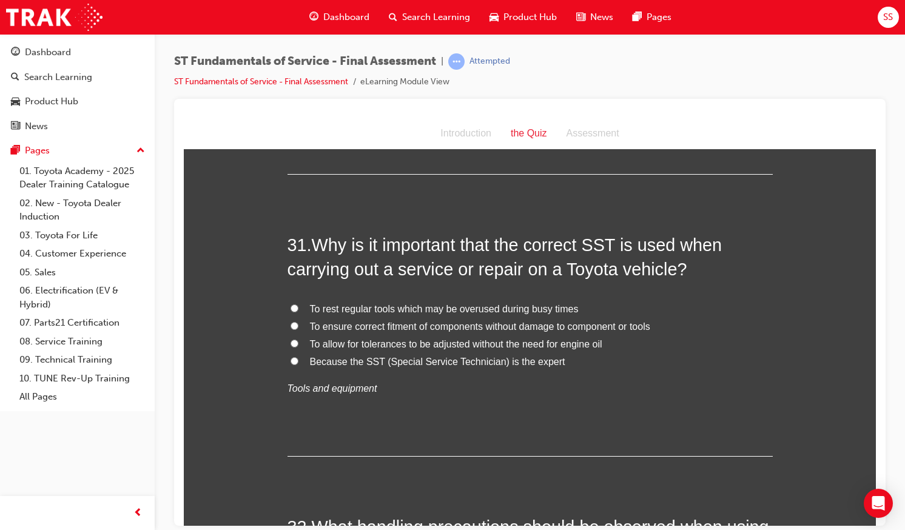
scroll to position [8235, 0]
click at [334, 317] on label "To ensure correct fitment of components without damage to component or tools" at bounding box center [529, 326] width 485 height 18
click at [298, 321] on input "To ensure correct fitment of components without damage to component or tools" at bounding box center [294, 325] width 8 height 8
radio input "true"
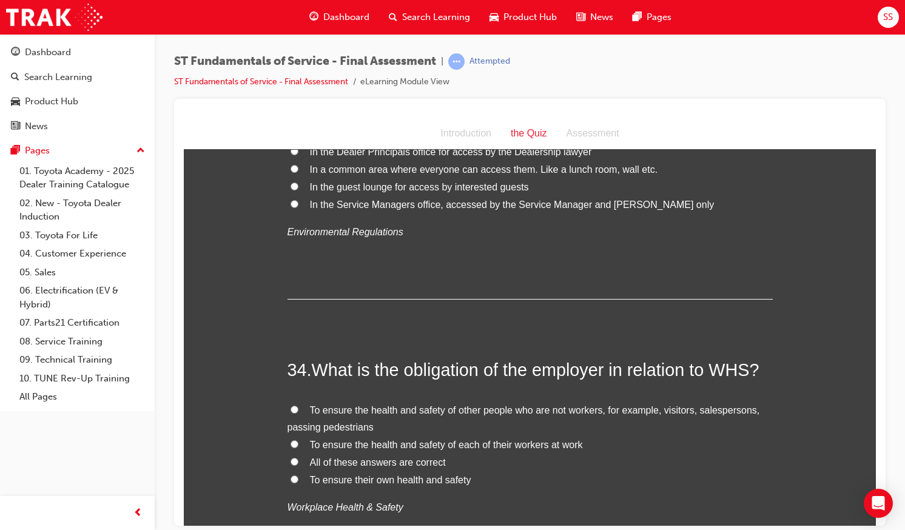
scroll to position [9072, 0]
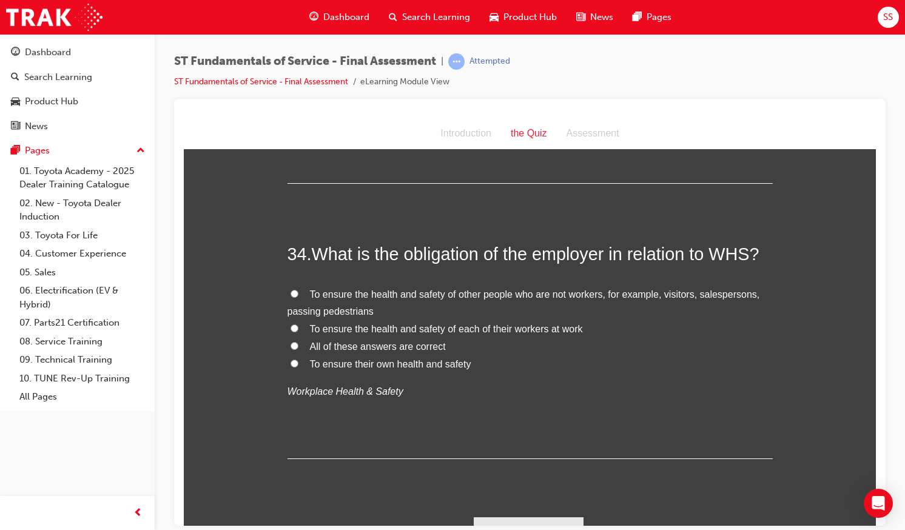
click at [343, 341] on span "All of these answers are correct" at bounding box center [378, 346] width 136 height 10
click at [298, 341] on input "All of these answers are correct" at bounding box center [294, 345] width 8 height 8
radio input "true"
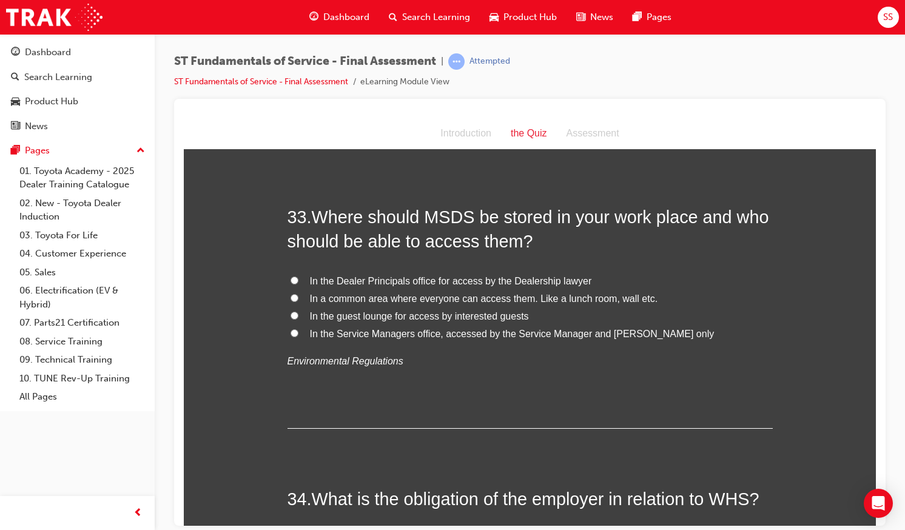
scroll to position [8824, 0]
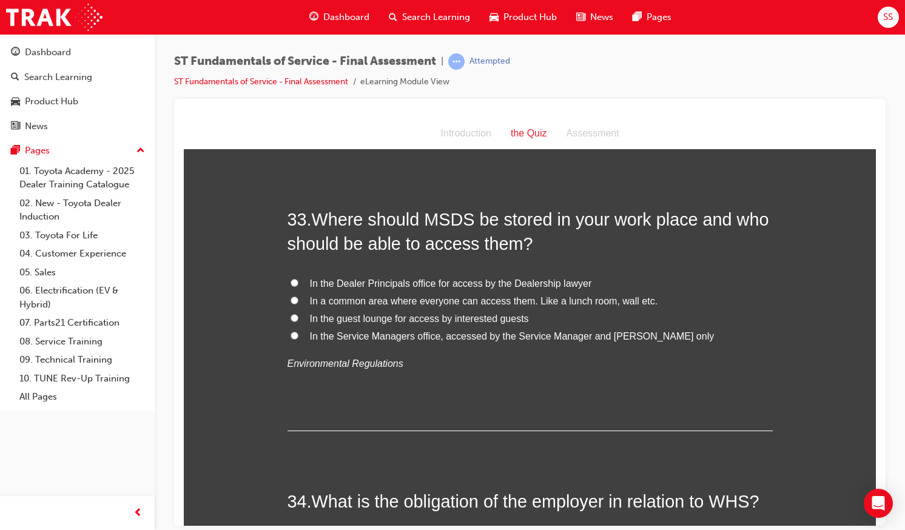
click at [361, 295] on span "In a common area where everyone can access them. Like a lunch room, wall etc." at bounding box center [484, 300] width 348 height 10
click at [298, 296] on input "In a common area where everyone can access them. Like a lunch room, wall etc." at bounding box center [294, 300] width 8 height 8
radio input "true"
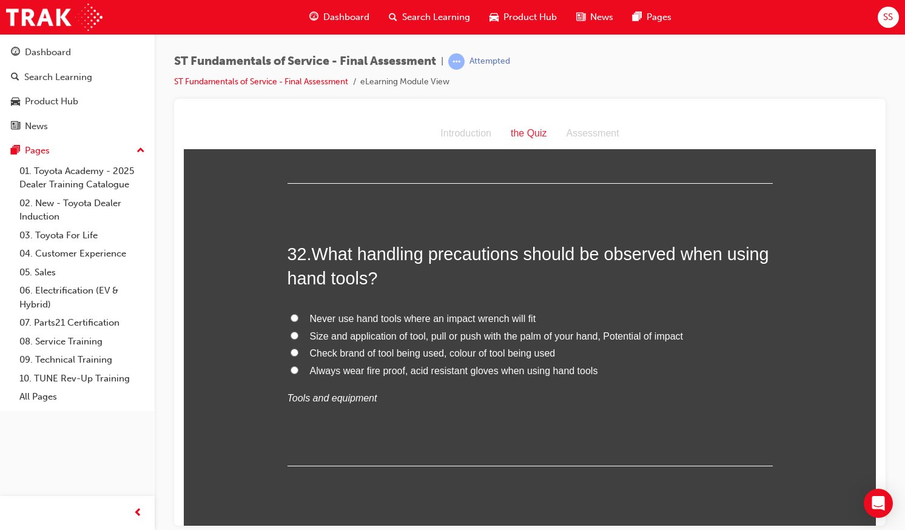
scroll to position [8506, 0]
click at [372, 332] on span "Size and application of tool, pull or push with the palm of your hand, Potentia…" at bounding box center [496, 337] width 373 height 10
click at [298, 332] on input "Size and application of tool, pull or push with the palm of your hand, Potentia…" at bounding box center [294, 336] width 8 height 8
radio input "true"
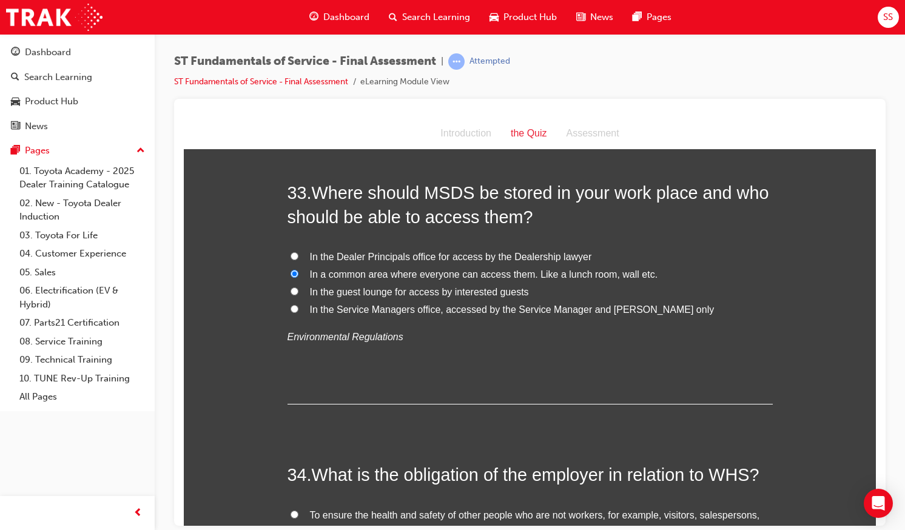
scroll to position [9072, 0]
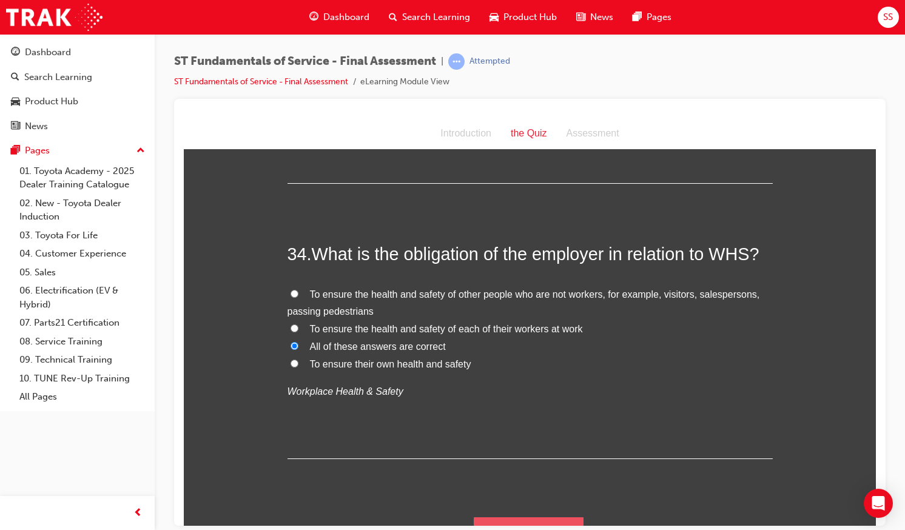
click at [517, 517] on button "Submit Answers" at bounding box center [529, 534] width 110 height 34
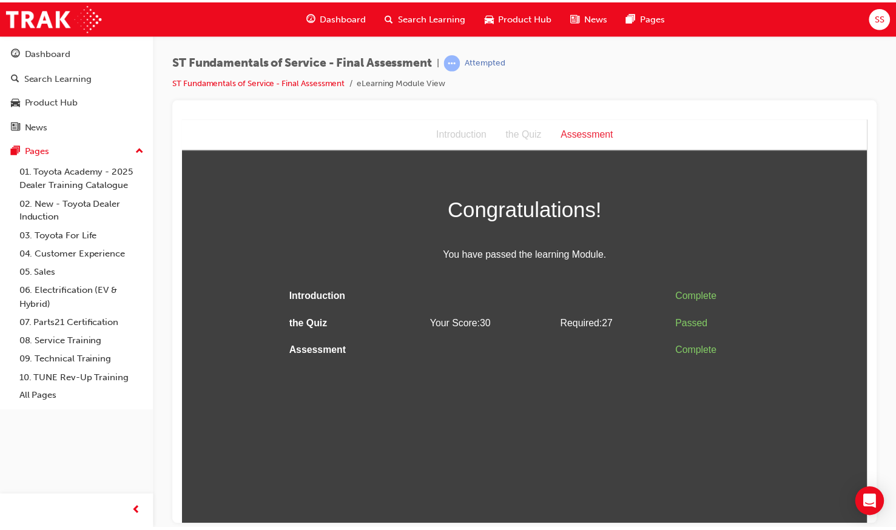
scroll to position [0, 0]
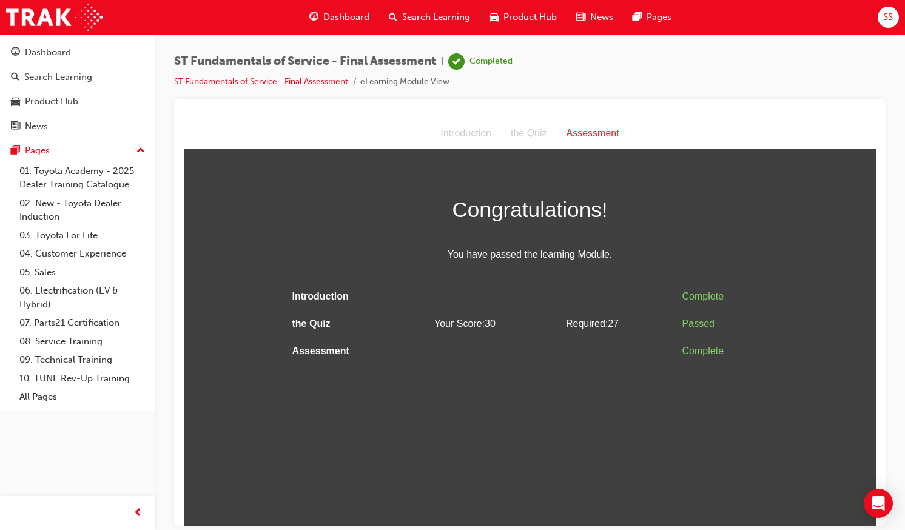
click at [341, 23] on span "Dashboard" at bounding box center [346, 17] width 46 height 14
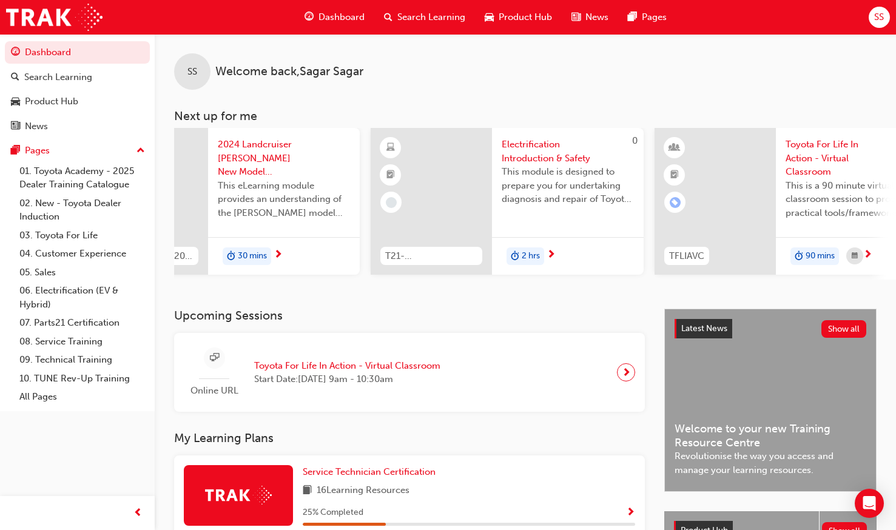
scroll to position [0, 979]
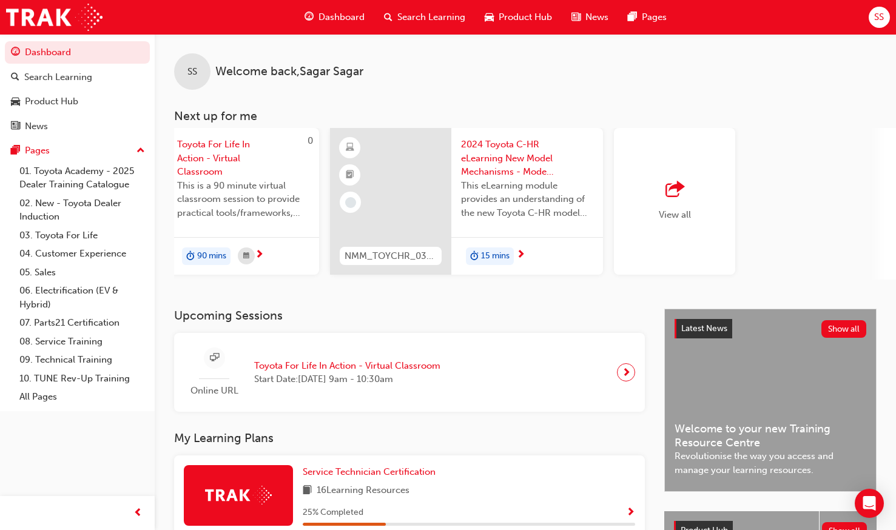
click at [872, 15] on div "SS" at bounding box center [878, 17] width 21 height 21
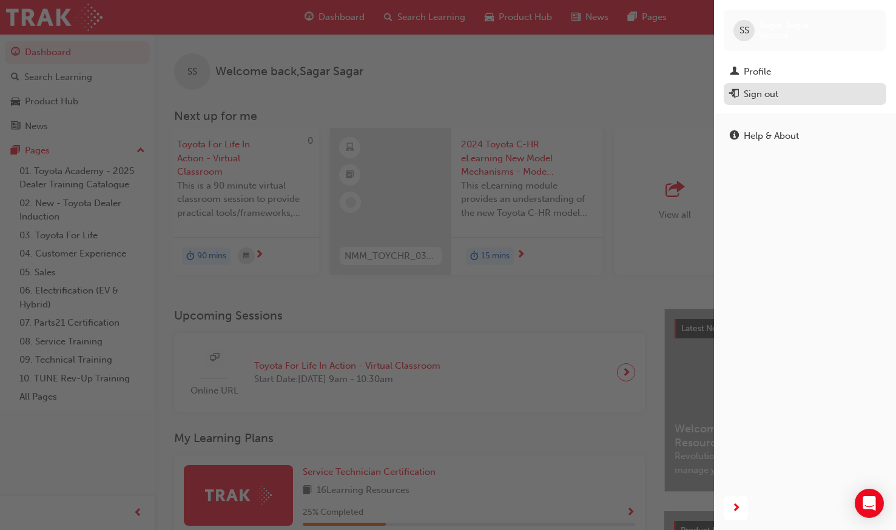
click at [799, 97] on div "Sign out" at bounding box center [804, 94] width 150 height 15
